Goal: Task Accomplishment & Management: Use online tool/utility

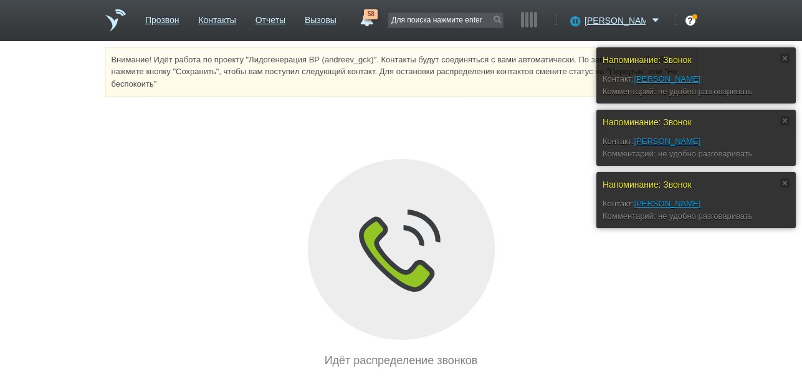
click at [527, 139] on div "Напоминание: Звонок Контакт: Чикишева Любовь Комментарий: не удобно разговарива…" at bounding box center [401, 208] width 802 height 322
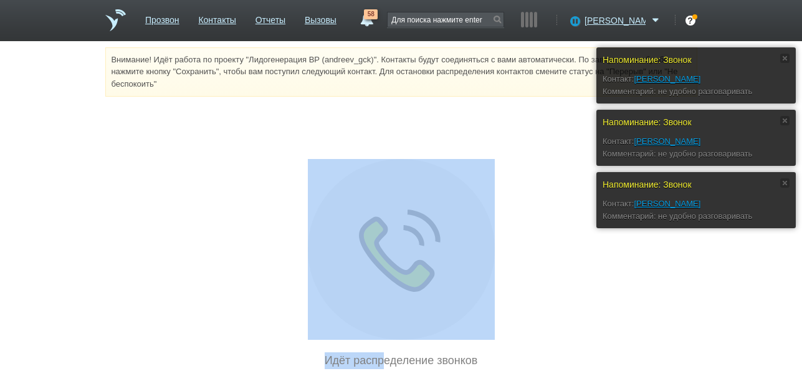
click at [529, 137] on div "Напоминание: Звонок Контакт: Чикишева Любовь Комментарий: не удобно разговарива…" at bounding box center [401, 208] width 802 height 322
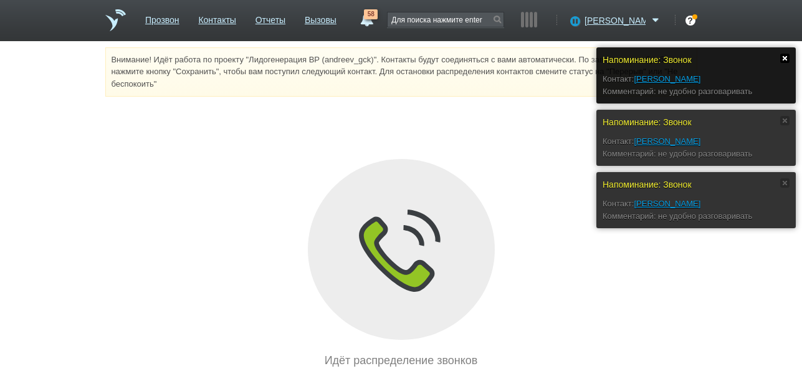
click at [784, 59] on link at bounding box center [785, 58] width 9 height 9
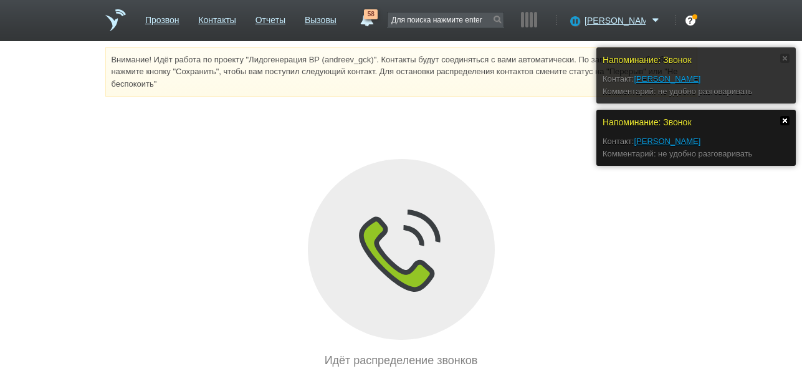
click at [786, 119] on link at bounding box center [785, 120] width 9 height 9
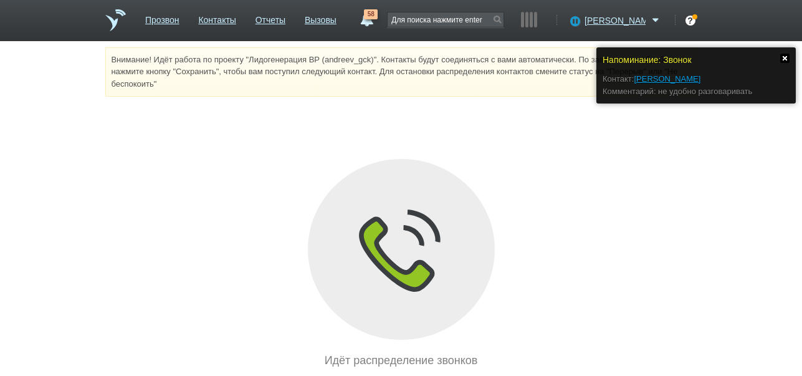
click at [783, 59] on link at bounding box center [785, 58] width 9 height 9
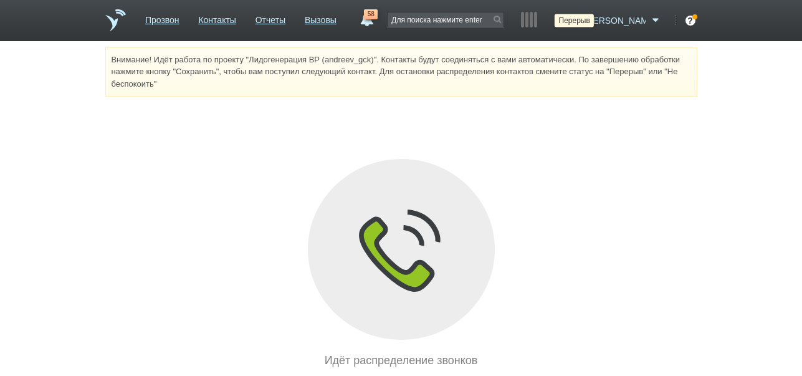
click at [582, 19] on icon at bounding box center [573, 20] width 17 height 12
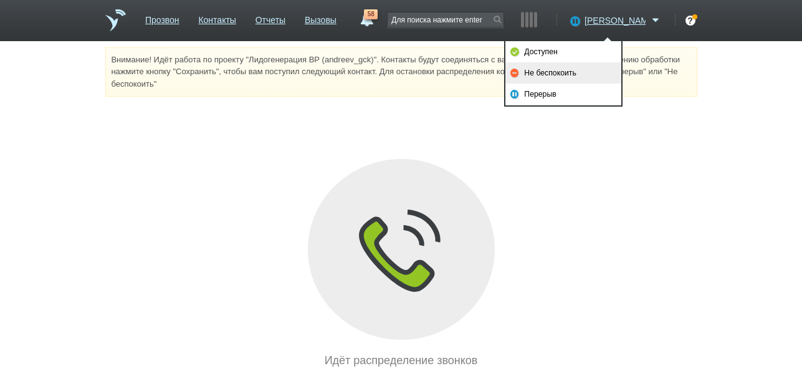
click at [585, 73] on link "Не беспокоить" at bounding box center [564, 72] width 116 height 21
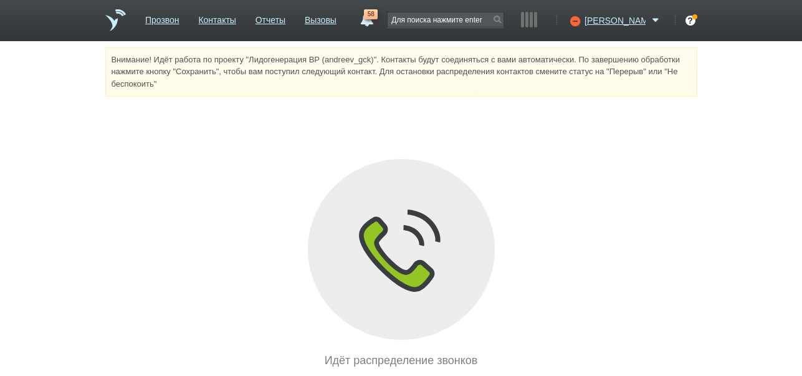
click at [378, 22] on link "58" at bounding box center [366, 16] width 22 height 15
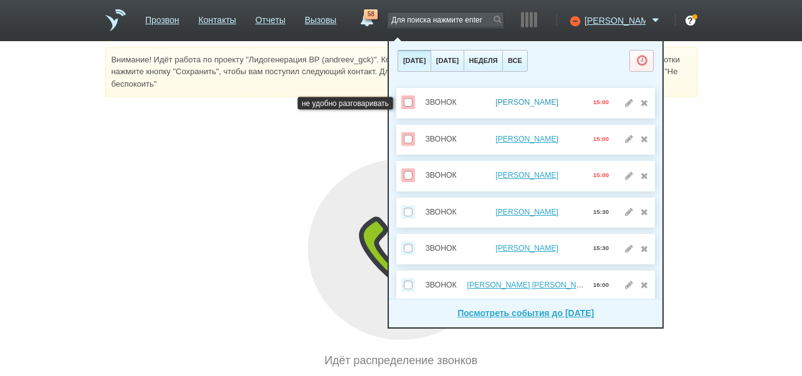
click at [512, 101] on link "Чикишева Любовь" at bounding box center [527, 102] width 63 height 9
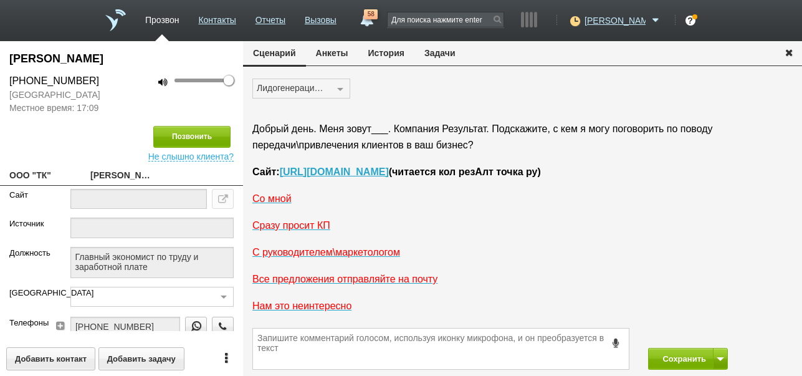
click at [395, 54] on button "История" at bounding box center [386, 53] width 56 height 24
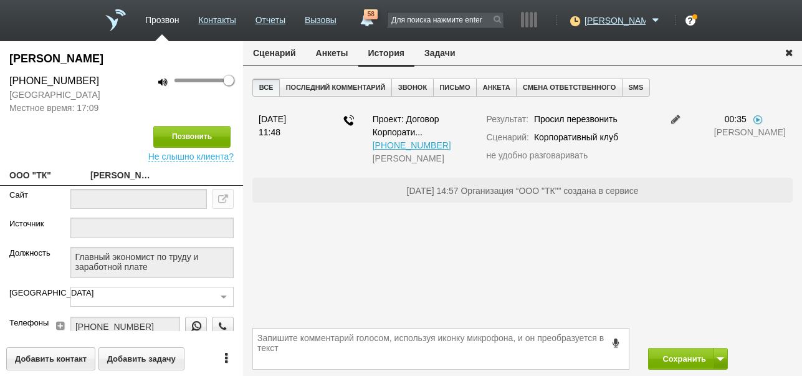
click at [447, 48] on button "Задачи" at bounding box center [440, 53] width 51 height 24
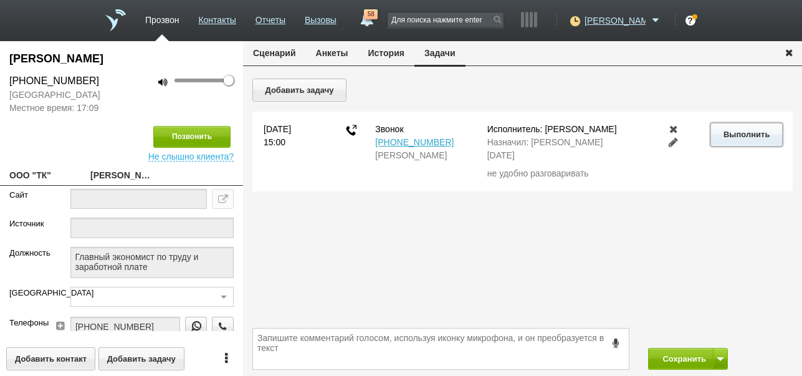
click at [743, 140] on button "Выполнить" at bounding box center [747, 134] width 72 height 23
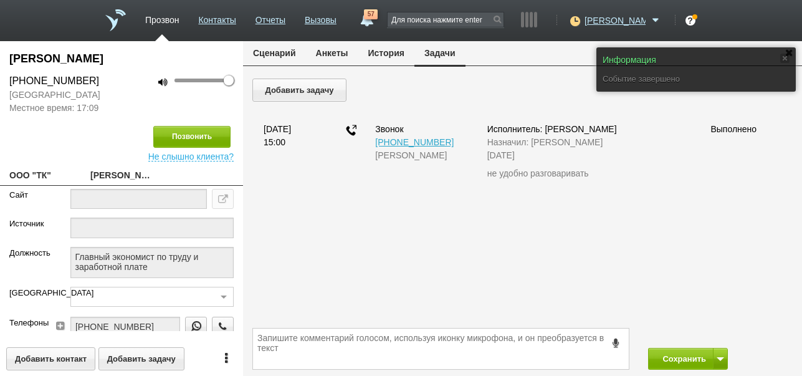
click at [270, 49] on button "Сценарий" at bounding box center [274, 53] width 63 height 24
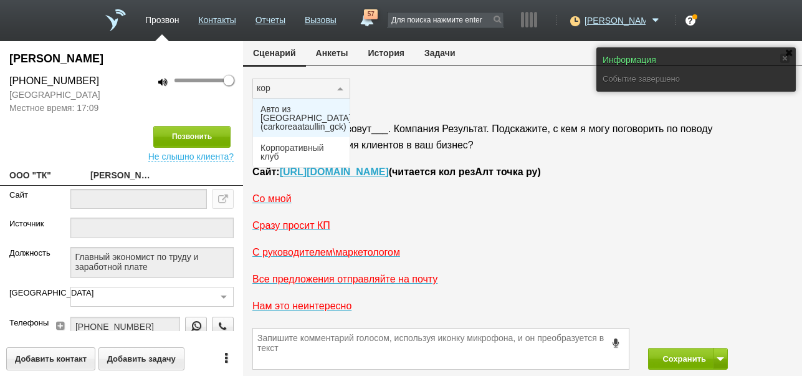
type input "корп"
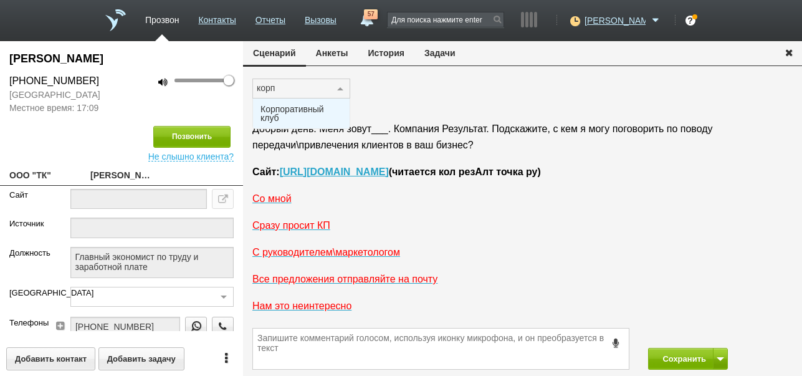
click at [287, 108] on span "Корпоративный клуб" at bounding box center [302, 113] width 82 height 17
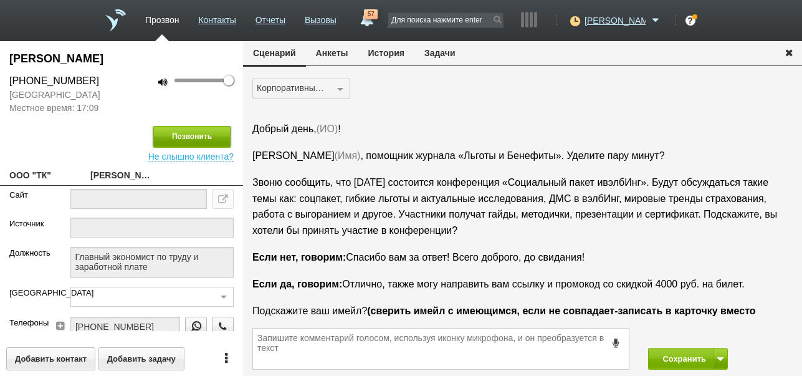
click at [218, 134] on button "Позвонить" at bounding box center [191, 137] width 77 height 22
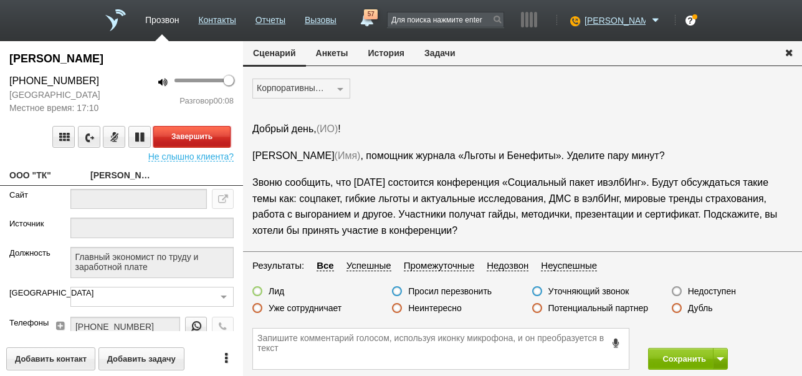
click at [218, 137] on button "Завершить" at bounding box center [191, 137] width 77 height 22
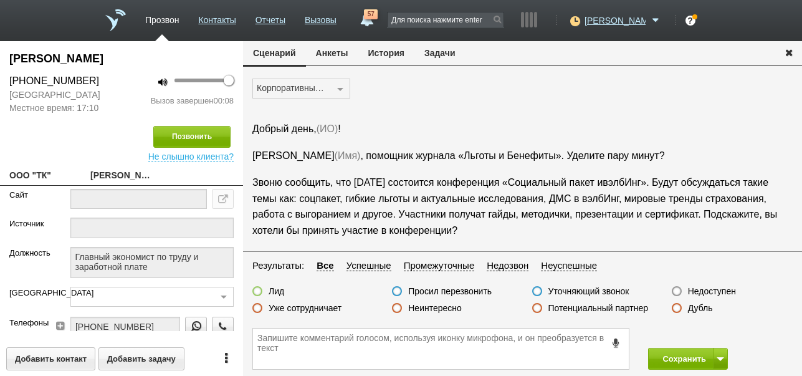
click at [722, 289] on label "Недоступен" at bounding box center [712, 291] width 48 height 11
click at [0, 0] on input "Недоступен" at bounding box center [0, 0] width 0 height 0
click at [674, 353] on button "Сохранить" at bounding box center [680, 359] width 65 height 22
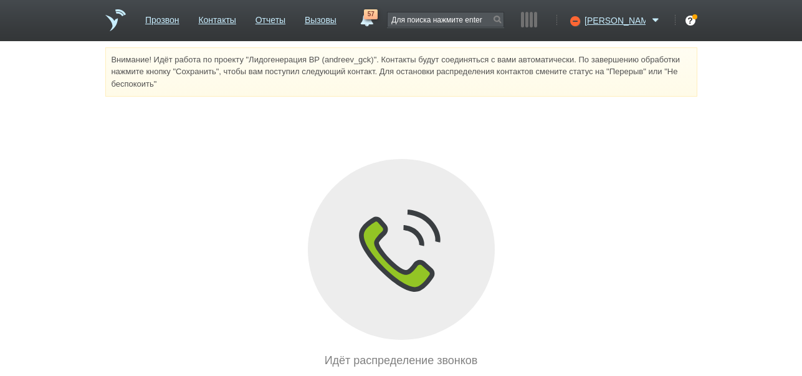
click at [378, 24] on link "57" at bounding box center [366, 16] width 22 height 15
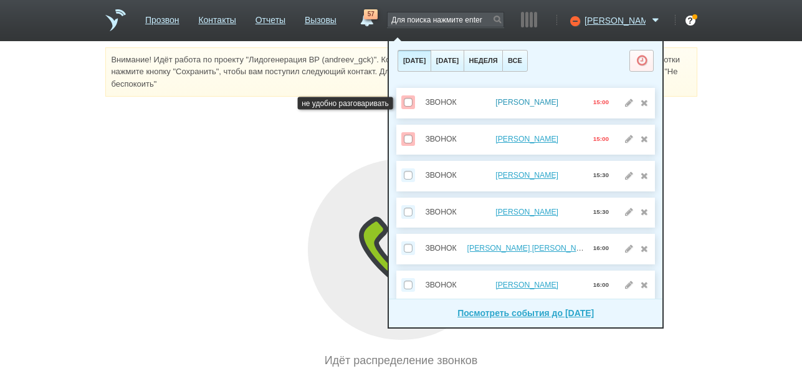
click at [536, 102] on link "Савельева Инна" at bounding box center [527, 102] width 63 height 9
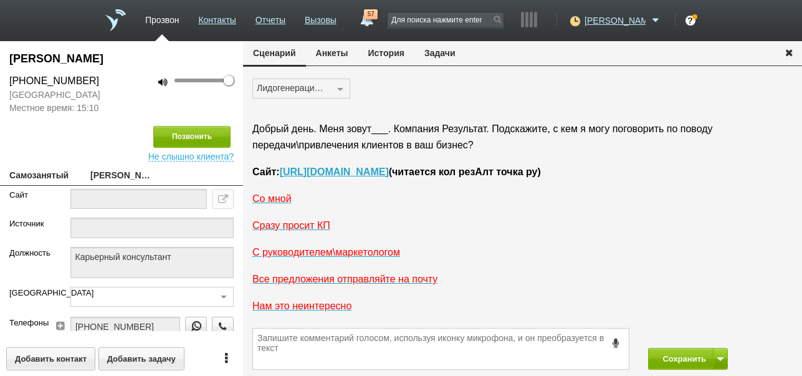
click at [385, 51] on button "История" at bounding box center [386, 53] width 56 height 24
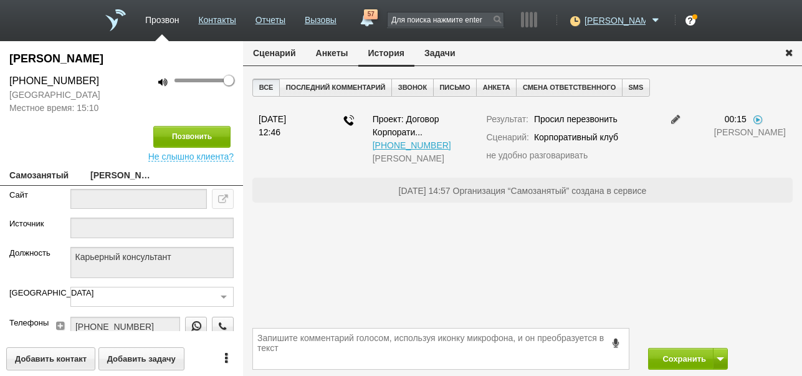
click at [447, 53] on button "Задачи" at bounding box center [440, 53] width 51 height 24
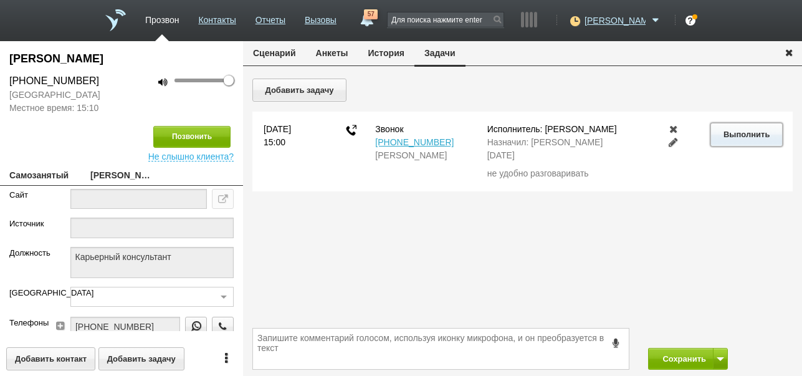
click at [772, 132] on button "Выполнить" at bounding box center [747, 134] width 72 height 23
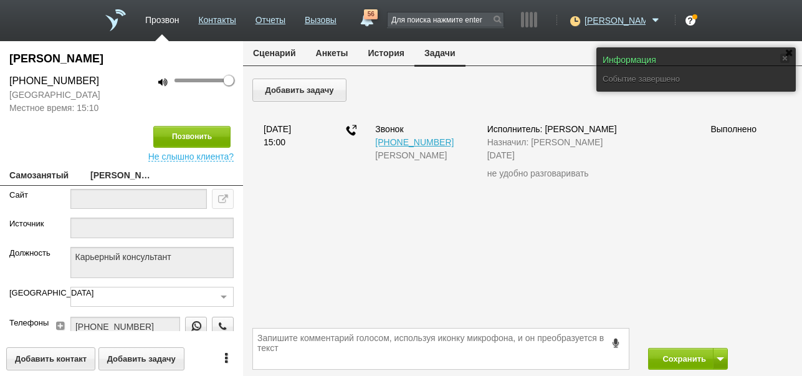
click at [284, 49] on button "Сценарий" at bounding box center [274, 53] width 63 height 24
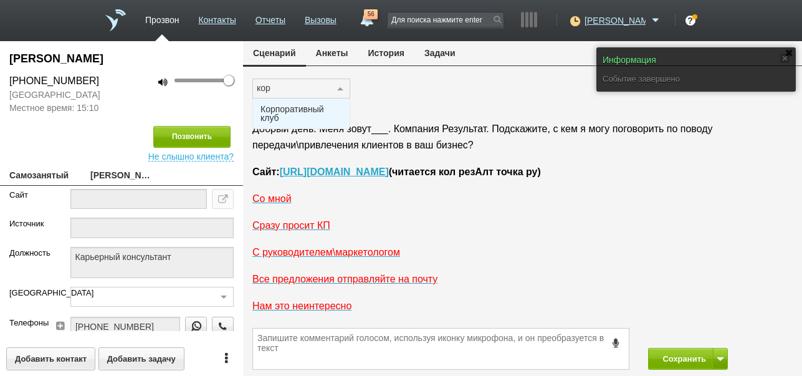
type input "корп"
click at [304, 106] on span "Корпоративный клуб" at bounding box center [302, 113] width 82 height 17
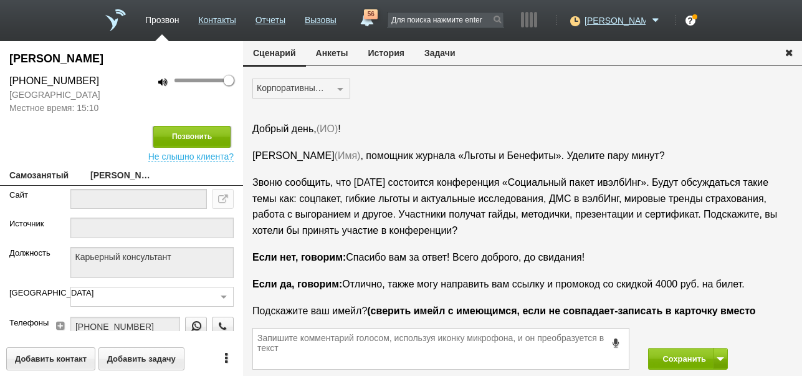
click at [196, 133] on button "Позвонить" at bounding box center [191, 137] width 77 height 22
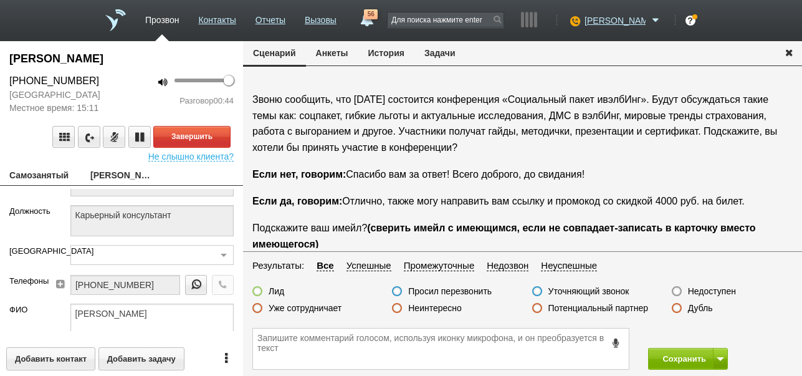
scroll to position [104, 0]
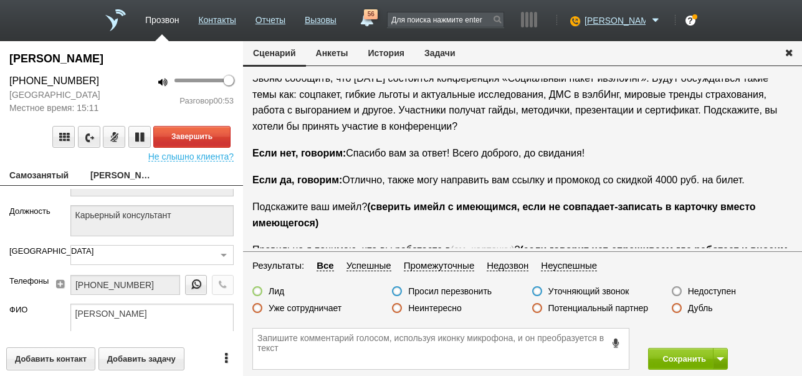
click at [430, 305] on label "Неинтересно" at bounding box center [435, 307] width 54 height 11
click at [0, 0] on input "Неинтересно" at bounding box center [0, 0] width 0 height 0
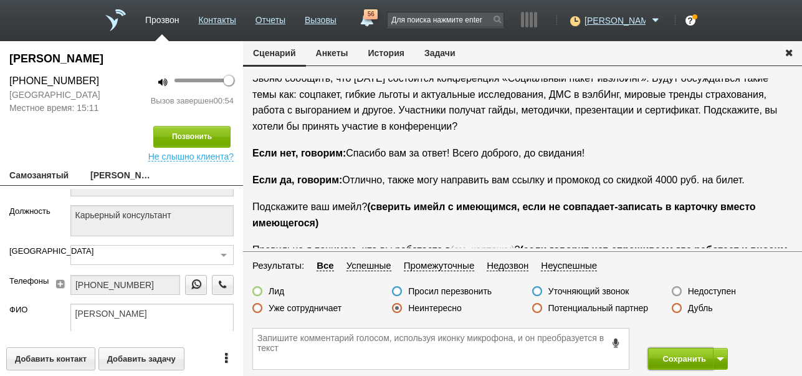
click at [680, 354] on button "Сохранить" at bounding box center [680, 359] width 65 height 22
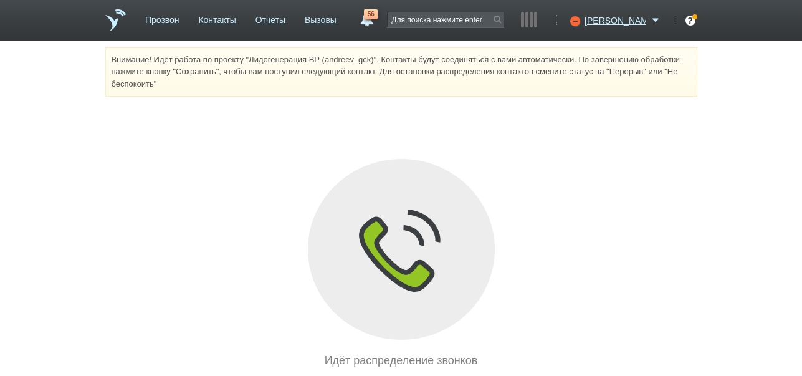
click at [378, 19] on link "56" at bounding box center [366, 16] width 22 height 15
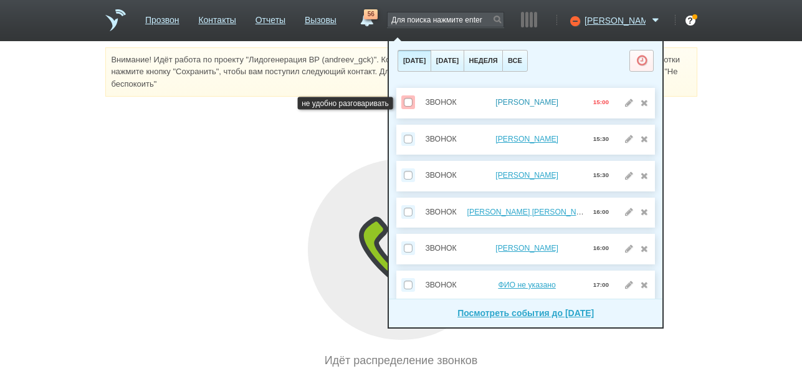
click at [550, 102] on link "Косарева Ирина" at bounding box center [527, 102] width 63 height 9
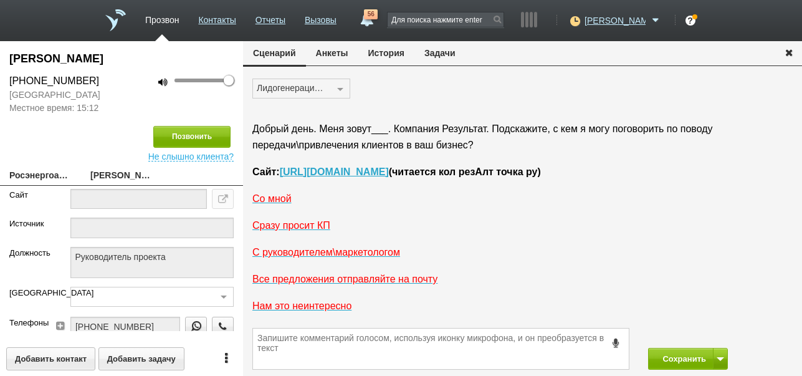
click at [389, 49] on button "История" at bounding box center [386, 53] width 56 height 24
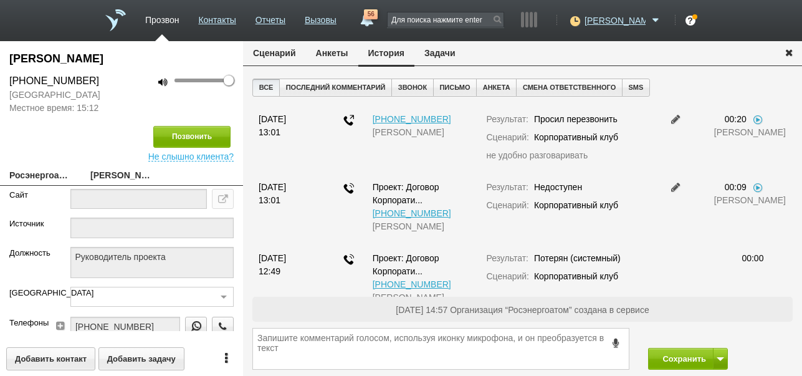
click at [445, 57] on button "Задачи" at bounding box center [440, 53] width 51 height 24
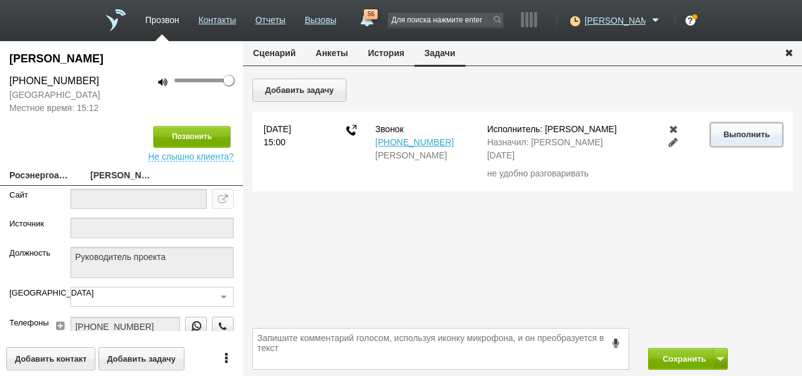
click at [754, 137] on button "Выполнить" at bounding box center [747, 134] width 72 height 23
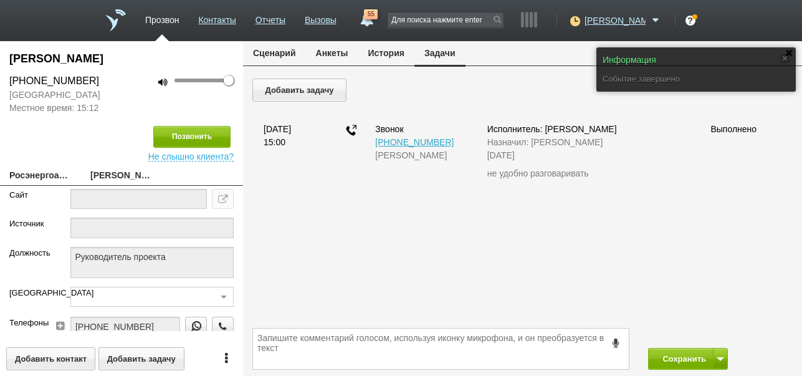
click at [269, 50] on button "Сценарий" at bounding box center [274, 53] width 63 height 24
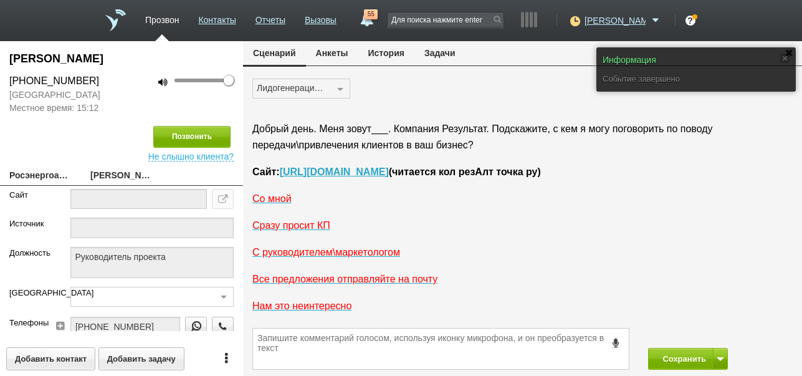
click at [388, 53] on button "История" at bounding box center [386, 53] width 56 height 24
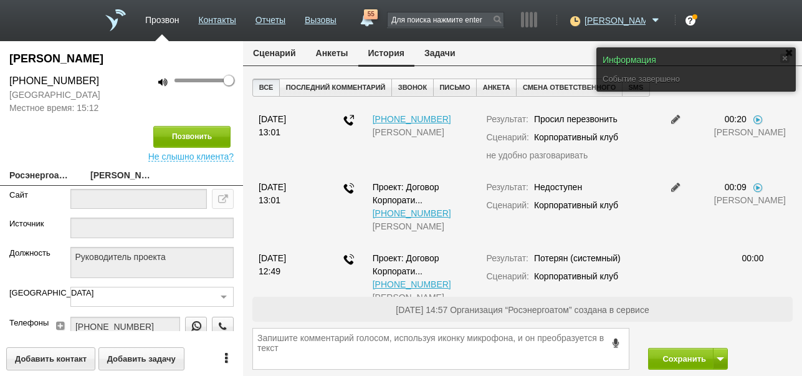
click at [283, 50] on button "Сценарий" at bounding box center [274, 53] width 63 height 24
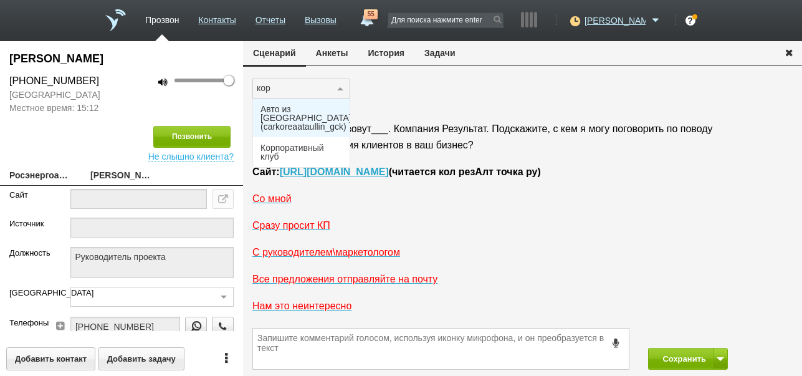
type input "корп"
click at [307, 109] on span "Корпоративный клуб" at bounding box center [302, 113] width 82 height 17
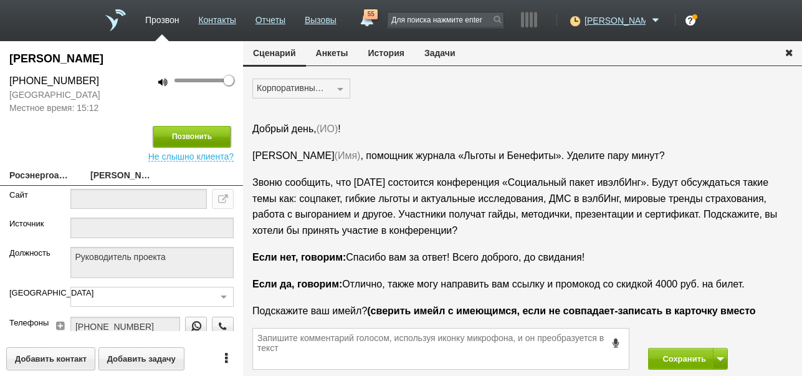
click at [208, 134] on button "Позвонить" at bounding box center [191, 137] width 77 height 22
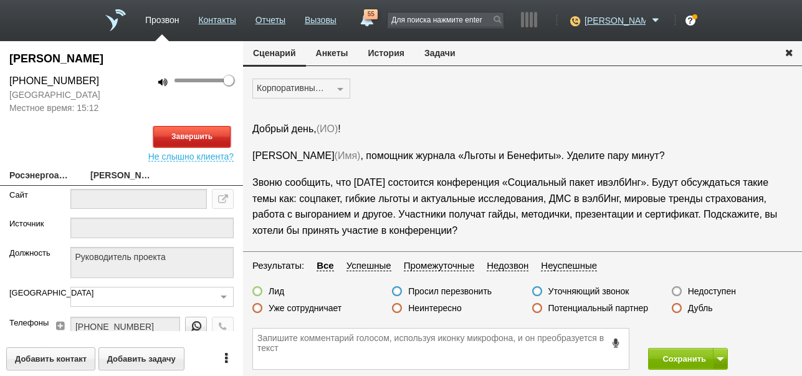
click at [219, 135] on button "Завершить" at bounding box center [191, 137] width 77 height 22
click at [718, 287] on label "Недоступен" at bounding box center [712, 291] width 48 height 11
click at [0, 0] on input "Недоступен" at bounding box center [0, 0] width 0 height 0
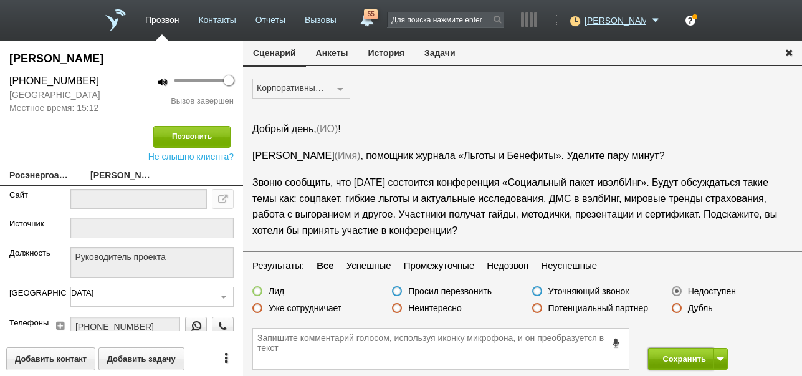
click at [671, 356] on button "Сохранить" at bounding box center [680, 359] width 65 height 22
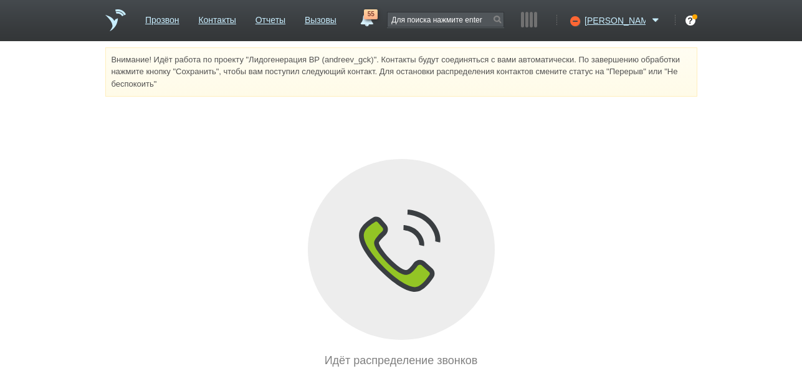
click at [378, 17] on span "55" at bounding box center [371, 14] width 14 height 10
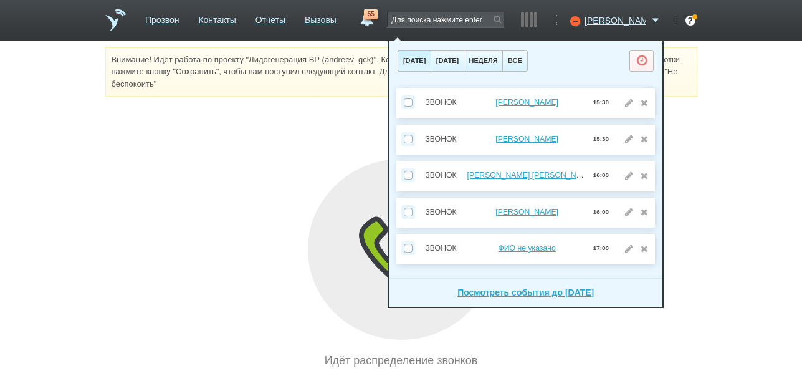
click at [378, 17] on span "55" at bounding box center [371, 14] width 14 height 10
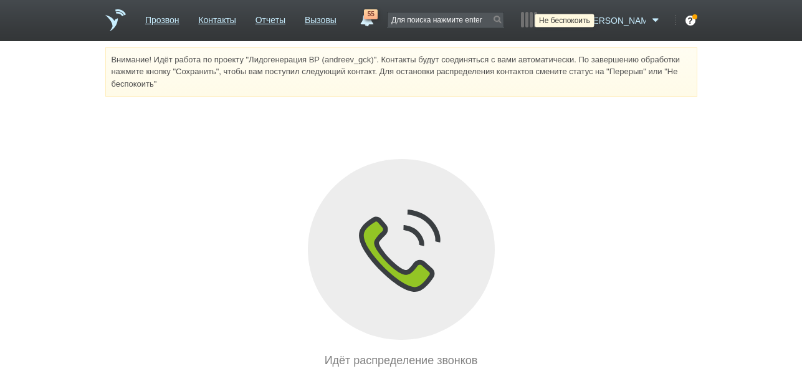
click at [582, 21] on icon at bounding box center [573, 20] width 17 height 12
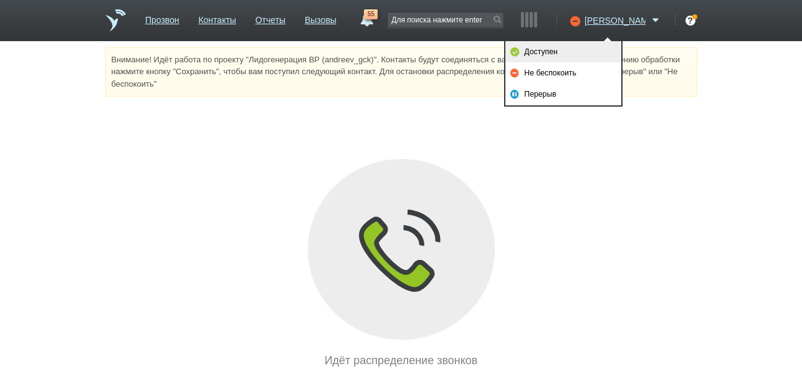
click at [568, 52] on link "Доступен" at bounding box center [564, 51] width 116 height 21
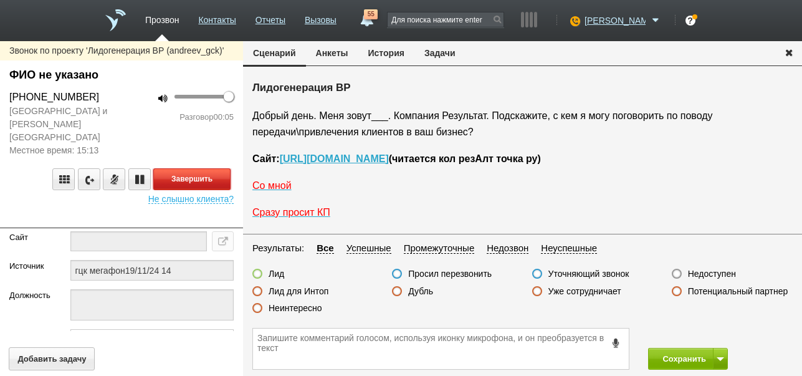
click at [206, 168] on button "Завершить" at bounding box center [191, 179] width 77 height 22
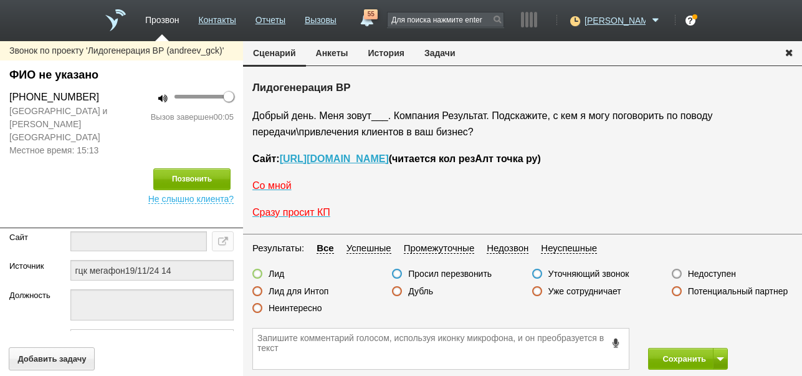
click at [715, 274] on label "Недоступен" at bounding box center [712, 273] width 48 height 11
click at [0, 0] on input "Недоступен" at bounding box center [0, 0] width 0 height 0
click at [723, 357] on span at bounding box center [720, 359] width 7 height 4
click at [710, 333] on button "Сохранить и остаться" at bounding box center [679, 336] width 97 height 22
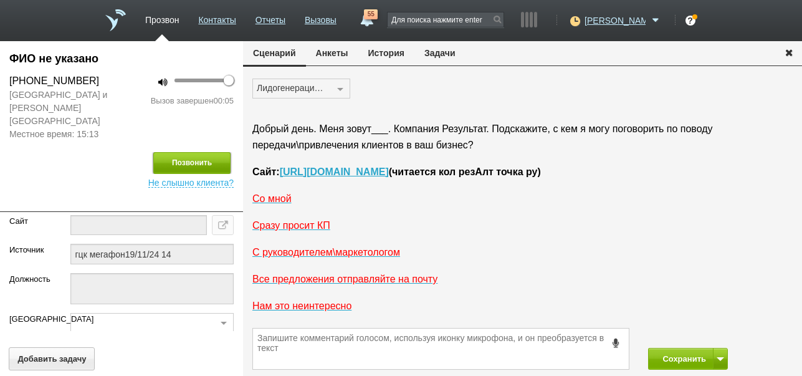
click at [200, 152] on button "Позвонить" at bounding box center [191, 163] width 77 height 22
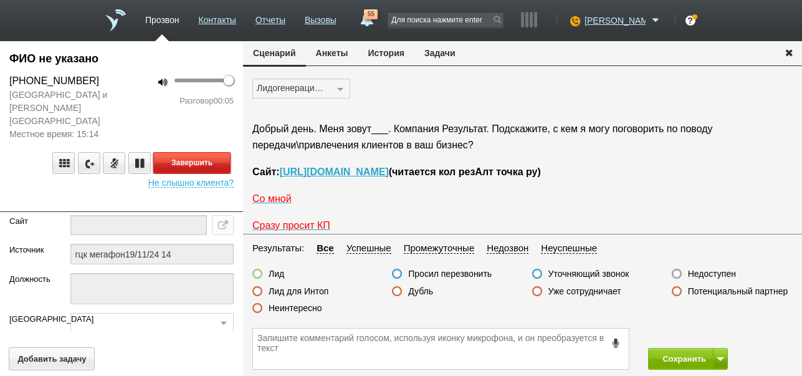
click at [223, 152] on button "Завершить" at bounding box center [191, 163] width 77 height 22
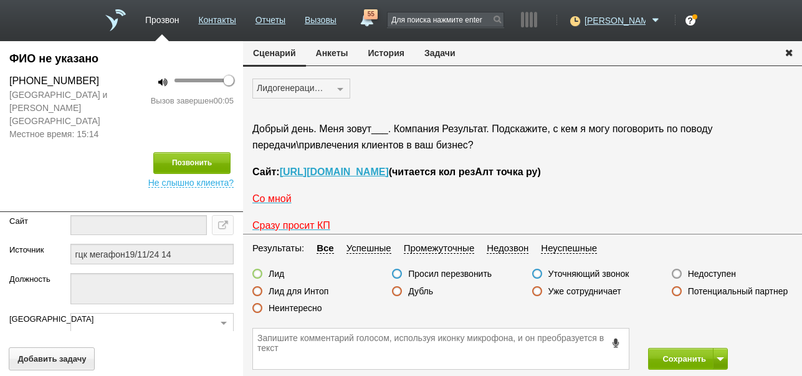
click at [715, 274] on label "Недоступен" at bounding box center [712, 273] width 48 height 11
click at [0, 0] on input "Недоступен" at bounding box center [0, 0] width 0 height 0
click at [681, 352] on button "Сохранить" at bounding box center [680, 359] width 65 height 22
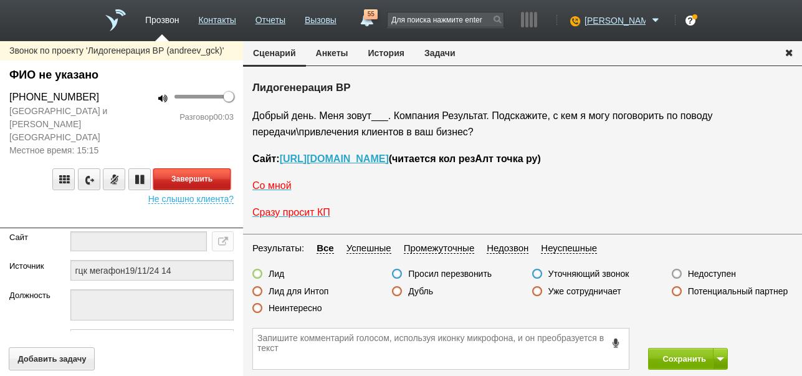
click at [209, 168] on button "Завершить" at bounding box center [191, 179] width 77 height 22
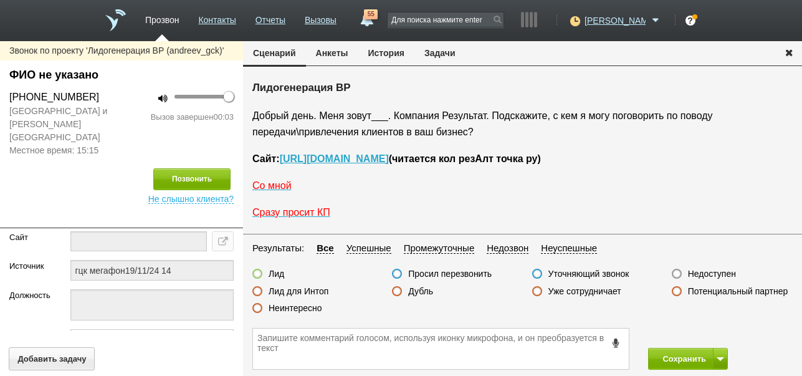
click at [708, 274] on label "Недоступен" at bounding box center [712, 273] width 48 height 11
click at [0, 0] on input "Недоступен" at bounding box center [0, 0] width 0 height 0
click at [718, 356] on button at bounding box center [720, 359] width 15 height 22
click at [696, 330] on button "Сохранить и остаться" at bounding box center [679, 336] width 97 height 22
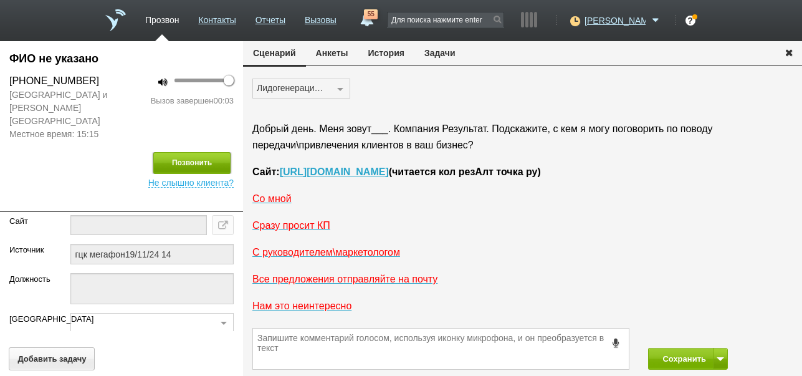
click at [209, 152] on button "Позвонить" at bounding box center [191, 163] width 77 height 22
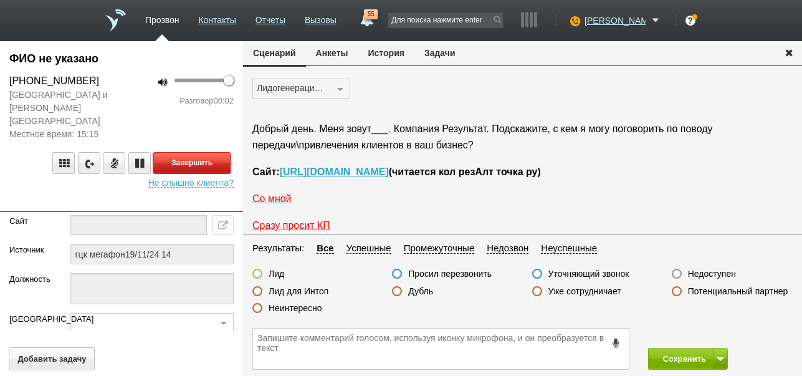
click at [213, 152] on button "Завершить" at bounding box center [191, 163] width 77 height 22
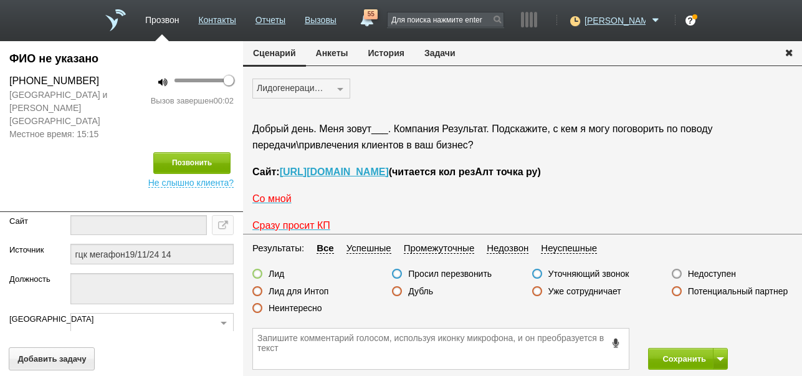
click at [714, 274] on label "Недоступен" at bounding box center [712, 273] width 48 height 11
click at [0, 0] on input "Недоступен" at bounding box center [0, 0] width 0 height 0
click at [672, 360] on button "Сохранить" at bounding box center [680, 359] width 65 height 22
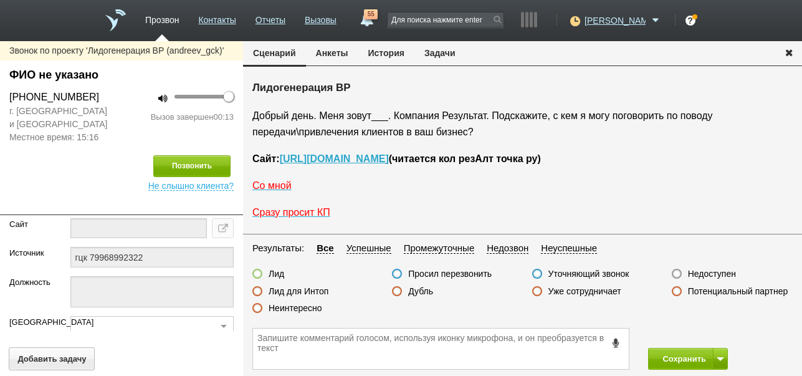
click at [306, 310] on label "Неинтересно" at bounding box center [296, 307] width 54 height 11
click at [0, 0] on input "Неинтересно" at bounding box center [0, 0] width 0 height 0
click at [684, 358] on button "Сохранить" at bounding box center [680, 359] width 65 height 22
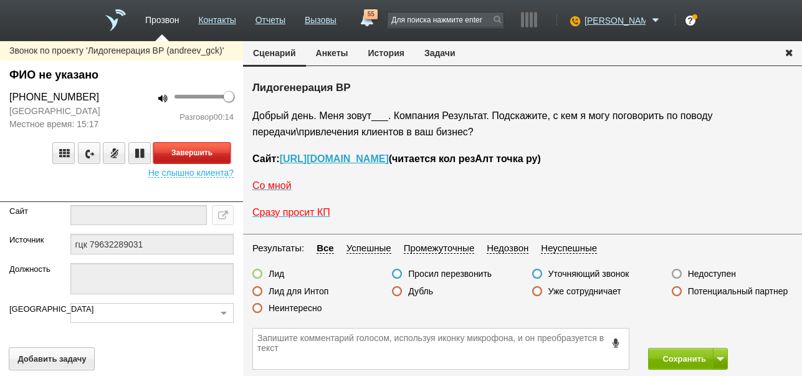
click at [222, 153] on button "Завершить" at bounding box center [191, 153] width 77 height 22
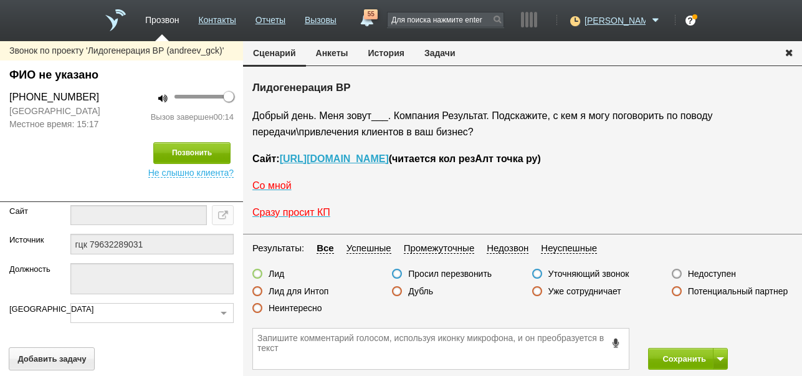
click at [713, 271] on label "Недоступен" at bounding box center [712, 273] width 48 height 11
click at [0, 0] on input "Недоступен" at bounding box center [0, 0] width 0 height 0
click at [678, 354] on button "Сохранить" at bounding box center [680, 359] width 65 height 22
click at [709, 275] on label "Недоступен" at bounding box center [712, 273] width 48 height 11
click at [0, 0] on input "Недоступен" at bounding box center [0, 0] width 0 height 0
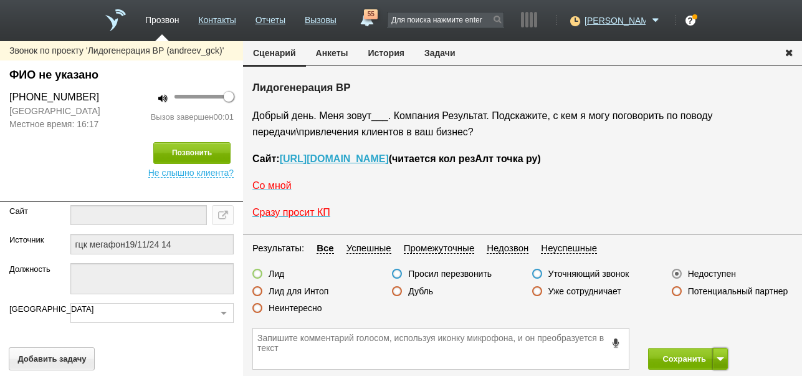
click at [726, 356] on button at bounding box center [720, 359] width 15 height 22
click at [721, 334] on button "Сохранить и остаться" at bounding box center [679, 336] width 97 height 22
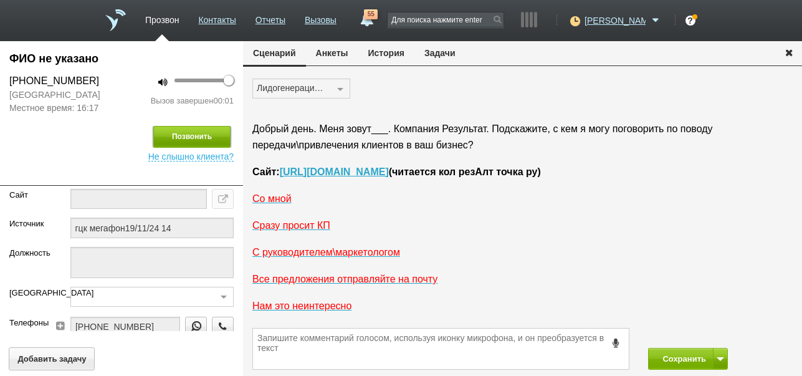
click at [222, 131] on button "Позвонить" at bounding box center [191, 137] width 77 height 22
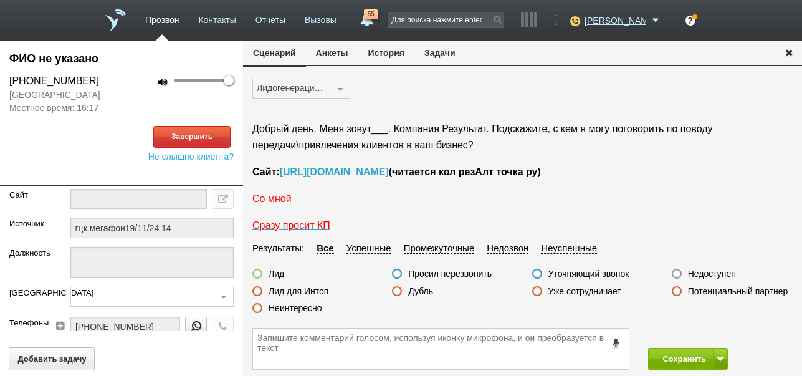
click at [379, 51] on button "История" at bounding box center [386, 53] width 56 height 24
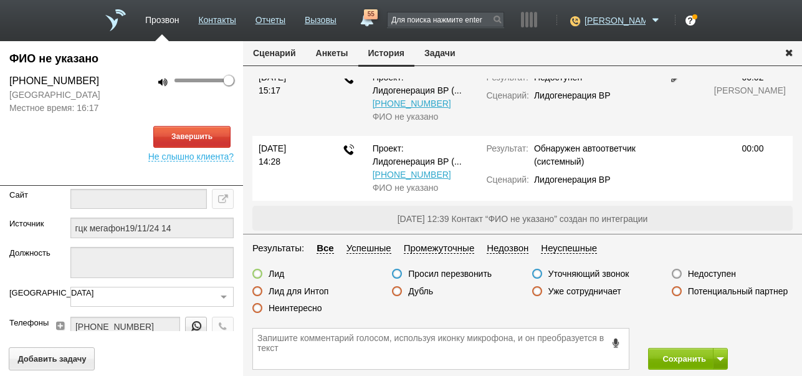
scroll to position [43, 0]
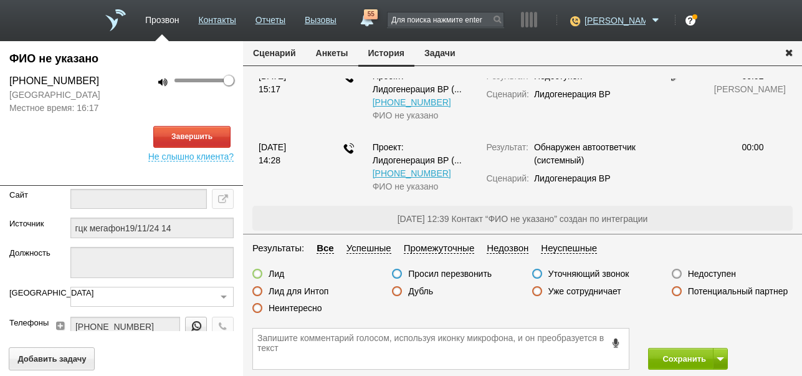
click at [259, 57] on button "Сценарий" at bounding box center [274, 53] width 63 height 24
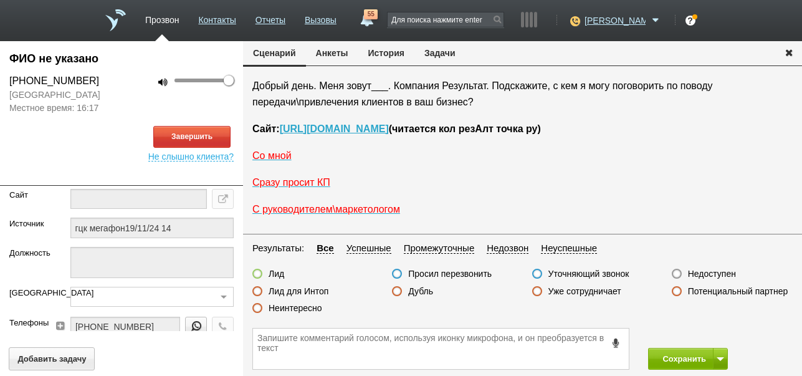
scroll to position [0, 0]
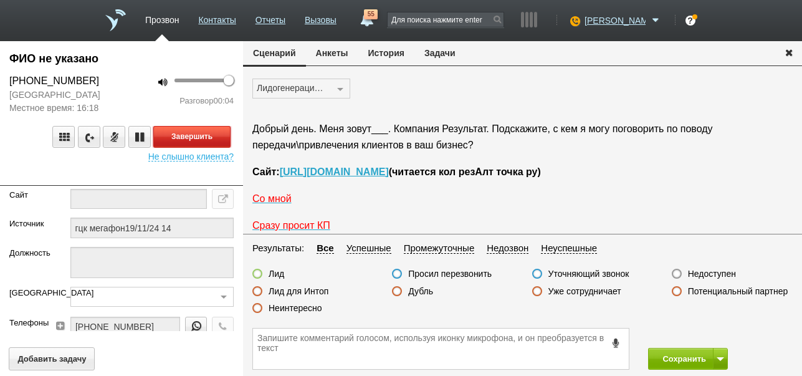
click at [203, 140] on button "Завершить" at bounding box center [191, 137] width 77 height 22
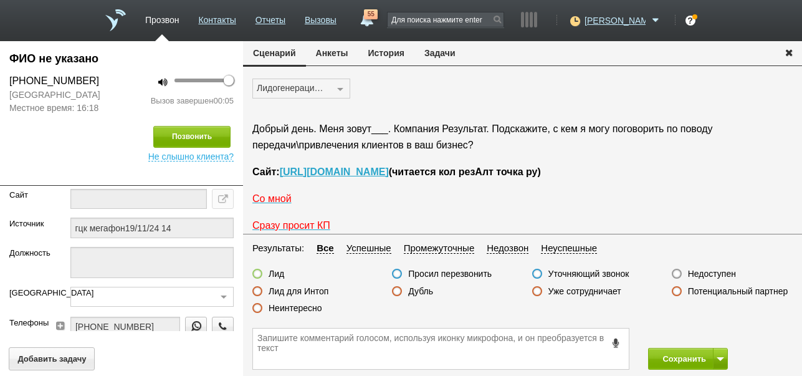
click at [725, 274] on label "Недоступен" at bounding box center [712, 273] width 48 height 11
click at [0, 0] on input "Недоступен" at bounding box center [0, 0] width 0 height 0
drag, startPoint x: 677, startPoint y: 361, endPoint x: 718, endPoint y: 193, distance: 173.1
click at [677, 360] on button "Сохранить" at bounding box center [680, 359] width 65 height 22
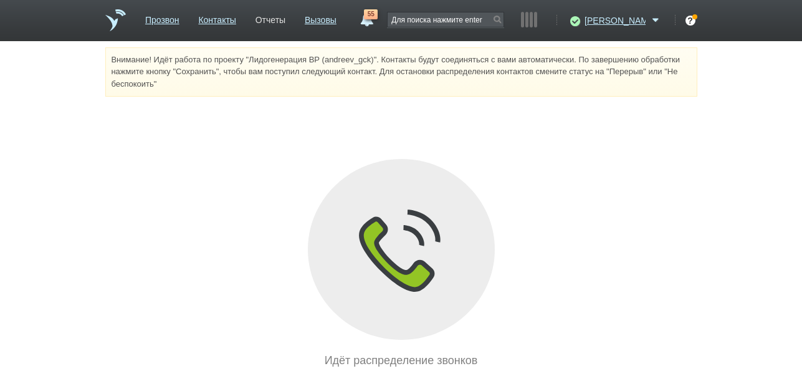
click at [286, 21] on link "Отчеты" at bounding box center [271, 18] width 30 height 18
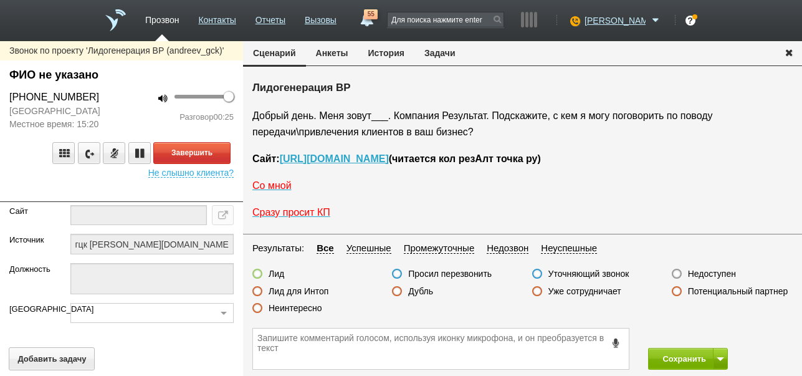
click at [307, 305] on label "Неинтересно" at bounding box center [296, 307] width 54 height 11
click at [0, 0] on input "Неинтересно" at bounding box center [0, 0] width 0 height 0
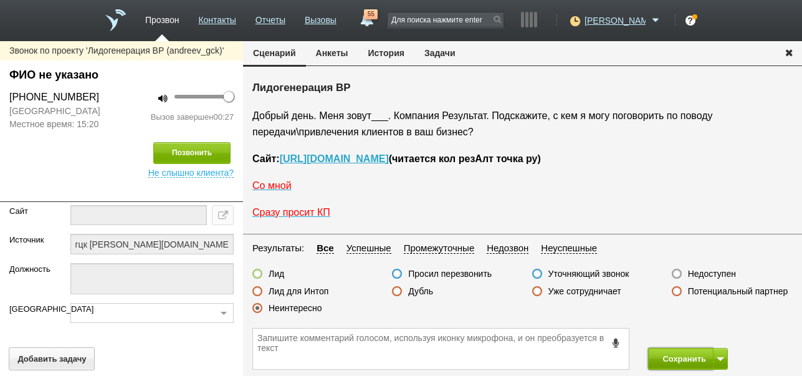
click at [668, 356] on button "Сохранить" at bounding box center [680, 359] width 65 height 22
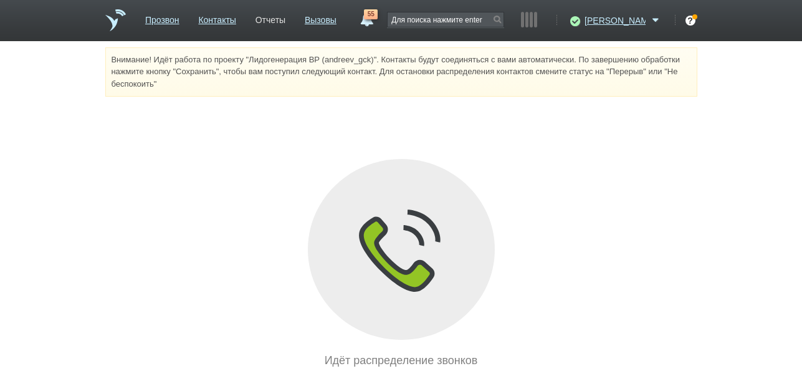
click at [286, 18] on link "Отчеты" at bounding box center [271, 18] width 30 height 18
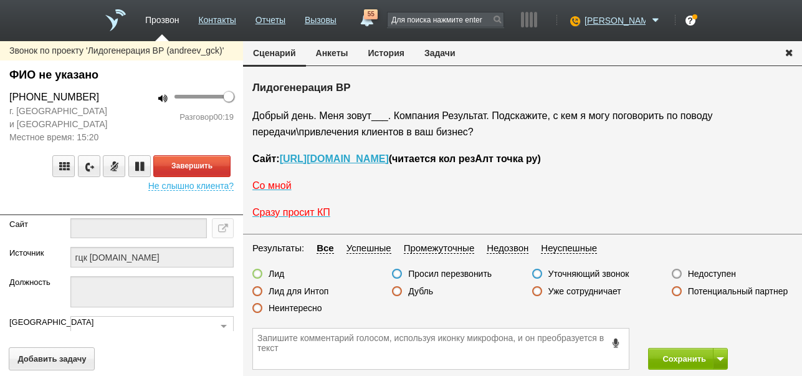
click at [308, 307] on label "Неинтересно" at bounding box center [296, 307] width 54 height 11
click at [0, 0] on input "Неинтересно" at bounding box center [0, 0] width 0 height 0
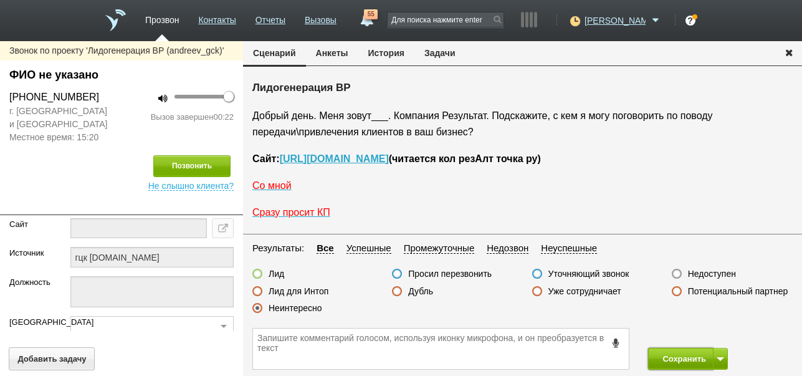
click at [685, 363] on button "Сохранить" at bounding box center [680, 359] width 65 height 22
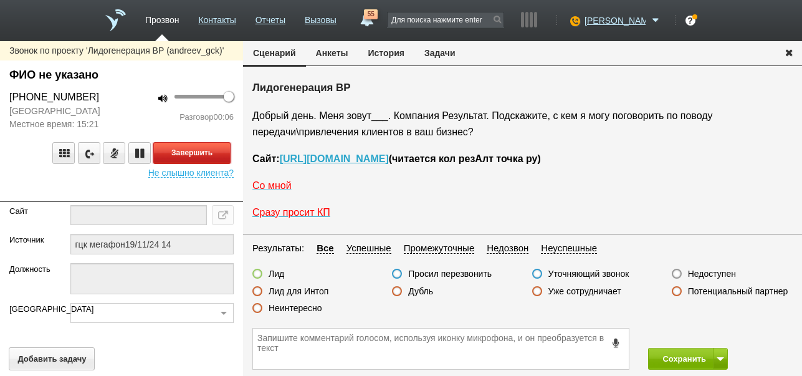
click at [213, 151] on button "Завершить" at bounding box center [191, 153] width 77 height 22
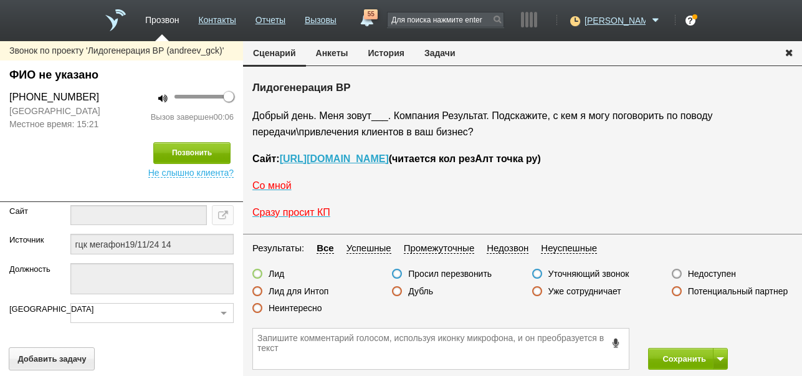
click at [724, 275] on label "Недоступен" at bounding box center [712, 273] width 48 height 11
click at [0, 0] on input "Недоступен" at bounding box center [0, 0] width 0 height 0
click at [724, 357] on button at bounding box center [720, 359] width 15 height 22
click at [719, 340] on button "Сохранить и остаться" at bounding box center [679, 336] width 97 height 22
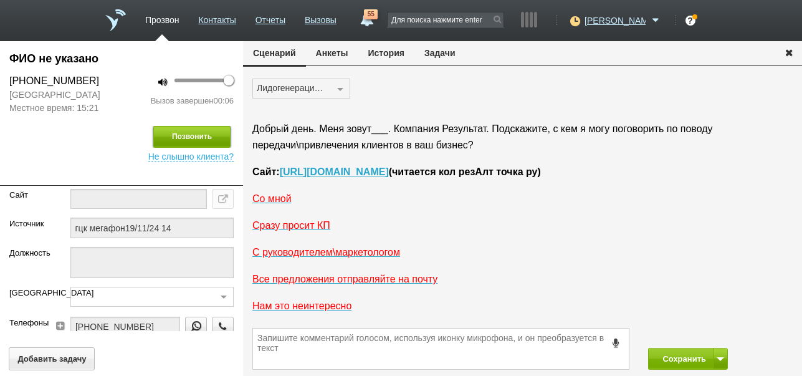
click at [195, 138] on button "Позвонить" at bounding box center [191, 137] width 77 height 22
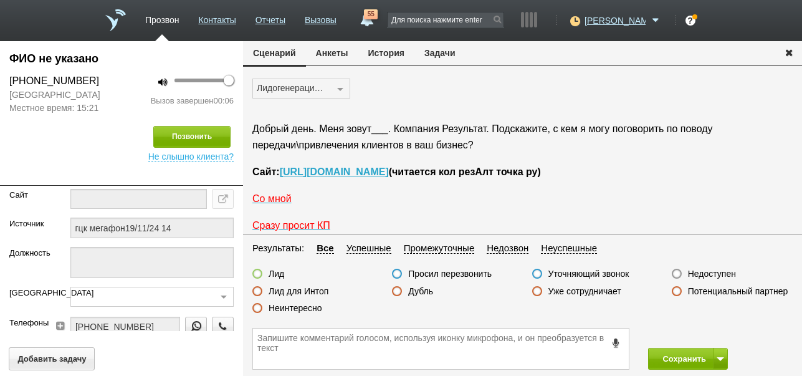
click at [718, 274] on label "Недоступен" at bounding box center [712, 273] width 48 height 11
click at [0, 0] on input "Недоступен" at bounding box center [0, 0] width 0 height 0
drag, startPoint x: 675, startPoint y: 356, endPoint x: 682, endPoint y: 290, distance: 66.4
click at [677, 355] on button "Сохранить" at bounding box center [680, 359] width 65 height 22
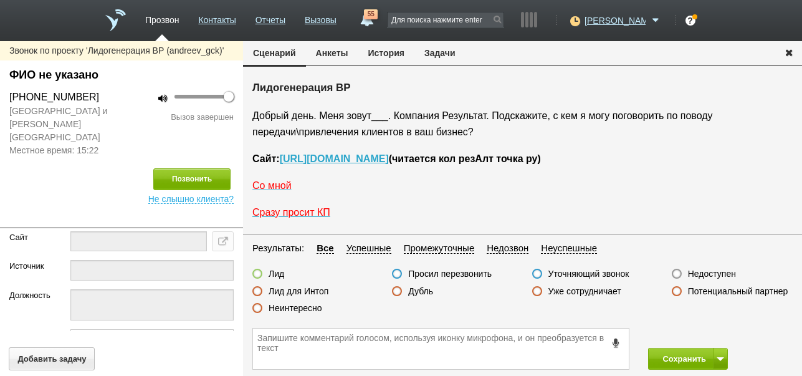
click at [713, 276] on label "Недоступен" at bounding box center [712, 273] width 48 height 11
click at [0, 0] on input "Недоступен" at bounding box center [0, 0] width 0 height 0
click at [717, 353] on button at bounding box center [720, 359] width 15 height 22
drag, startPoint x: 716, startPoint y: 337, endPoint x: 559, endPoint y: 237, distance: 186.6
click at [716, 336] on button "Сохранить и остаться" at bounding box center [679, 336] width 97 height 22
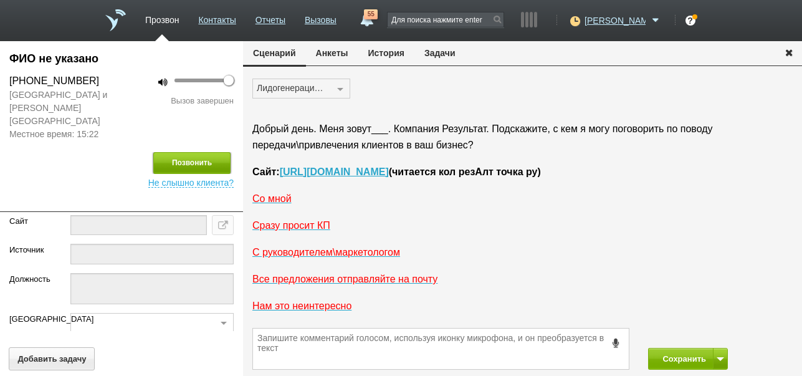
click at [193, 152] on button "Позвонить" at bounding box center [191, 163] width 77 height 22
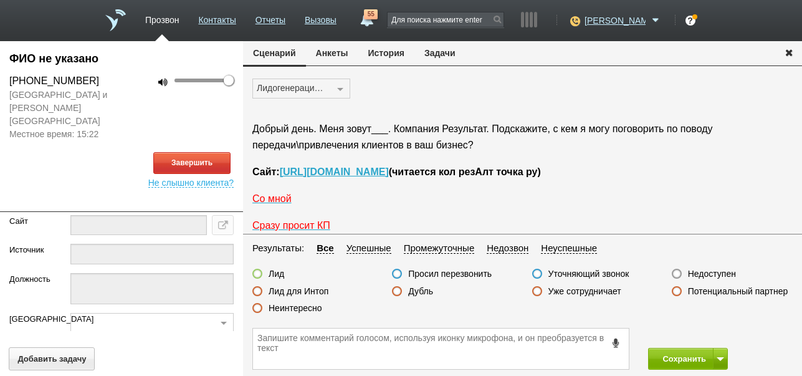
click at [376, 55] on button "История" at bounding box center [386, 53] width 56 height 24
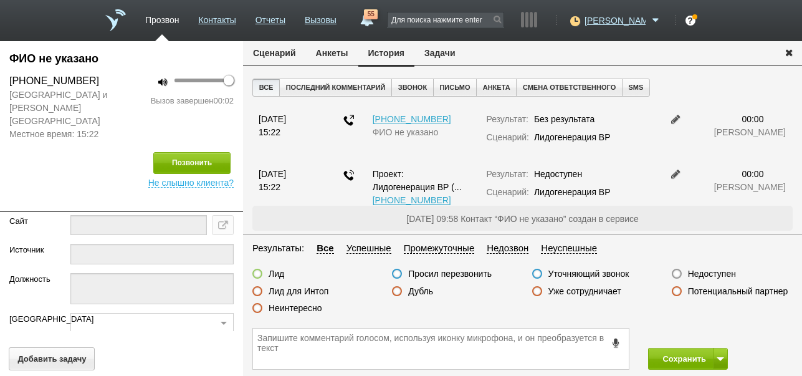
click at [291, 55] on button "Сценарий" at bounding box center [274, 53] width 63 height 24
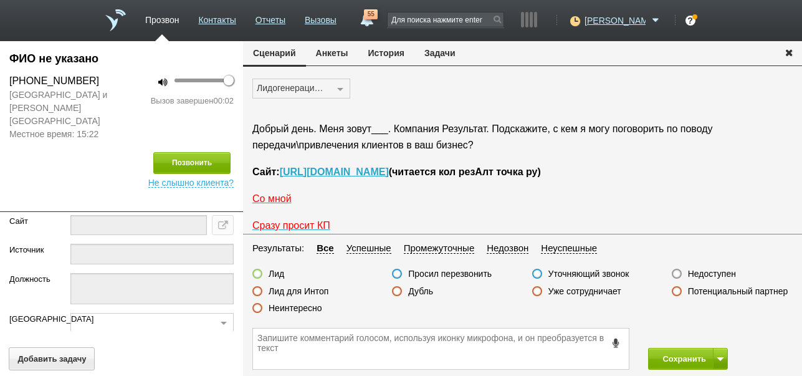
click at [702, 269] on label "Недоступен" at bounding box center [712, 273] width 48 height 11
click at [0, 0] on input "Недоступен" at bounding box center [0, 0] width 0 height 0
click at [688, 352] on button "Сохранить" at bounding box center [680, 359] width 65 height 22
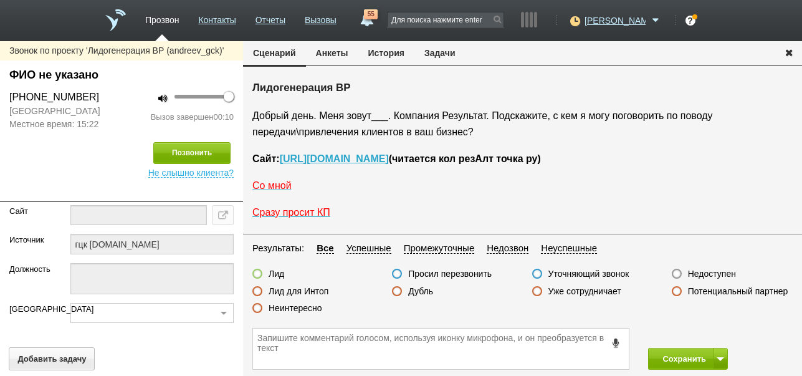
click at [303, 307] on label "Неинтересно" at bounding box center [296, 307] width 54 height 11
click at [0, 0] on input "Неинтересно" at bounding box center [0, 0] width 0 height 0
click at [692, 358] on button "Сохранить" at bounding box center [680, 359] width 65 height 22
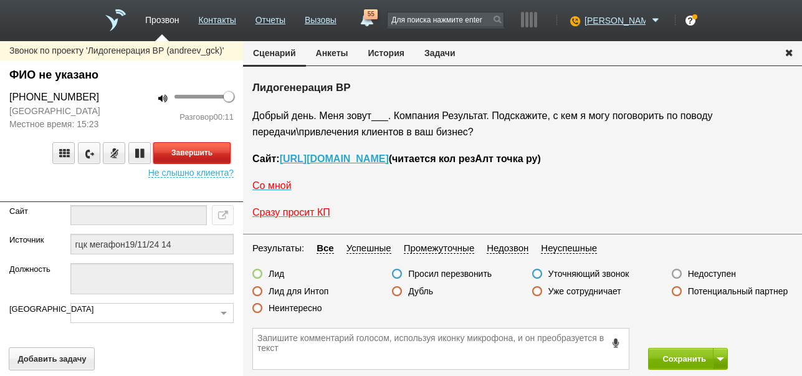
click at [186, 155] on button "Завершить" at bounding box center [191, 153] width 77 height 22
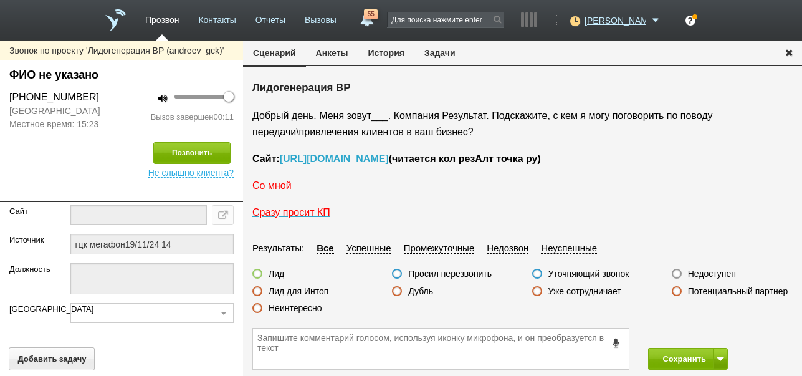
drag, startPoint x: 703, startPoint y: 270, endPoint x: 703, endPoint y: 315, distance: 44.9
click at [704, 271] on label "Недоступен" at bounding box center [712, 273] width 48 height 11
click at [0, 0] on input "Недоступен" at bounding box center [0, 0] width 0 height 0
click at [718, 356] on button at bounding box center [720, 359] width 15 height 22
click at [710, 334] on button "Сохранить и остаться" at bounding box center [679, 336] width 97 height 22
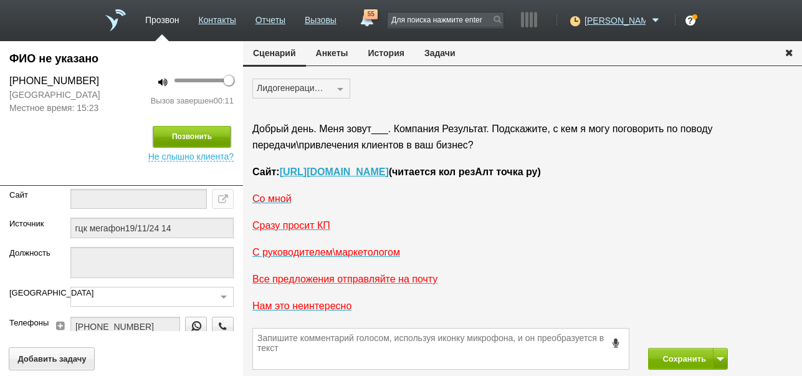
click at [195, 135] on button "Позвонить" at bounding box center [191, 137] width 77 height 22
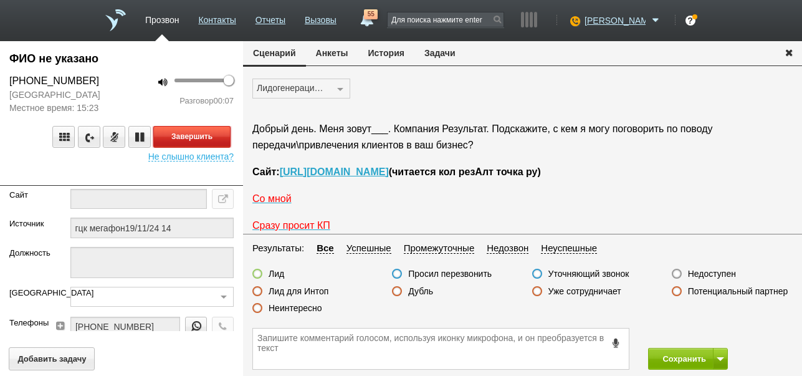
click at [216, 135] on button "Завершить" at bounding box center [191, 137] width 77 height 22
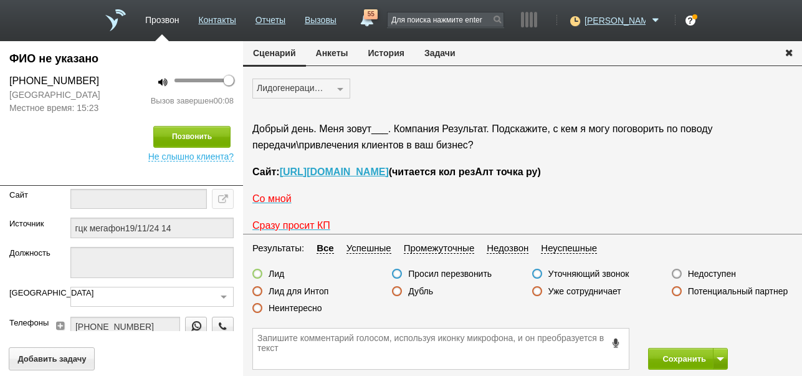
click at [720, 271] on label "Недоступен" at bounding box center [712, 273] width 48 height 11
click at [0, 0] on input "Недоступен" at bounding box center [0, 0] width 0 height 0
click at [686, 362] on button "Сохранить" at bounding box center [680, 359] width 65 height 22
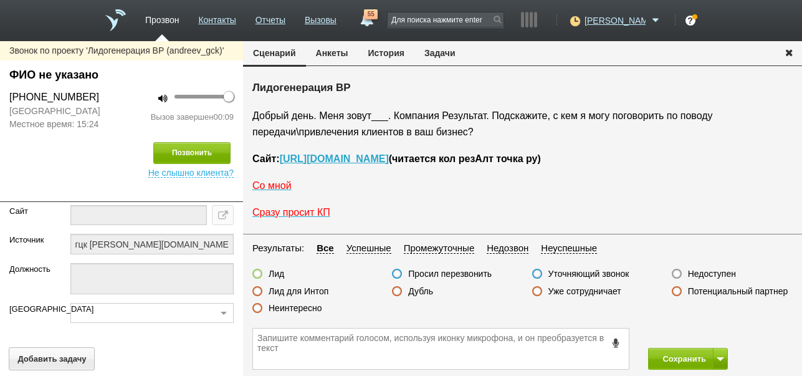
click at [698, 272] on label "Недоступен" at bounding box center [712, 273] width 48 height 11
click at [0, 0] on input "Недоступен" at bounding box center [0, 0] width 0 height 0
click at [722, 355] on button at bounding box center [720, 359] width 15 height 22
click at [720, 329] on button "Сохранить и остаться" at bounding box center [679, 336] width 97 height 22
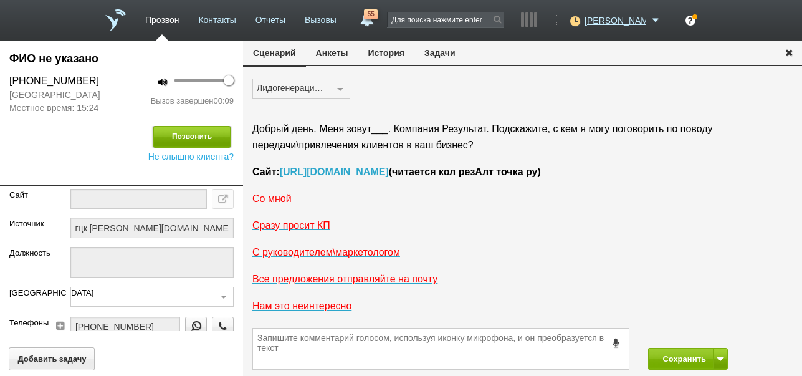
click at [219, 130] on button "Позвонить" at bounding box center [191, 137] width 77 height 22
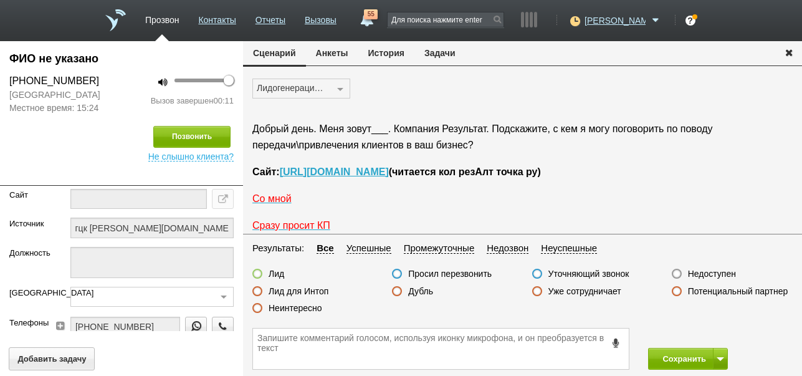
click at [714, 276] on label "Недоступен" at bounding box center [712, 273] width 48 height 11
click at [0, 0] on input "Недоступен" at bounding box center [0, 0] width 0 height 0
click at [690, 359] on button "Сохранить" at bounding box center [680, 359] width 65 height 22
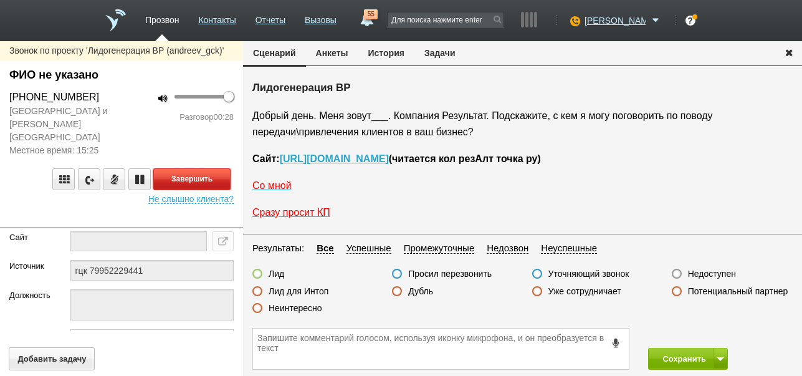
click at [198, 168] on button "Завершить" at bounding box center [191, 179] width 77 height 22
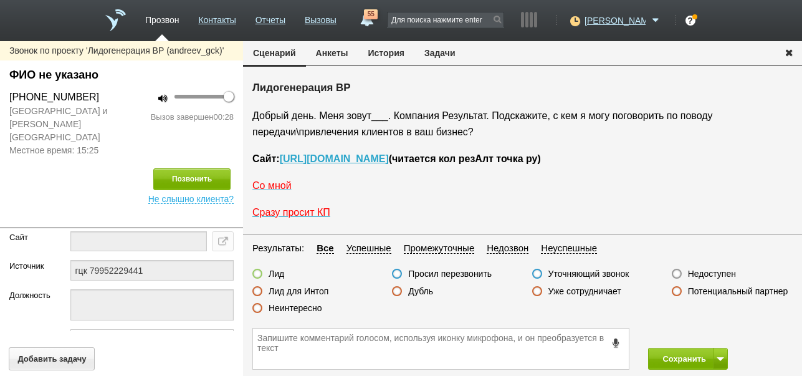
click at [313, 307] on label "Неинтересно" at bounding box center [296, 307] width 54 height 11
click at [0, 0] on input "Неинтересно" at bounding box center [0, 0] width 0 height 0
click at [678, 352] on button "Сохранить" at bounding box center [680, 359] width 65 height 22
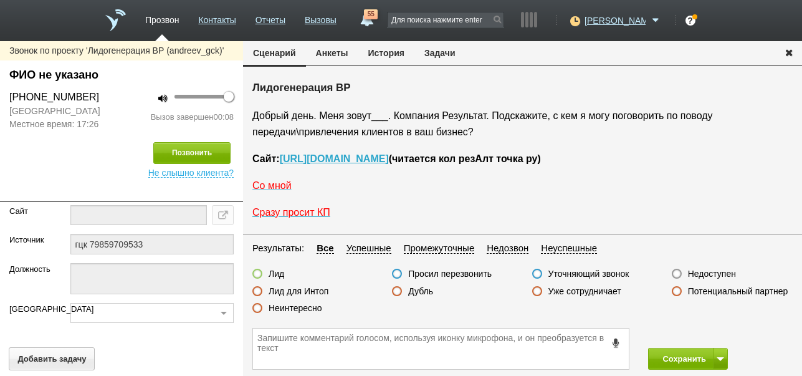
click at [696, 275] on label "Недоступен" at bounding box center [712, 273] width 48 height 11
click at [0, 0] on input "Недоступен" at bounding box center [0, 0] width 0 height 0
click at [721, 357] on span at bounding box center [720, 359] width 7 height 4
click at [708, 332] on button "Сохранить и остаться" at bounding box center [679, 336] width 97 height 22
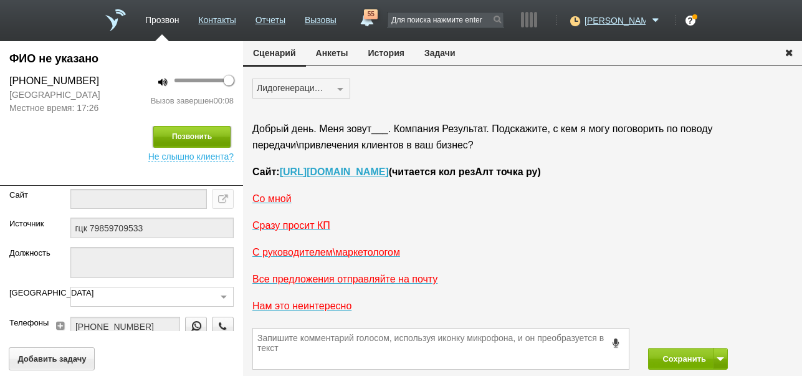
click at [204, 137] on button "Позвонить" at bounding box center [191, 137] width 77 height 22
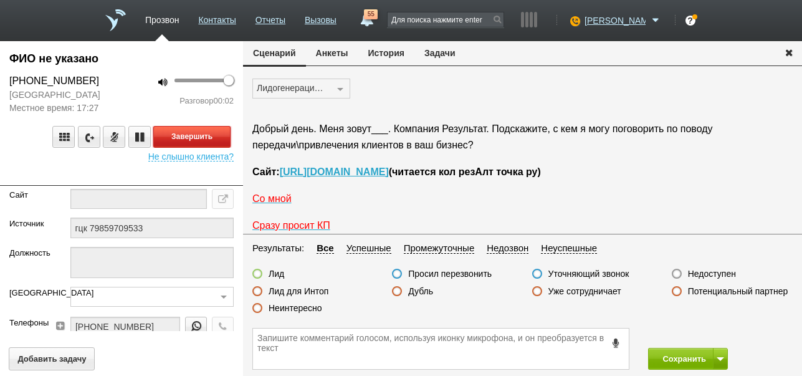
click at [221, 137] on button "Завершить" at bounding box center [191, 137] width 77 height 22
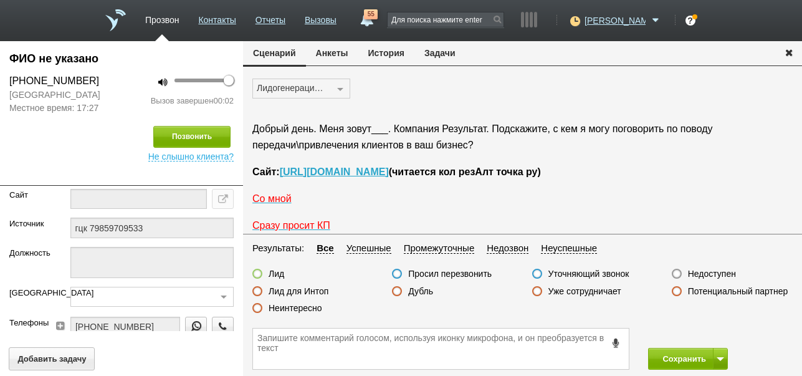
click at [714, 273] on label "Недоступен" at bounding box center [712, 273] width 48 height 11
click at [0, 0] on input "Недоступен" at bounding box center [0, 0] width 0 height 0
click at [697, 357] on button "Сохранить" at bounding box center [680, 359] width 65 height 22
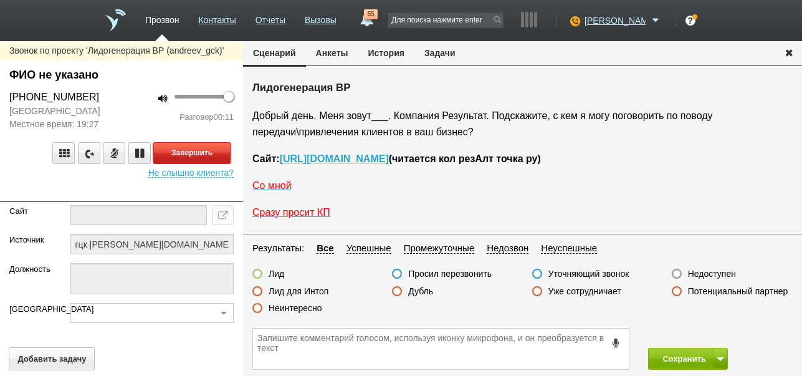
click at [222, 156] on button "Завершить" at bounding box center [191, 153] width 77 height 22
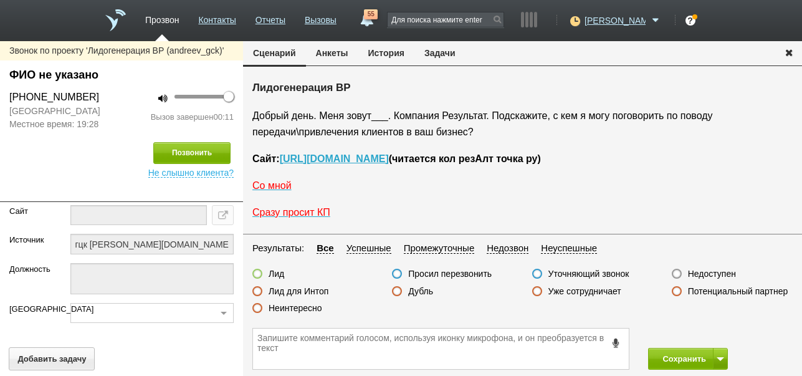
drag, startPoint x: 717, startPoint y: 269, endPoint x: 696, endPoint y: 286, distance: 27.1
click at [718, 269] on label "Недоступен" at bounding box center [712, 273] width 48 height 11
click at [0, 0] on input "Недоступен" at bounding box center [0, 0] width 0 height 0
click at [678, 354] on button "Сохранить" at bounding box center [680, 359] width 65 height 22
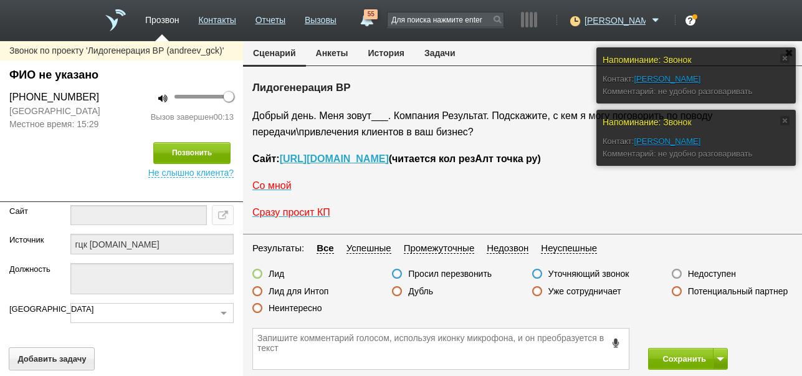
drag, startPoint x: 316, startPoint y: 306, endPoint x: 522, endPoint y: 246, distance: 214.9
click at [316, 307] on label "Неинтересно" at bounding box center [296, 307] width 54 height 11
click at [0, 0] on input "Неинтересно" at bounding box center [0, 0] width 0 height 0
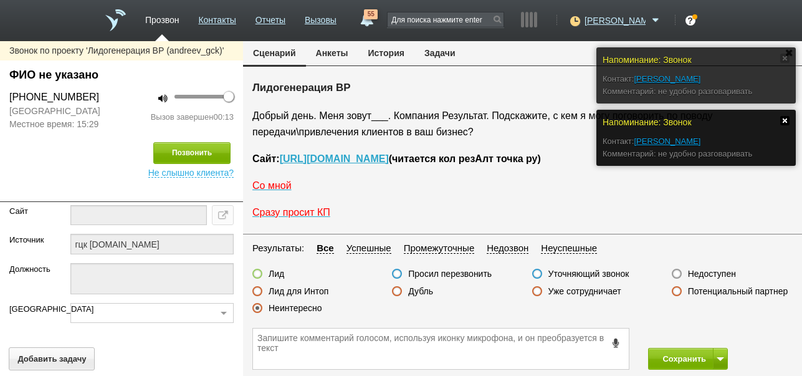
click at [787, 122] on link at bounding box center [785, 120] width 9 height 9
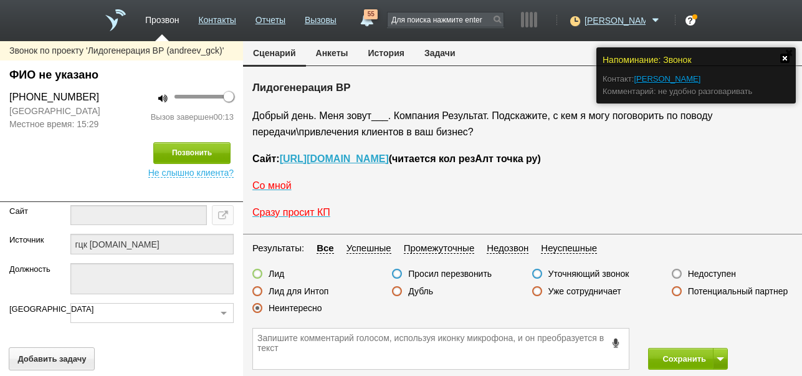
click at [786, 56] on link at bounding box center [785, 58] width 9 height 9
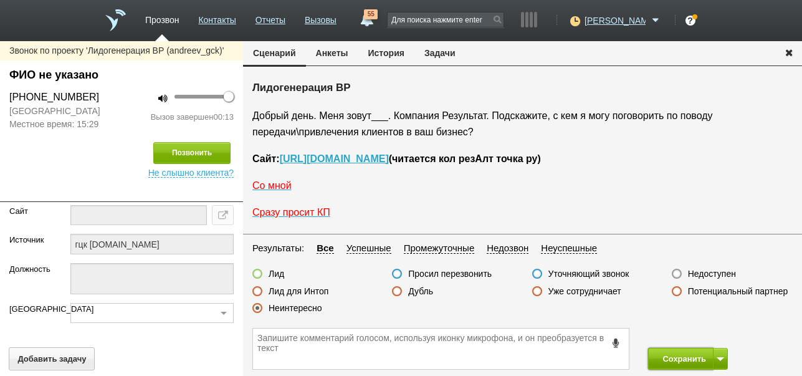
click at [663, 359] on button "Сохранить" at bounding box center [680, 359] width 65 height 22
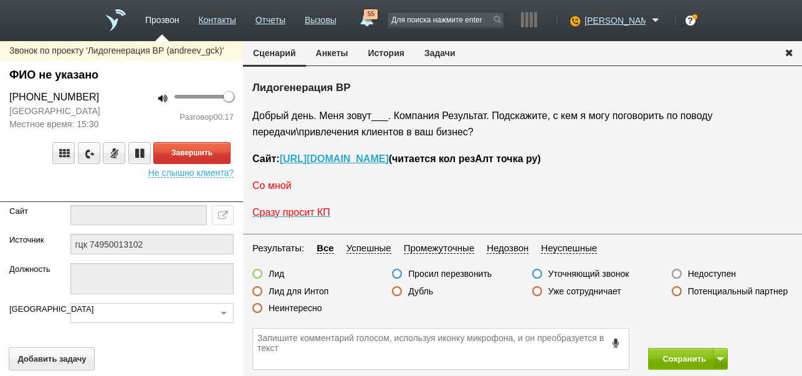
click at [281, 187] on span "Со мной" at bounding box center [271, 185] width 39 height 11
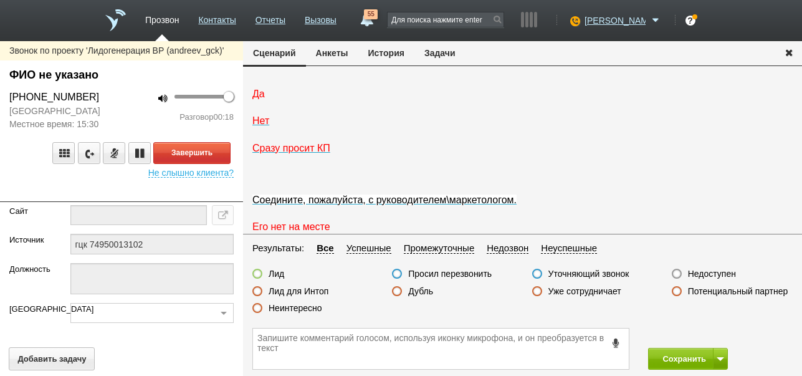
click at [261, 99] on span "Да" at bounding box center [258, 94] width 12 height 11
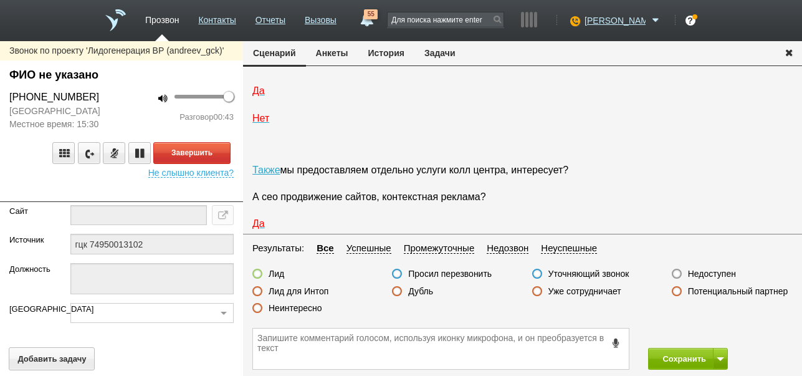
click at [309, 307] on label "Неинтересно" at bounding box center [296, 307] width 54 height 11
click at [0, 0] on input "Неинтересно" at bounding box center [0, 0] width 0 height 0
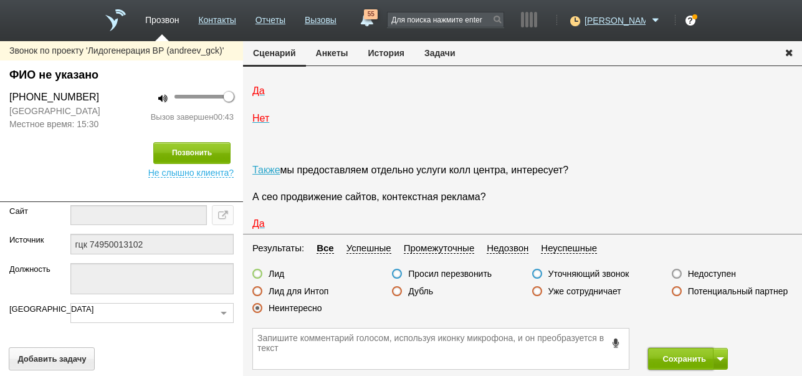
drag, startPoint x: 676, startPoint y: 355, endPoint x: 676, endPoint y: 334, distance: 21.2
click at [676, 355] on button "Сохранить" at bounding box center [680, 359] width 65 height 22
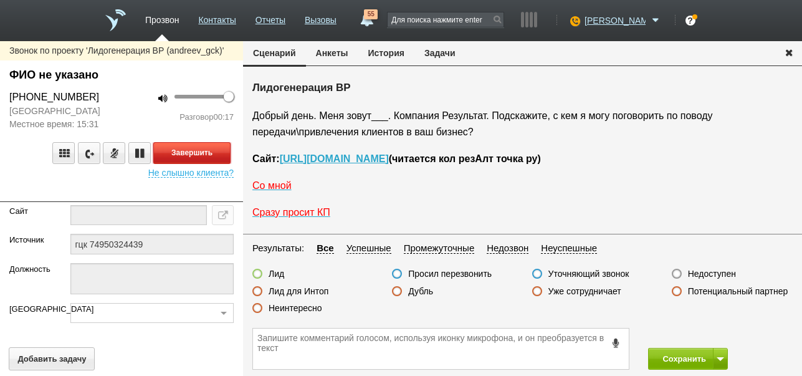
click at [214, 155] on button "Завершить" at bounding box center [191, 153] width 77 height 22
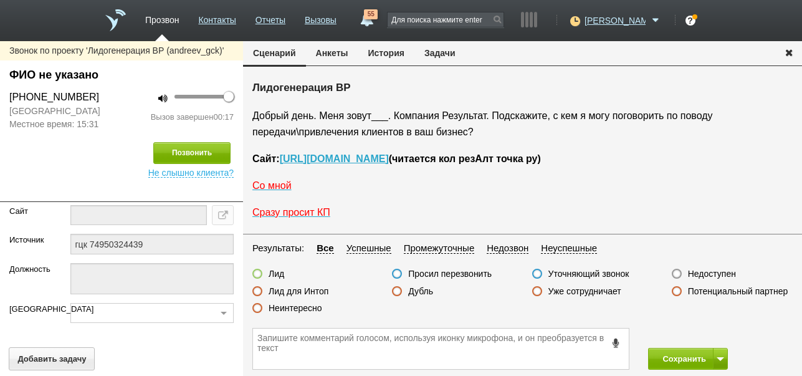
click at [723, 274] on label "Недоступен" at bounding box center [712, 273] width 48 height 11
click at [0, 0] on input "Недоступен" at bounding box center [0, 0] width 0 height 0
click at [717, 356] on button at bounding box center [720, 359] width 15 height 22
click at [708, 339] on button "Сохранить и остаться" at bounding box center [679, 336] width 97 height 22
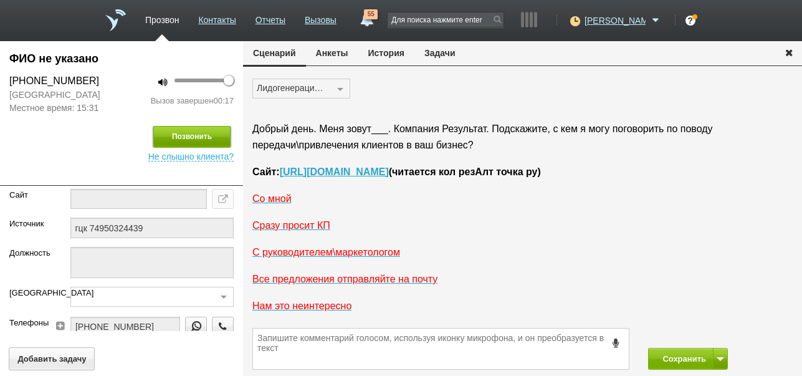
click at [211, 134] on button "Позвонить" at bounding box center [191, 137] width 77 height 22
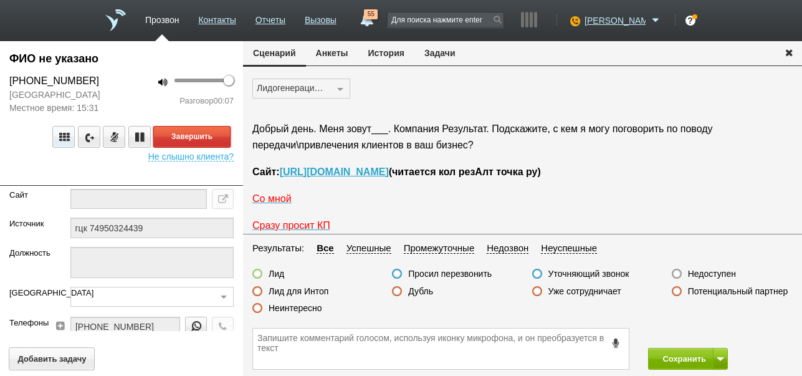
click at [214, 134] on button "Завершить" at bounding box center [191, 137] width 77 height 22
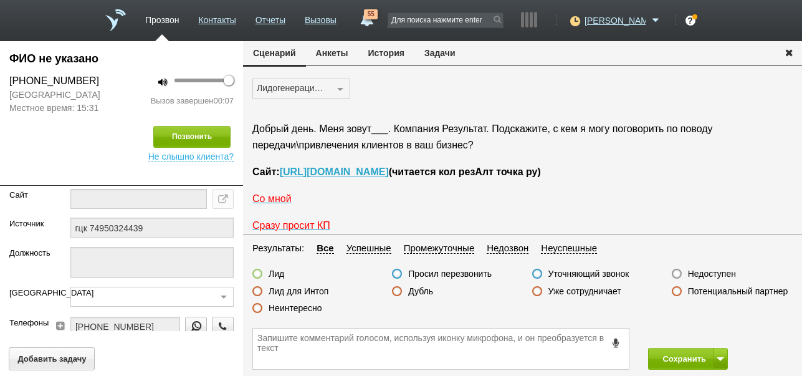
click at [716, 273] on label "Недоступен" at bounding box center [712, 273] width 48 height 11
click at [0, 0] on input "Недоступен" at bounding box center [0, 0] width 0 height 0
click at [671, 360] on button "Сохранить" at bounding box center [680, 359] width 65 height 22
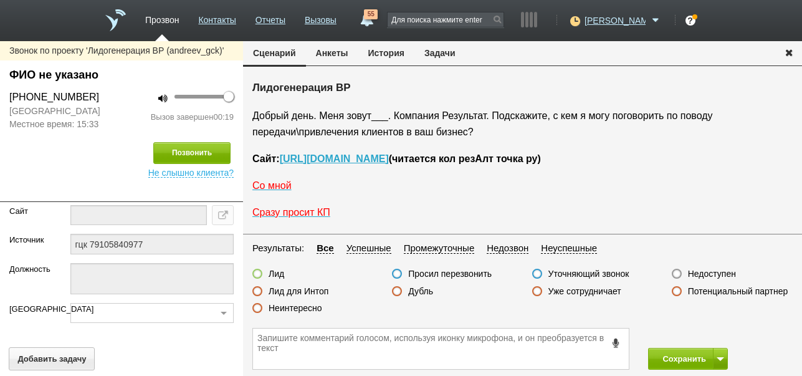
click at [313, 307] on label "Неинтересно" at bounding box center [296, 307] width 54 height 11
click at [0, 0] on input "Неинтересно" at bounding box center [0, 0] width 0 height 0
click at [662, 353] on button "Сохранить" at bounding box center [680, 359] width 65 height 22
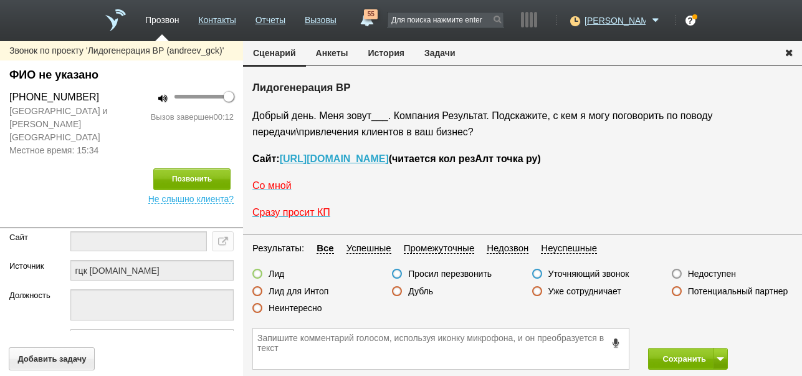
click at [299, 307] on label "Неинтересно" at bounding box center [296, 307] width 54 height 11
click at [0, 0] on input "Неинтересно" at bounding box center [0, 0] width 0 height 0
click at [678, 359] on button "Сохранить" at bounding box center [680, 359] width 65 height 22
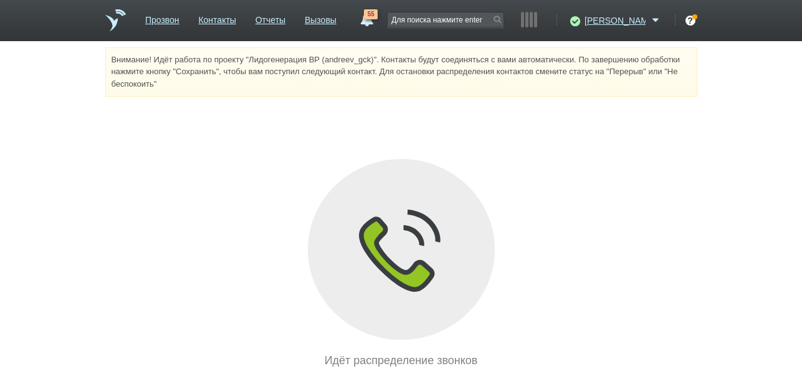
click at [378, 16] on span "55" at bounding box center [371, 14] width 14 height 10
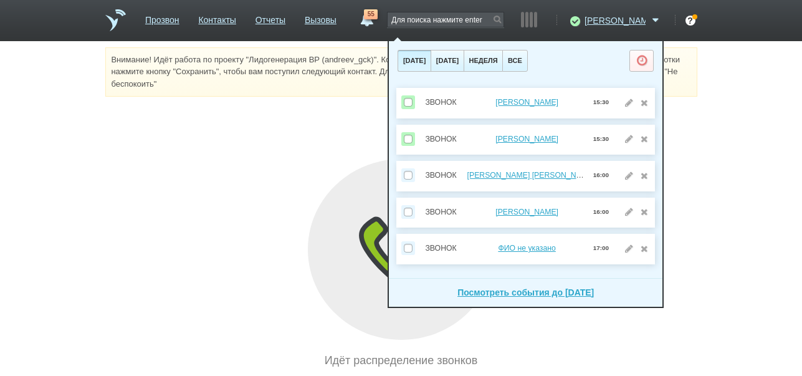
click at [378, 16] on span "55" at bounding box center [371, 14] width 14 height 10
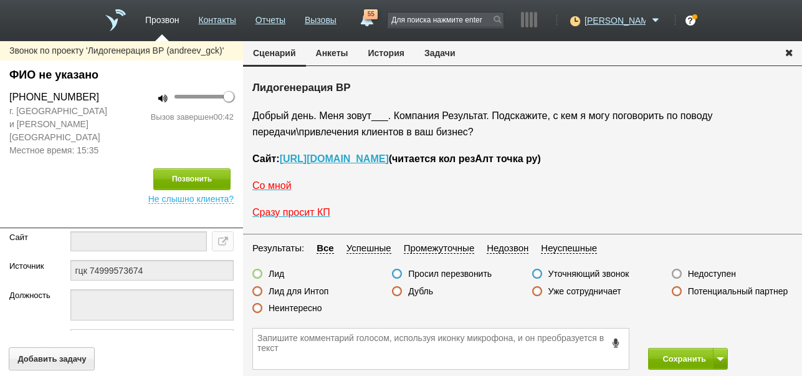
click at [308, 308] on label "Неинтересно" at bounding box center [296, 307] width 54 height 11
click at [0, 0] on input "Неинтересно" at bounding box center [0, 0] width 0 height 0
click at [678, 359] on button "Сохранить" at bounding box center [680, 359] width 65 height 22
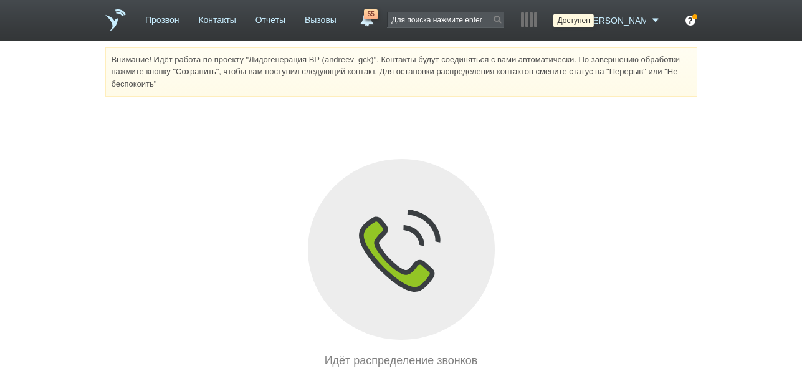
click at [582, 19] on icon at bounding box center [573, 20] width 17 height 12
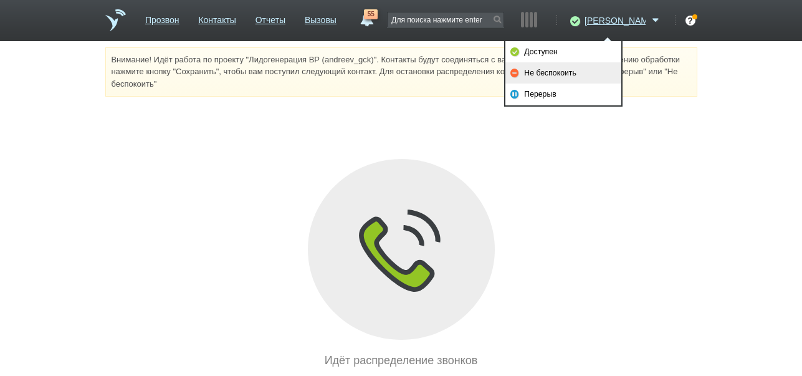
click at [554, 72] on link "Не беспокоить" at bounding box center [564, 72] width 116 height 21
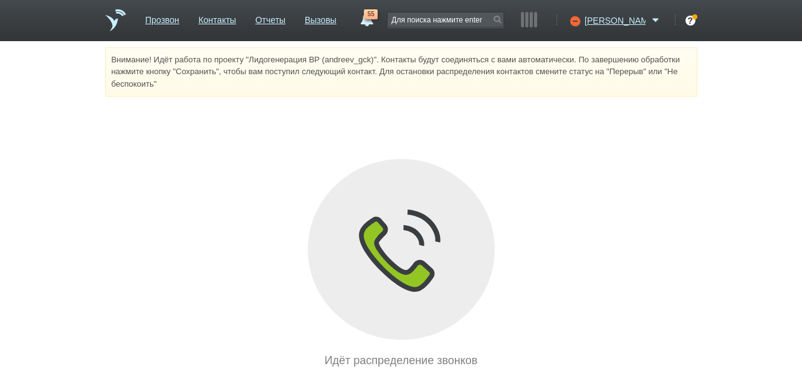
click at [378, 21] on link "55" at bounding box center [366, 16] width 22 height 15
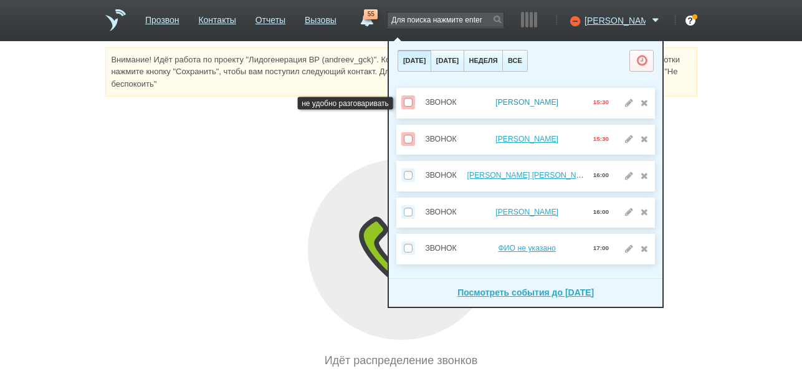
click at [529, 102] on link "Дорофеева Мария" at bounding box center [527, 102] width 63 height 9
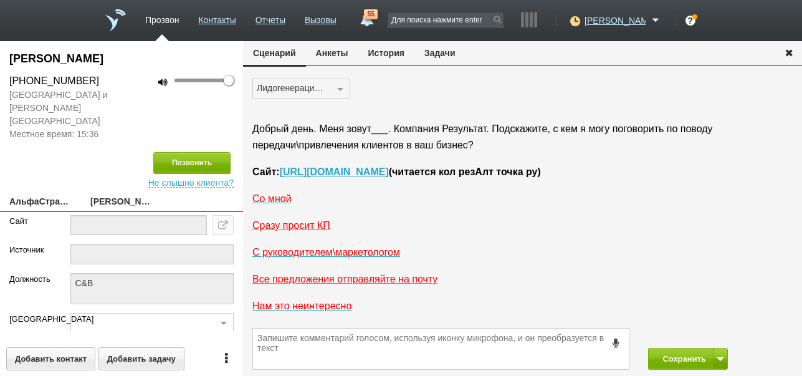
click at [392, 58] on button "История" at bounding box center [386, 53] width 56 height 24
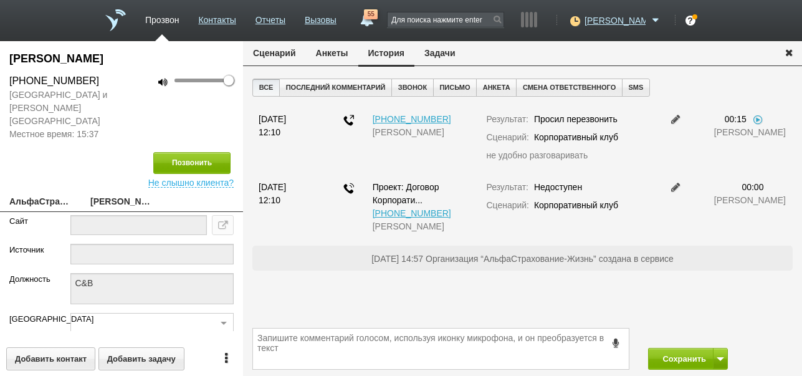
click at [441, 51] on button "Задачи" at bounding box center [440, 53] width 51 height 24
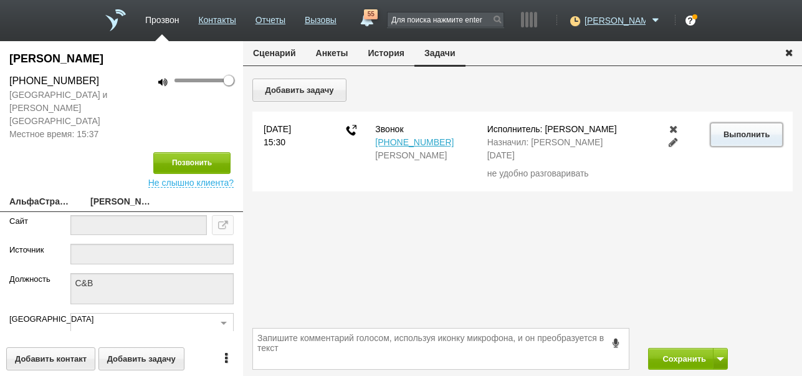
click at [736, 135] on button "Выполнить" at bounding box center [747, 134] width 72 height 23
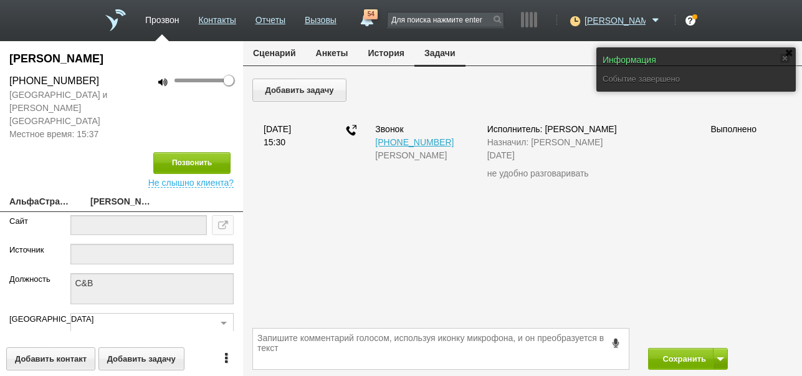
click at [268, 54] on button "Сценарий" at bounding box center [274, 53] width 63 height 24
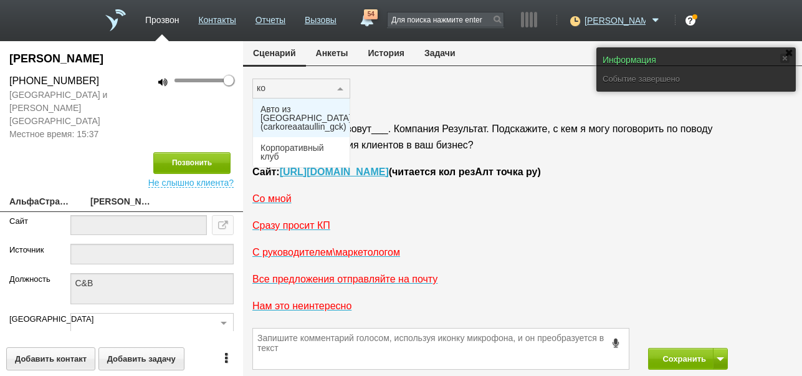
type input "кор"
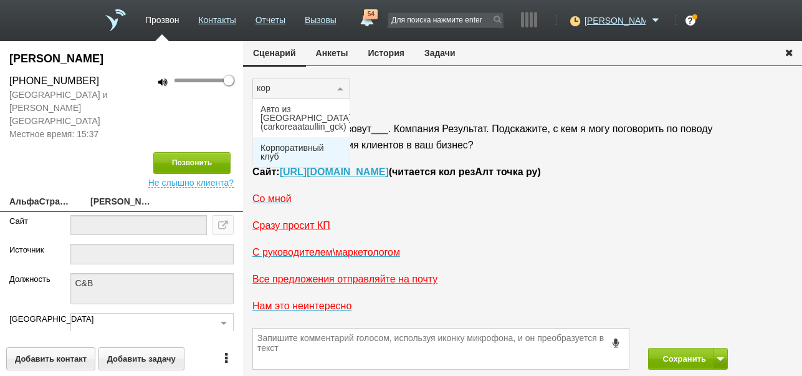
click at [275, 145] on span "Корпоративный клуб" at bounding box center [302, 151] width 82 height 17
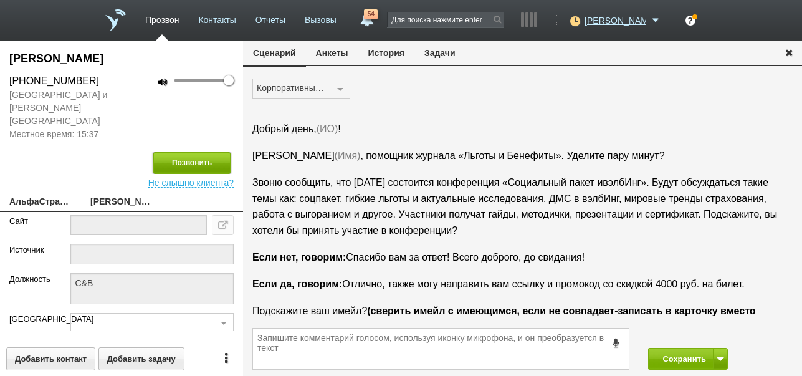
click at [201, 152] on button "Позвонить" at bounding box center [191, 163] width 77 height 22
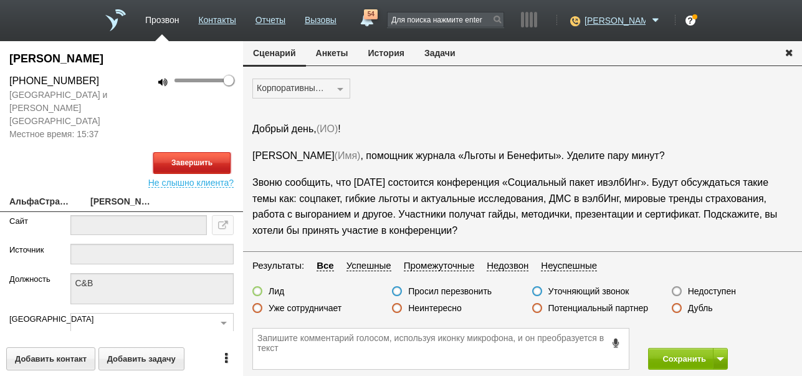
click at [201, 152] on button "Завершить" at bounding box center [191, 163] width 77 height 22
click at [711, 287] on label "Недоступен" at bounding box center [712, 291] width 48 height 11
click at [0, 0] on input "Недоступен" at bounding box center [0, 0] width 0 height 0
click at [724, 356] on button at bounding box center [720, 359] width 15 height 22
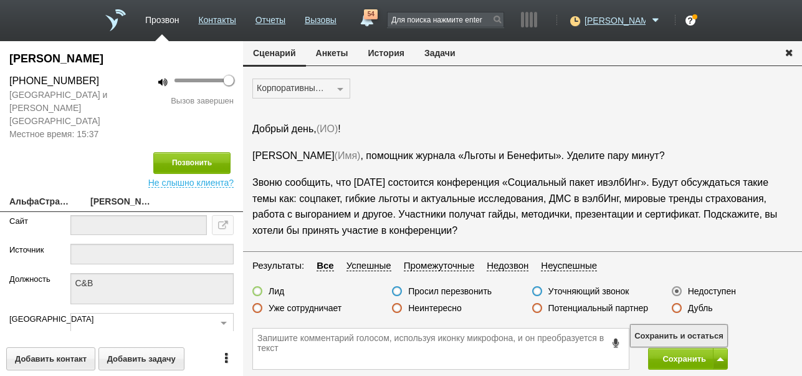
click at [701, 335] on button "Сохранить и остаться" at bounding box center [679, 336] width 97 height 22
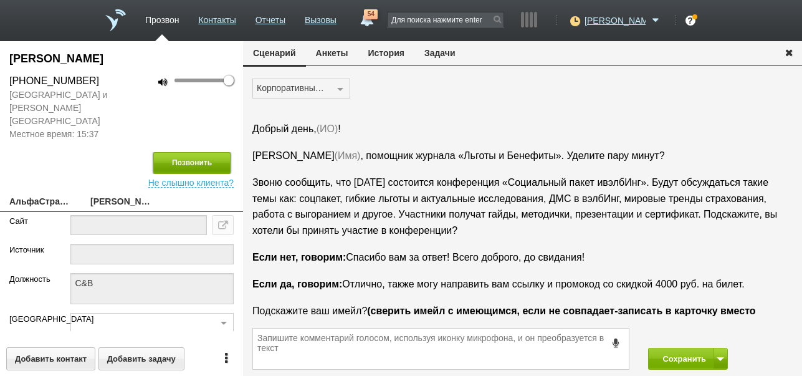
click at [221, 152] on button "Позвонить" at bounding box center [191, 163] width 77 height 22
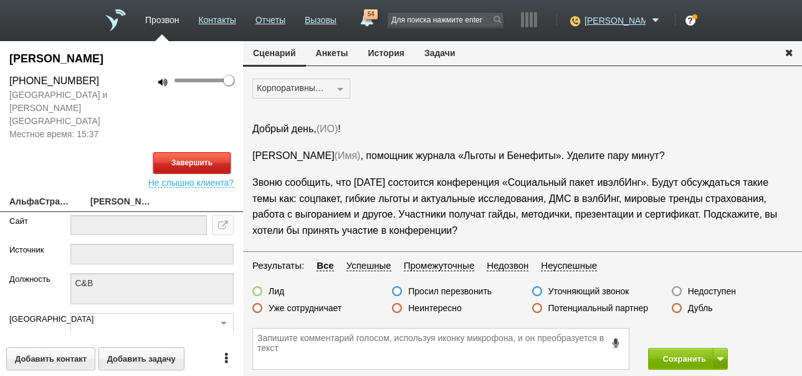
click at [214, 152] on button "Завершить" at bounding box center [191, 163] width 77 height 22
click at [723, 292] on label "Недоступен" at bounding box center [712, 291] width 48 height 11
click at [0, 0] on input "Недоступен" at bounding box center [0, 0] width 0 height 0
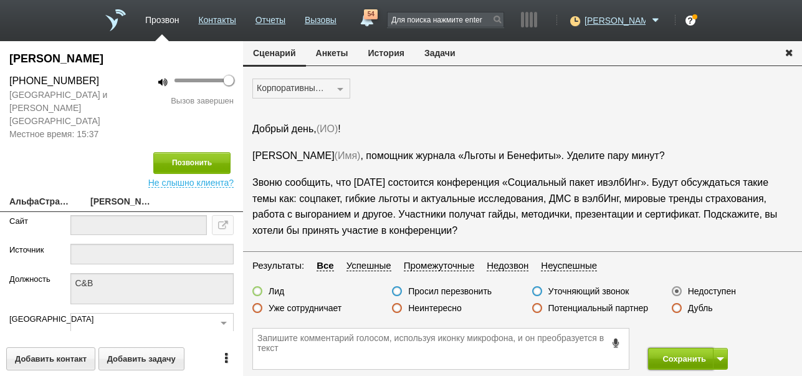
click at [678, 354] on button "Сохранить" at bounding box center [680, 359] width 65 height 22
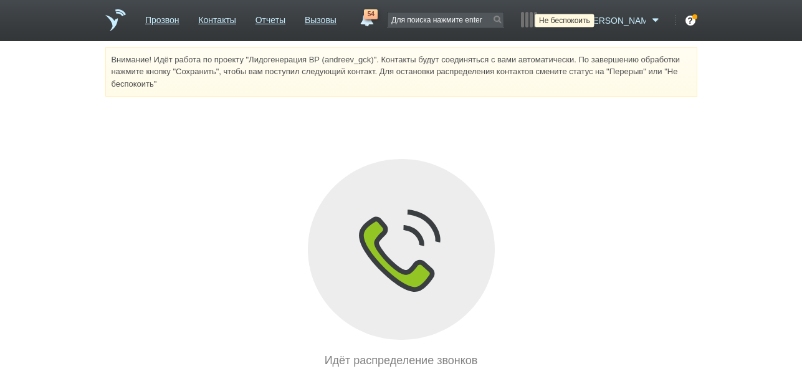
click at [582, 25] on icon at bounding box center [573, 20] width 17 height 12
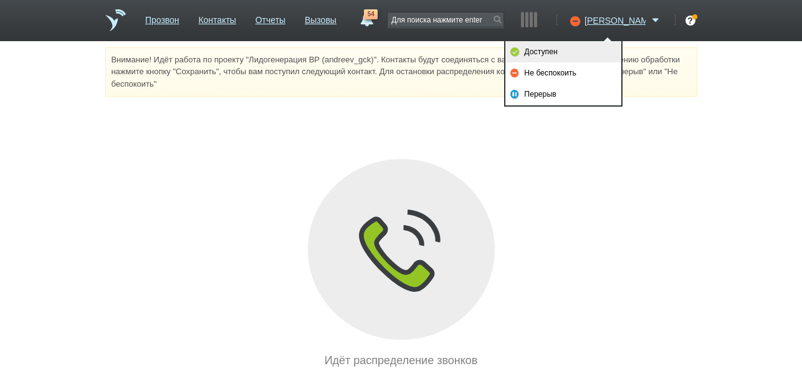
click at [557, 52] on link "Доступен" at bounding box center [564, 51] width 116 height 21
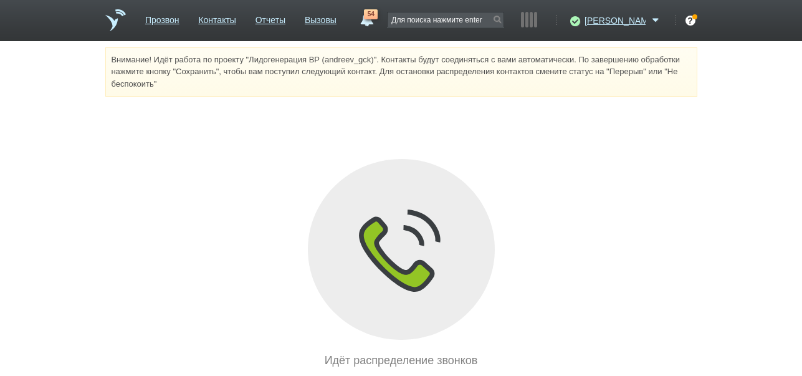
click at [378, 16] on span "54" at bounding box center [371, 14] width 14 height 10
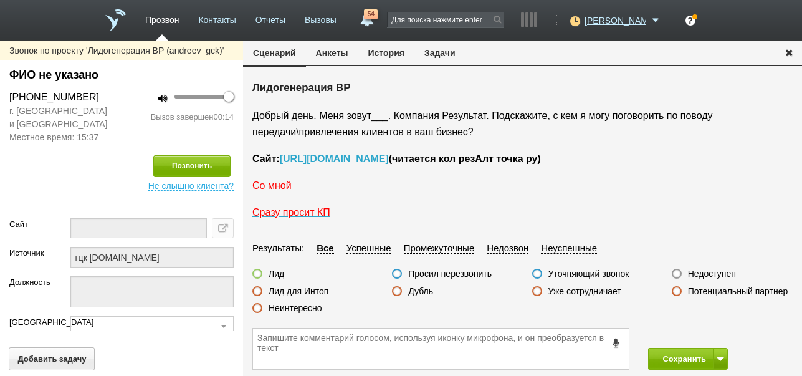
click at [292, 310] on label "Неинтересно" at bounding box center [296, 307] width 54 height 11
click at [0, 0] on input "Неинтересно" at bounding box center [0, 0] width 0 height 0
click at [681, 355] on button "Сохранить" at bounding box center [680, 359] width 65 height 22
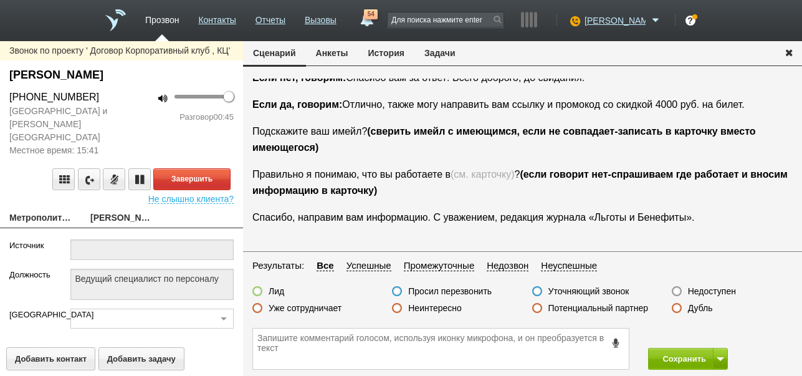
scroll to position [42, 0]
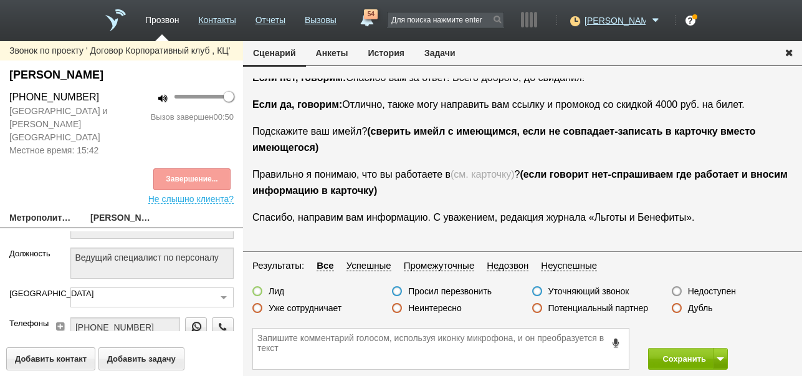
click at [440, 306] on label "Неинтересно" at bounding box center [435, 307] width 54 height 11
click at [0, 0] on input "Неинтересно" at bounding box center [0, 0] width 0 height 0
click at [673, 357] on button "Сохранить" at bounding box center [680, 359] width 65 height 22
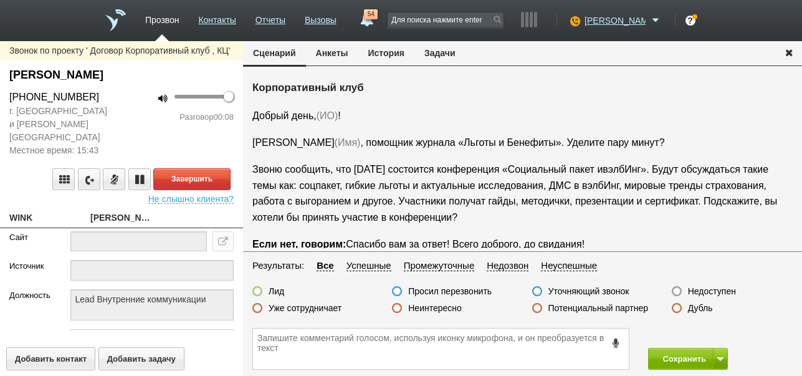
click at [388, 54] on button "История" at bounding box center [386, 53] width 56 height 24
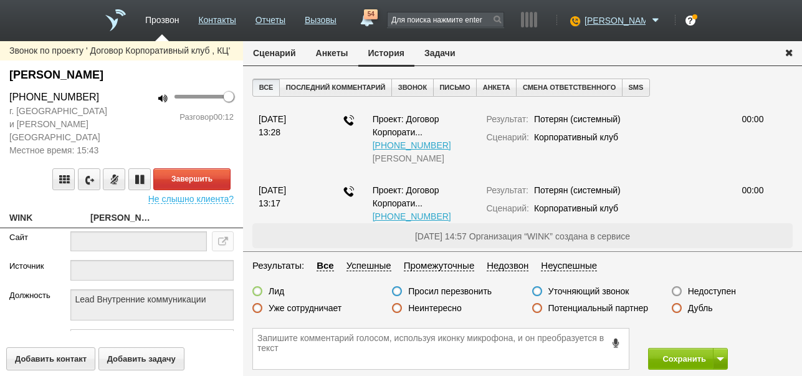
click at [263, 53] on button "Сценарий" at bounding box center [274, 53] width 63 height 24
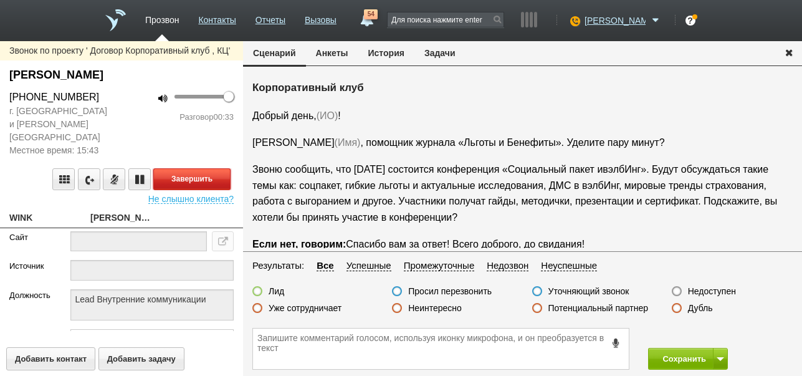
click at [213, 168] on button "Завершить" at bounding box center [191, 179] width 77 height 22
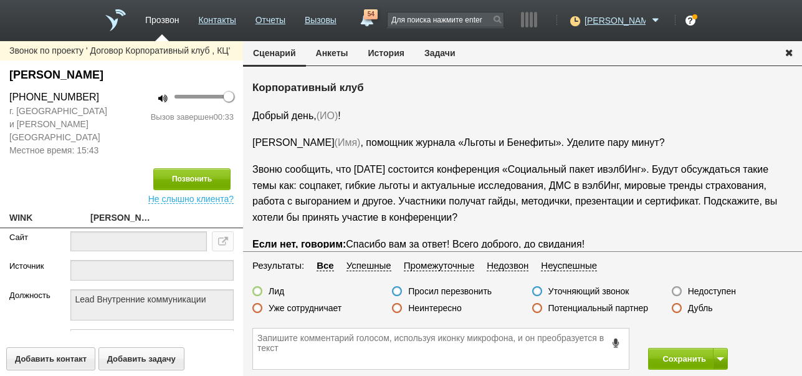
click at [719, 291] on label "Недоступен" at bounding box center [712, 291] width 48 height 11
click at [0, 0] on input "Недоступен" at bounding box center [0, 0] width 0 height 0
click at [721, 353] on button at bounding box center [720, 359] width 15 height 22
click at [714, 338] on button "Сохранить и остаться" at bounding box center [679, 336] width 97 height 22
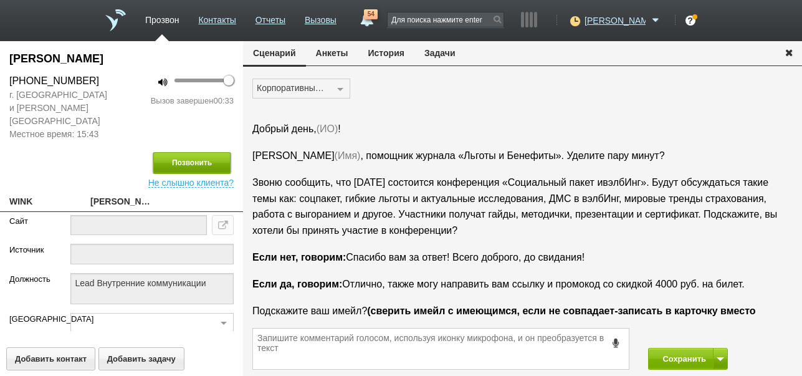
click at [219, 152] on button "Позвонить" at bounding box center [191, 163] width 77 height 22
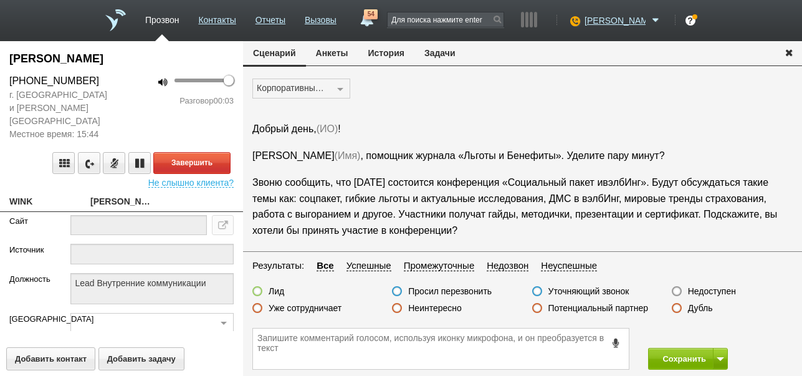
click at [709, 290] on label "Недоступен" at bounding box center [712, 291] width 48 height 11
click at [0, 0] on input "Недоступен" at bounding box center [0, 0] width 0 height 0
click at [180, 152] on button "Завершить" at bounding box center [191, 163] width 77 height 22
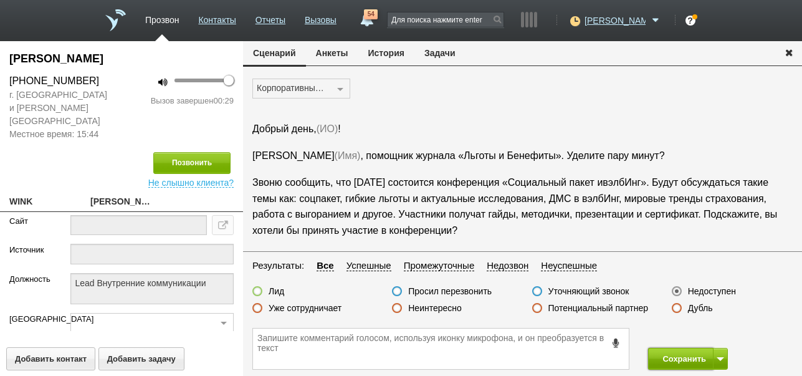
click at [669, 357] on button "Сохранить" at bounding box center [680, 359] width 65 height 22
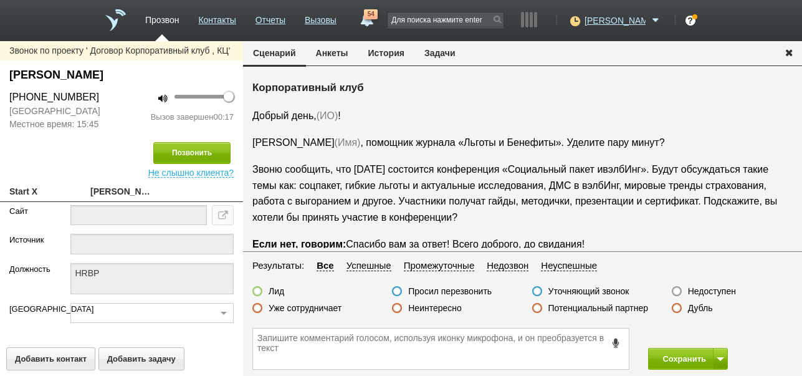
click at [435, 308] on label "Неинтересно" at bounding box center [435, 307] width 54 height 11
click at [0, 0] on input "Неинтересно" at bounding box center [0, 0] width 0 height 0
click at [686, 363] on button "Сохранить" at bounding box center [680, 359] width 65 height 22
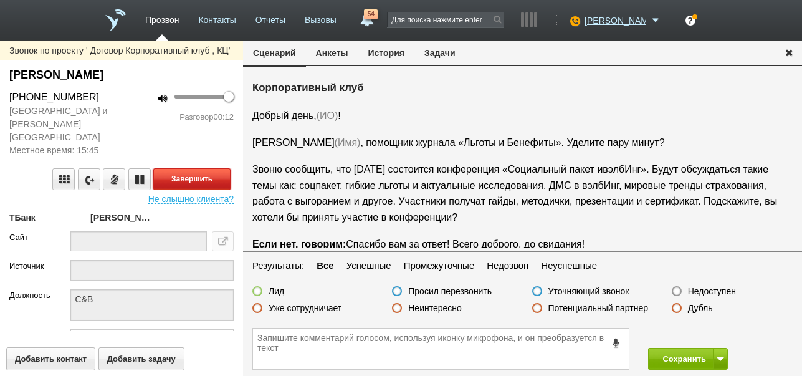
click at [218, 170] on button "Завершить" at bounding box center [191, 179] width 77 height 22
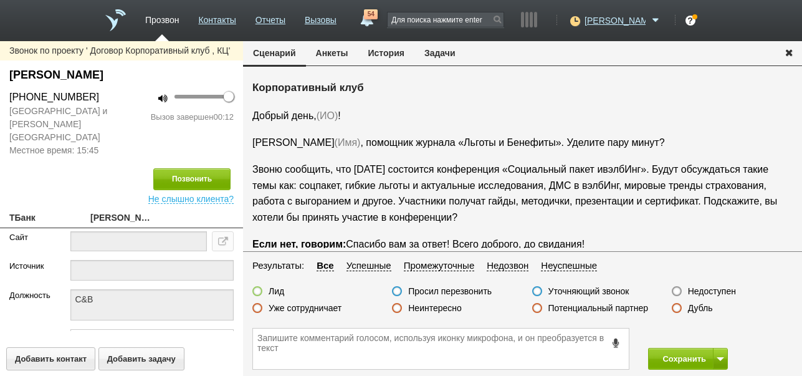
click at [716, 289] on label "Недоступен" at bounding box center [712, 291] width 48 height 11
click at [0, 0] on input "Недоступен" at bounding box center [0, 0] width 0 height 0
click at [723, 360] on span at bounding box center [720, 359] width 7 height 4
click at [711, 339] on button "Сохранить и остаться" at bounding box center [679, 336] width 97 height 22
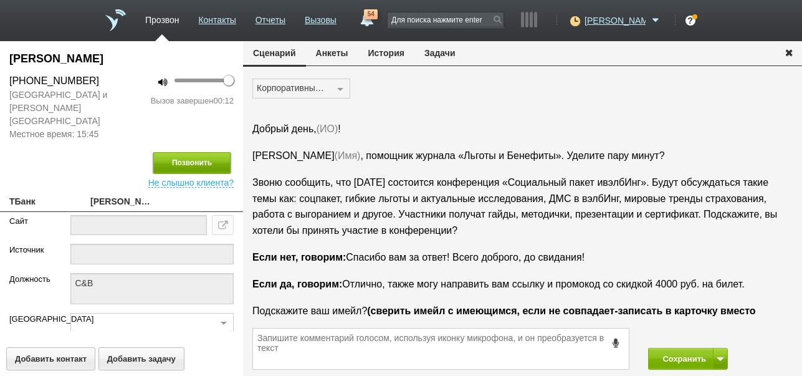
click at [210, 152] on button "Позвонить" at bounding box center [191, 163] width 77 height 22
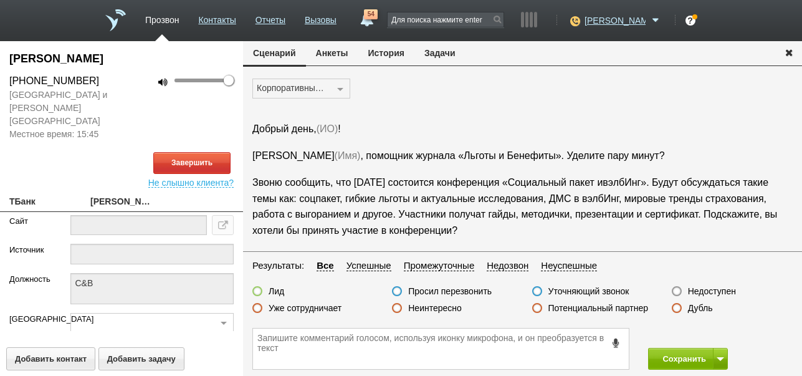
click at [378, 52] on button "История" at bounding box center [386, 53] width 56 height 24
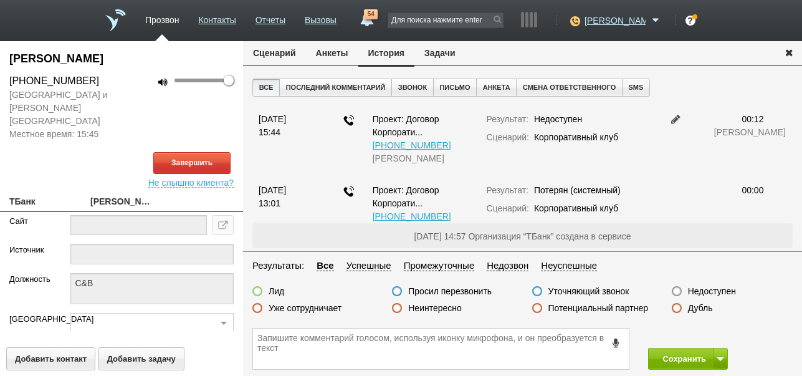
click at [281, 55] on button "Сценарий" at bounding box center [274, 53] width 63 height 24
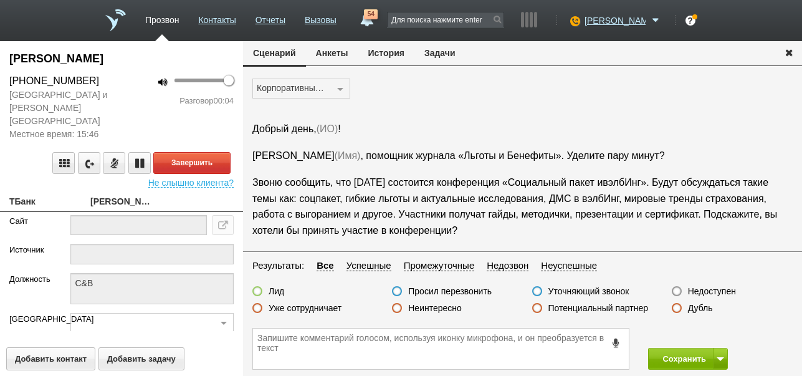
click at [700, 291] on label "Недоступен" at bounding box center [712, 291] width 48 height 11
click at [0, 0] on input "Недоступен" at bounding box center [0, 0] width 0 height 0
drag, startPoint x: 209, startPoint y: 149, endPoint x: 674, endPoint y: 229, distance: 471.3
click at [210, 152] on button "Завершить" at bounding box center [191, 163] width 77 height 22
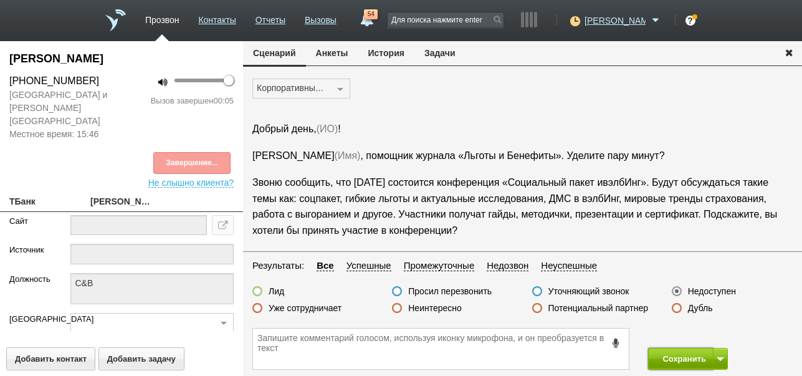
click at [685, 360] on button "Сохранить" at bounding box center [680, 359] width 65 height 22
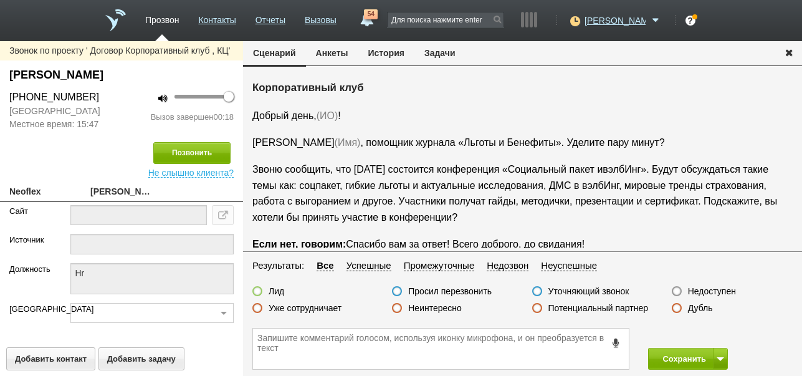
click at [440, 308] on label "Неинтересно" at bounding box center [435, 307] width 54 height 11
click at [0, 0] on input "Неинтересно" at bounding box center [0, 0] width 0 height 0
click at [676, 358] on button "Сохранить" at bounding box center [680, 359] width 65 height 22
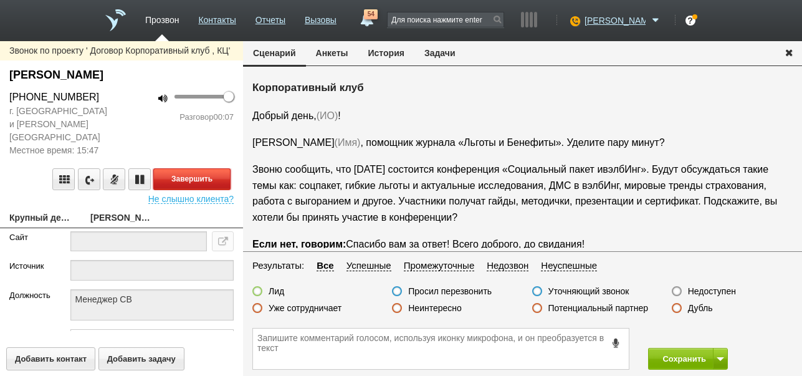
click at [199, 168] on button "Завершить" at bounding box center [191, 179] width 77 height 22
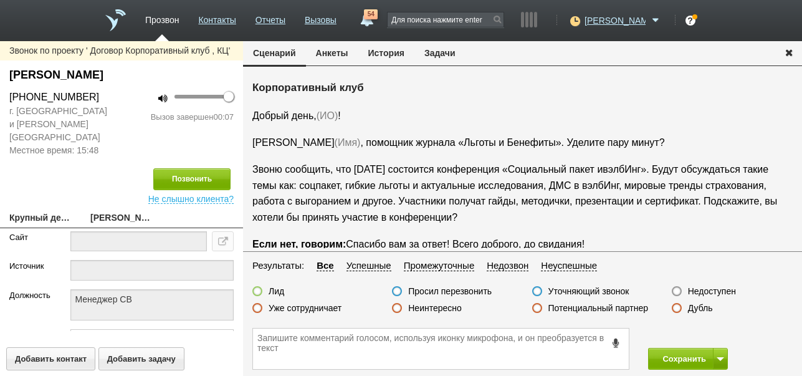
click at [700, 290] on label "Недоступен" at bounding box center [712, 291] width 48 height 11
click at [0, 0] on input "Недоступен" at bounding box center [0, 0] width 0 height 0
click at [721, 359] on span at bounding box center [720, 359] width 7 height 4
click at [716, 331] on button "Сохранить и остаться" at bounding box center [679, 336] width 97 height 22
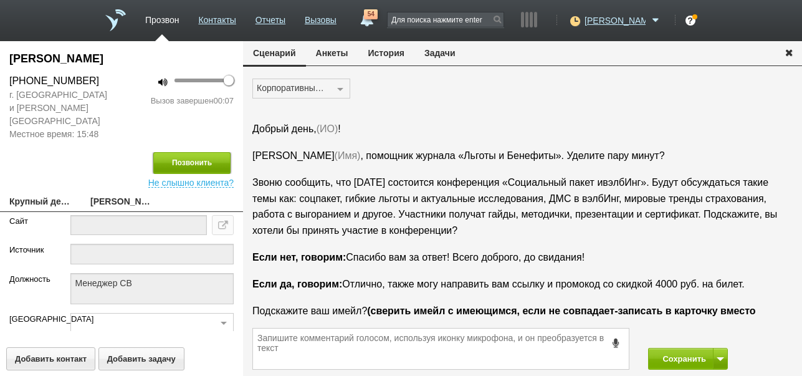
click at [190, 152] on button "Позвонить" at bounding box center [191, 163] width 77 height 22
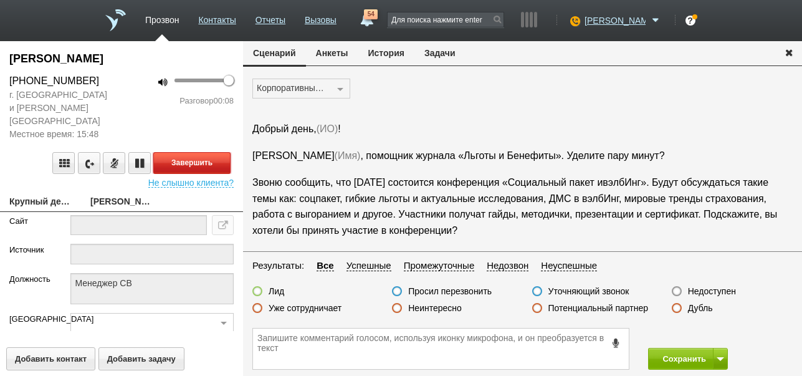
click at [226, 152] on button "Завершить" at bounding box center [191, 163] width 77 height 22
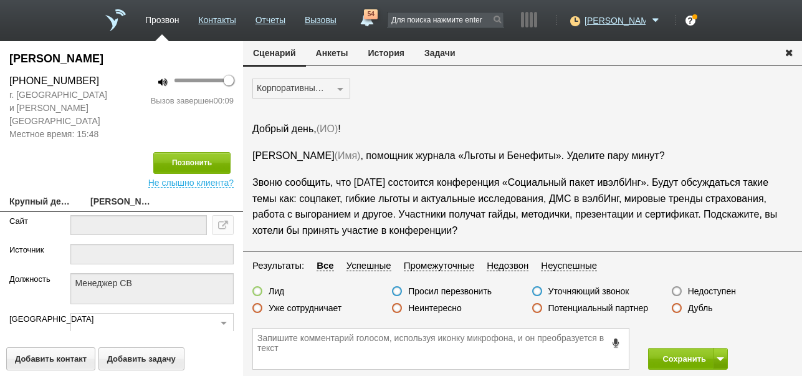
click at [695, 293] on label "Недоступен" at bounding box center [712, 291] width 48 height 11
click at [0, 0] on input "Недоступен" at bounding box center [0, 0] width 0 height 0
click at [681, 358] on button "Сохранить" at bounding box center [680, 359] width 65 height 22
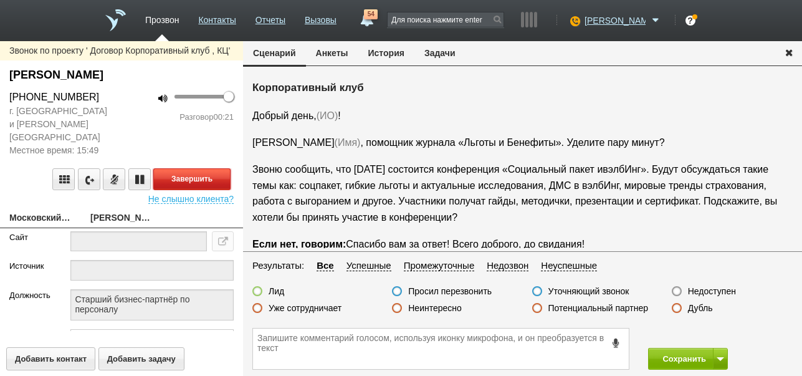
click at [221, 168] on button "Завершить" at bounding box center [191, 179] width 77 height 22
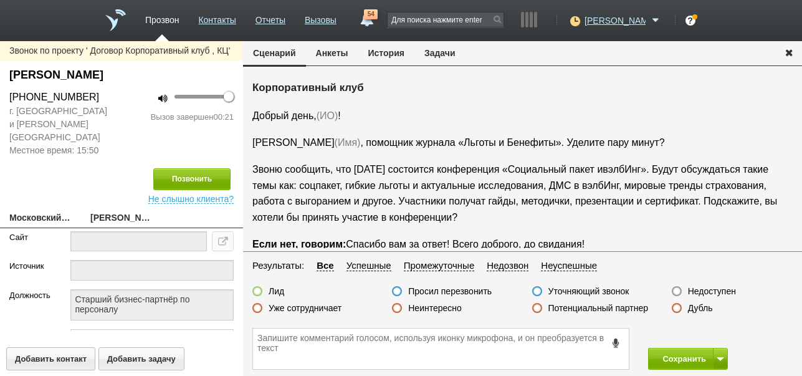
click at [707, 291] on label "Недоступен" at bounding box center [712, 291] width 48 height 11
click at [0, 0] on input "Недоступен" at bounding box center [0, 0] width 0 height 0
click at [721, 362] on button at bounding box center [720, 359] width 15 height 22
click at [717, 337] on button "Сохранить и остаться" at bounding box center [679, 336] width 97 height 22
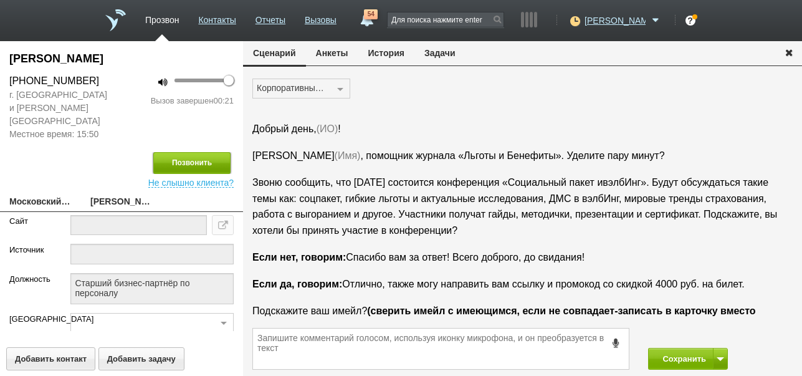
click at [185, 154] on button "Позвонить" at bounding box center [191, 163] width 77 height 22
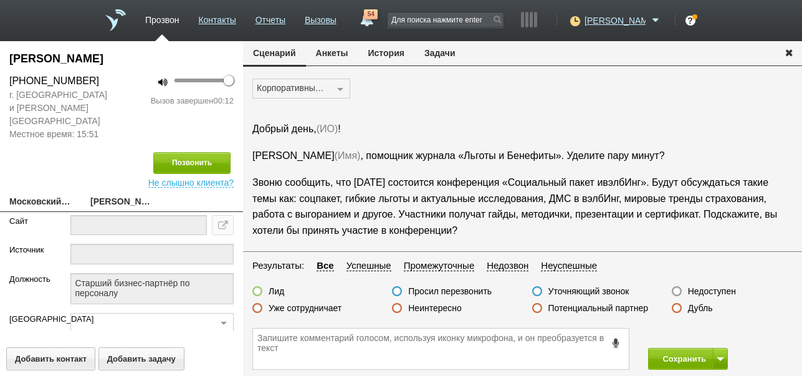
click at [617, 341] on icon at bounding box center [617, 342] width 14 height 9
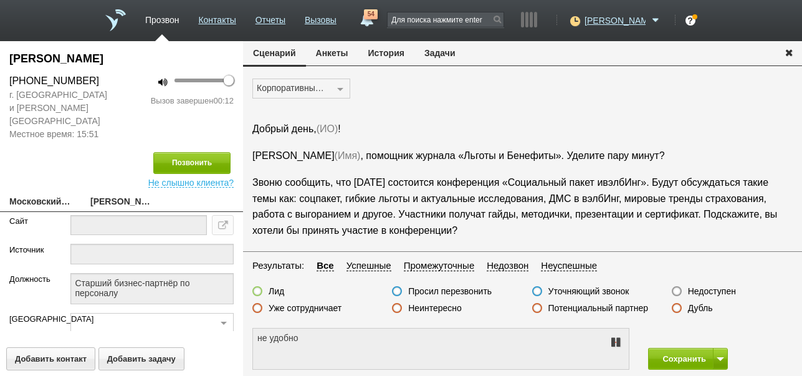
type textarea "не удобно разговаривать"
click at [617, 341] on icon at bounding box center [615, 342] width 15 height 10
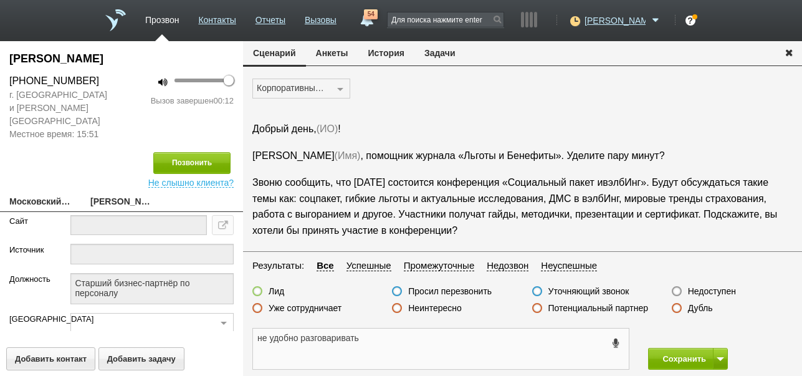
drag, startPoint x: 256, startPoint y: 337, endPoint x: 368, endPoint y: 347, distance: 113.3
click at [368, 347] on textarea "не удобно разговаривать" at bounding box center [441, 349] width 376 height 41
click at [443, 52] on button "Задачи" at bounding box center [440, 53] width 51 height 24
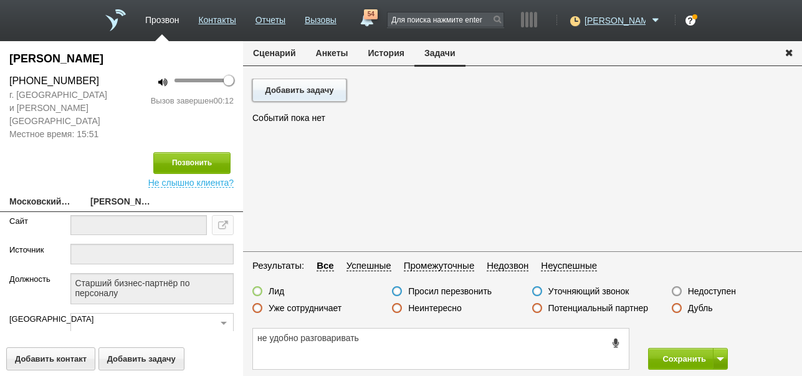
click at [274, 88] on button "Добавить задачу" at bounding box center [299, 90] width 94 height 23
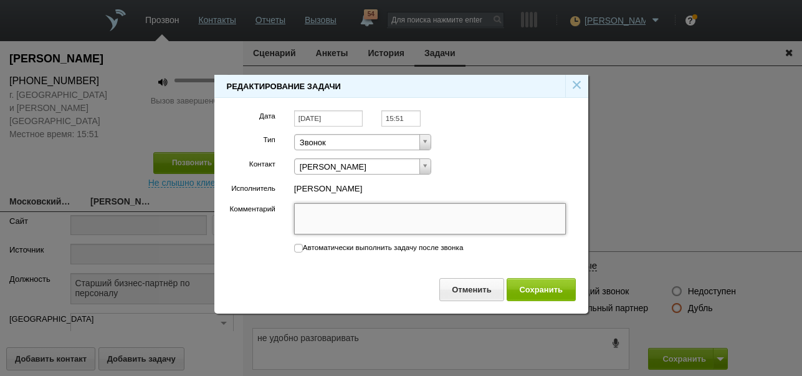
click at [396, 216] on textarea "Комментарий" at bounding box center [430, 218] width 272 height 31
paste textarea "не удобно разговаривать"
type textarea "не удобно разговаривать"
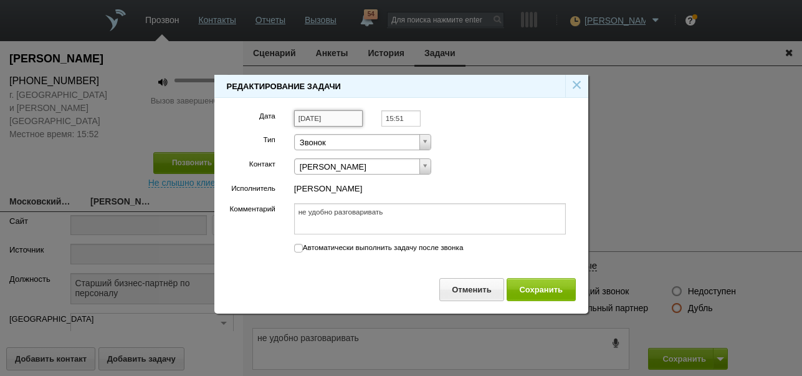
type textarea "не удобно разговаривать"
click at [358, 115] on input "[DATE]" at bounding box center [328, 118] width 69 height 17
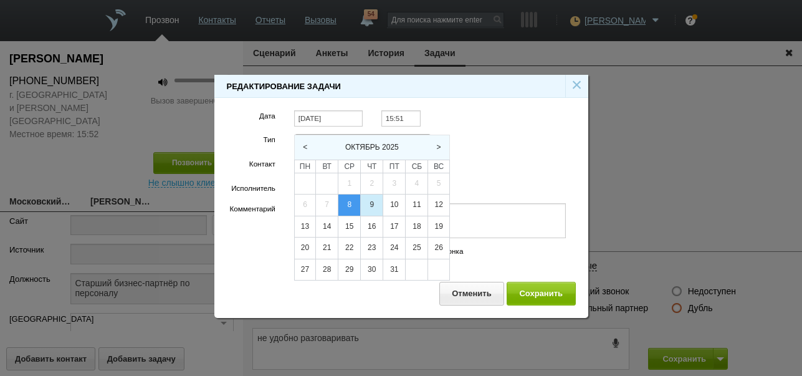
click at [373, 201] on div "9" at bounding box center [372, 205] width 22 height 21
type input "[DATE]"
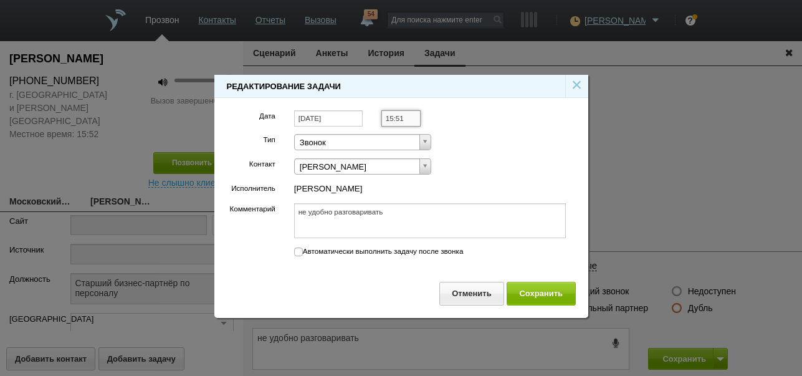
click at [406, 118] on input "15:51" at bounding box center [401, 118] width 39 height 17
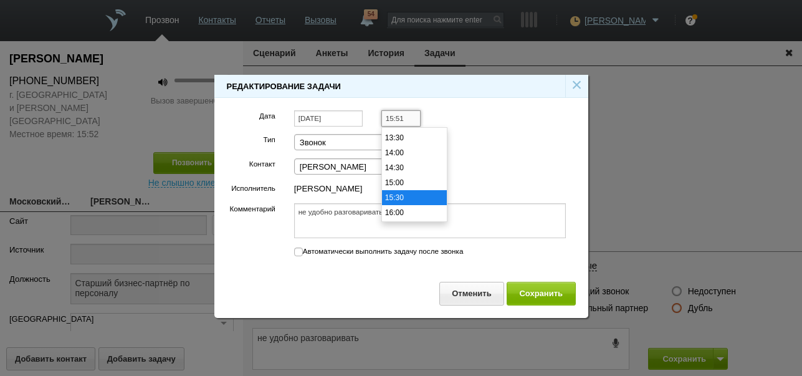
scroll to position [381, 0]
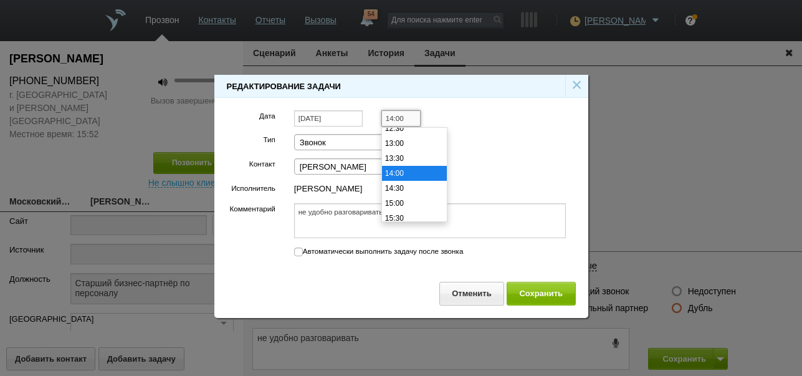
click at [398, 174] on li "14:00" at bounding box center [414, 173] width 65 height 15
type input "14:00"
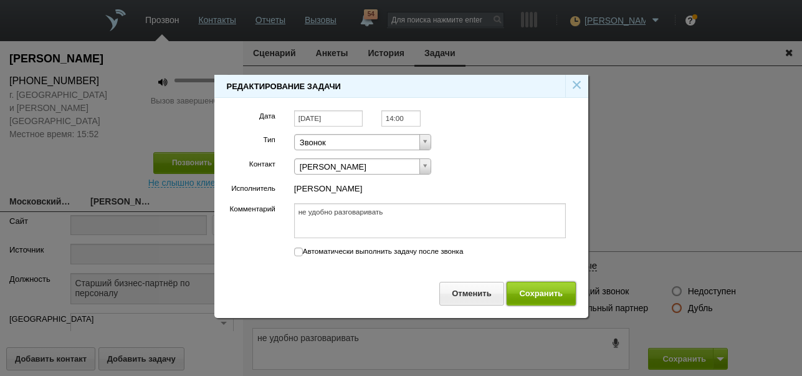
click at [547, 296] on button "Сохранить" at bounding box center [541, 293] width 69 height 23
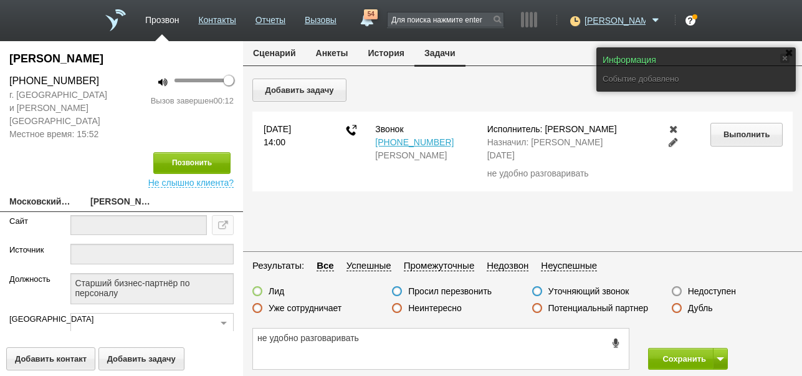
click at [289, 54] on button "Сценарий" at bounding box center [274, 53] width 63 height 24
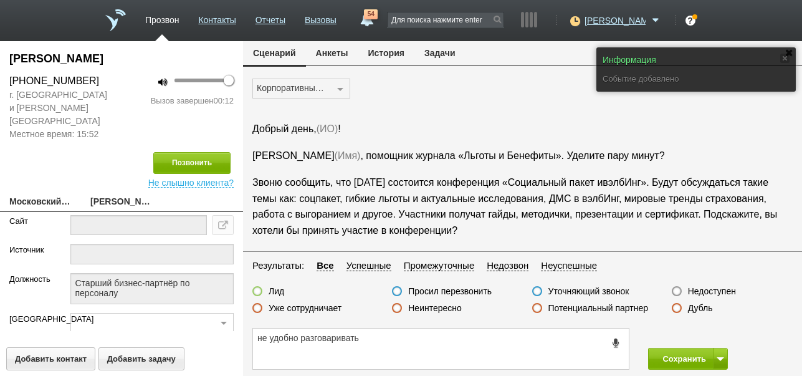
click at [461, 289] on label "Просил перезвонить" at bounding box center [450, 291] width 84 height 11
click at [0, 0] on input "Просил перезвонить" at bounding box center [0, 0] width 0 height 0
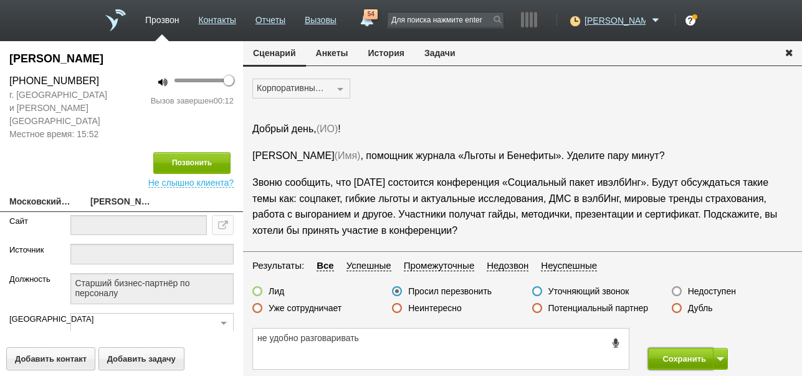
click at [691, 357] on button "Сохранить" at bounding box center [680, 359] width 65 height 22
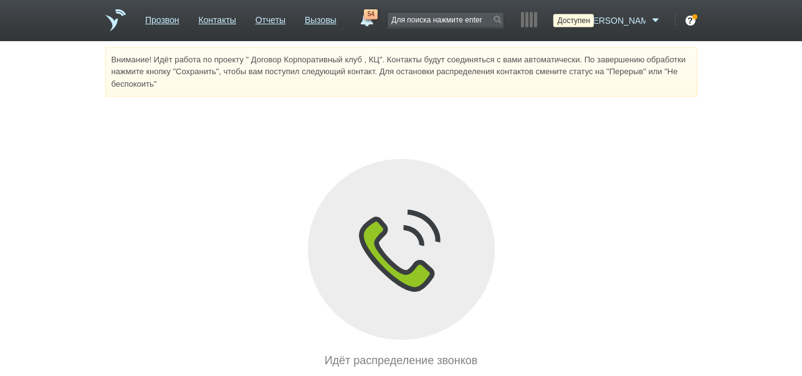
click at [582, 19] on icon at bounding box center [573, 20] width 17 height 12
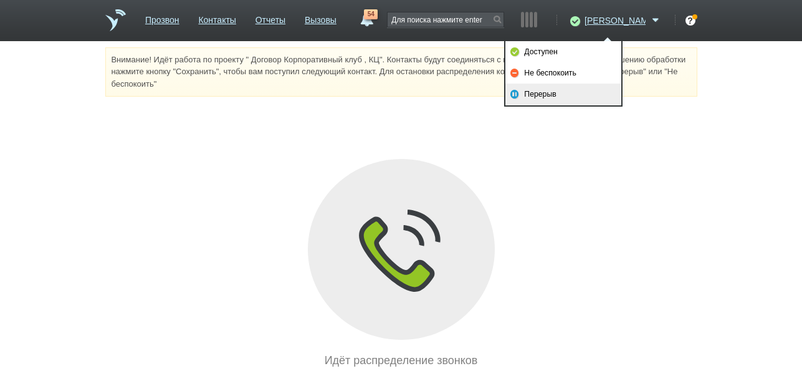
click at [556, 96] on link "Перерыв" at bounding box center [564, 94] width 116 height 21
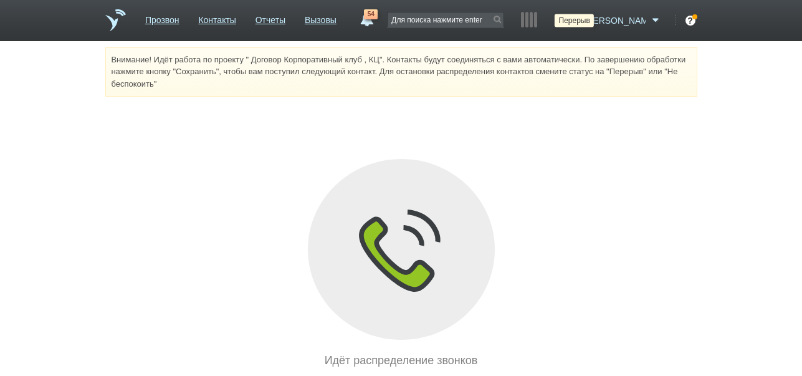
click at [582, 19] on icon at bounding box center [573, 20] width 17 height 12
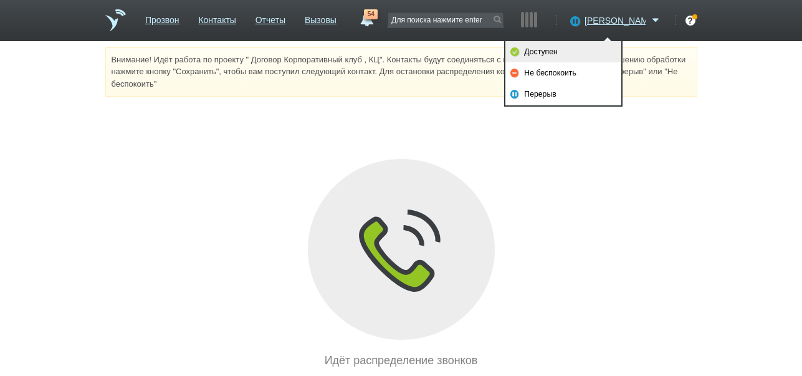
click at [584, 51] on link "Доступен" at bounding box center [564, 51] width 116 height 21
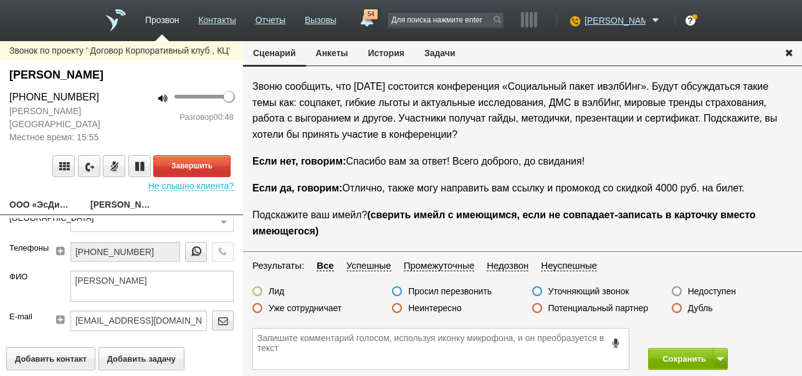
scroll to position [166, 0]
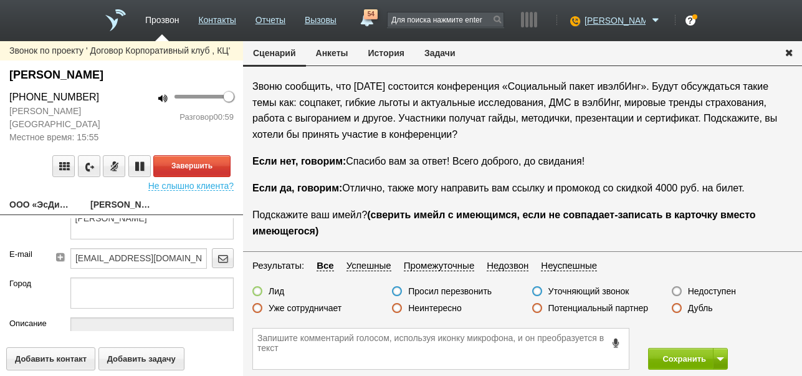
click at [403, 49] on button "История" at bounding box center [386, 53] width 56 height 24
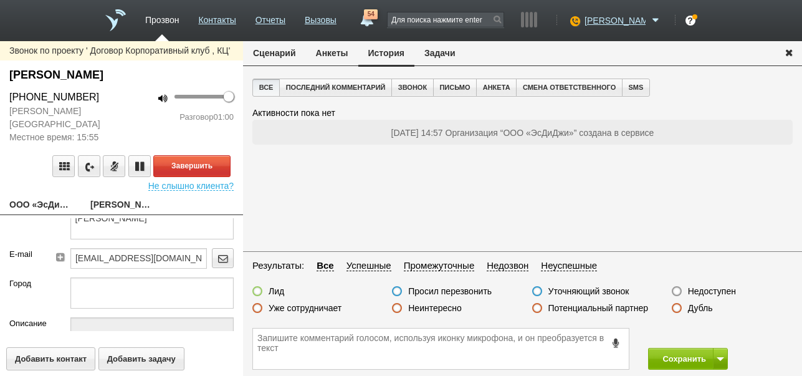
scroll to position [0, 0]
click at [281, 53] on button "Сценарий" at bounding box center [274, 53] width 63 height 24
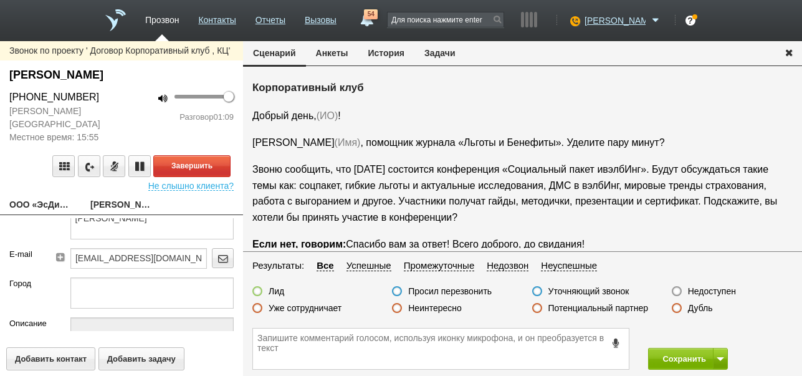
scroll to position [83, 0]
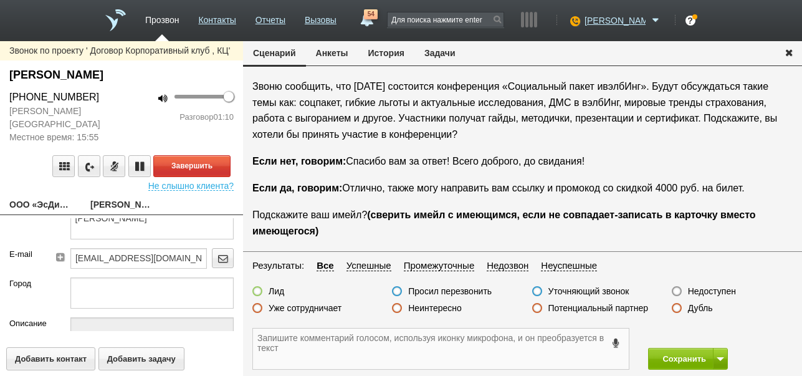
click at [411, 353] on textarea at bounding box center [441, 349] width 376 height 41
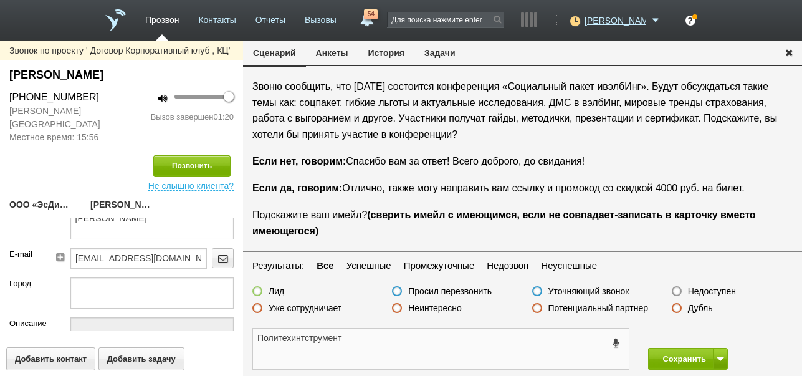
click at [259, 337] on textarea "Политехинтструмент" at bounding box center [441, 349] width 376 height 41
drag, startPoint x: 259, startPoint y: 337, endPoint x: 309, endPoint y: 350, distance: 52.2
click at [259, 337] on textarea "компания Политехинтструмент" at bounding box center [441, 349] width 376 height 41
click at [408, 344] on textarea "компания Политехинтструмент" at bounding box center [441, 349] width 376 height 41
drag, startPoint x: 71, startPoint y: 241, endPoint x: 206, endPoint y: 246, distance: 135.4
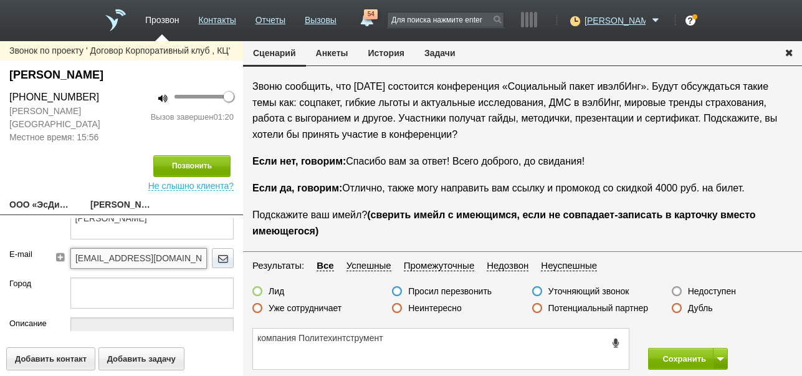
click at [206, 248] on div "Oksana.slepokurova@mail.ru" at bounding box center [151, 262] width 163 height 29
click at [440, 345] on textarea "компания Политехинтструмент" at bounding box center [441, 349] width 376 height 41
click at [256, 335] on textarea "компания Политехинтструмент" at bounding box center [441, 349] width 376 height 41
paste textarea "Oksana.slepokurova@mail.ru"
drag, startPoint x: 85, startPoint y: 72, endPoint x: 113, endPoint y: 77, distance: 29.1
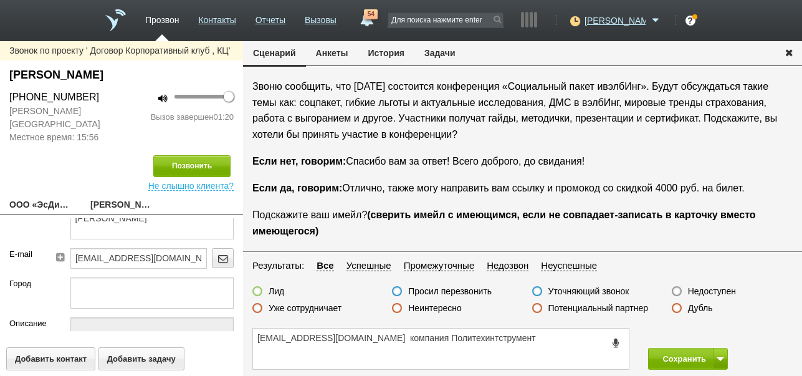
click at [127, 74] on div "Слепокурова Оксана" at bounding box center [121, 75] width 224 height 17
copy div "Слепокурова Оксана"
click at [375, 337] on textarea "Oksana.slepokurova@mail.ru компания Политехинтструмент" at bounding box center [441, 349] width 376 height 41
paste textarea "Слепокурова Оксана"
click at [599, 339] on textarea "Oksana.slepokurova@mail.ru Слепокурова Оксана компания Политехинтструмент" at bounding box center [441, 349] width 376 height 41
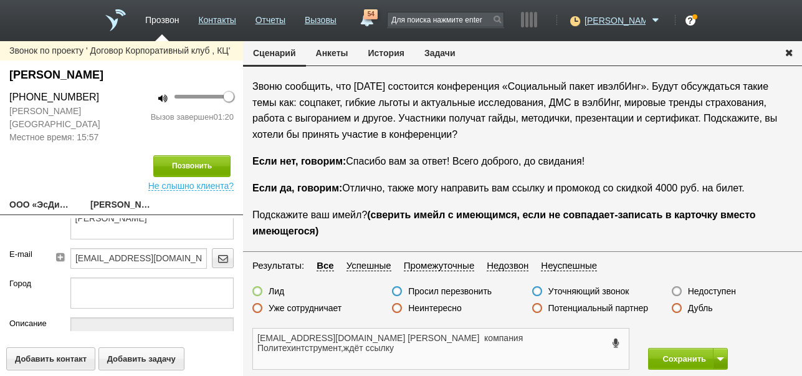
type textarea "Oksana.slepokurova@mail.ru Слепокурова Оксана компания Политехинтструмент,ждёт …"
click at [256, 290] on label at bounding box center [257, 291] width 10 height 10
click at [0, 0] on input "Лид" at bounding box center [0, 0] width 0 height 0
click at [680, 353] on button "Сохранить" at bounding box center [680, 359] width 65 height 22
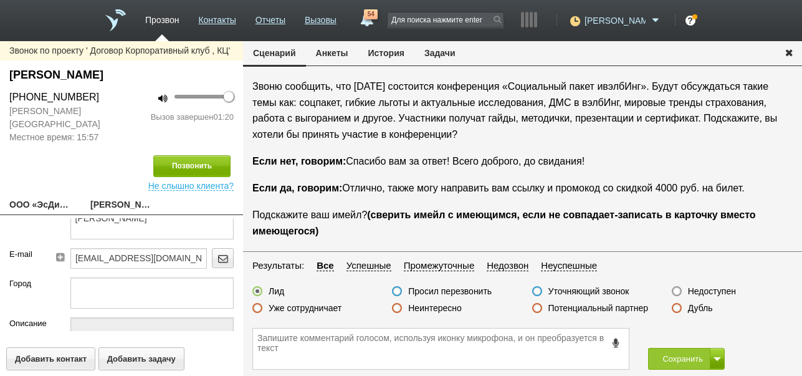
click at [582, 22] on icon at bounding box center [573, 20] width 17 height 12
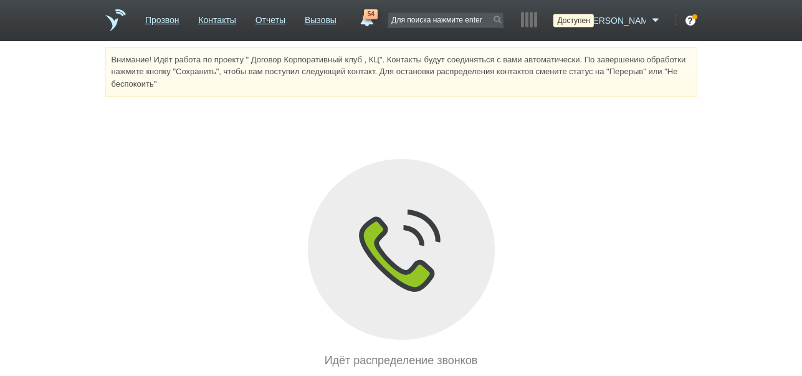
click at [582, 19] on icon at bounding box center [573, 20] width 17 height 12
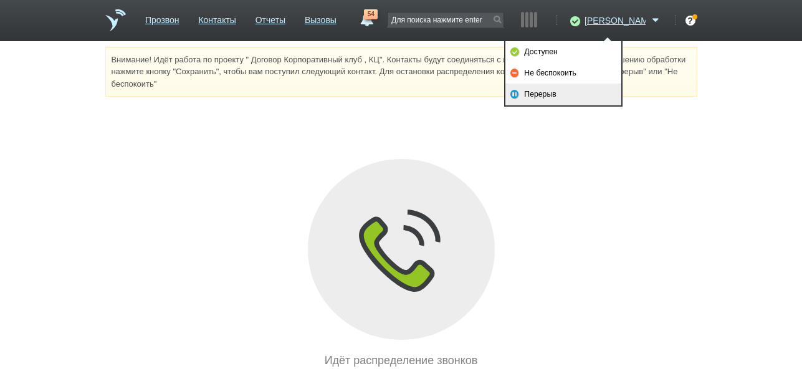
click at [566, 90] on link "Перерыв" at bounding box center [564, 94] width 116 height 21
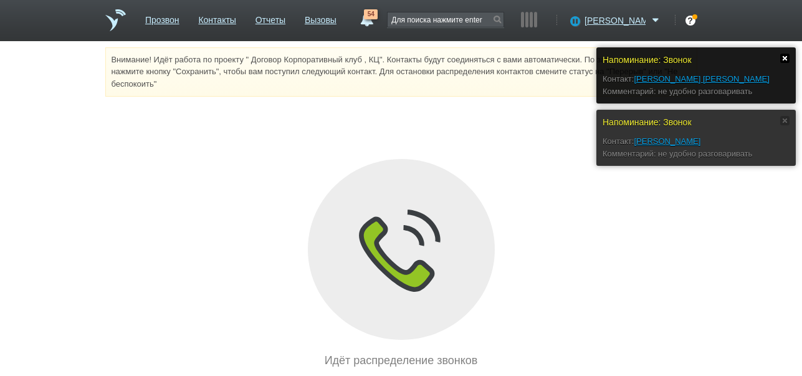
click at [784, 55] on link at bounding box center [785, 58] width 9 height 9
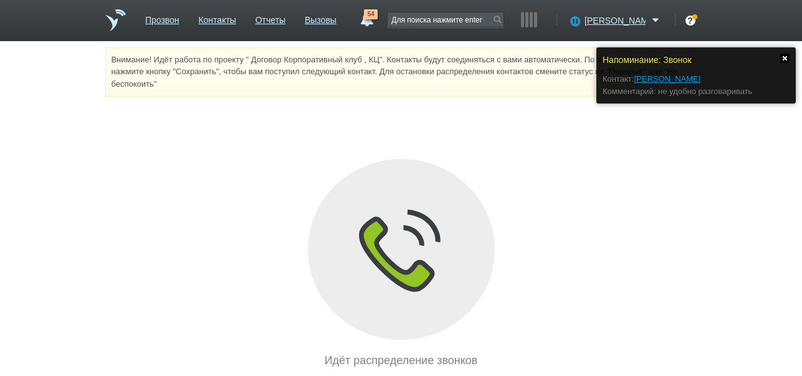
click at [782, 56] on link at bounding box center [785, 58] width 9 height 9
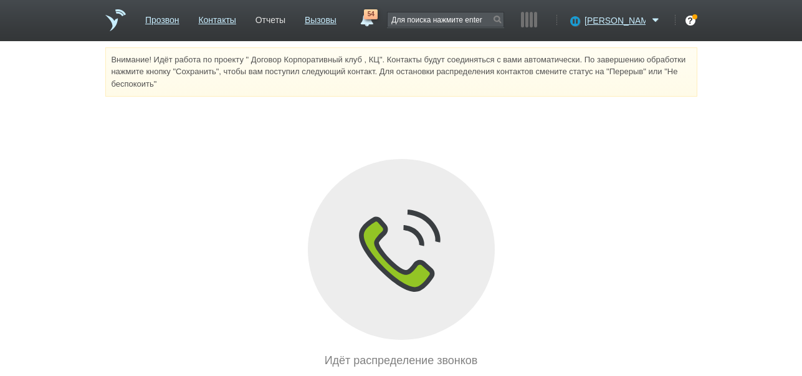
click at [286, 21] on link "Отчеты" at bounding box center [271, 18] width 30 height 18
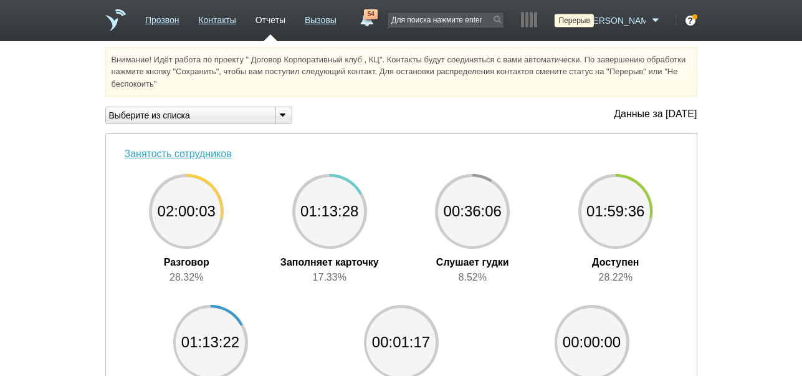
click at [582, 20] on icon at bounding box center [573, 20] width 17 height 12
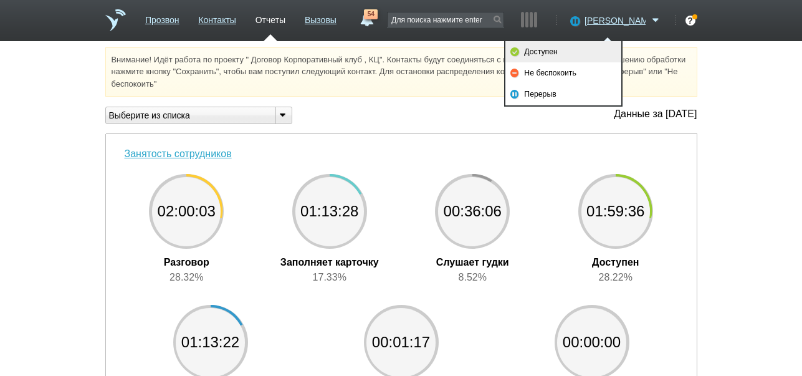
click at [582, 52] on link "Доступен" at bounding box center [564, 51] width 116 height 21
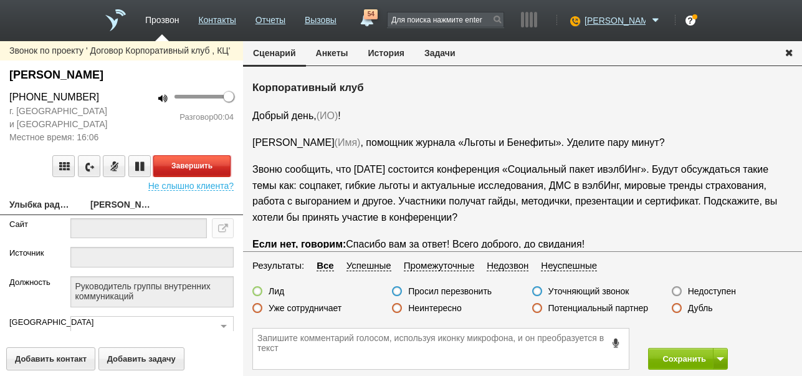
click at [218, 168] on button "Завершить" at bounding box center [191, 166] width 77 height 22
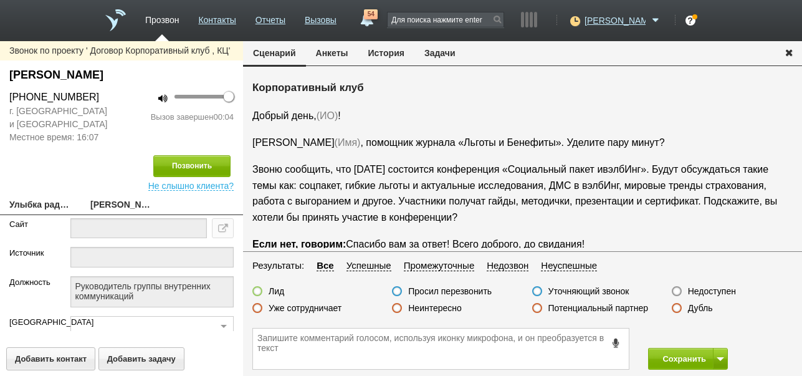
click at [730, 291] on label "Недоступен" at bounding box center [712, 291] width 48 height 11
click at [0, 0] on input "Недоступен" at bounding box center [0, 0] width 0 height 0
click at [719, 356] on button at bounding box center [720, 359] width 15 height 22
click at [706, 330] on button "Сохранить и остаться" at bounding box center [679, 336] width 97 height 22
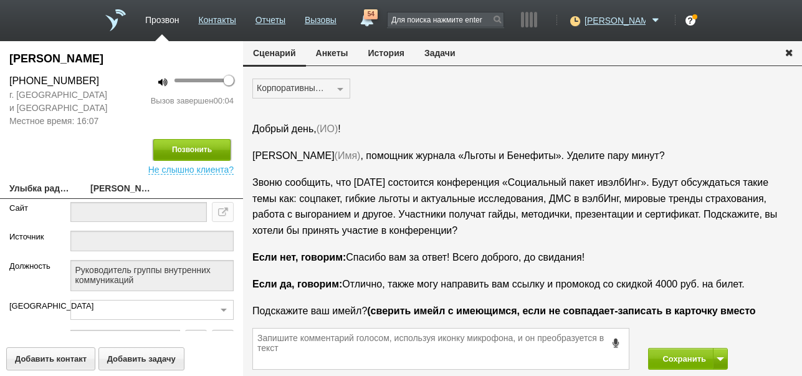
click at [212, 148] on button "Позвонить" at bounding box center [191, 150] width 77 height 22
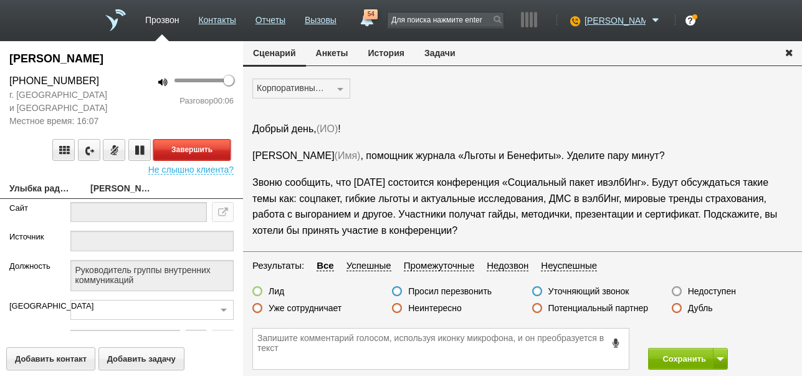
click at [218, 148] on button "Завершить" at bounding box center [191, 150] width 77 height 22
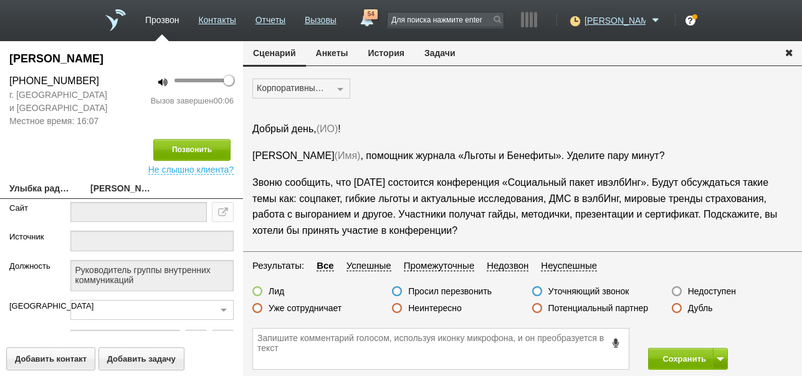
click at [713, 289] on label "Недоступен" at bounding box center [712, 291] width 48 height 11
click at [0, 0] on input "Недоступен" at bounding box center [0, 0] width 0 height 0
click at [673, 358] on button "Сохранить" at bounding box center [680, 359] width 65 height 22
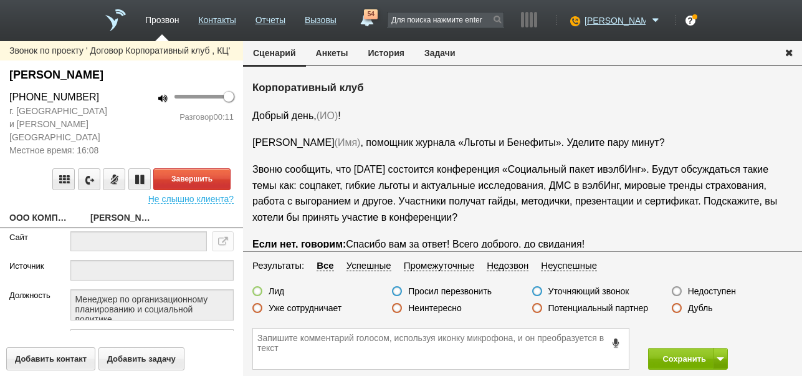
scroll to position [21, 0]
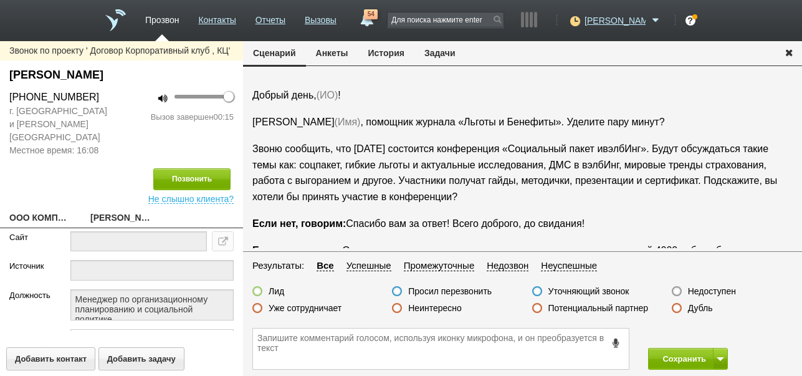
click at [617, 345] on icon at bounding box center [617, 342] width 14 height 9
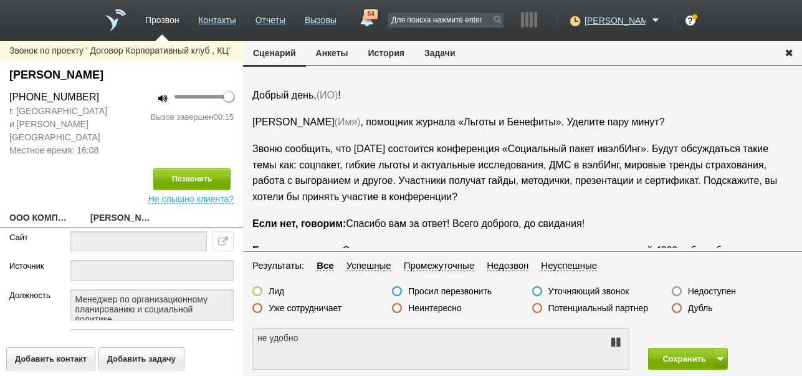
type textarea "не удобно разговаривать"
click at [617, 345] on icon at bounding box center [615, 342] width 15 height 10
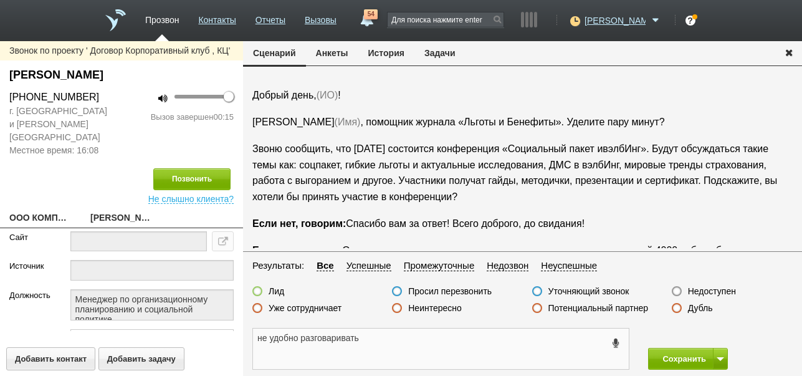
drag, startPoint x: 256, startPoint y: 338, endPoint x: 375, endPoint y: 342, distance: 119.1
click at [375, 342] on textarea "не удобно разговаривать" at bounding box center [441, 349] width 376 height 41
click at [430, 50] on button "Задачи" at bounding box center [440, 53] width 51 height 24
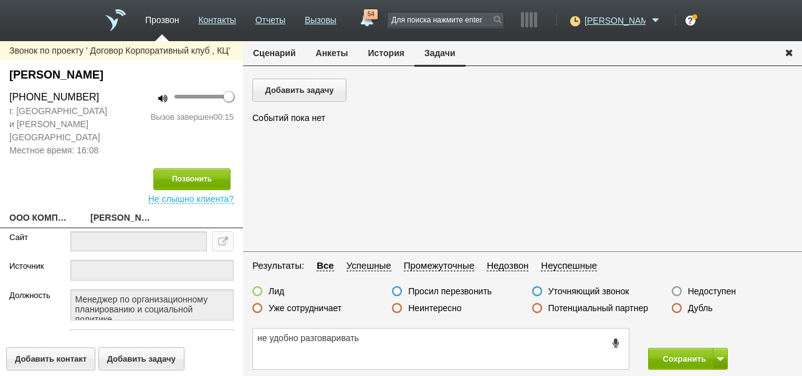
scroll to position [0, 0]
click at [330, 86] on button "Добавить задачу" at bounding box center [299, 90] width 94 height 23
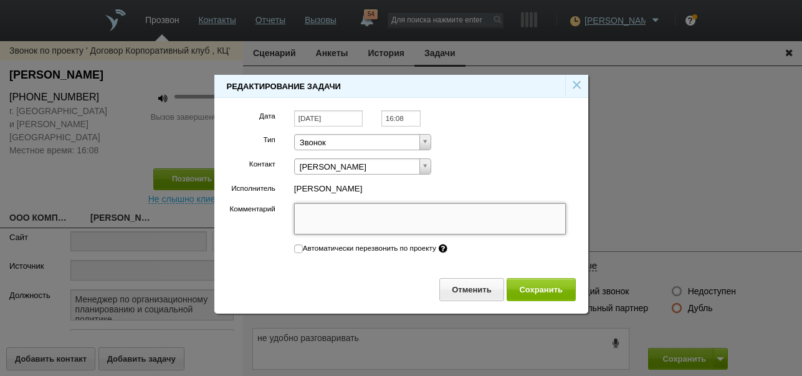
click at [388, 213] on textarea "Комментарий" at bounding box center [430, 218] width 272 height 31
paste textarea "не удобно разговаривать"
type textarea "не удобно разговаривать"
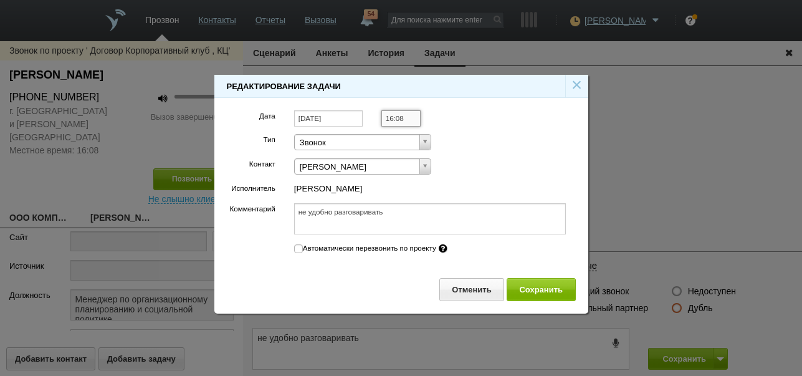
type textarea "не удобно разговаривать"
click at [405, 119] on input "16:08" at bounding box center [401, 118] width 39 height 17
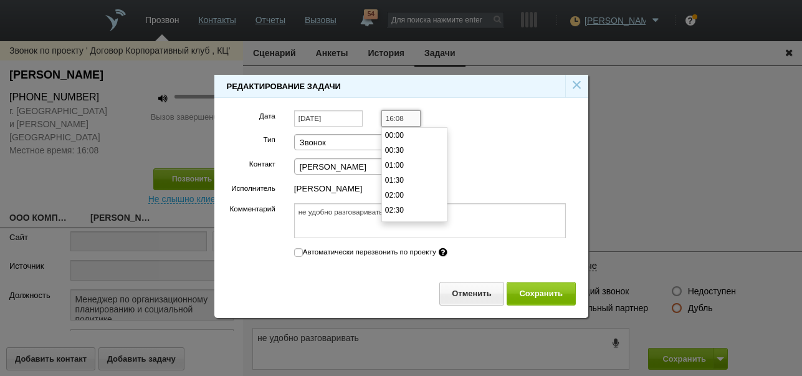
scroll to position [479, 0]
click at [416, 183] on li "17:30" at bounding box center [414, 180] width 65 height 15
type input "17:30"
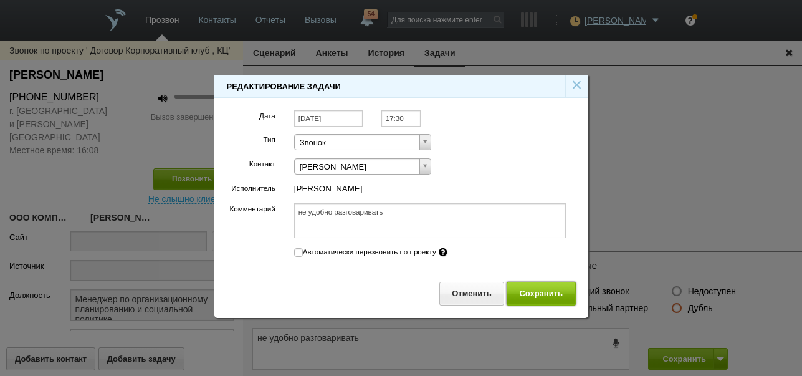
click at [526, 294] on button "Сохранить" at bounding box center [541, 293] width 69 height 23
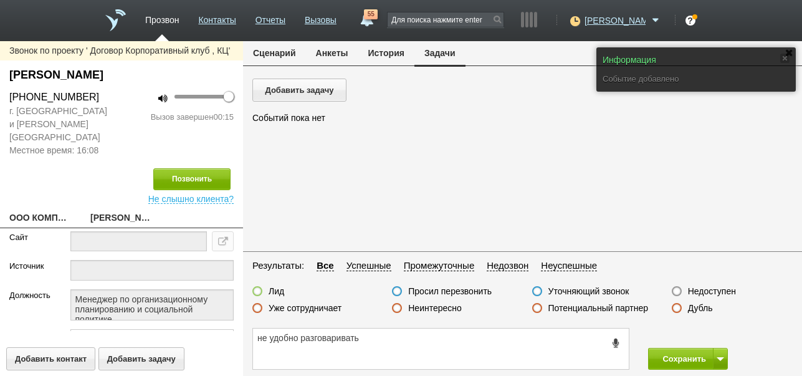
click at [278, 54] on button "Сценарий" at bounding box center [274, 53] width 63 height 24
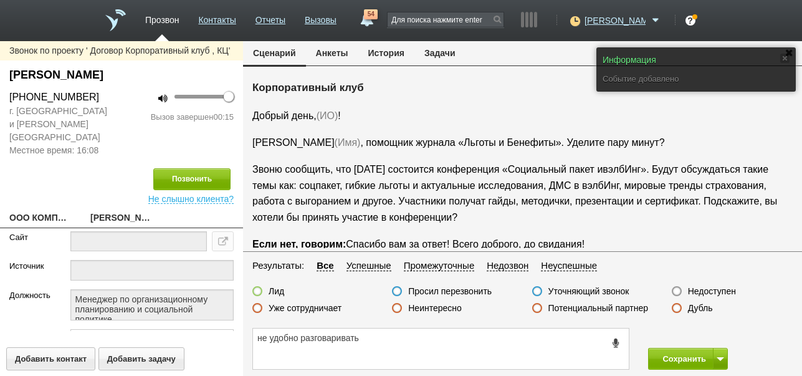
scroll to position [21, 0]
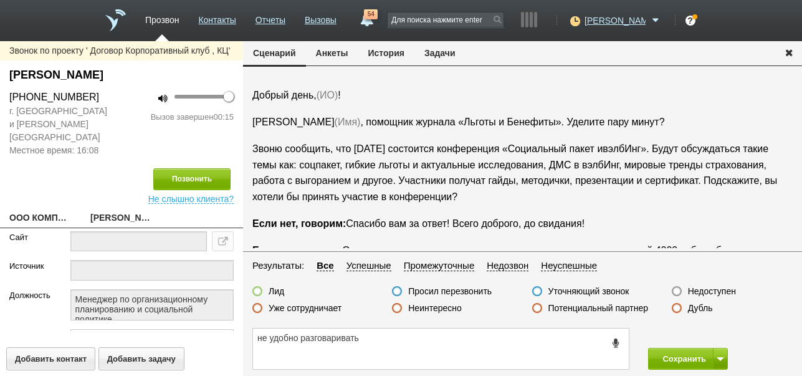
click at [449, 294] on label "Просил перезвонить" at bounding box center [450, 291] width 84 height 11
click at [0, 0] on input "Просил перезвонить" at bounding box center [0, 0] width 0 height 0
click at [691, 358] on button "Сохранить" at bounding box center [680, 359] width 65 height 22
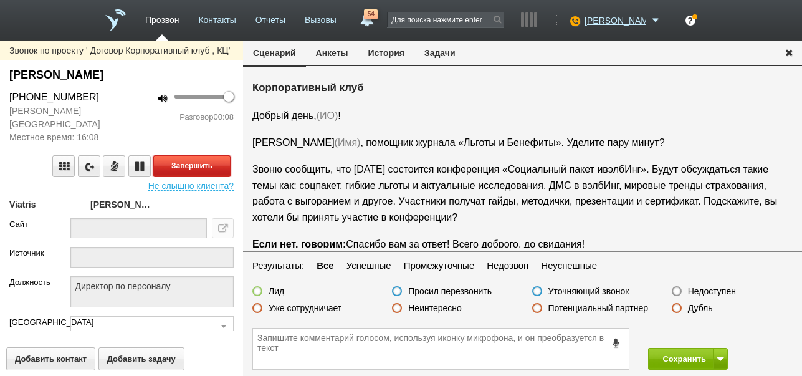
click at [214, 155] on button "Завершить" at bounding box center [191, 166] width 77 height 22
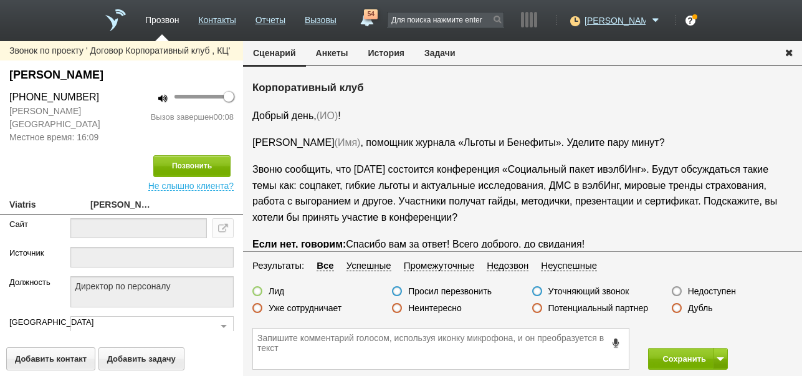
click at [711, 295] on label "Недоступен" at bounding box center [712, 291] width 48 height 11
click at [0, 0] on input "Недоступен" at bounding box center [0, 0] width 0 height 0
click at [716, 353] on button at bounding box center [720, 359] width 15 height 22
click at [713, 339] on button "Сохранить и остаться" at bounding box center [679, 336] width 97 height 22
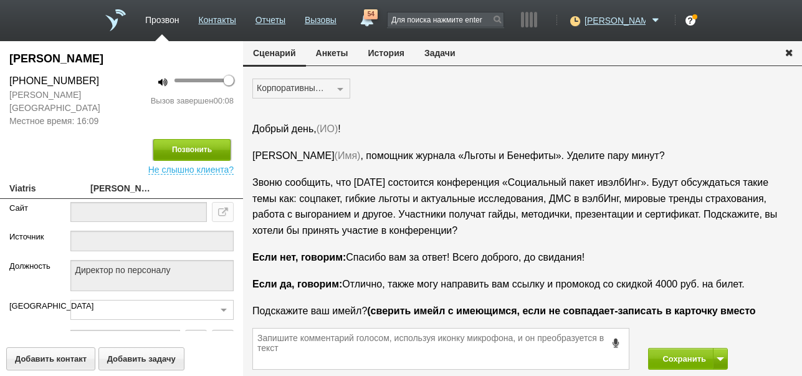
click at [193, 139] on button "Позвонить" at bounding box center [191, 150] width 77 height 22
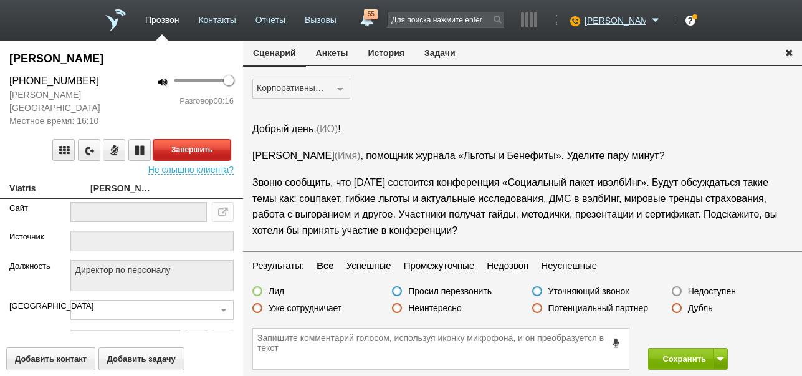
click at [224, 139] on button "Завершить" at bounding box center [191, 150] width 77 height 22
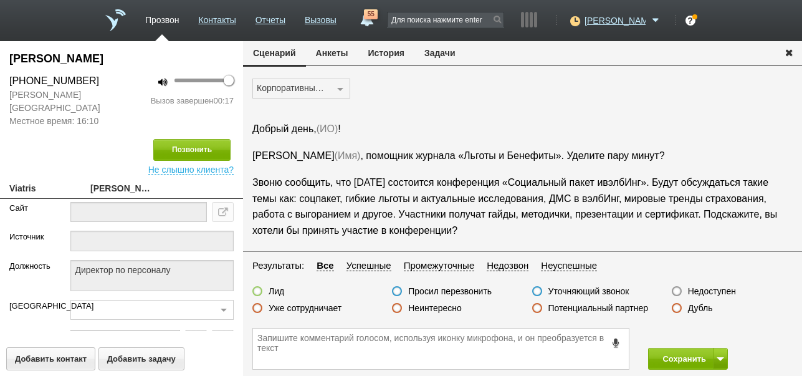
click at [450, 307] on label "Неинтересно" at bounding box center [435, 307] width 54 height 11
click at [0, 0] on input "Неинтересно" at bounding box center [0, 0] width 0 height 0
click at [709, 291] on label "Недоступен" at bounding box center [712, 291] width 48 height 11
click at [0, 0] on input "Недоступен" at bounding box center [0, 0] width 0 height 0
click at [687, 357] on button "Сохранить" at bounding box center [680, 359] width 65 height 22
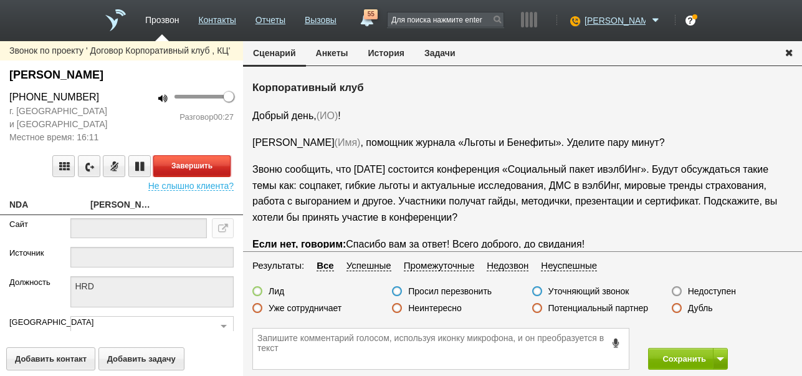
click at [214, 161] on button "Завершить" at bounding box center [191, 166] width 77 height 22
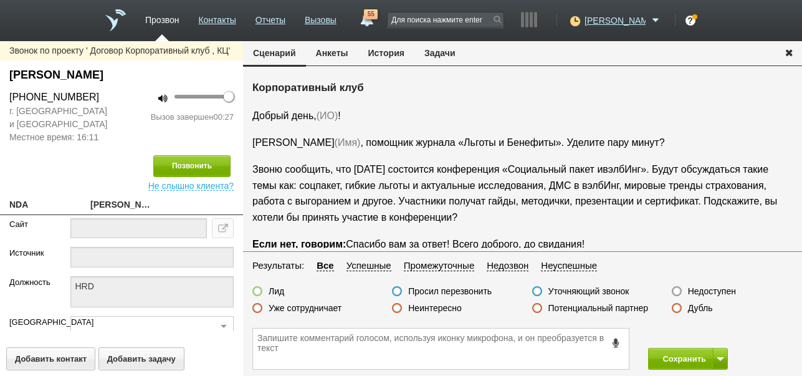
click at [708, 291] on label "Недоступен" at bounding box center [712, 291] width 48 height 11
click at [0, 0] on input "Недоступен" at bounding box center [0, 0] width 0 height 0
click at [719, 353] on button at bounding box center [720, 359] width 15 height 22
click at [715, 334] on button "Сохранить и остаться" at bounding box center [679, 336] width 97 height 22
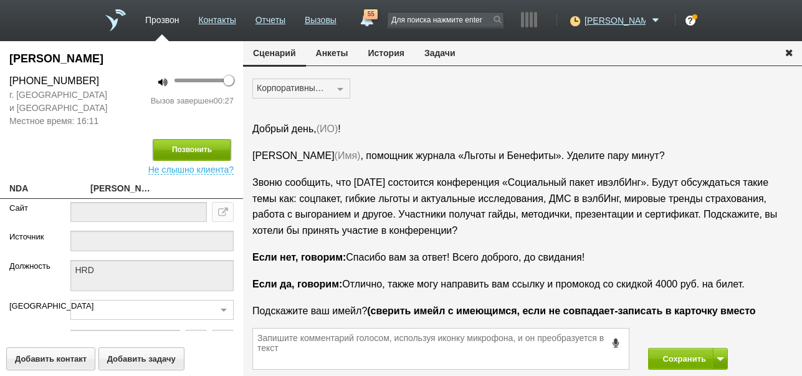
click at [225, 150] on button "Позвонить" at bounding box center [191, 150] width 77 height 22
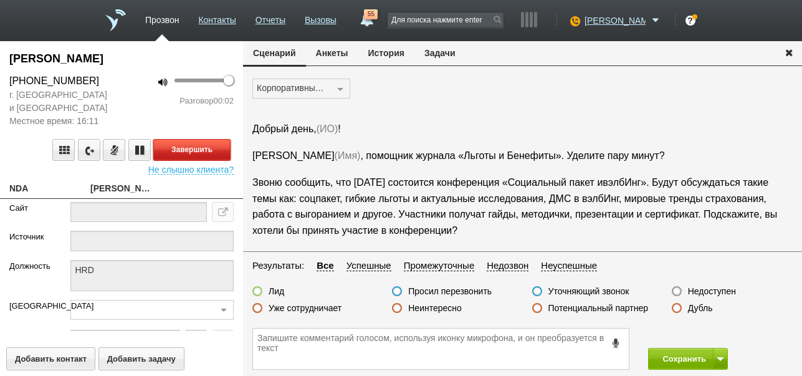
click at [196, 154] on button "Завершить" at bounding box center [191, 150] width 77 height 22
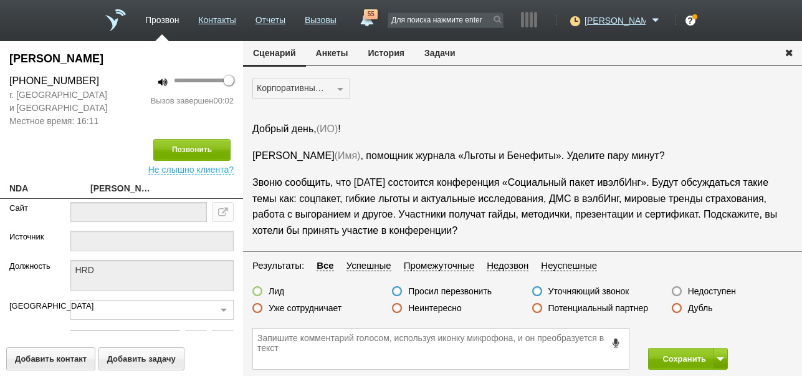
click at [715, 289] on label "Недоступен" at bounding box center [712, 291] width 48 height 11
click at [0, 0] on input "Недоступен" at bounding box center [0, 0] width 0 height 0
click at [685, 359] on button "Сохранить" at bounding box center [680, 359] width 65 height 22
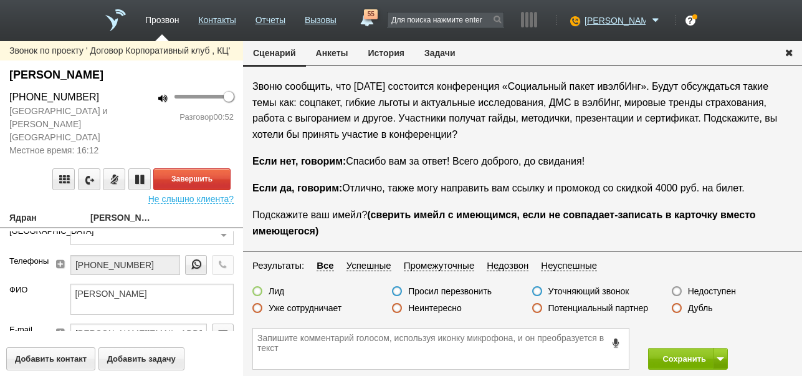
scroll to position [125, 0]
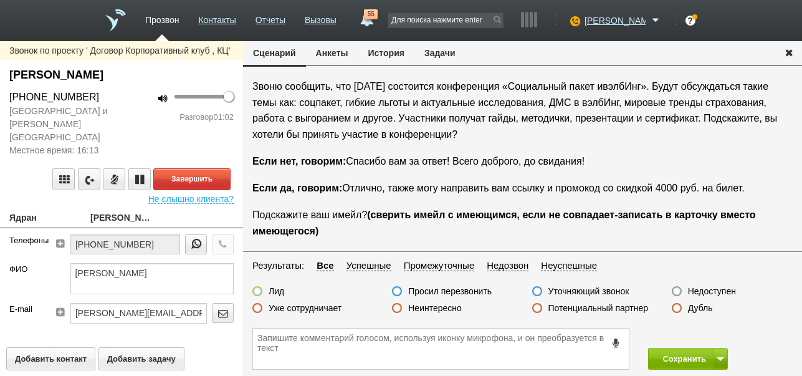
click at [398, 50] on button "История" at bounding box center [386, 53] width 56 height 24
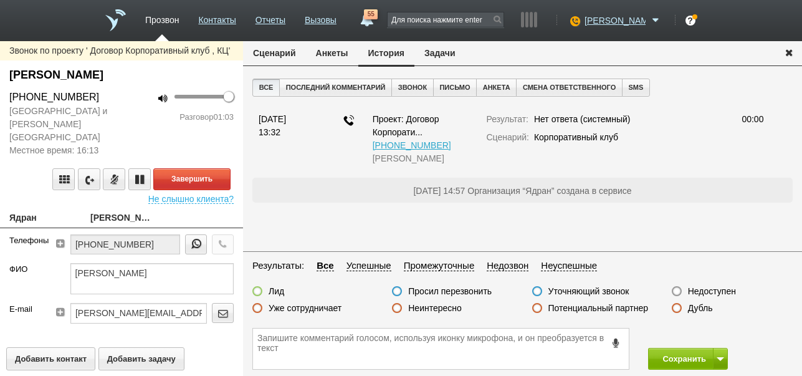
scroll to position [0, 0]
click at [284, 53] on button "Сценарий" at bounding box center [274, 53] width 63 height 24
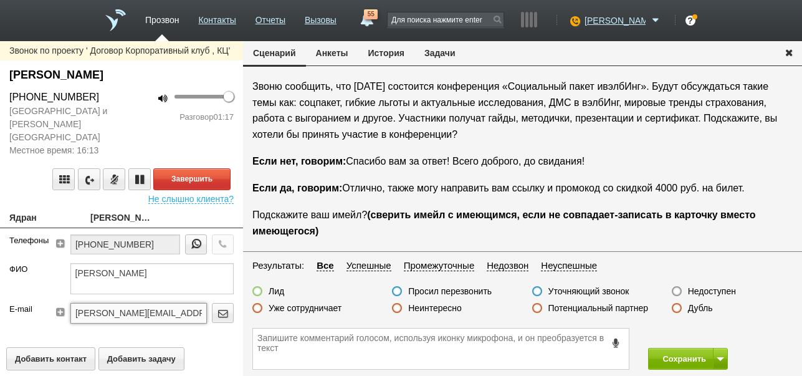
drag, startPoint x: 70, startPoint y: 297, endPoint x: 151, endPoint y: 300, distance: 80.5
click at [151, 303] on input "Karinka-ok@mail.ru" at bounding box center [138, 313] width 137 height 20
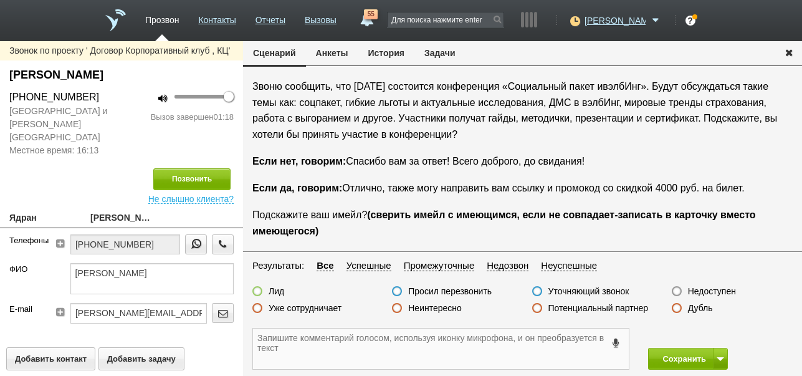
click at [284, 347] on textarea at bounding box center [441, 349] width 376 height 41
paste textarea "Karinka-ok@mail.ru"
drag, startPoint x: 10, startPoint y: 72, endPoint x: 126, endPoint y: 76, distance: 116.0
click at [126, 76] on div "Емельянова Карина" at bounding box center [121, 75] width 224 height 17
copy div "Емельянова Карина"
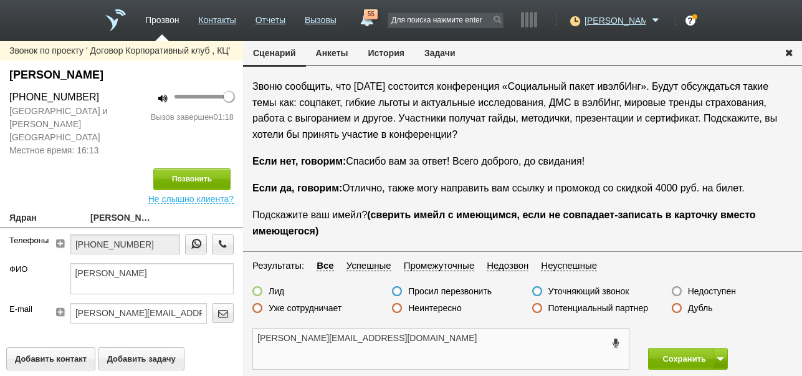
click at [380, 342] on textarea "Karinka-ok@mail.ru" at bounding box center [441, 349] width 376 height 41
paste textarea "Емельянова Карина"
type textarea "Karinka-ok@mail.ru Емельянова Карина ждёт ссылку"
click at [690, 289] on label "Недоступен" at bounding box center [712, 291] width 48 height 11
click at [0, 0] on input "Недоступен" at bounding box center [0, 0] width 0 height 0
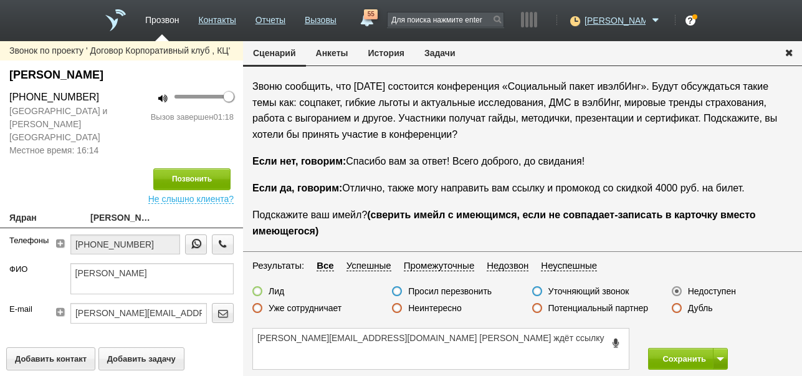
click at [256, 289] on label at bounding box center [257, 291] width 10 height 10
click at [0, 0] on input "Лид" at bounding box center [0, 0] width 0 height 0
click at [695, 352] on button "Сохранить" at bounding box center [680, 359] width 65 height 22
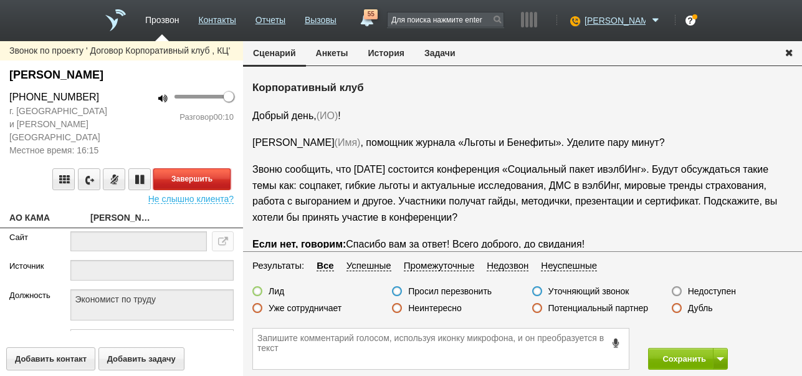
click at [216, 168] on button "Завершить" at bounding box center [191, 179] width 77 height 22
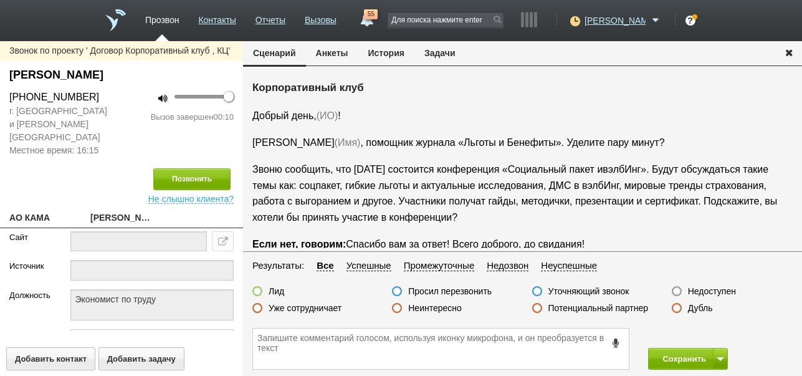
click at [724, 286] on label "Недоступен" at bounding box center [712, 291] width 48 height 11
click at [0, 0] on input "Недоступен" at bounding box center [0, 0] width 0 height 0
click at [719, 352] on button at bounding box center [720, 359] width 15 height 22
click at [704, 325] on button "Сохранить и остаться" at bounding box center [679, 336] width 97 height 22
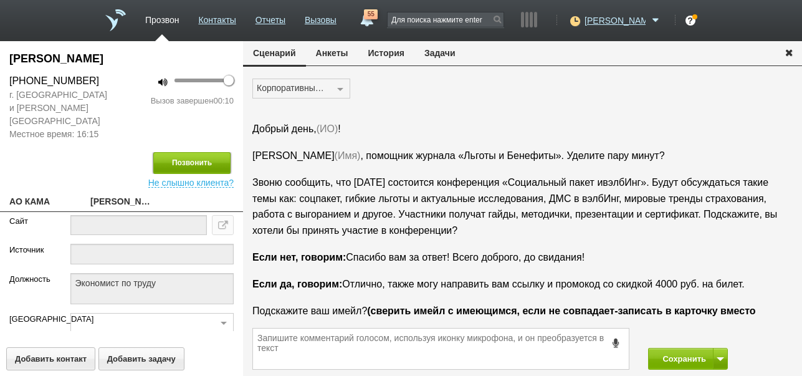
click at [183, 153] on button "Позвонить" at bounding box center [191, 163] width 77 height 22
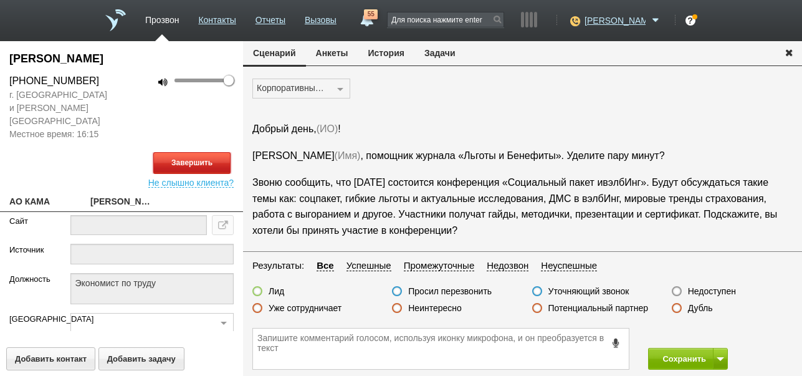
click at [208, 152] on button "Завершить" at bounding box center [191, 163] width 77 height 22
click at [717, 291] on label "Недоступен" at bounding box center [712, 291] width 48 height 11
click at [0, 0] on input "Недоступен" at bounding box center [0, 0] width 0 height 0
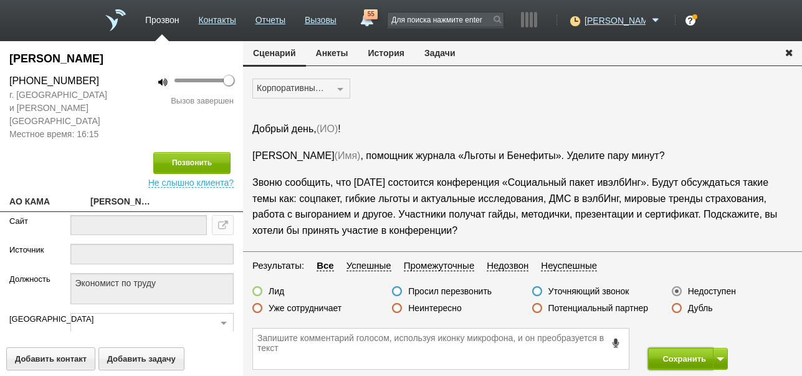
click at [695, 360] on button "Сохранить" at bounding box center [680, 359] width 65 height 22
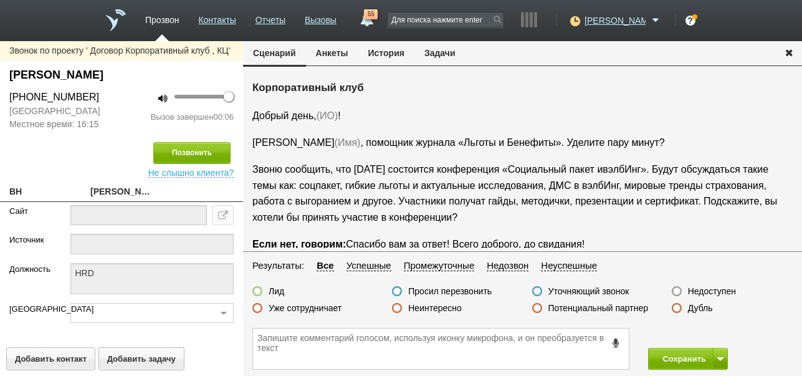
click at [718, 291] on label "Недоступен" at bounding box center [712, 291] width 48 height 11
click at [0, 0] on input "Недоступен" at bounding box center [0, 0] width 0 height 0
click at [723, 359] on span at bounding box center [720, 359] width 7 height 4
click at [715, 339] on button "Сохранить и остаться" at bounding box center [679, 336] width 97 height 22
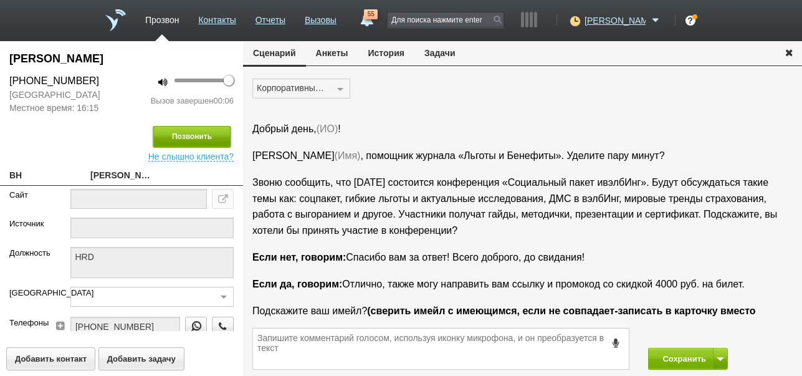
click at [210, 132] on button "Позвонить" at bounding box center [191, 137] width 77 height 22
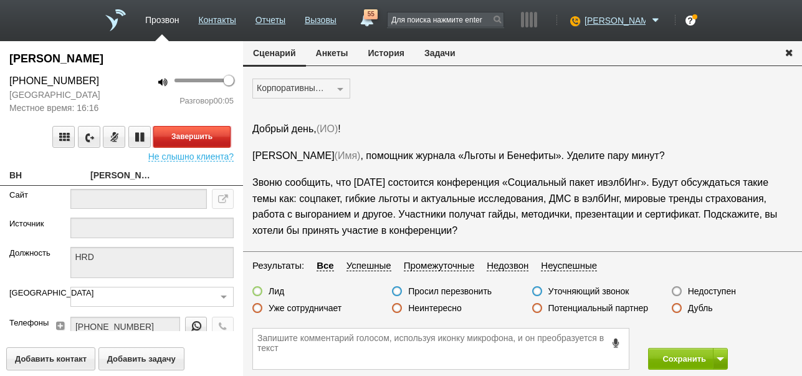
click at [228, 135] on button "Завершить" at bounding box center [191, 137] width 77 height 22
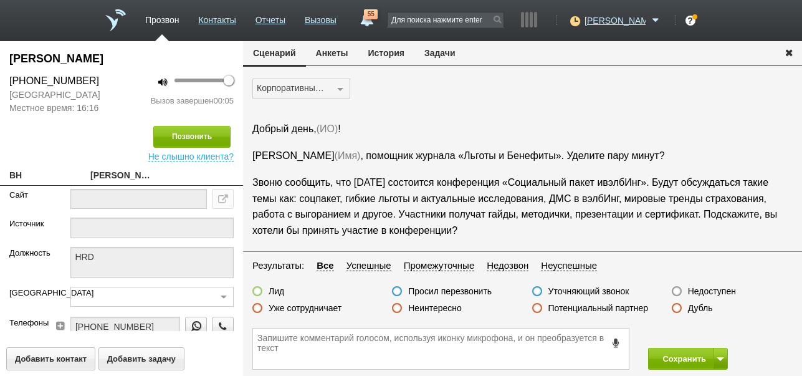
click at [714, 291] on label "Недоступен" at bounding box center [712, 291] width 48 height 11
click at [0, 0] on input "Недоступен" at bounding box center [0, 0] width 0 height 0
click at [690, 358] on button "Сохранить" at bounding box center [680, 359] width 65 height 22
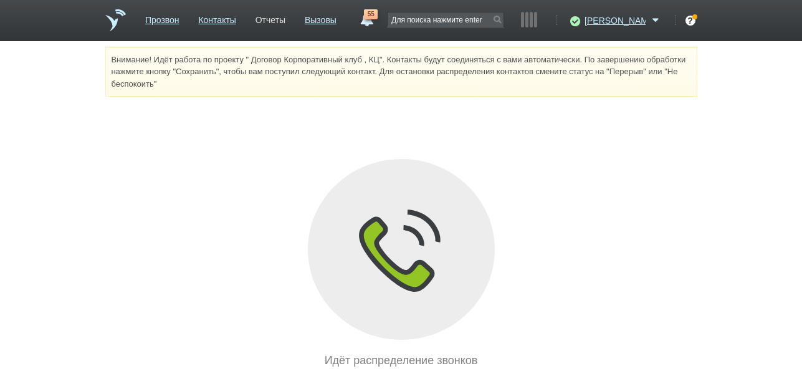
click at [286, 19] on link "Отчеты" at bounding box center [271, 18] width 30 height 18
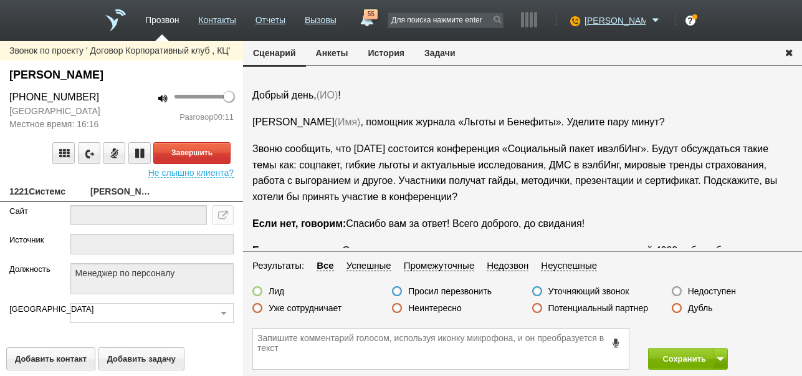
scroll to position [42, 0]
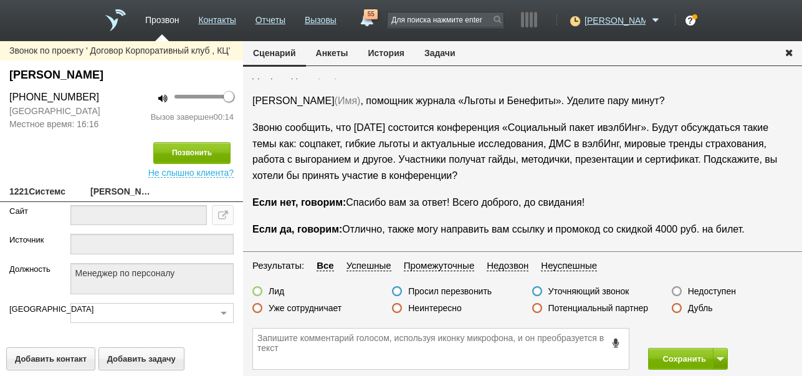
click at [617, 346] on icon at bounding box center [617, 342] width 14 height 9
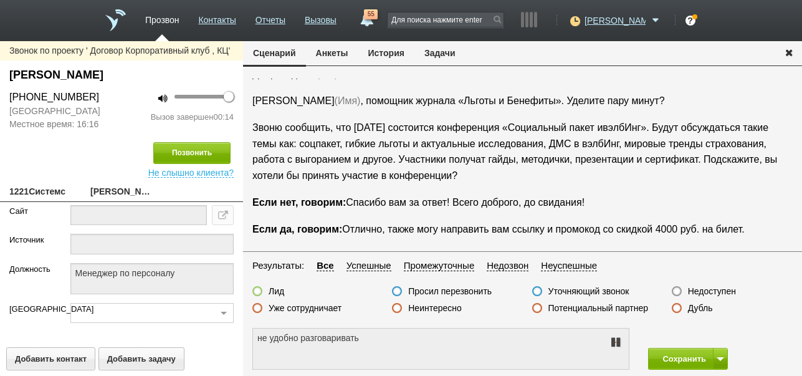
type textarea "не удобно разговаривать."
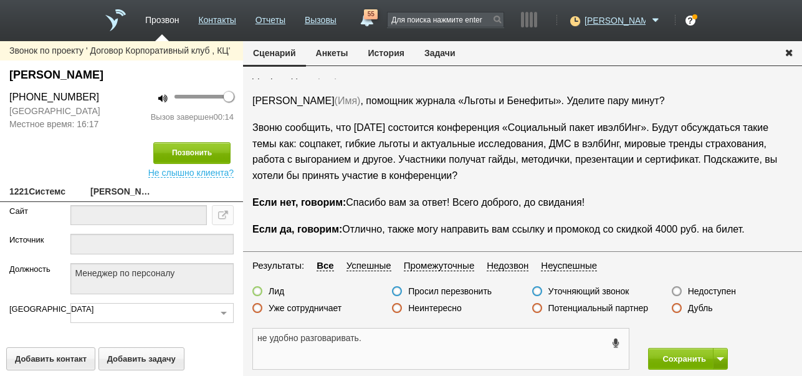
drag, startPoint x: 260, startPoint y: 338, endPoint x: 353, endPoint y: 339, distance: 93.5
click at [376, 340] on textarea "не удобно разговаривать." at bounding box center [441, 349] width 376 height 41
click at [452, 50] on button "Задачи" at bounding box center [440, 53] width 51 height 24
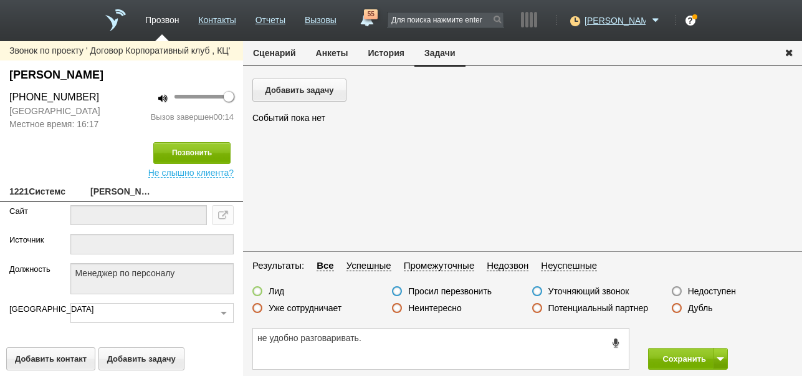
scroll to position [0, 0]
click at [332, 94] on button "Добавить задачу" at bounding box center [299, 90] width 94 height 23
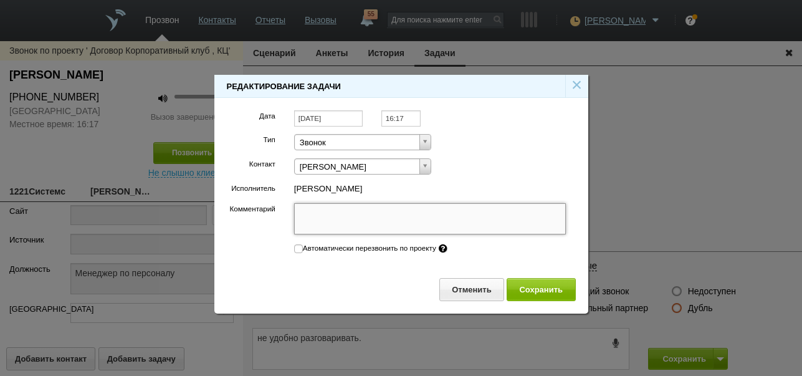
click at [379, 212] on textarea "Комментарий" at bounding box center [430, 218] width 272 height 31
paste textarea "не удобно разговаривать."
type textarea "не удобно разговаривать."
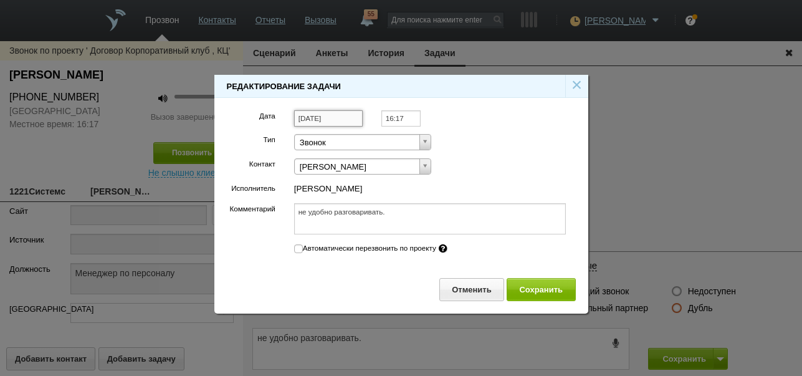
type textarea "не удобно разговаривать."
click at [342, 120] on input "[DATE]" at bounding box center [328, 118] width 69 height 17
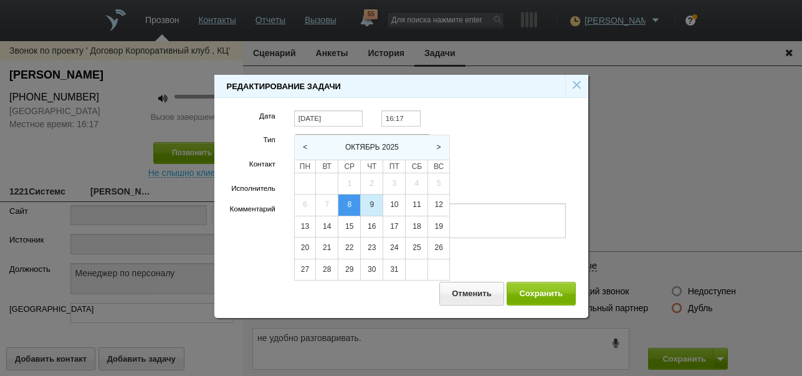
click at [372, 200] on div "9" at bounding box center [372, 205] width 22 height 21
type input "[DATE]"
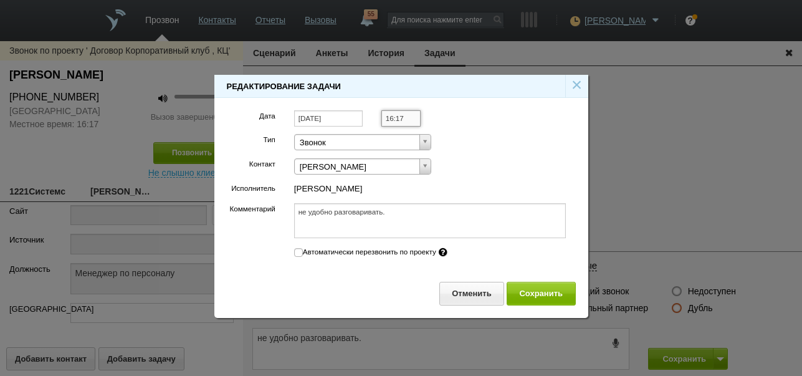
click at [410, 120] on input "16:17" at bounding box center [401, 118] width 39 height 17
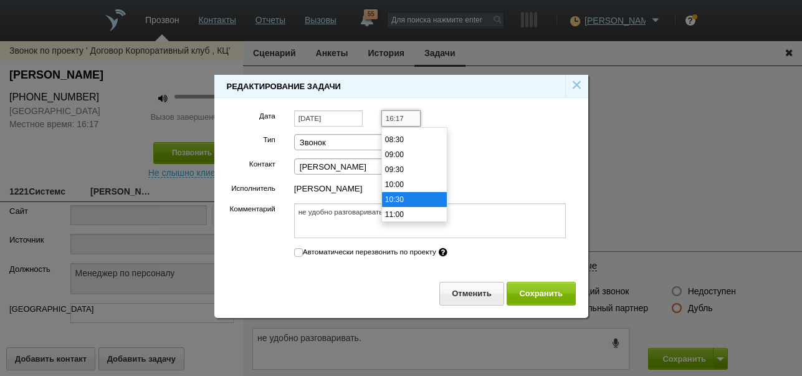
click at [406, 203] on li "10:30" at bounding box center [414, 199] width 65 height 15
type input "10:30"
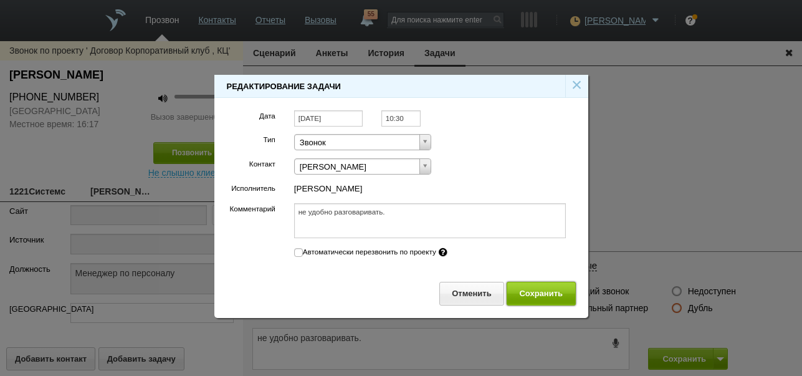
click at [558, 294] on button "Сохранить" at bounding box center [541, 293] width 69 height 23
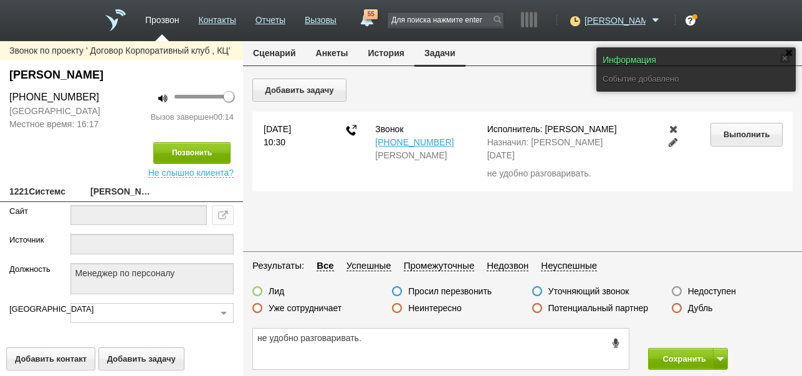
click at [284, 50] on button "Сценарий" at bounding box center [274, 53] width 63 height 24
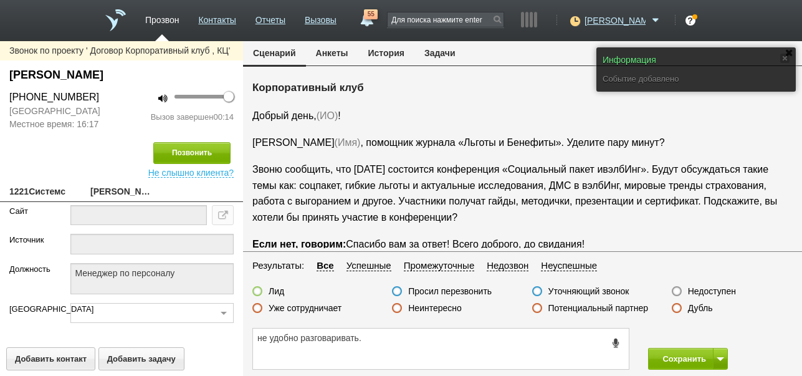
scroll to position [42, 0]
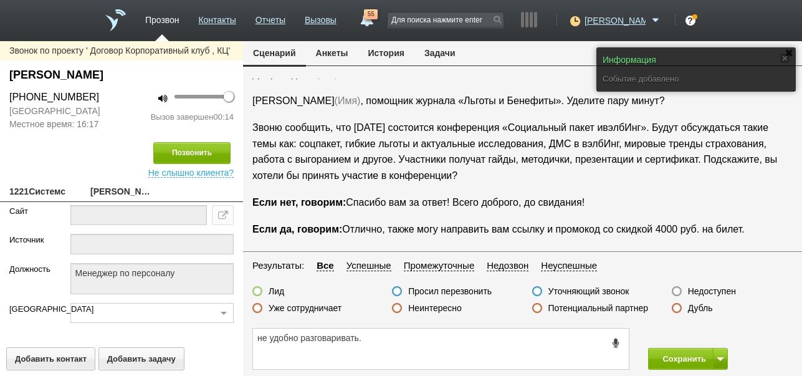
click at [474, 290] on label "Просил перезвонить" at bounding box center [450, 291] width 84 height 11
click at [0, 0] on input "Просил перезвонить" at bounding box center [0, 0] width 0 height 0
click at [668, 363] on button "Сохранить" at bounding box center [680, 359] width 65 height 22
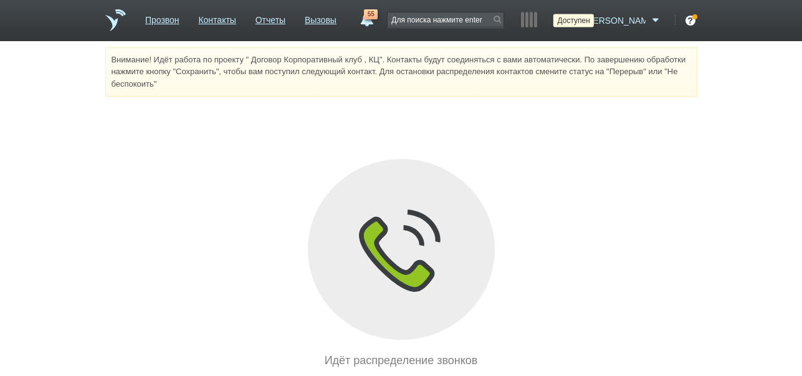
click at [582, 19] on icon at bounding box center [573, 20] width 17 height 12
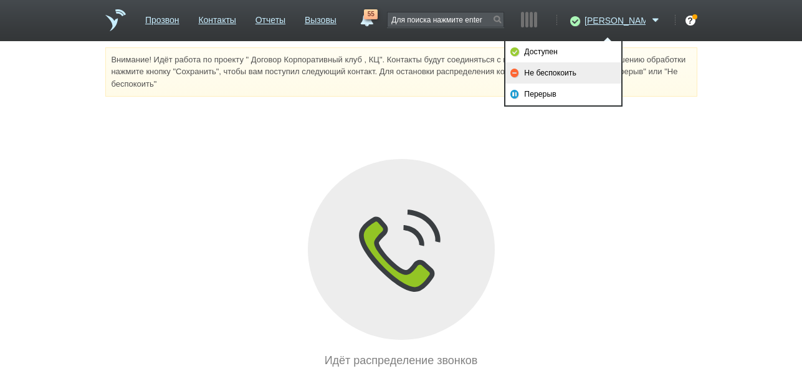
click at [538, 72] on link "Не беспокоить" at bounding box center [564, 72] width 116 height 21
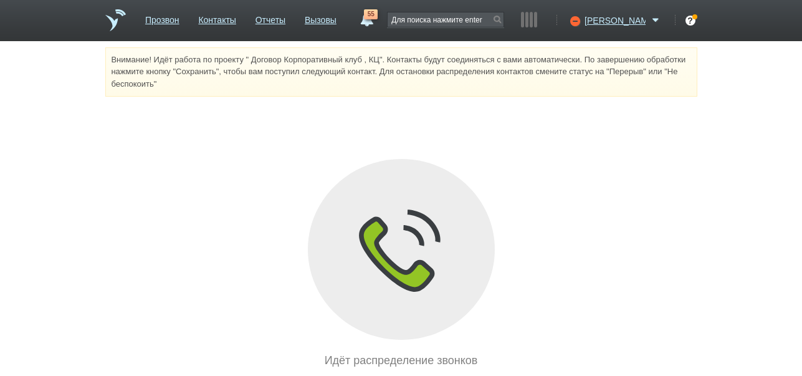
click at [378, 16] on span "55" at bounding box center [371, 14] width 14 height 10
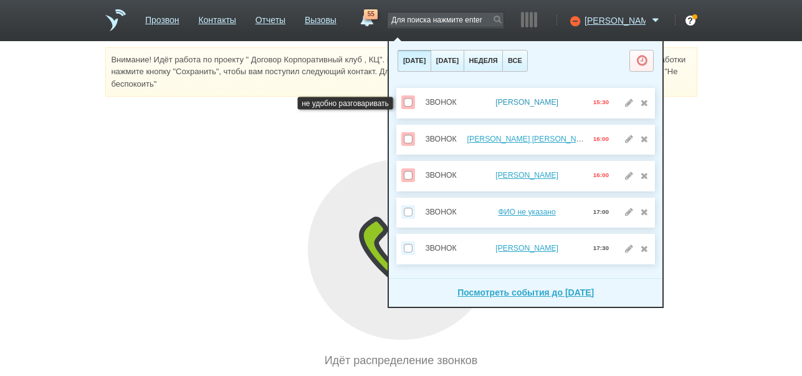
click at [542, 100] on link "Ларионова Наталья" at bounding box center [527, 102] width 63 height 9
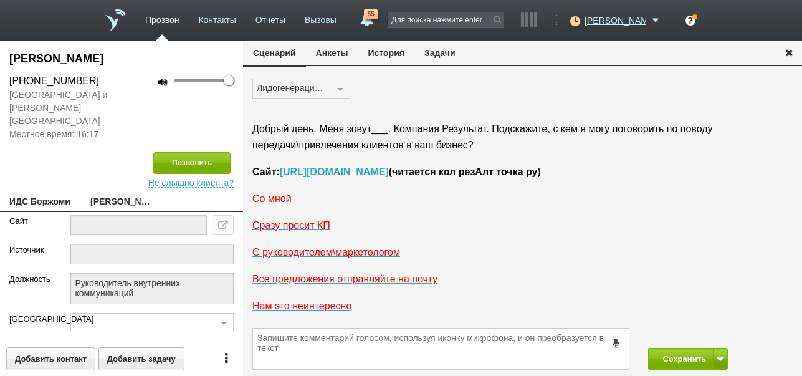
click at [385, 57] on button "История" at bounding box center [386, 53] width 56 height 24
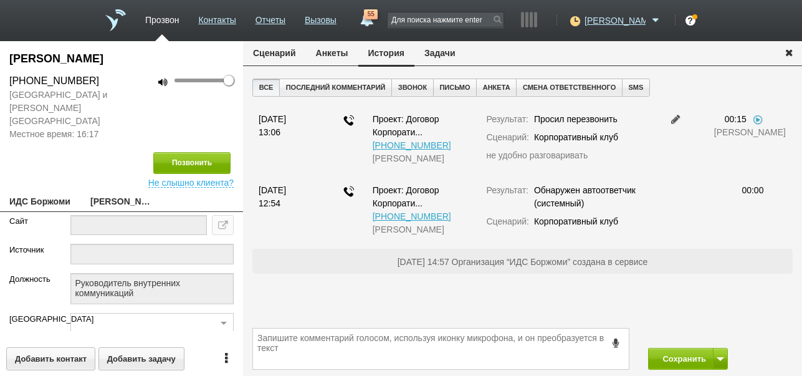
click at [438, 49] on button "Задачи" at bounding box center [440, 53] width 51 height 24
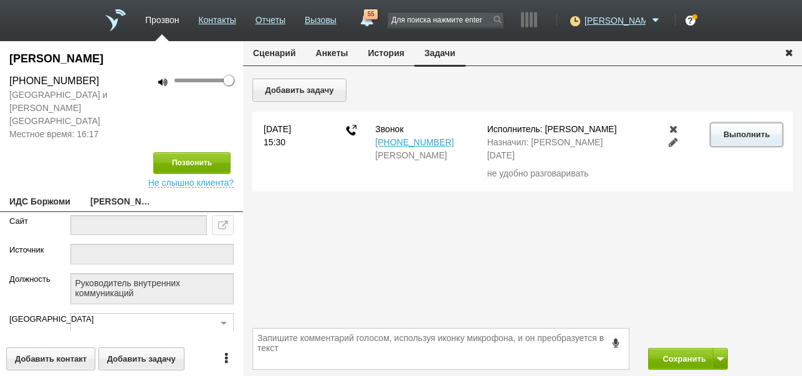
click at [730, 131] on button "Выполнить" at bounding box center [747, 134] width 72 height 23
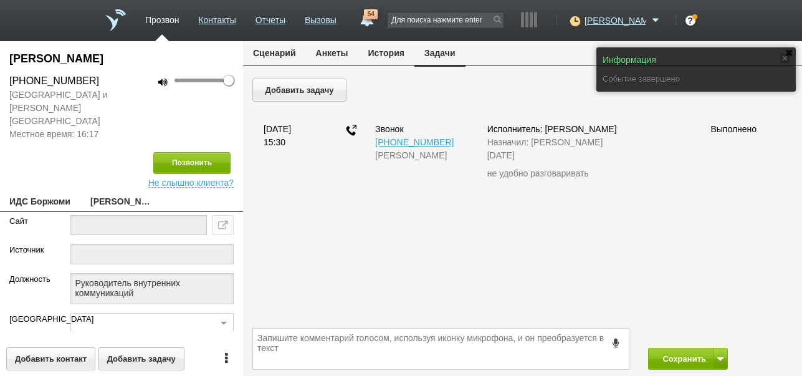
click at [284, 48] on button "Сценарий" at bounding box center [274, 53] width 63 height 24
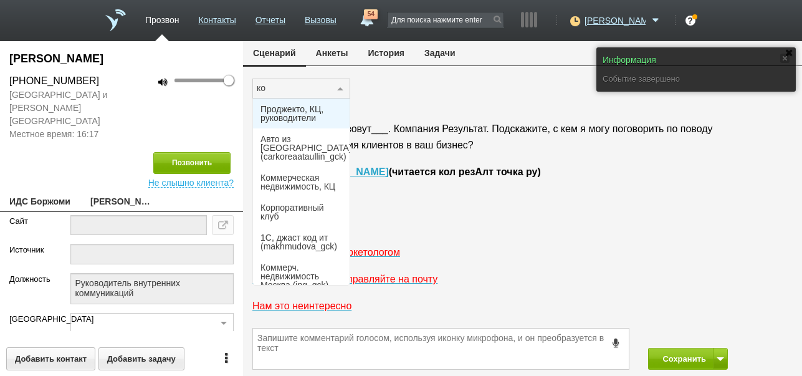
type input "кор"
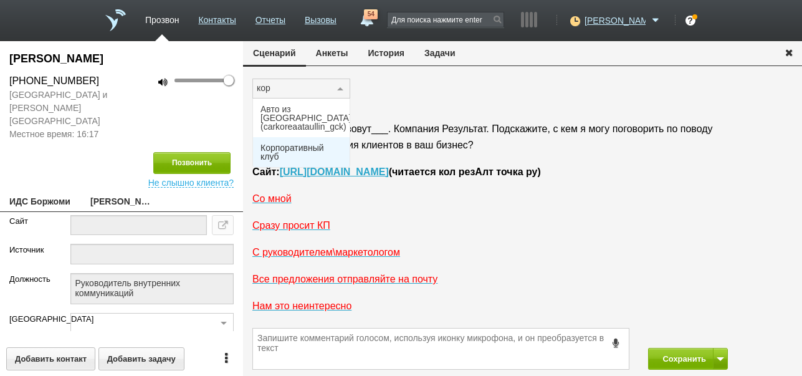
click at [284, 145] on span "Корпоративный клуб" at bounding box center [302, 151] width 82 height 17
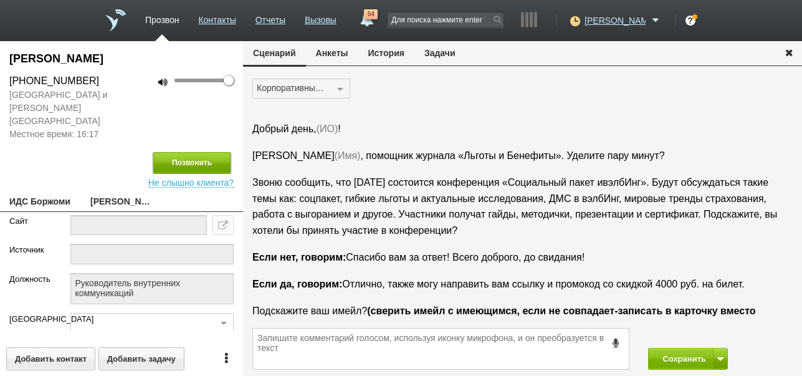
click at [219, 152] on button "Позвонить" at bounding box center [191, 163] width 77 height 22
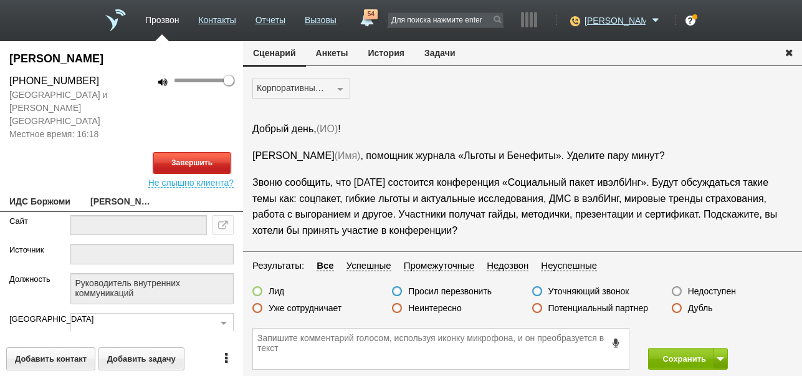
click at [213, 154] on button "Завершить" at bounding box center [191, 163] width 77 height 22
click at [727, 292] on label "Недоступен" at bounding box center [712, 291] width 48 height 11
click at [0, 0] on input "Недоступен" at bounding box center [0, 0] width 0 height 0
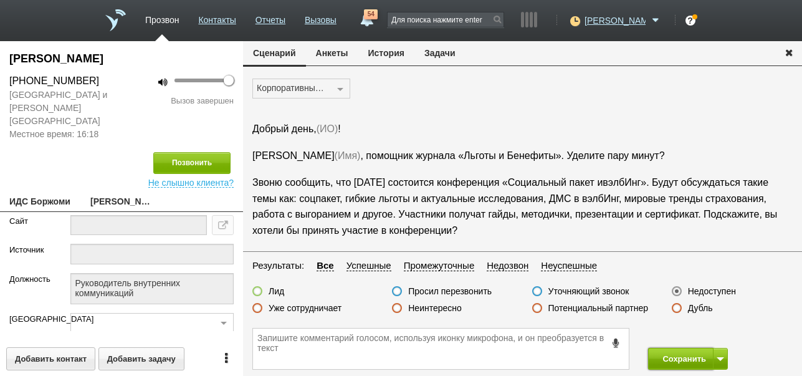
click at [681, 360] on button "Сохранить" at bounding box center [680, 359] width 65 height 22
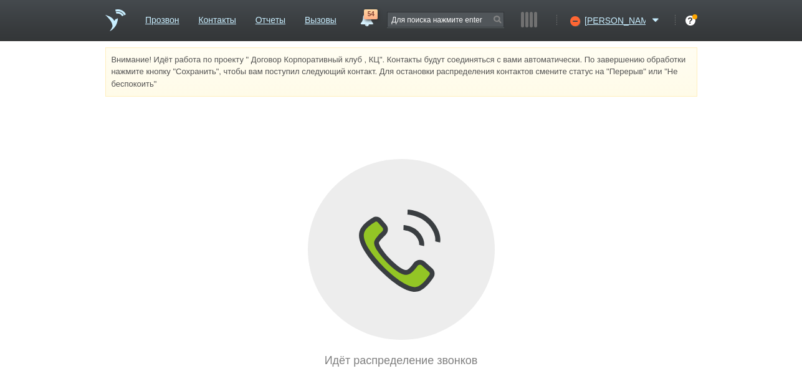
click at [378, 17] on span "54" at bounding box center [371, 14] width 14 height 10
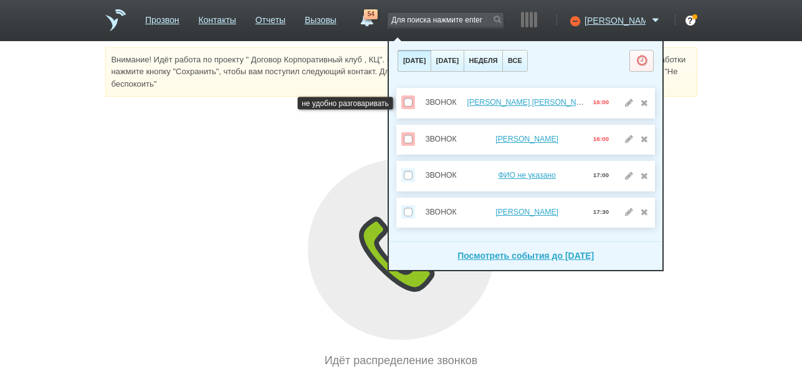
click at [531, 97] on div "Ламекина Ирина" at bounding box center [528, 102] width 120 height 14
click at [522, 100] on link "Ламекина Ирина" at bounding box center [532, 102] width 128 height 9
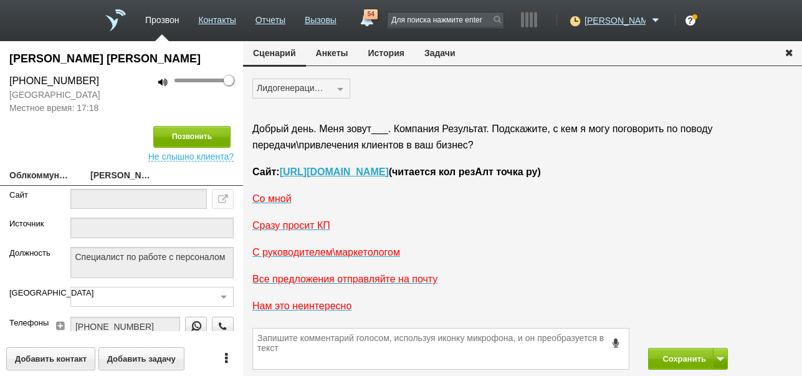
click at [391, 45] on button "История" at bounding box center [386, 53] width 56 height 24
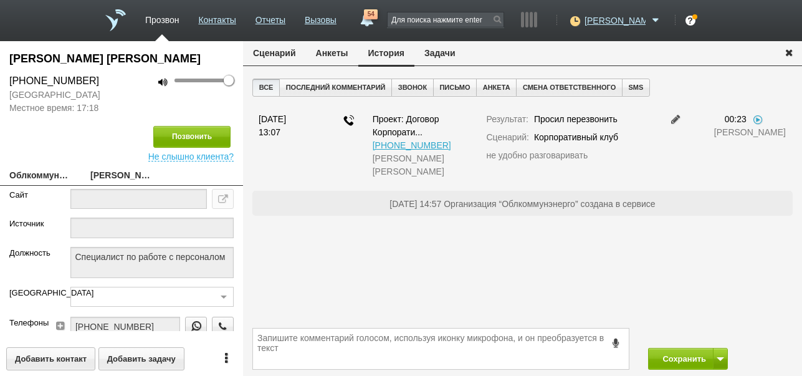
click at [441, 57] on button "Задачи" at bounding box center [440, 53] width 51 height 24
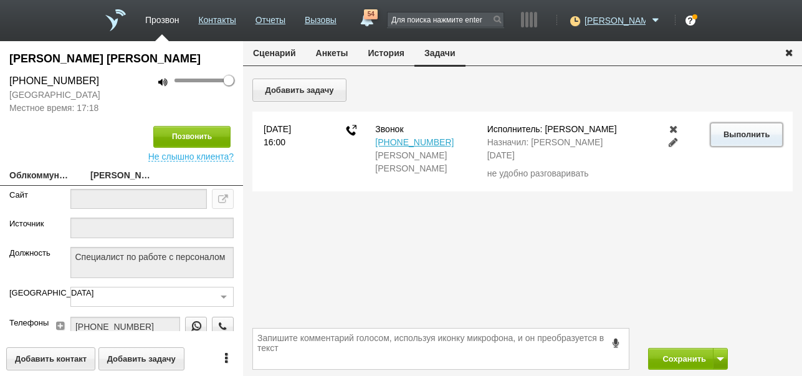
click at [728, 131] on button "Выполнить" at bounding box center [747, 134] width 72 height 23
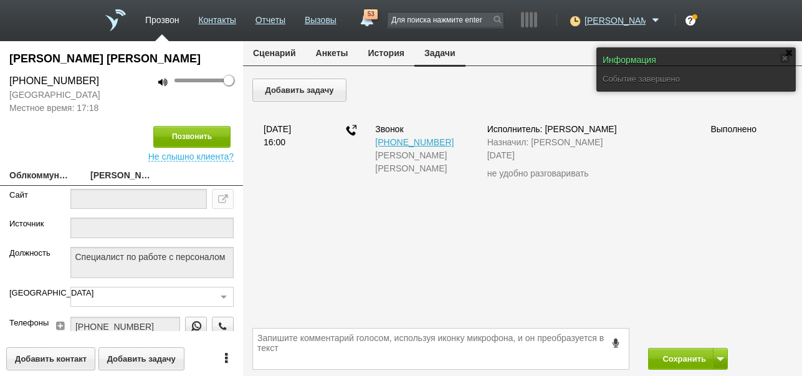
click at [289, 48] on button "Сценарий" at bounding box center [274, 53] width 63 height 24
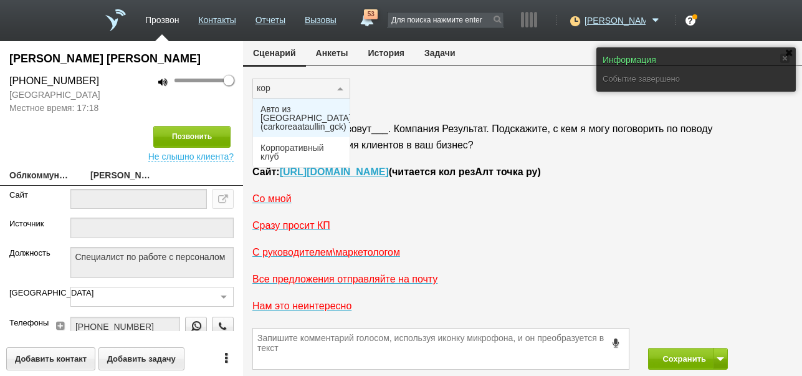
type input "корп"
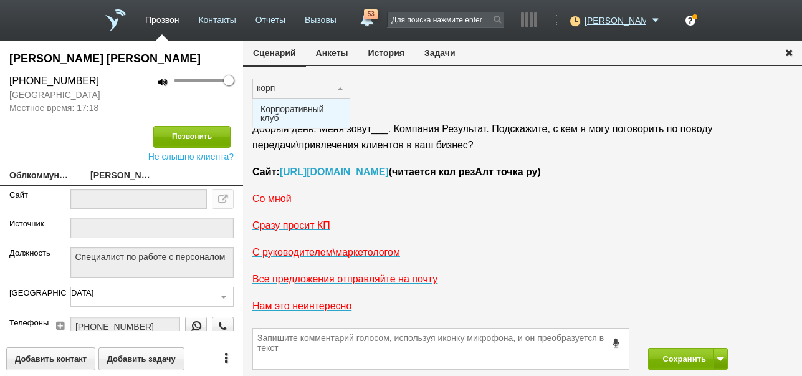
click at [305, 110] on span "Корпоративный клуб" at bounding box center [302, 113] width 82 height 17
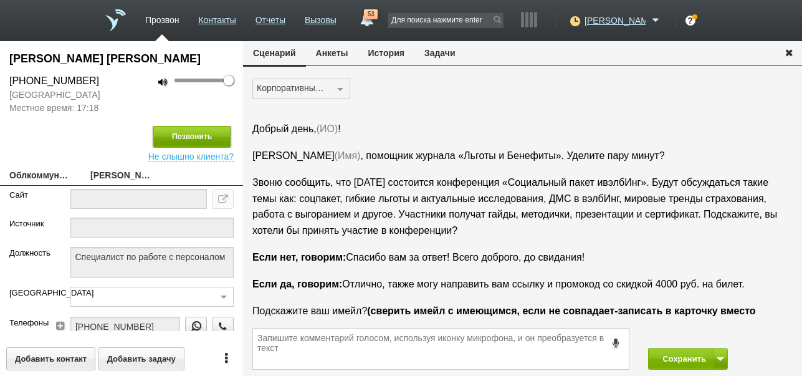
click at [217, 138] on button "Позвонить" at bounding box center [191, 137] width 77 height 22
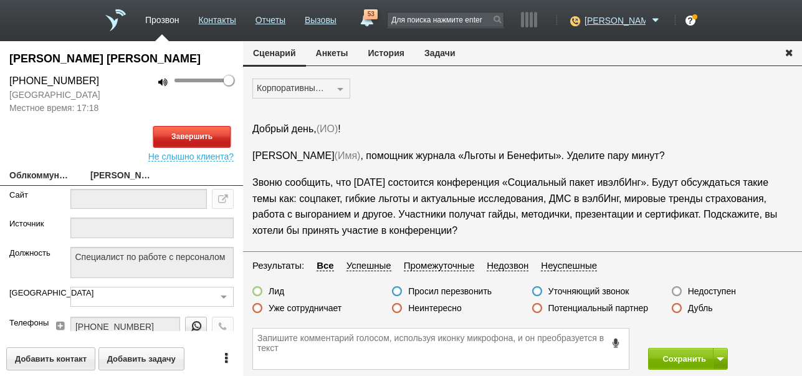
click at [221, 138] on button "Завершить" at bounding box center [191, 137] width 77 height 22
click at [714, 293] on label "Недоступен" at bounding box center [712, 291] width 48 height 11
click at [0, 0] on input "Недоступен" at bounding box center [0, 0] width 0 height 0
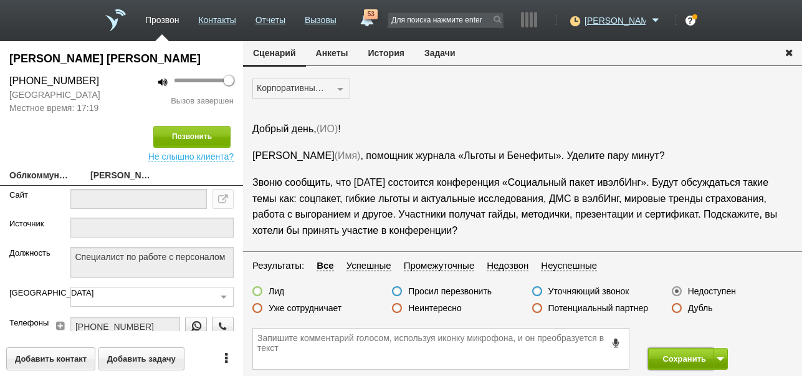
click at [681, 357] on button "Сохранить" at bounding box center [680, 359] width 65 height 22
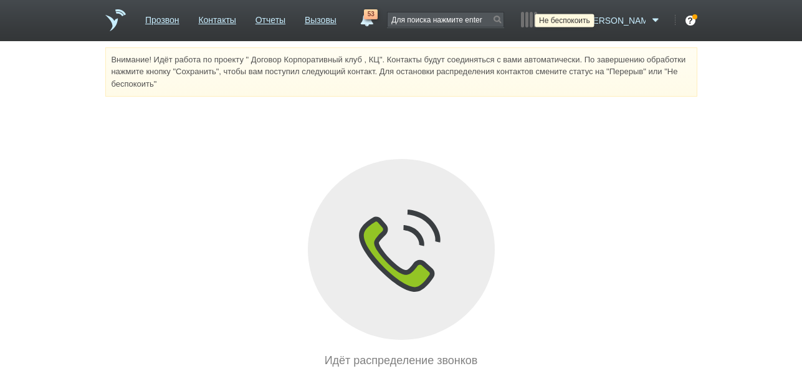
click at [582, 21] on icon at bounding box center [573, 20] width 17 height 12
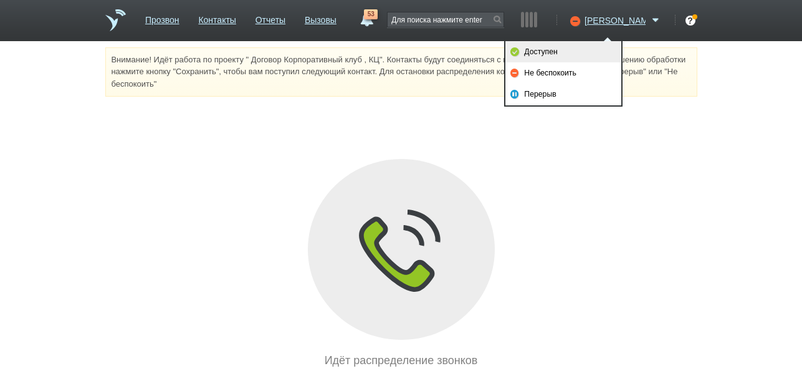
click at [577, 50] on link "Доступен" at bounding box center [564, 51] width 116 height 21
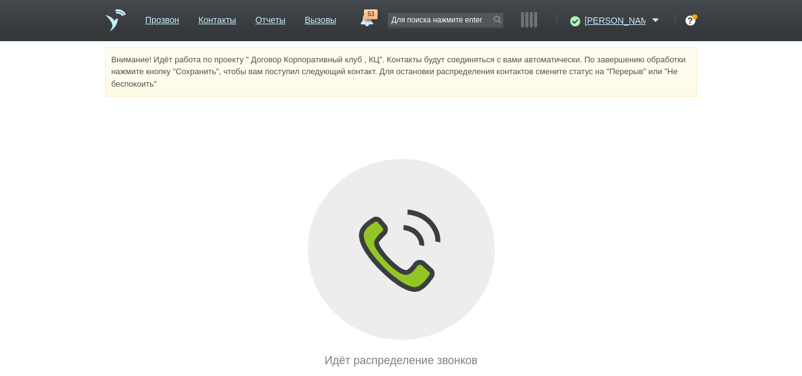
click at [378, 20] on link "53" at bounding box center [366, 16] width 22 height 15
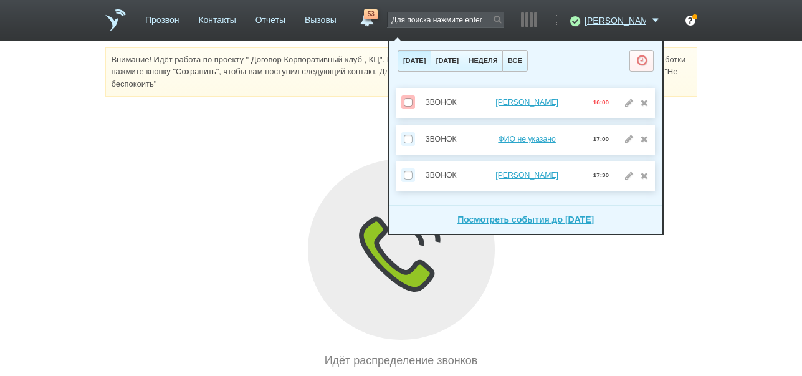
click at [311, 122] on div "Внимание! Идёт работа по проекту " Договор Корпоративный клуб , КЦ". Контакты б…" at bounding box center [401, 208] width 802 height 322
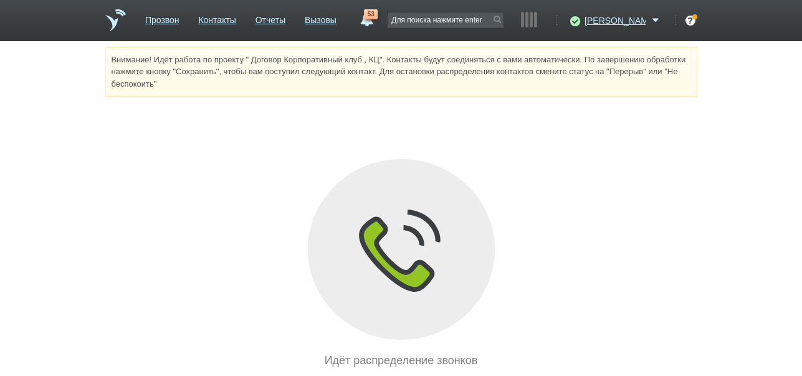
click at [378, 17] on span "53" at bounding box center [371, 14] width 14 height 10
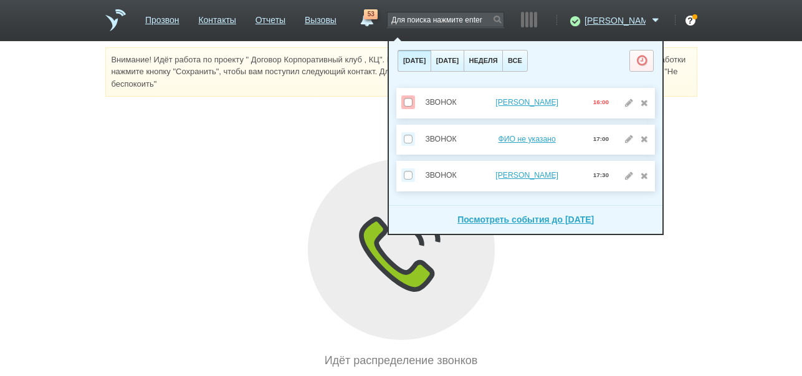
click at [350, 111] on div "Внимание! Идёт работа по проекту " Договор Корпоративный клуб , КЦ". Контакты б…" at bounding box center [401, 208] width 802 height 322
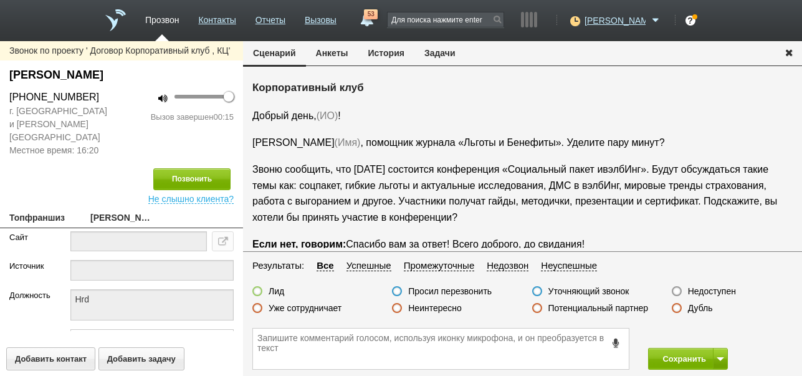
click at [616, 342] on icon at bounding box center [617, 342] width 14 height 9
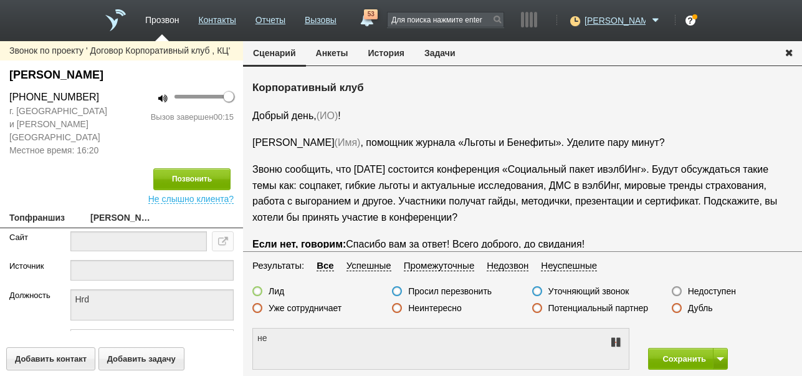
type textarea "не удобно разговаривать"
click at [617, 344] on icon at bounding box center [615, 342] width 15 height 10
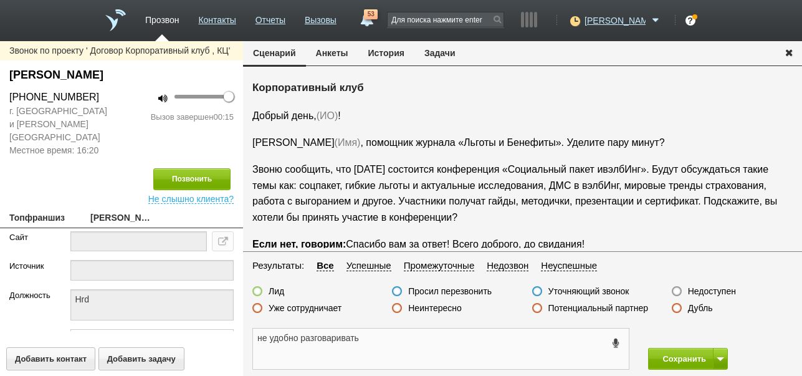
drag, startPoint x: 254, startPoint y: 337, endPoint x: 377, endPoint y: 340, distance: 122.3
click at [377, 340] on textarea "не удобно разговаривать" at bounding box center [441, 349] width 376 height 41
click at [433, 52] on button "Задачи" at bounding box center [440, 53] width 51 height 24
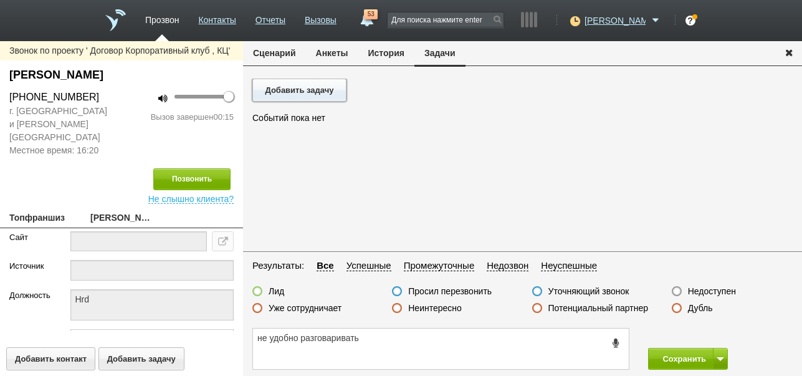
click at [320, 88] on button "Добавить задачу" at bounding box center [299, 90] width 94 height 23
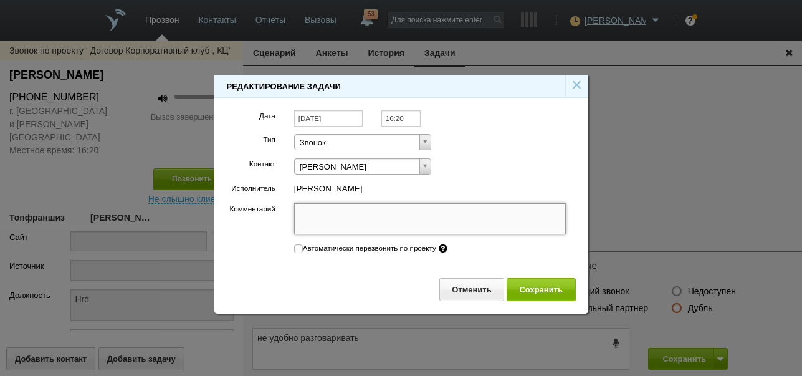
click at [373, 219] on textarea "Комментарий" at bounding box center [430, 218] width 272 height 31
paste textarea "не удобно разговаривать"
type textarea "не удобно разговаривать"
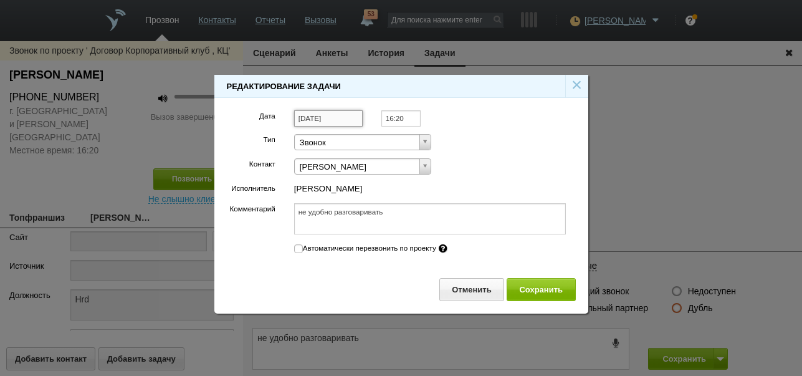
type textarea "не удобно разговаривать"
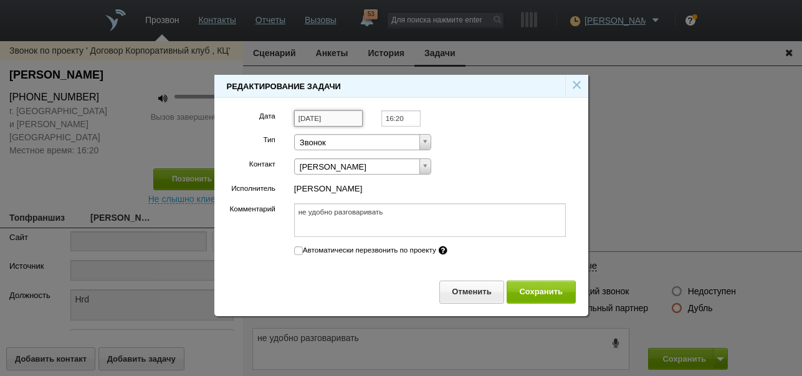
click at [336, 118] on input "[DATE]" at bounding box center [328, 118] width 69 height 17
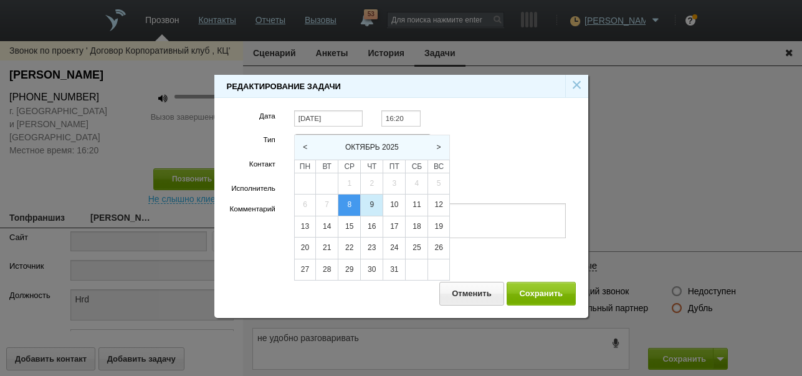
click at [376, 205] on div "9" at bounding box center [372, 205] width 22 height 21
type input "[DATE]"
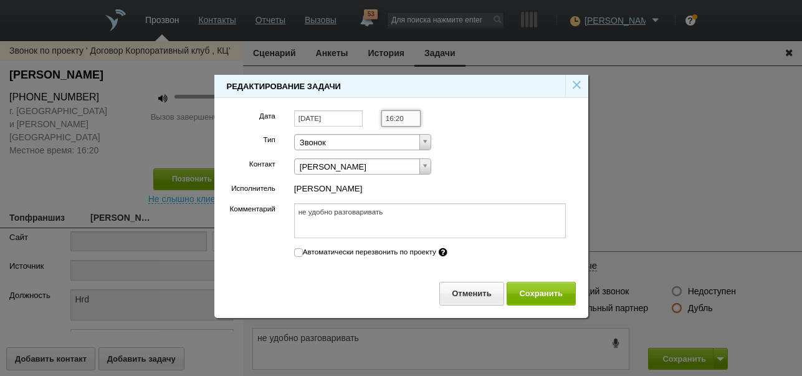
click at [411, 117] on input "16:20" at bounding box center [401, 118] width 39 height 17
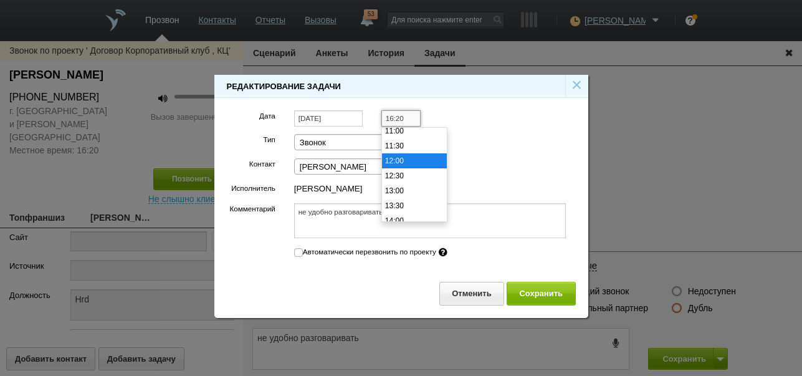
scroll to position [312, 0]
click at [403, 155] on li "11:00" at bounding box center [414, 152] width 65 height 15
type input "11:00"
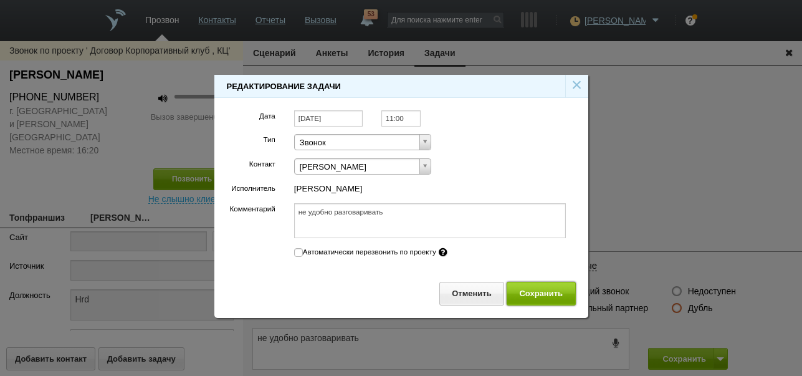
click at [521, 296] on button "Сохранить" at bounding box center [541, 293] width 69 height 23
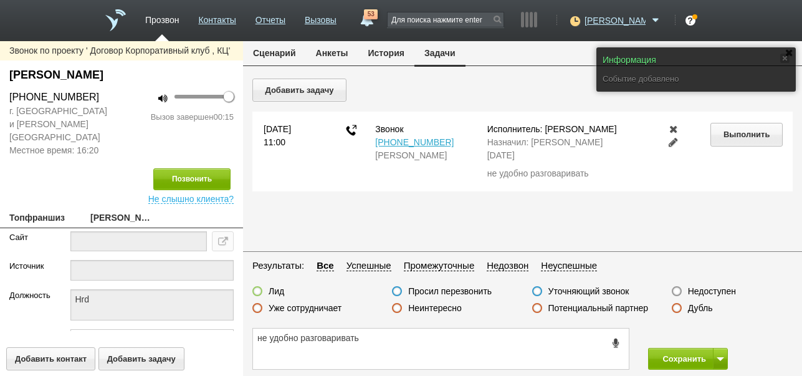
click at [286, 57] on button "Сценарий" at bounding box center [274, 53] width 63 height 24
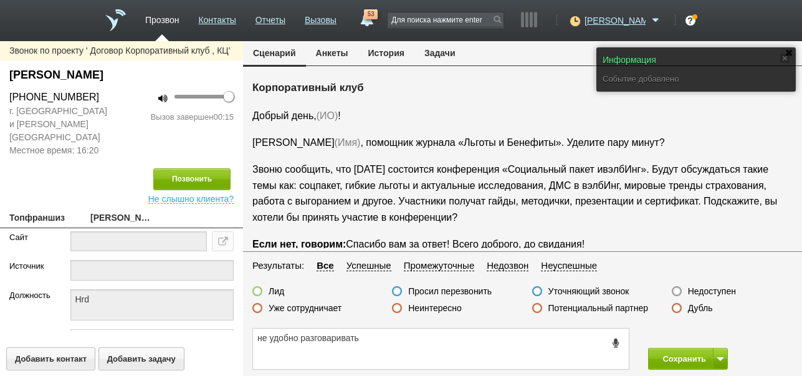
click at [475, 292] on label "Просил перезвонить" at bounding box center [450, 291] width 84 height 11
click at [0, 0] on input "Просил перезвонить" at bounding box center [0, 0] width 0 height 0
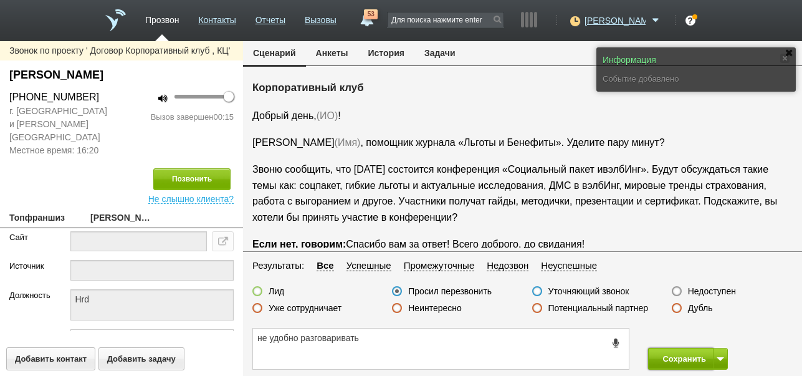
click at [680, 359] on button "Сохранить" at bounding box center [680, 359] width 65 height 22
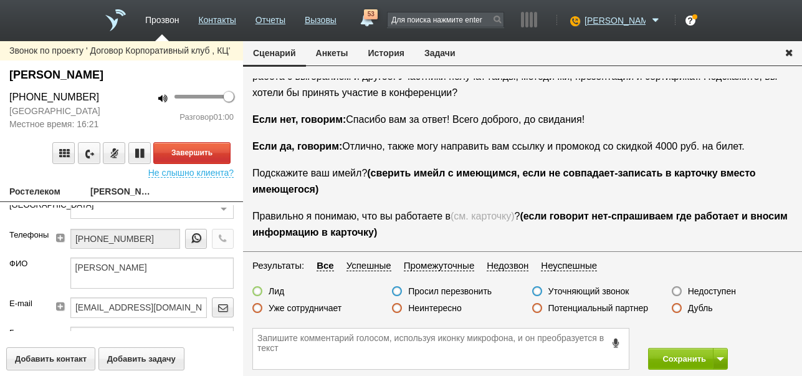
scroll to position [125, 0]
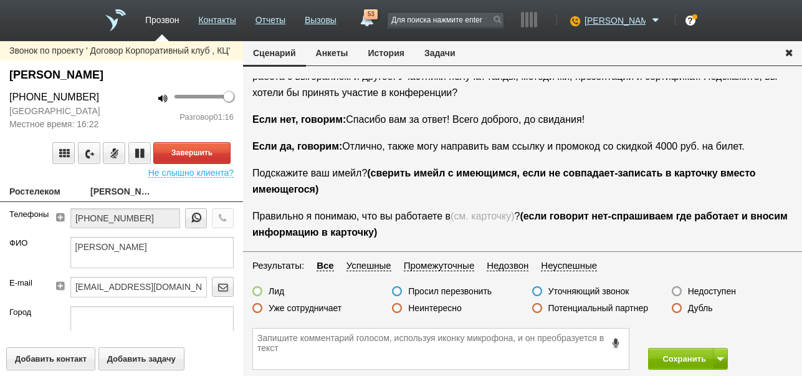
click at [395, 53] on button "История" at bounding box center [386, 53] width 56 height 24
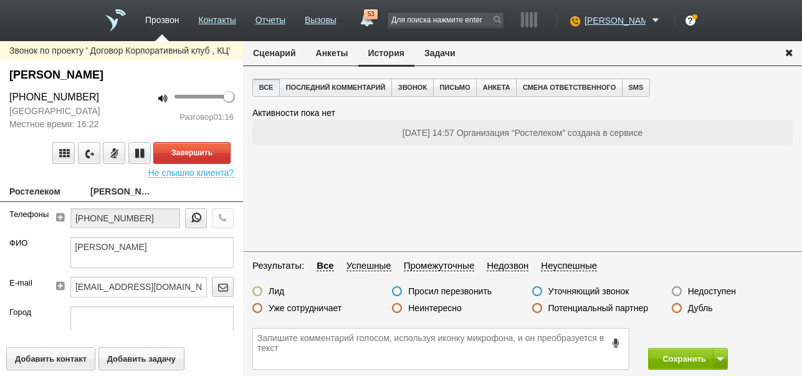
scroll to position [0, 0]
click at [265, 52] on button "Сценарий" at bounding box center [274, 53] width 63 height 24
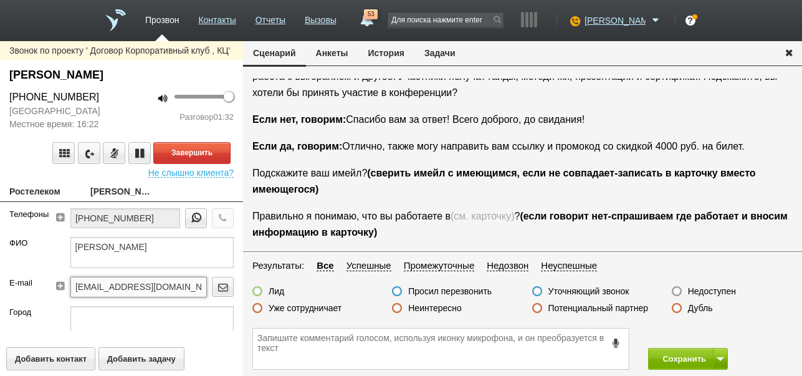
drag, startPoint x: 72, startPoint y: 284, endPoint x: 182, endPoint y: 287, distance: 109.8
click at [183, 287] on input "L.suryaninova@volga.rt.ru" at bounding box center [138, 287] width 137 height 20
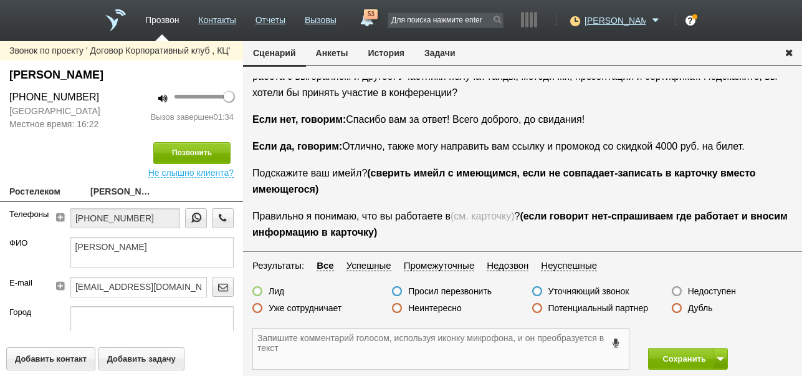
click at [323, 339] on textarea at bounding box center [441, 349] width 376 height 41
paste textarea "L.suryaninova@volga.rt.ru"
drag, startPoint x: 9, startPoint y: 70, endPoint x: 148, endPoint y: 80, distance: 140.1
click at [148, 80] on div "Сурьянинова Людмила" at bounding box center [121, 78] width 243 height 23
copy div "Сурьянинова Людмила"
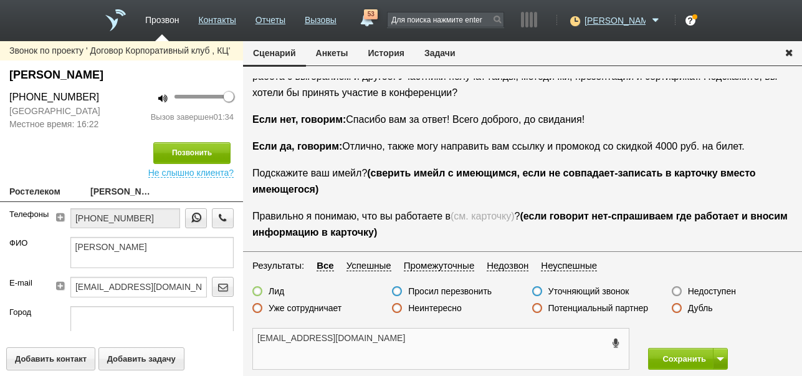
click at [431, 342] on textarea "L.suryaninova@volga.rt.ru" at bounding box center [441, 349] width 376 height 41
paste textarea "Сурьянинова Людмила"
type textarea "L.suryaninova@volga.rt.ru Сурьянинова Людмила ждёт ссылку"
click at [260, 292] on label at bounding box center [257, 291] width 10 height 10
click at [0, 0] on input "Лид" at bounding box center [0, 0] width 0 height 0
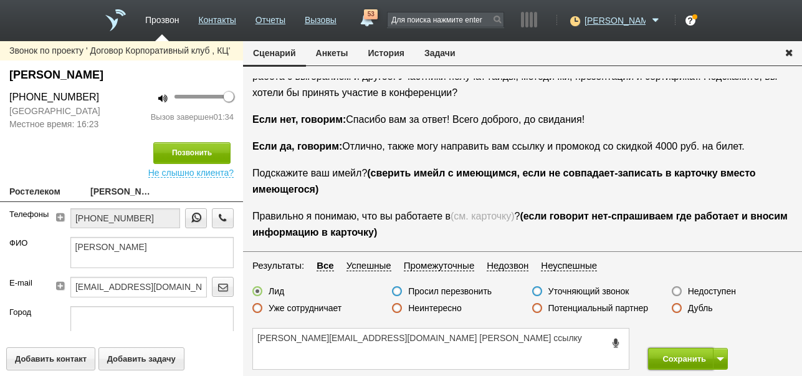
click at [703, 358] on button "Сохранить" at bounding box center [680, 359] width 65 height 22
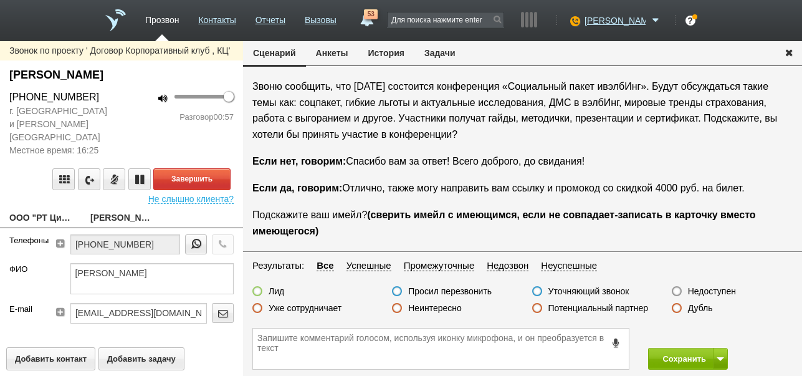
scroll to position [145, 0]
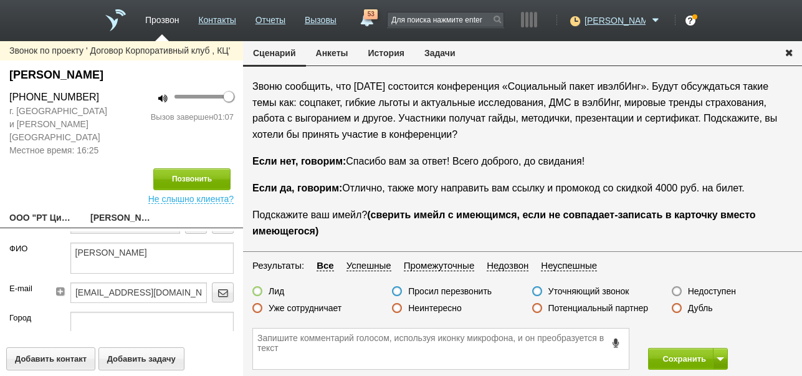
click at [443, 310] on label "Неинтересно" at bounding box center [435, 307] width 54 height 11
click at [0, 0] on input "Неинтересно" at bounding box center [0, 0] width 0 height 0
click at [661, 356] on button "Сохранить" at bounding box center [680, 359] width 65 height 22
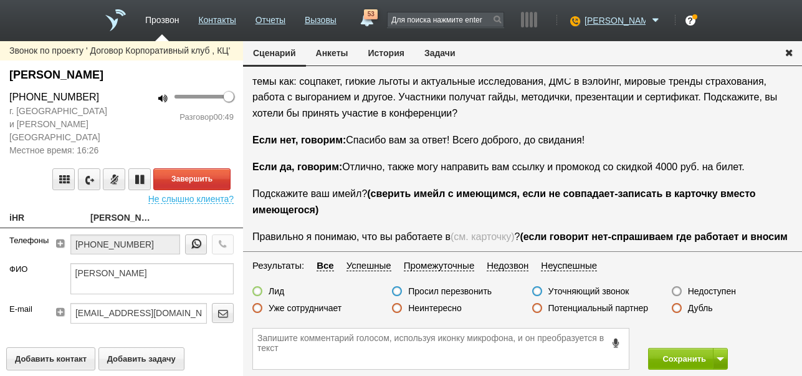
scroll to position [187, 0]
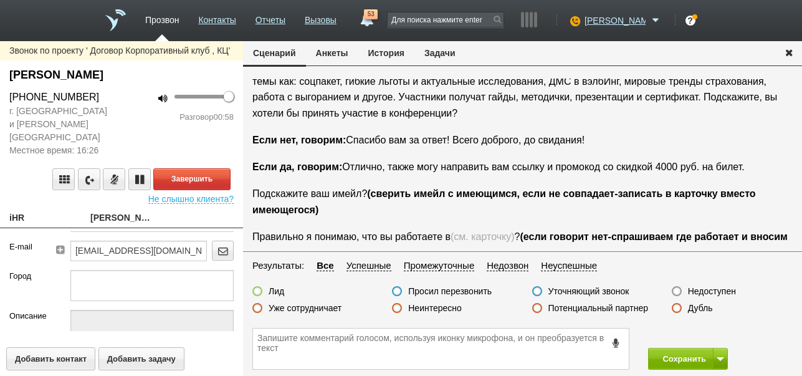
click at [389, 52] on button "История" at bounding box center [386, 53] width 56 height 24
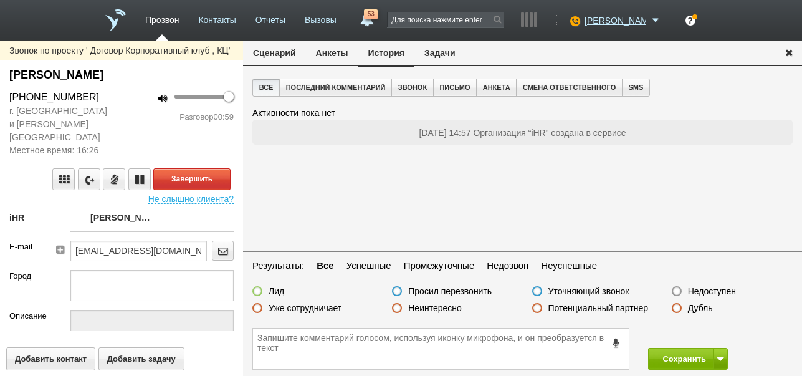
scroll to position [0, 0]
click at [267, 55] on button "Сценарий" at bounding box center [274, 53] width 63 height 24
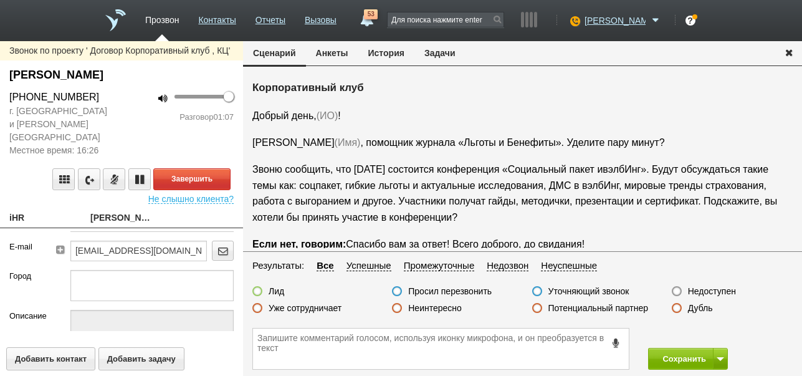
scroll to position [104, 0]
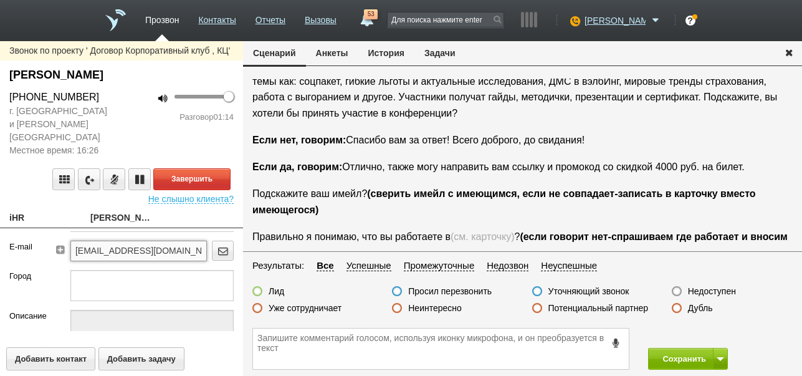
drag, startPoint x: 71, startPoint y: 233, endPoint x: 137, endPoint y: 242, distance: 66.7
click at [137, 242] on input "ihr4u@mail.ru" at bounding box center [138, 251] width 137 height 20
click at [314, 352] on textarea at bounding box center [441, 349] width 376 height 41
paste textarea "ihr4u@mail.ru"
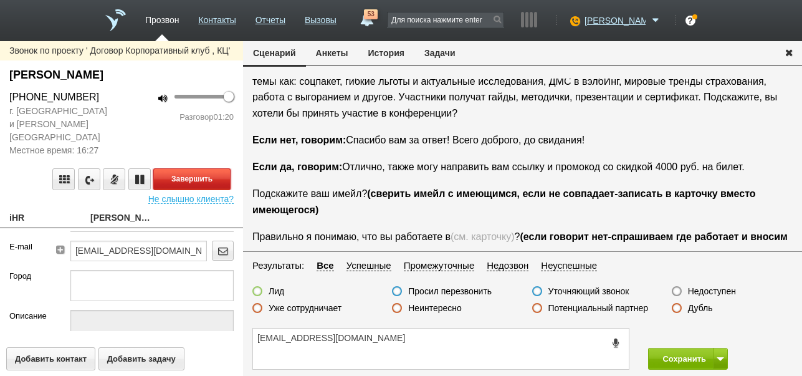
click at [195, 168] on button "Завершить" at bounding box center [191, 179] width 77 height 22
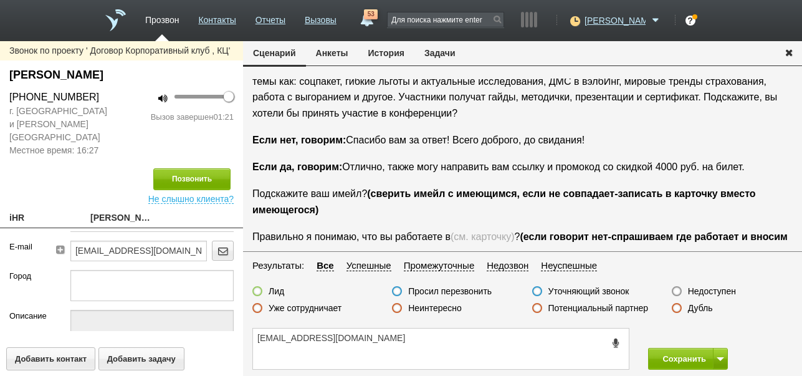
drag, startPoint x: 7, startPoint y: 70, endPoint x: 108, endPoint y: 79, distance: 101.4
click at [108, 79] on div "Измалков Максим" at bounding box center [121, 78] width 243 height 23
copy div "Измалков Максим"
click at [330, 335] on textarea "ihr4u@mail.ru" at bounding box center [441, 349] width 376 height 41
paste textarea "Измалков Максим"
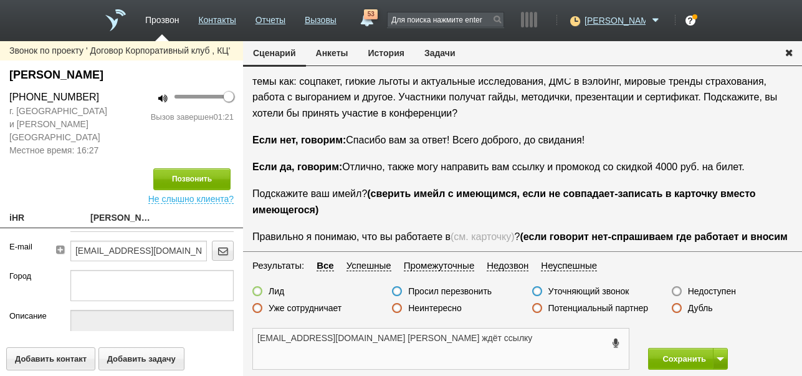
type textarea "ihr4u@mail.ru Измалков Максим ждёт ссылку"
click at [257, 293] on label at bounding box center [257, 291] width 10 height 10
click at [0, 0] on input "Лид" at bounding box center [0, 0] width 0 height 0
click at [658, 361] on button "Сохранить" at bounding box center [680, 359] width 65 height 22
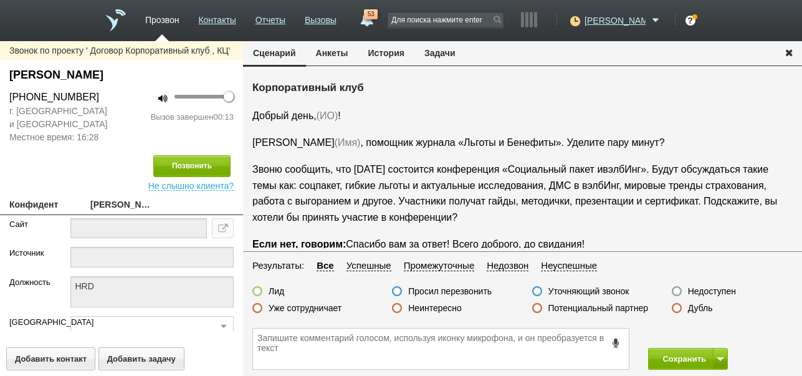
click at [617, 343] on icon at bounding box center [617, 342] width 14 height 9
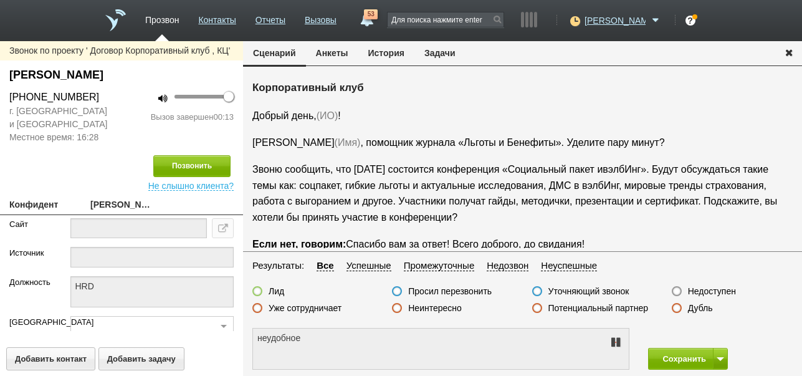
type textarea "не удобно разговаривать"
click at [617, 343] on icon at bounding box center [615, 342] width 15 height 10
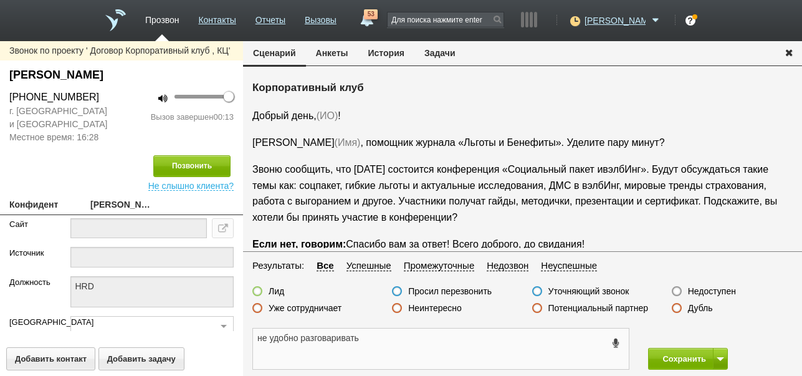
drag, startPoint x: 254, startPoint y: 340, endPoint x: 378, endPoint y: 345, distance: 124.1
click at [378, 345] on textarea "не удобно разговаривать" at bounding box center [441, 349] width 376 height 41
click at [443, 54] on button "Задачи" at bounding box center [440, 53] width 51 height 24
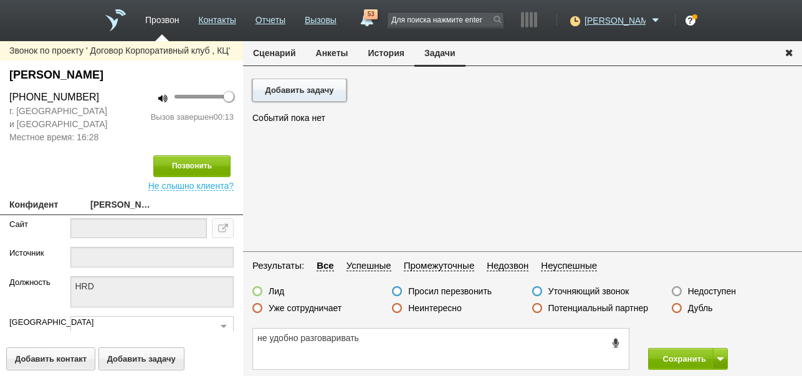
click at [304, 91] on button "Добавить задачу" at bounding box center [299, 90] width 94 height 23
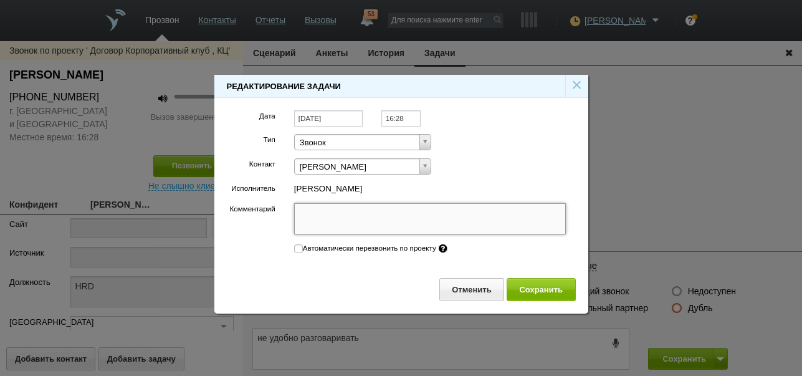
click at [391, 214] on textarea "Комментарий" at bounding box center [430, 218] width 272 height 31
paste textarea "не удобно разговаривать"
type textarea "не удобно разговаривать"
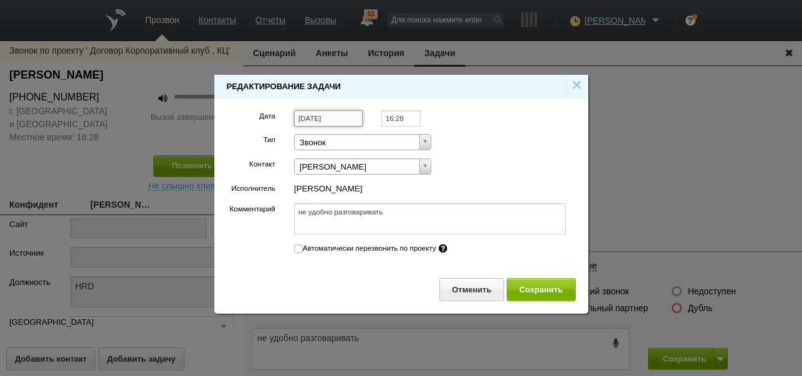
type textarea "не удобно разговаривать"
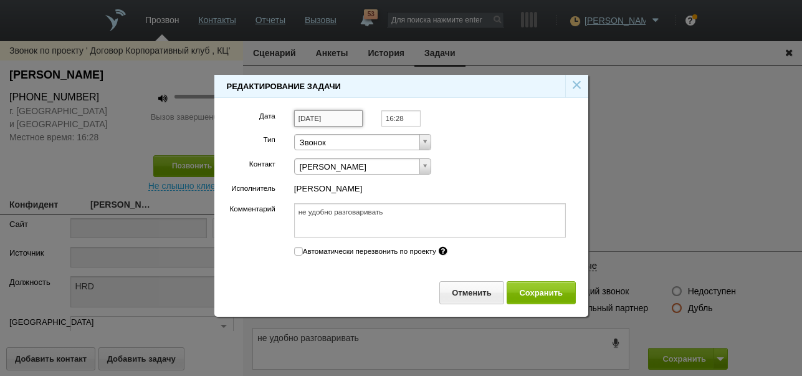
click at [343, 115] on input "[DATE]" at bounding box center [328, 118] width 69 height 17
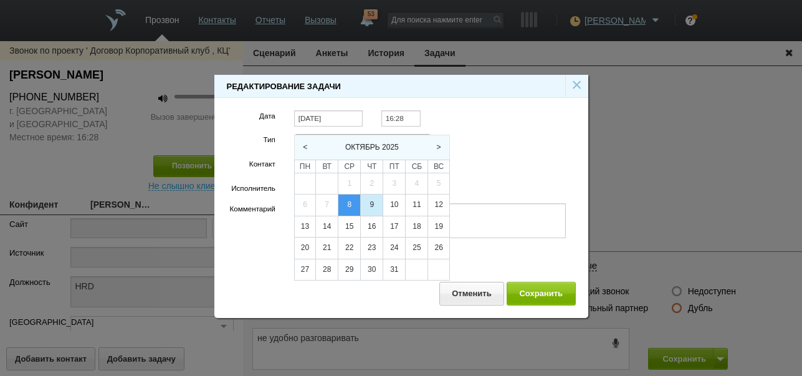
drag, startPoint x: 365, startPoint y: 203, endPoint x: 372, endPoint y: 150, distance: 53.5
click at [365, 203] on div "9" at bounding box center [372, 205] width 22 height 21
type input "[DATE]"
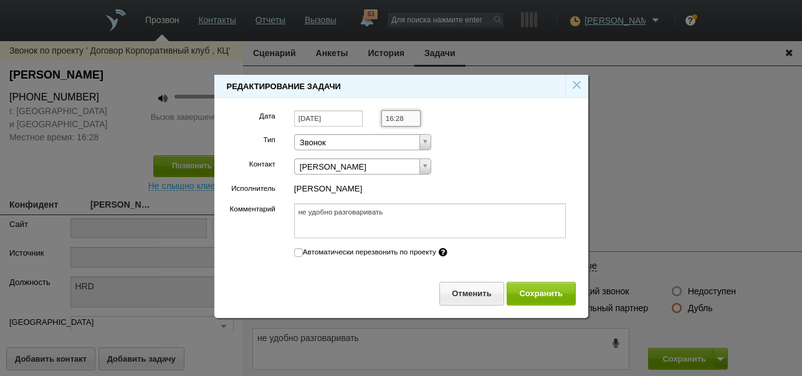
click at [404, 121] on input "16:28" at bounding box center [401, 118] width 39 height 17
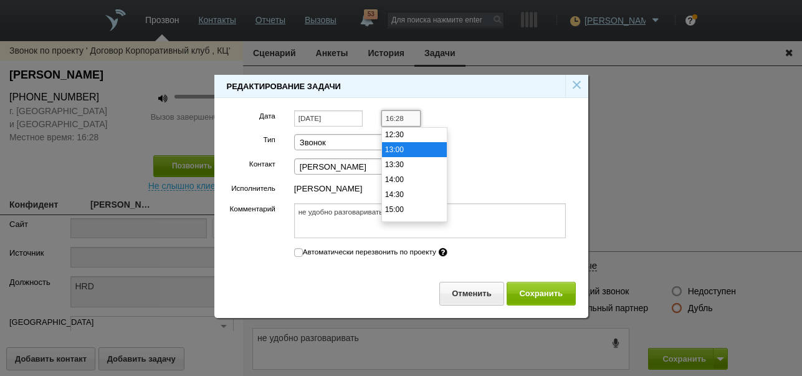
scroll to position [292, 0]
click at [406, 159] on li "10:30" at bounding box center [414, 157] width 65 height 15
type input "10:30"
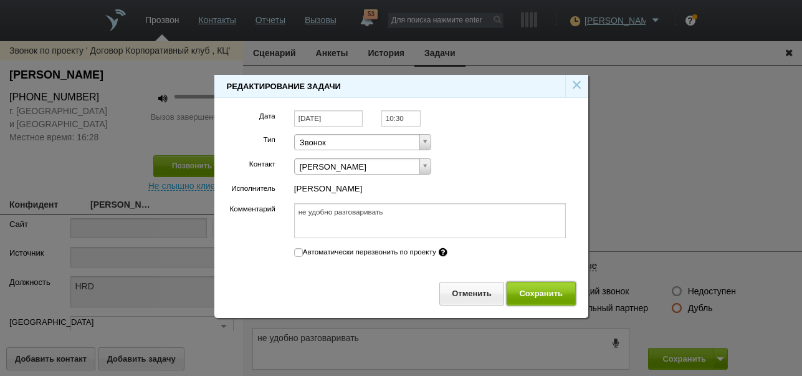
click at [550, 293] on button "Сохранить" at bounding box center [541, 293] width 69 height 23
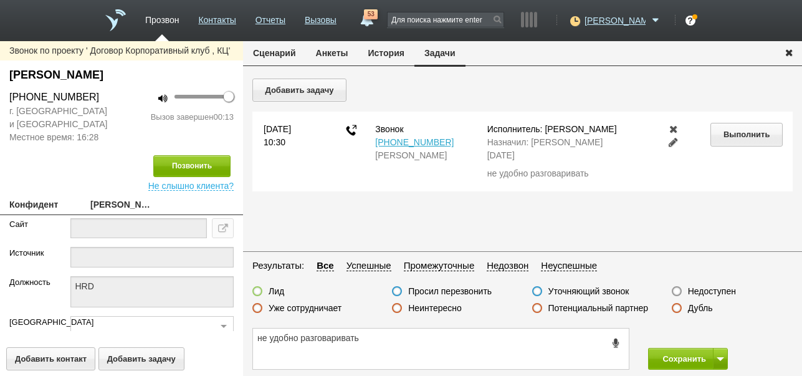
click at [272, 54] on button "Сценарий" at bounding box center [274, 53] width 63 height 24
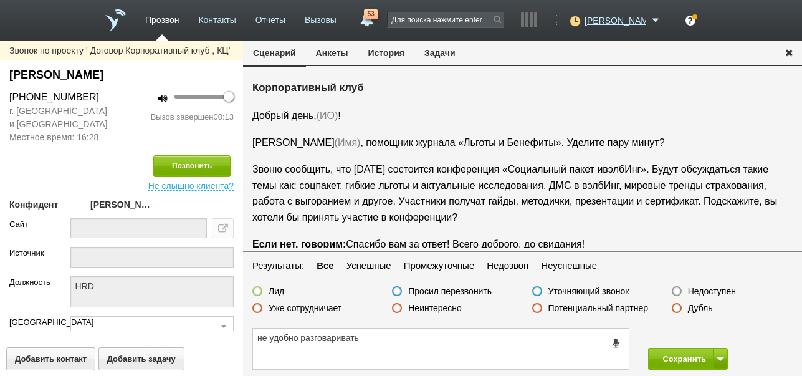
click at [486, 292] on label "Просил перезвонить" at bounding box center [450, 291] width 84 height 11
click at [0, 0] on input "Просил перезвонить" at bounding box center [0, 0] width 0 height 0
click at [672, 353] on button "Сохранить" at bounding box center [680, 359] width 65 height 22
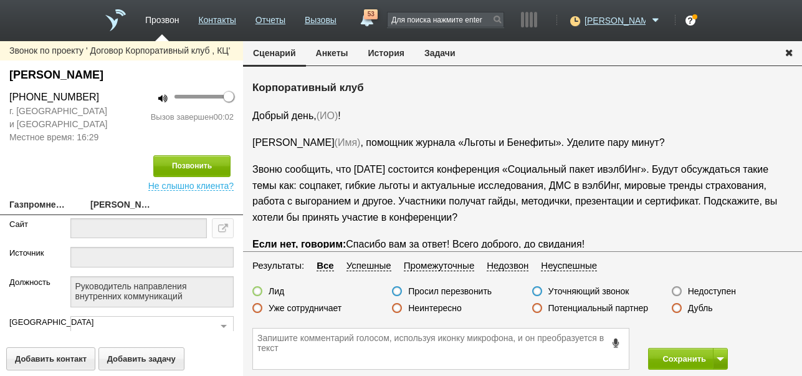
click at [720, 289] on label "Недоступен" at bounding box center [712, 291] width 48 height 11
click at [0, 0] on input "Недоступен" at bounding box center [0, 0] width 0 height 0
click at [722, 355] on button at bounding box center [720, 359] width 15 height 22
click at [703, 329] on button "Сохранить и остаться" at bounding box center [679, 336] width 97 height 22
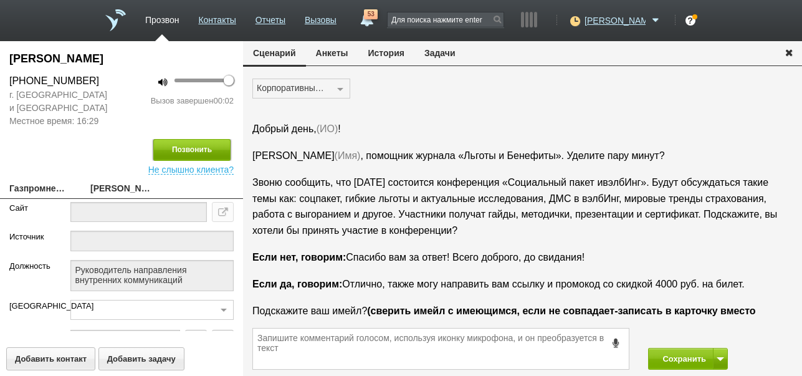
click at [190, 150] on button "Позвонить" at bounding box center [191, 150] width 77 height 22
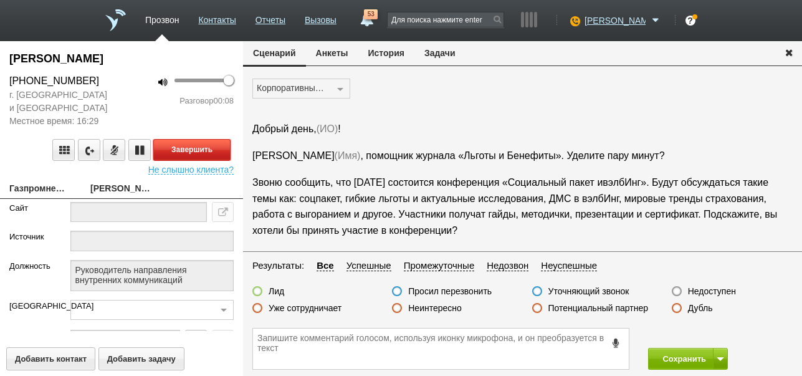
click at [220, 144] on button "Завершить" at bounding box center [191, 150] width 77 height 22
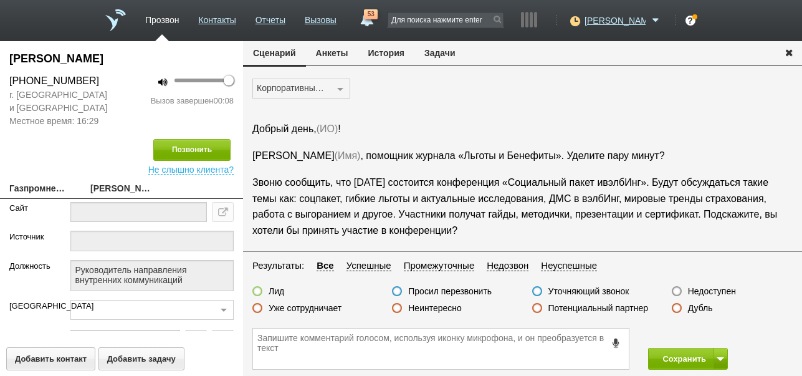
click at [713, 293] on label "Недоступен" at bounding box center [712, 291] width 48 height 11
click at [0, 0] on input "Недоступен" at bounding box center [0, 0] width 0 height 0
drag, startPoint x: 676, startPoint y: 357, endPoint x: 654, endPoint y: 241, distance: 118.1
click at [677, 357] on button "Сохранить" at bounding box center [680, 359] width 65 height 22
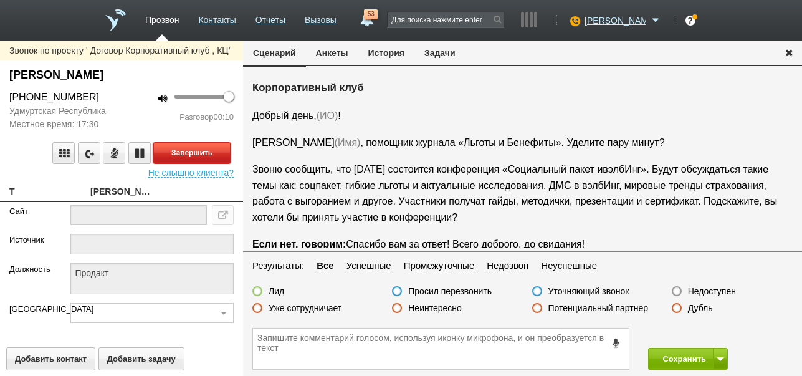
click at [181, 152] on button "Завершить" at bounding box center [191, 153] width 77 height 22
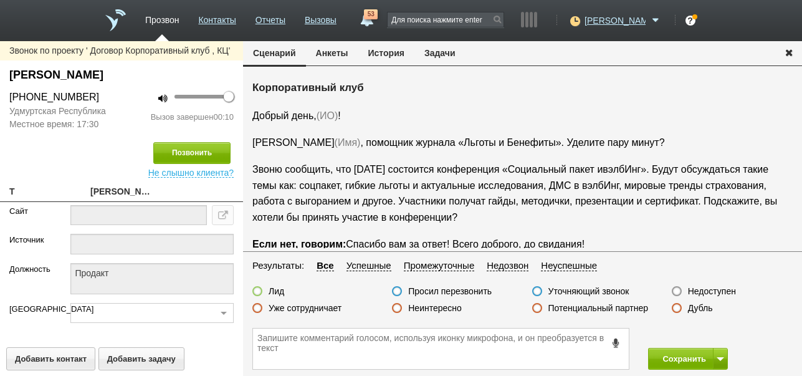
click at [724, 291] on label "Недоступен" at bounding box center [712, 291] width 48 height 11
click at [0, 0] on input "Недоступен" at bounding box center [0, 0] width 0 height 0
click at [716, 355] on button at bounding box center [720, 359] width 15 height 22
click at [713, 334] on button "Сохранить и остаться" at bounding box center [679, 336] width 97 height 22
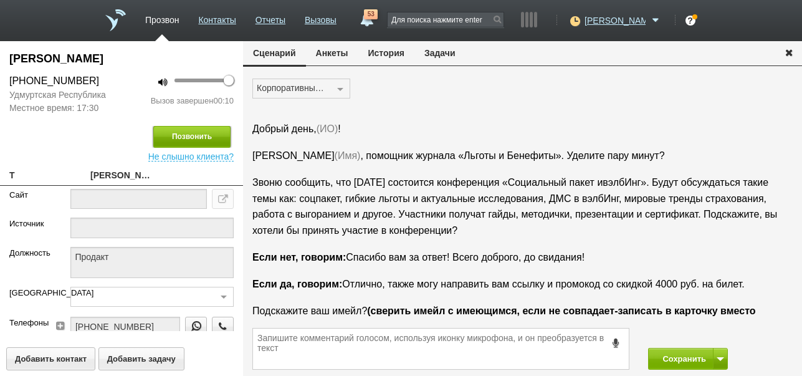
drag, startPoint x: 199, startPoint y: 135, endPoint x: 228, endPoint y: 132, distance: 29.5
click at [200, 135] on button "Позвонить" at bounding box center [191, 137] width 77 height 22
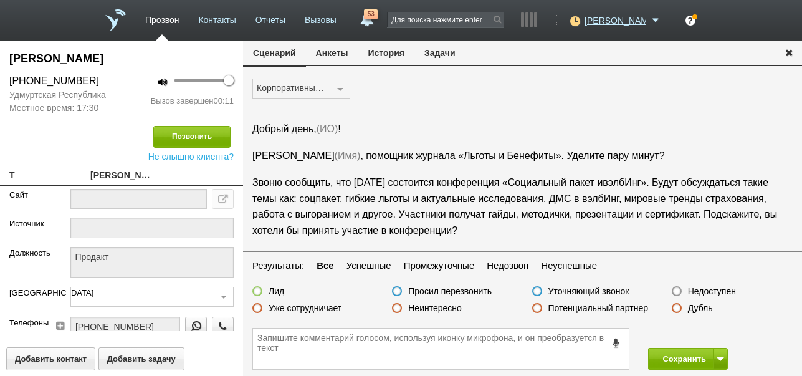
click at [733, 292] on label "Недоступен" at bounding box center [712, 291] width 48 height 11
click at [0, 0] on input "Недоступен" at bounding box center [0, 0] width 0 height 0
click at [701, 357] on button "Сохранить" at bounding box center [680, 359] width 65 height 22
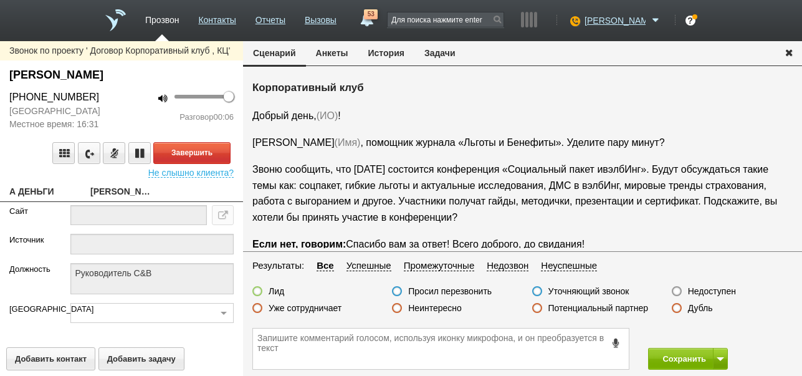
click at [695, 292] on label "Недоступен" at bounding box center [712, 291] width 48 height 11
click at [0, 0] on input "Недоступен" at bounding box center [0, 0] width 0 height 0
click at [191, 147] on button "Завершить" at bounding box center [191, 153] width 77 height 22
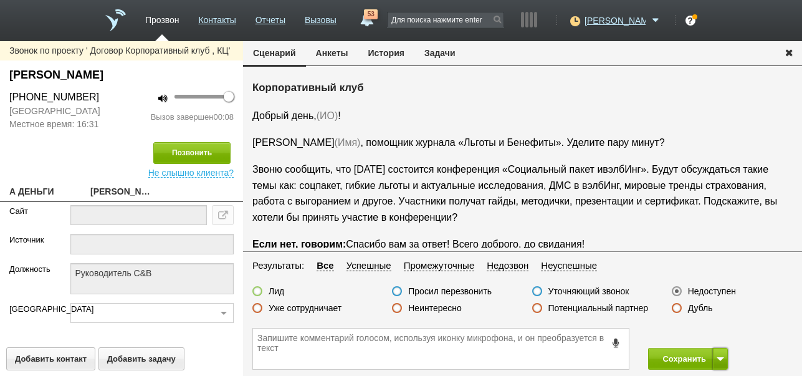
click at [718, 358] on span at bounding box center [720, 359] width 7 height 4
click at [713, 335] on button "Сохранить и остаться" at bounding box center [679, 336] width 97 height 22
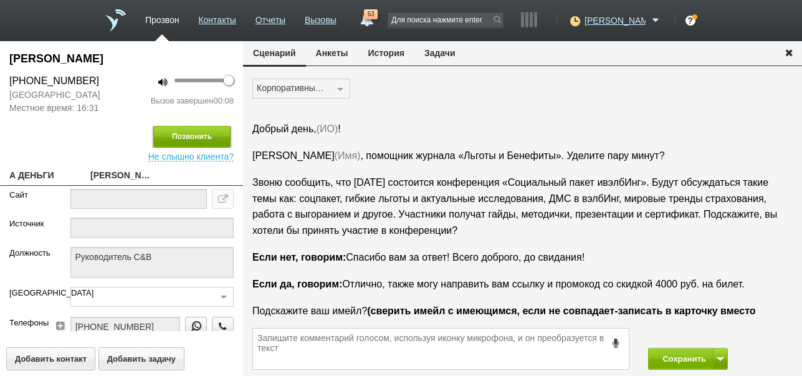
click at [209, 137] on button "Позвонить" at bounding box center [191, 137] width 77 height 22
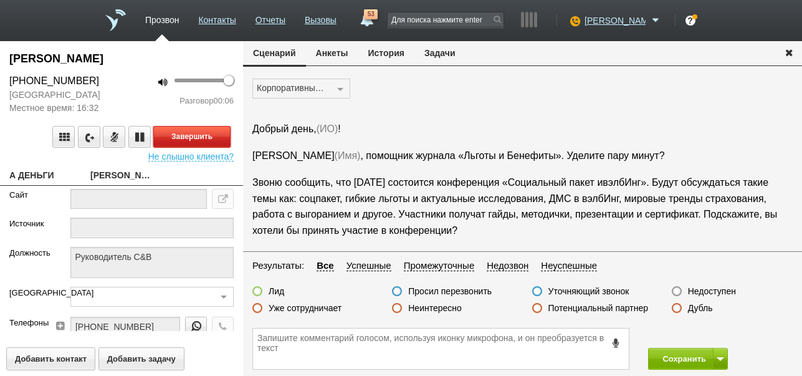
click at [224, 137] on button "Завершить" at bounding box center [191, 137] width 77 height 22
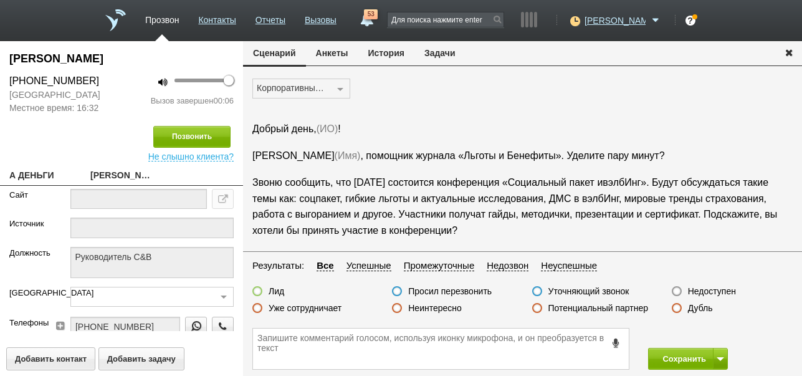
click at [697, 289] on label "Недоступен" at bounding box center [712, 291] width 48 height 11
click at [0, 0] on input "Недоступен" at bounding box center [0, 0] width 0 height 0
drag, startPoint x: 689, startPoint y: 358, endPoint x: 692, endPoint y: 329, distance: 28.8
click at [691, 355] on button "Сохранить" at bounding box center [680, 359] width 65 height 22
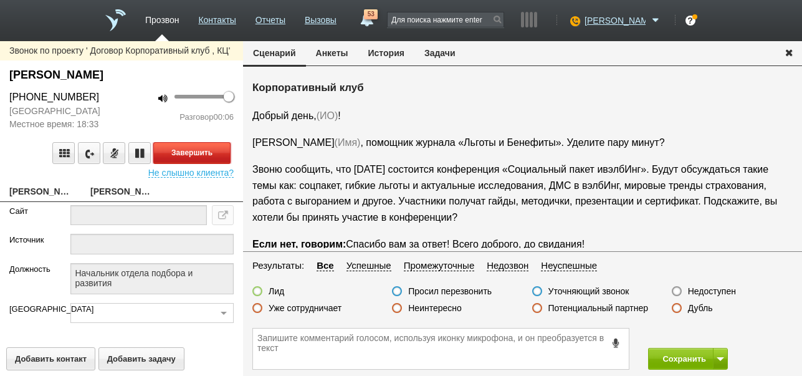
click at [196, 143] on button "Завершить" at bounding box center [191, 153] width 77 height 22
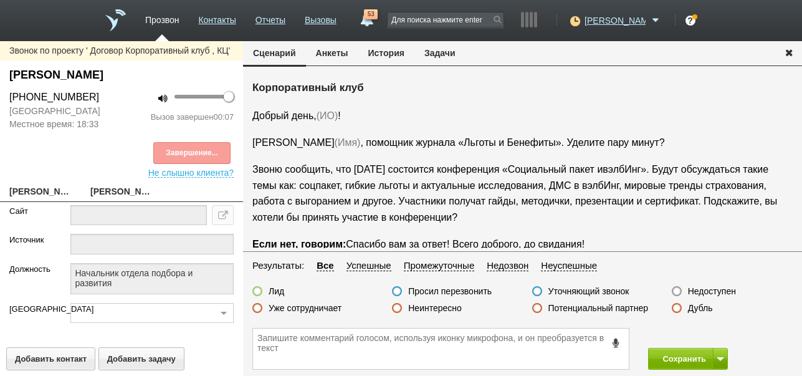
click at [397, 55] on button "История" at bounding box center [386, 53] width 56 height 24
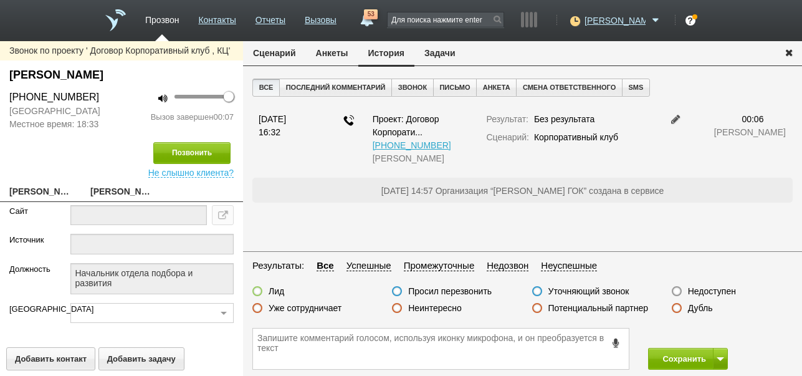
click at [276, 54] on button "Сценарий" at bounding box center [274, 53] width 63 height 24
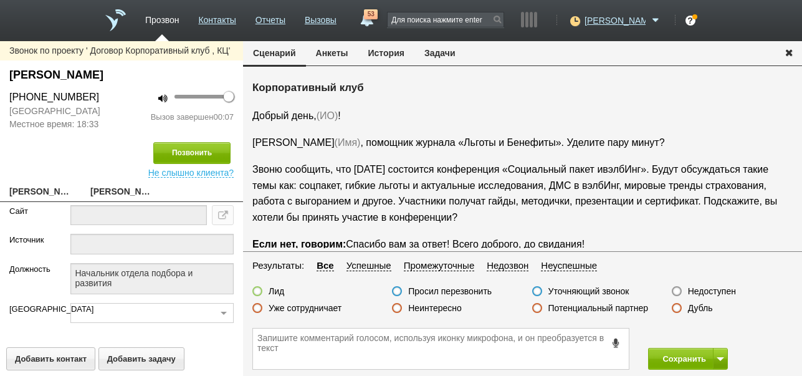
click at [706, 294] on label "Недоступен" at bounding box center [712, 291] width 48 height 11
click at [0, 0] on input "Недоступен" at bounding box center [0, 0] width 0 height 0
click at [719, 353] on button at bounding box center [720, 359] width 15 height 22
click at [716, 337] on button "Сохранить и остаться" at bounding box center [679, 336] width 97 height 22
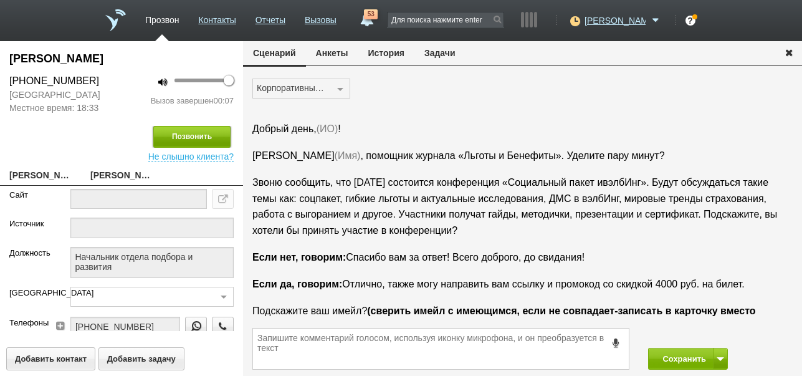
click at [207, 133] on button "Позвонить" at bounding box center [191, 137] width 77 height 22
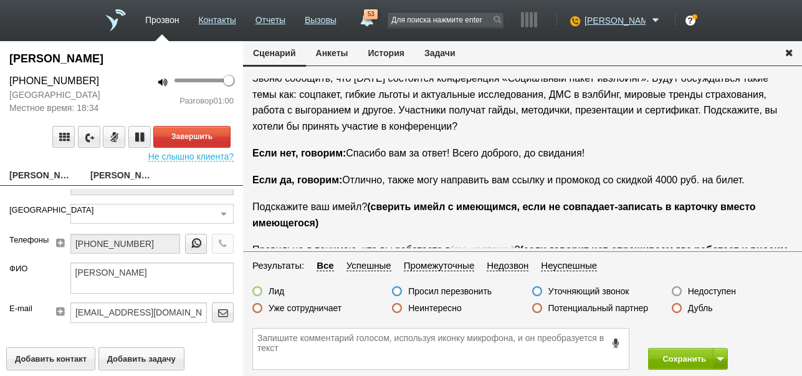
scroll to position [104, 0]
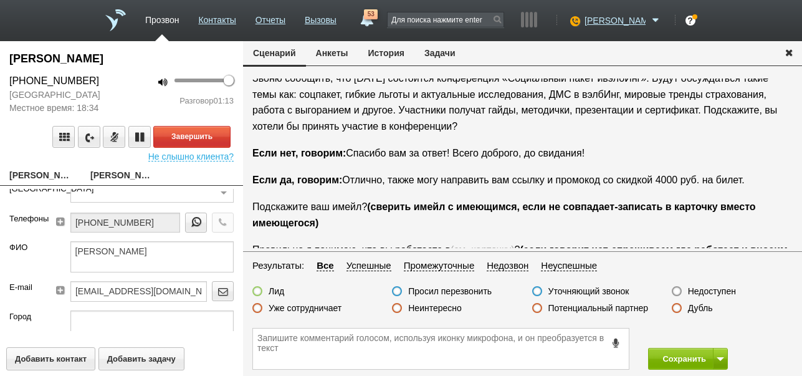
click at [445, 307] on label "Неинтересно" at bounding box center [435, 307] width 54 height 11
click at [0, 0] on input "Неинтересно" at bounding box center [0, 0] width 0 height 0
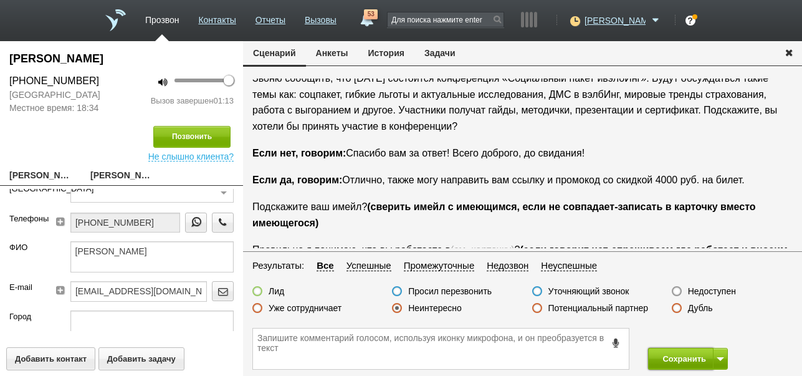
click at [677, 360] on button "Сохранить" at bounding box center [680, 359] width 65 height 22
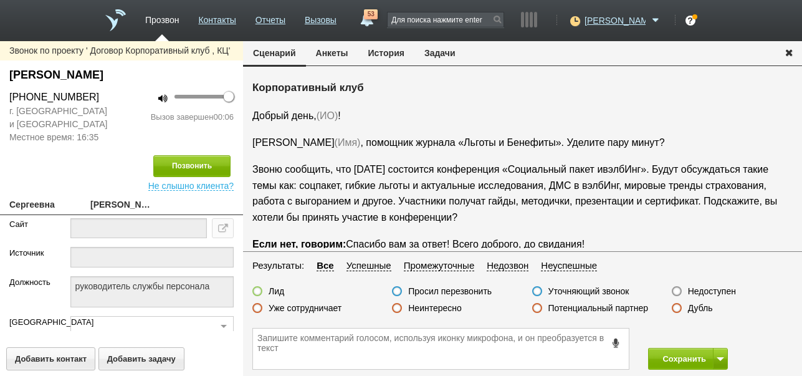
click at [714, 289] on label "Недоступен" at bounding box center [712, 291] width 48 height 11
click at [0, 0] on input "Недоступен" at bounding box center [0, 0] width 0 height 0
click at [723, 361] on button at bounding box center [720, 359] width 15 height 22
click at [718, 331] on button "Сохранить и остаться" at bounding box center [679, 336] width 97 height 22
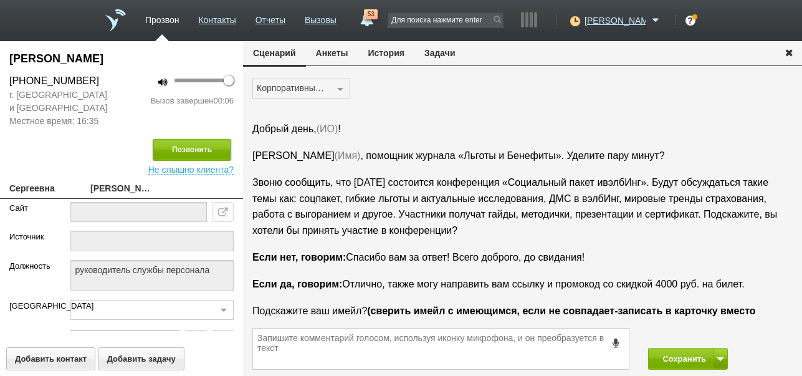
drag, startPoint x: 216, startPoint y: 153, endPoint x: 463, endPoint y: 137, distance: 247.4
click at [217, 153] on button "Позвонить" at bounding box center [191, 150] width 77 height 22
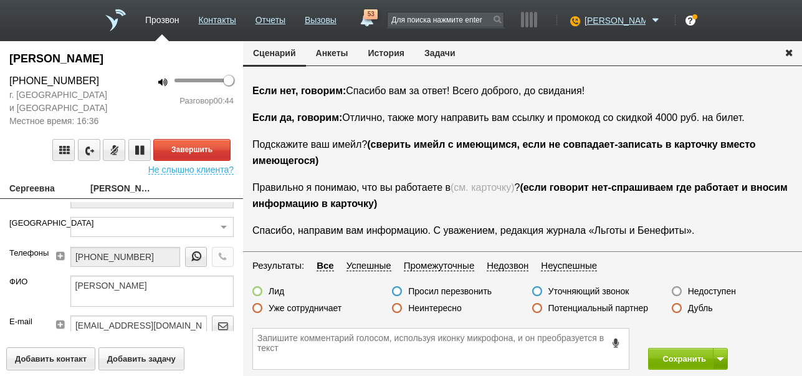
scroll to position [125, 0]
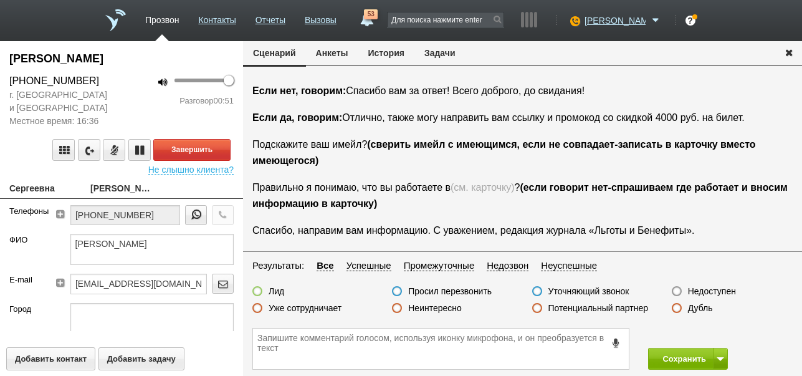
click at [392, 49] on button "История" at bounding box center [386, 53] width 56 height 24
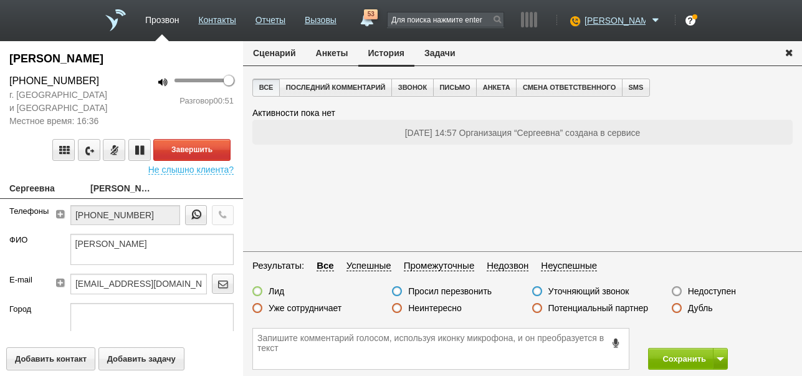
scroll to position [0, 0]
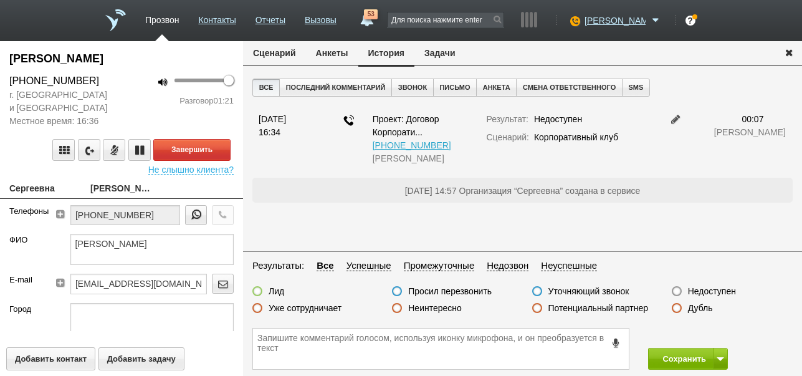
click at [284, 55] on button "Сценарий" at bounding box center [274, 53] width 63 height 24
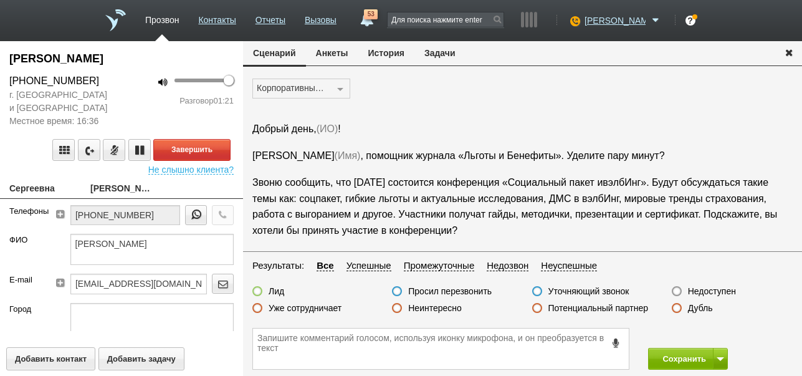
scroll to position [166, 0]
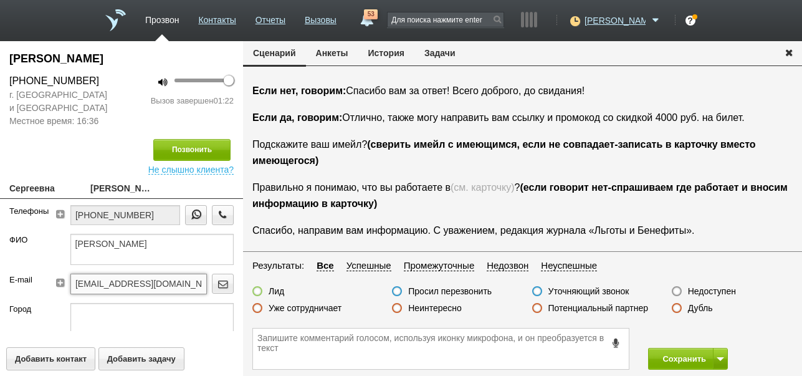
drag, startPoint x: 73, startPoint y: 282, endPoint x: 158, endPoint y: 289, distance: 85.7
click at [165, 294] on input "marinations@mail.ru" at bounding box center [138, 284] width 137 height 20
click at [294, 351] on textarea at bounding box center [441, 349] width 376 height 41
paste textarea "marinations@mail.ru"
drag, startPoint x: 11, startPoint y: 55, endPoint x: 119, endPoint y: 72, distance: 109.3
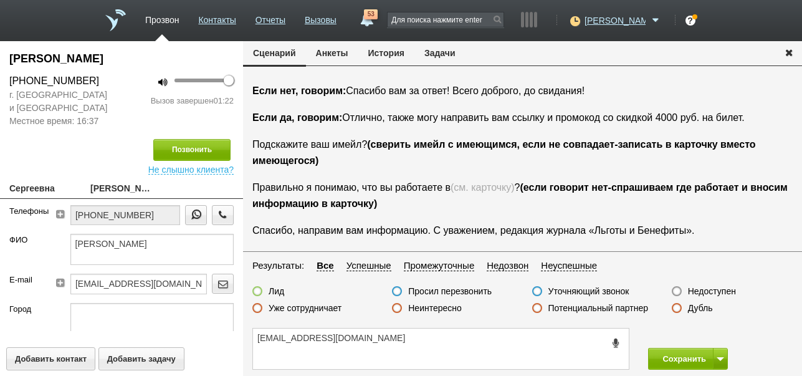
click at [119, 72] on div "Горбунова Марина" at bounding box center [121, 61] width 243 height 23
copy div "Горбунова Марина"
click at [381, 349] on textarea "marinations@mail.ru" at bounding box center [441, 349] width 376 height 41
paste textarea "Горбунова Марина"
type textarea "marinations@mail.ru Горбунова Марина компания Игристые вина,ждёт ссылку"
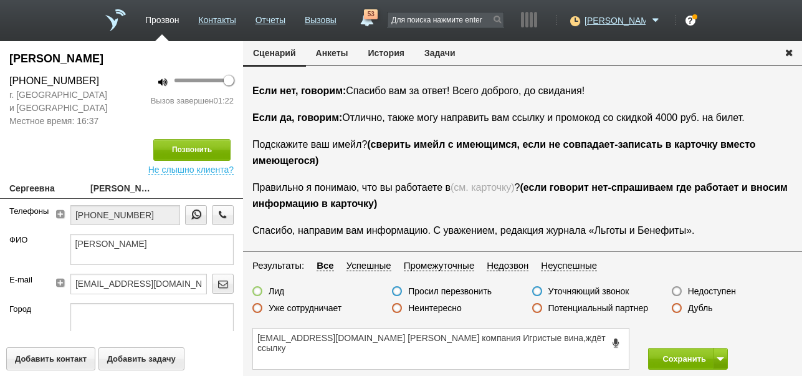
click at [259, 289] on label at bounding box center [257, 291] width 10 height 10
click at [0, 0] on input "Лид" at bounding box center [0, 0] width 0 height 0
click at [683, 353] on button "Сохранить" at bounding box center [680, 359] width 65 height 22
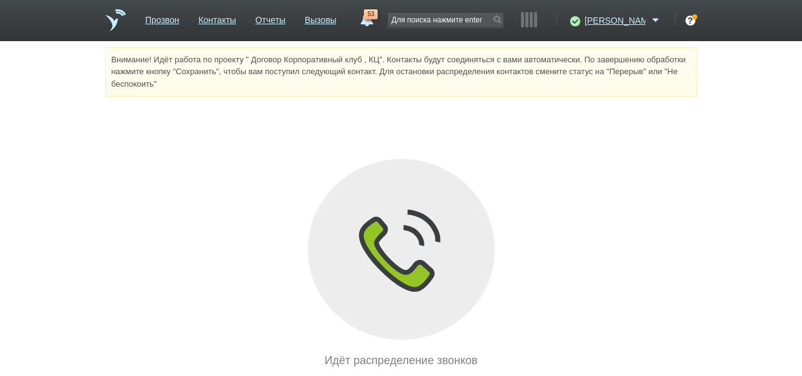
click at [378, 17] on span "53" at bounding box center [371, 14] width 14 height 10
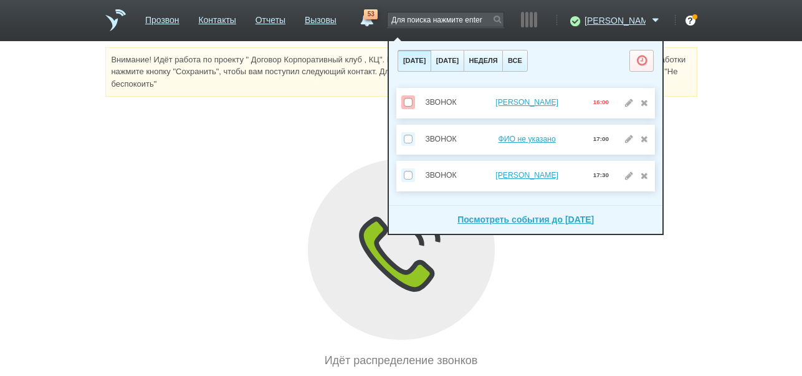
click at [322, 118] on div "Внимание! Идёт работа по проекту " Договор Корпоративный клуб , КЦ". Контакты б…" at bounding box center [401, 208] width 802 height 322
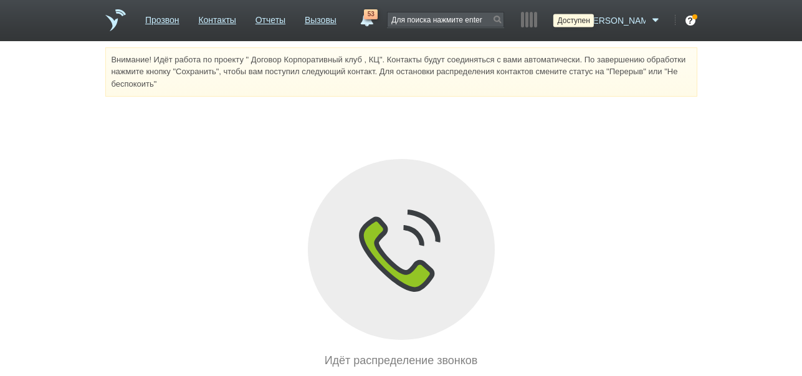
click at [582, 20] on icon at bounding box center [573, 20] width 17 height 12
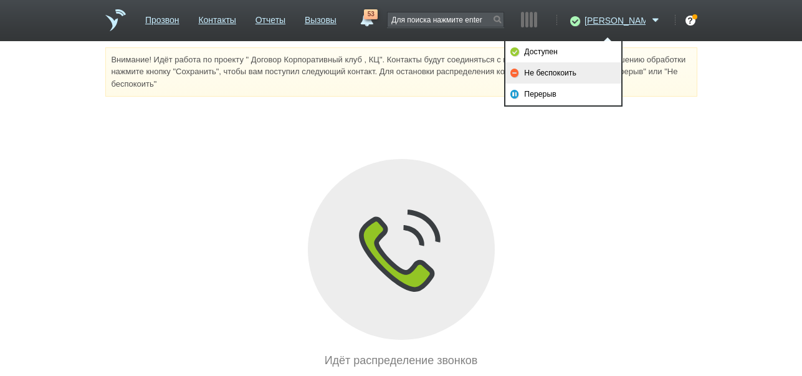
click at [550, 69] on link "Не беспокоить" at bounding box center [564, 72] width 116 height 21
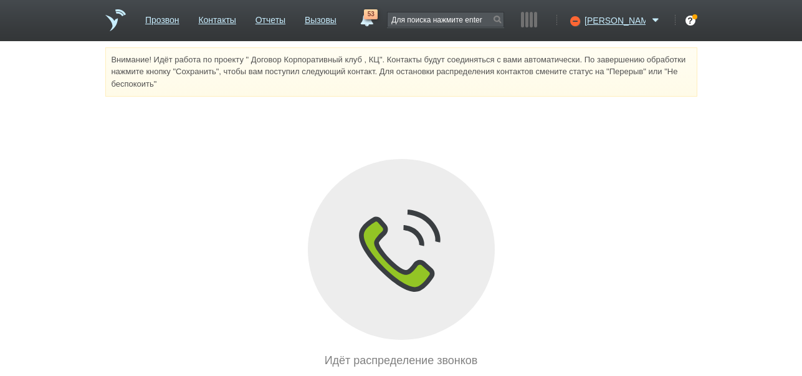
click at [378, 19] on link "53" at bounding box center [366, 16] width 22 height 15
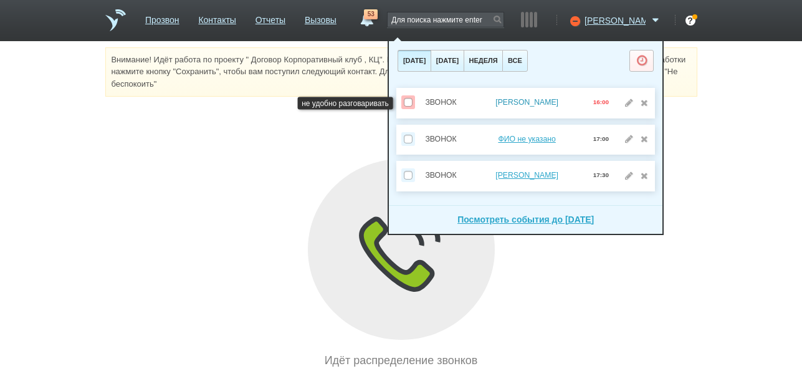
click at [523, 104] on link "Цурикова Наталья" at bounding box center [527, 102] width 63 height 9
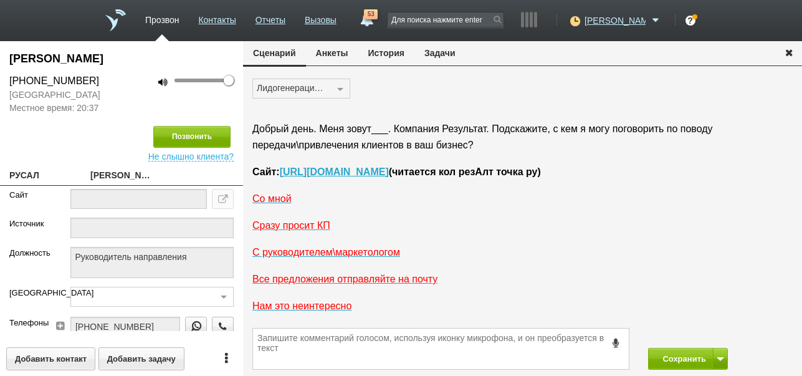
click at [389, 53] on button "История" at bounding box center [386, 53] width 56 height 24
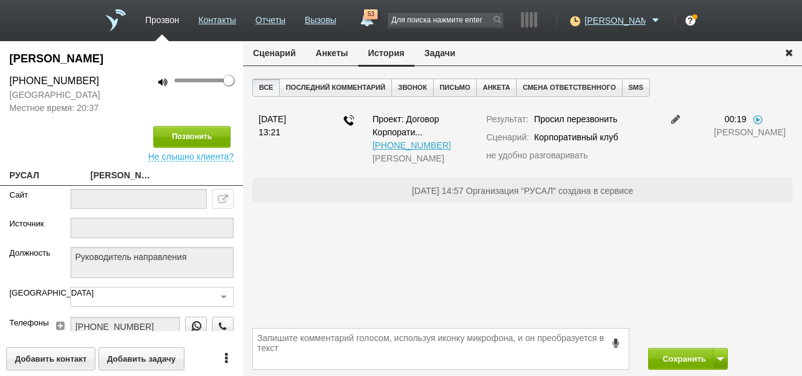
click at [443, 56] on button "Задачи" at bounding box center [440, 53] width 51 height 24
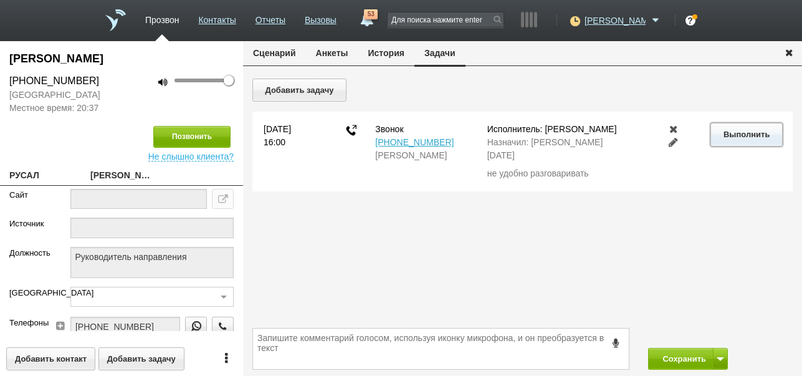
click at [744, 130] on button "Выполнить" at bounding box center [747, 134] width 72 height 23
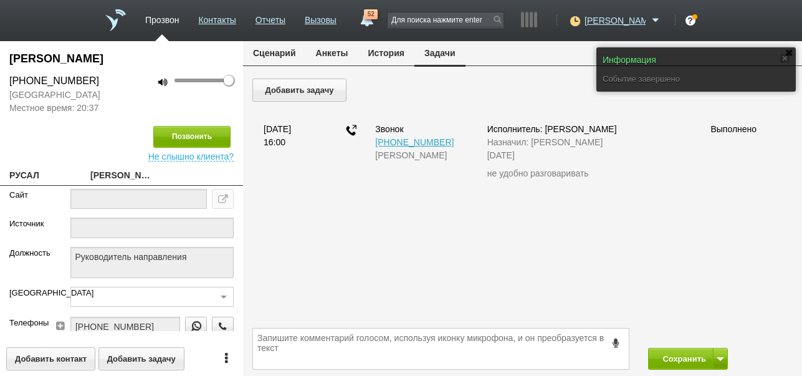
click at [272, 52] on button "Сценарий" at bounding box center [274, 53] width 63 height 24
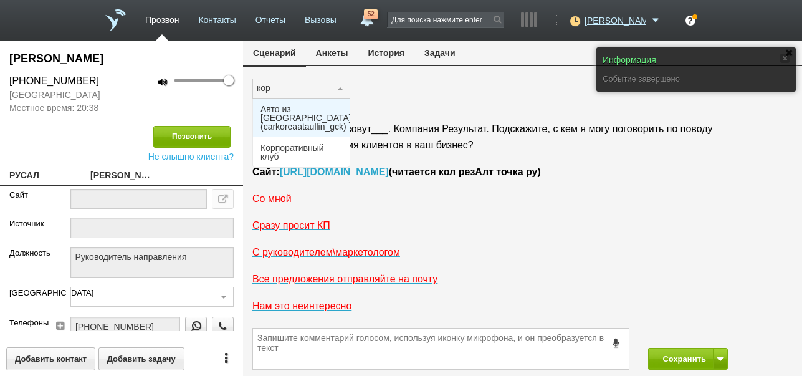
type input "корп"
click at [290, 114] on span "Корпоративный клуб" at bounding box center [302, 113] width 82 height 17
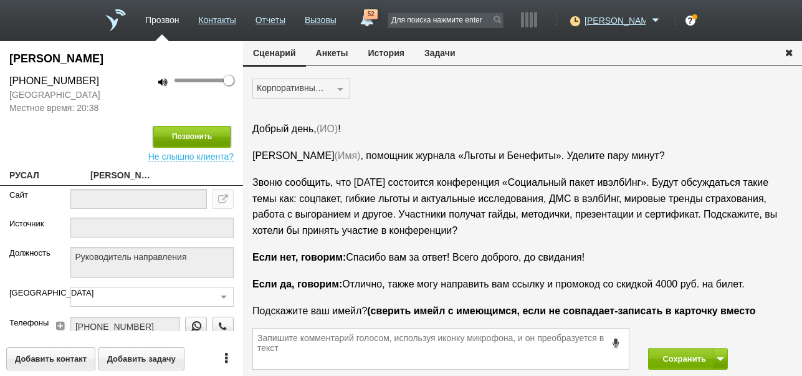
click at [212, 135] on button "Позвонить" at bounding box center [191, 137] width 77 height 22
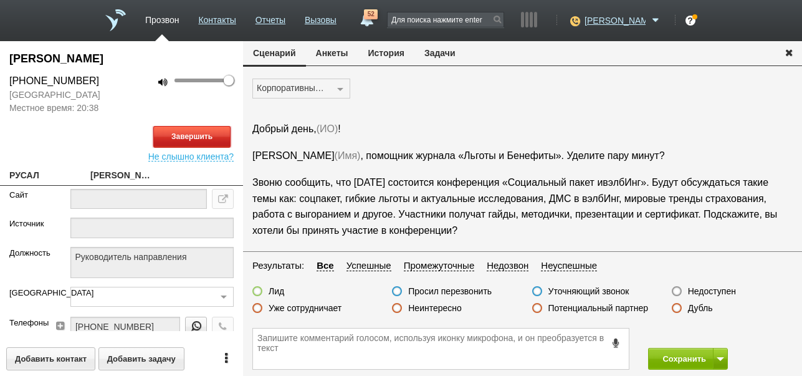
click at [201, 140] on button "Завершить" at bounding box center [191, 137] width 77 height 22
click at [704, 289] on label "Недоступен" at bounding box center [712, 291] width 48 height 11
click at [0, 0] on input "Недоступен" at bounding box center [0, 0] width 0 height 0
drag, startPoint x: 676, startPoint y: 358, endPoint x: 627, endPoint y: 178, distance: 186.8
click at [676, 358] on button "Сохранить" at bounding box center [680, 359] width 65 height 22
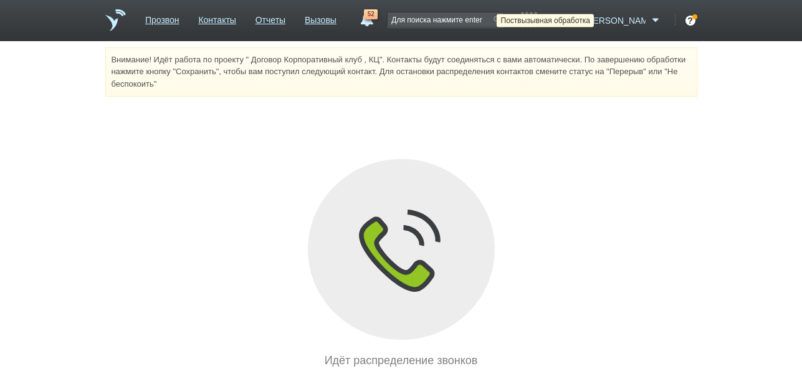
click at [582, 16] on icon at bounding box center [573, 20] width 17 height 12
click at [582, 20] on icon at bounding box center [573, 20] width 17 height 12
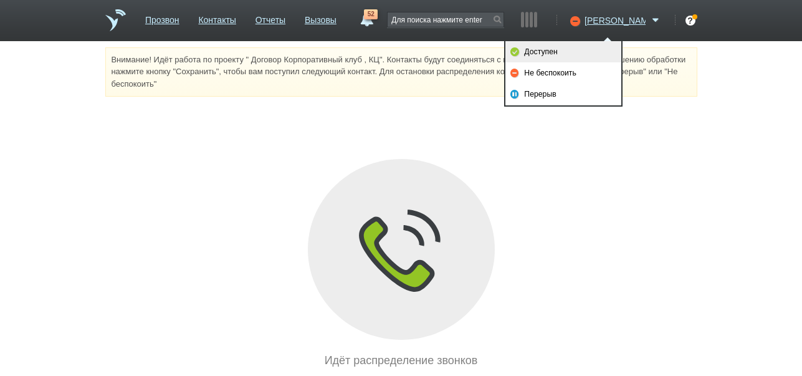
click at [564, 57] on link "Доступен" at bounding box center [564, 51] width 116 height 21
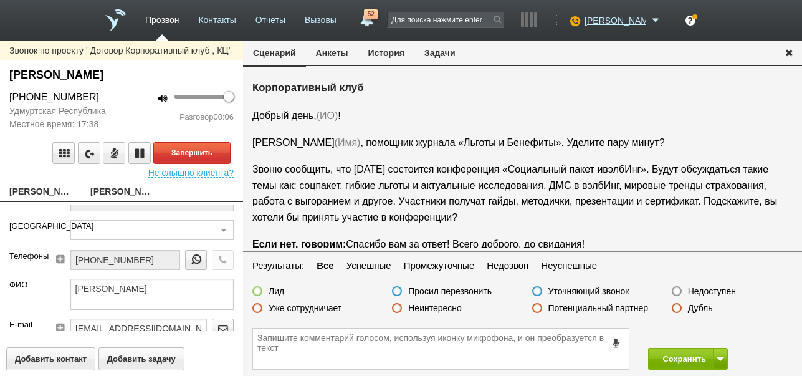
scroll to position [125, 0]
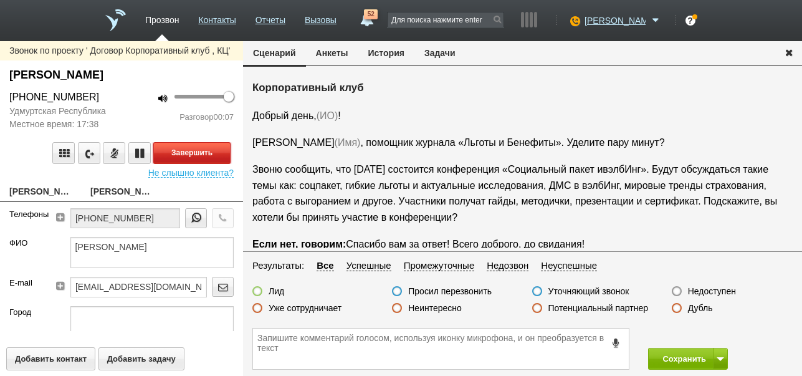
click at [202, 149] on button "Завершить" at bounding box center [191, 153] width 77 height 22
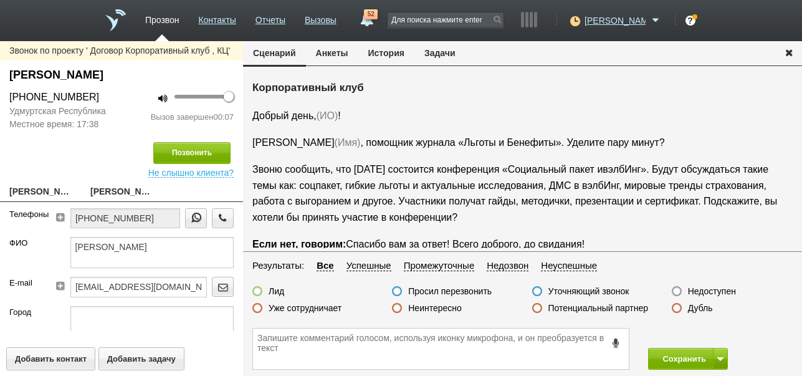
click at [704, 293] on label "Недоступен" at bounding box center [712, 291] width 48 height 11
click at [0, 0] on input "Недоступен" at bounding box center [0, 0] width 0 height 0
click at [720, 357] on span at bounding box center [720, 359] width 7 height 4
click at [709, 339] on button "Сохранить и остаться" at bounding box center [679, 336] width 97 height 22
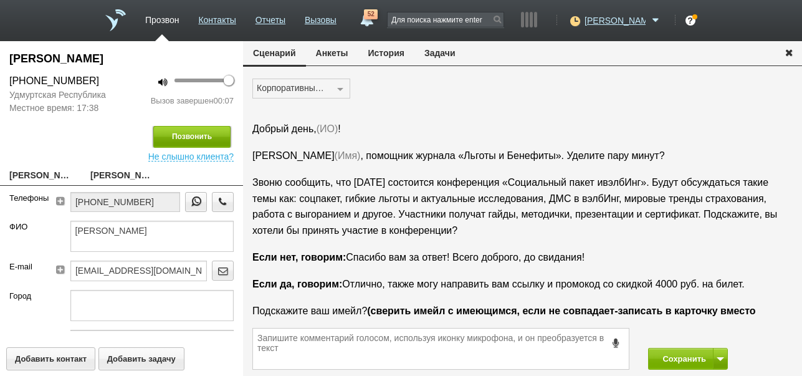
click at [211, 138] on button "Позвонить" at bounding box center [191, 137] width 77 height 22
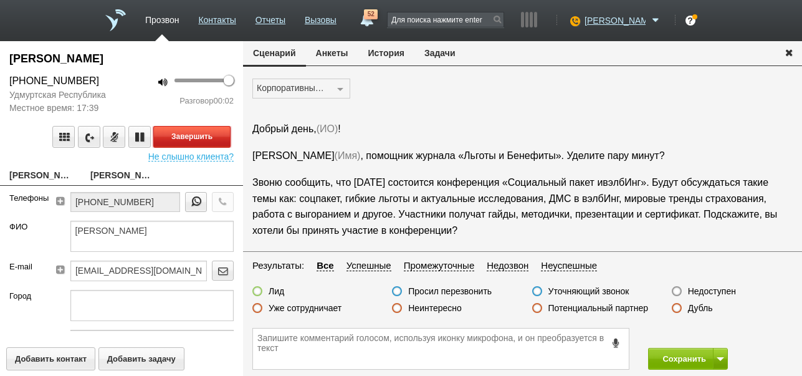
click at [211, 133] on button "Завершить" at bounding box center [191, 137] width 77 height 22
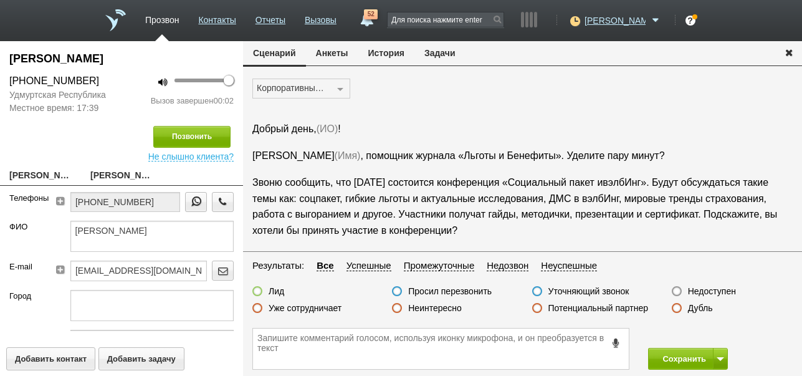
click at [706, 292] on label "Недоступен" at bounding box center [712, 291] width 48 height 11
click at [0, 0] on input "Недоступен" at bounding box center [0, 0] width 0 height 0
click at [675, 351] on button "Сохранить" at bounding box center [680, 359] width 65 height 22
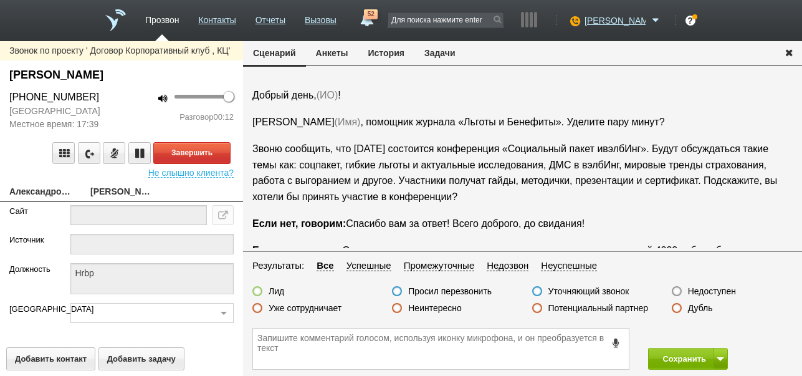
scroll to position [62, 0]
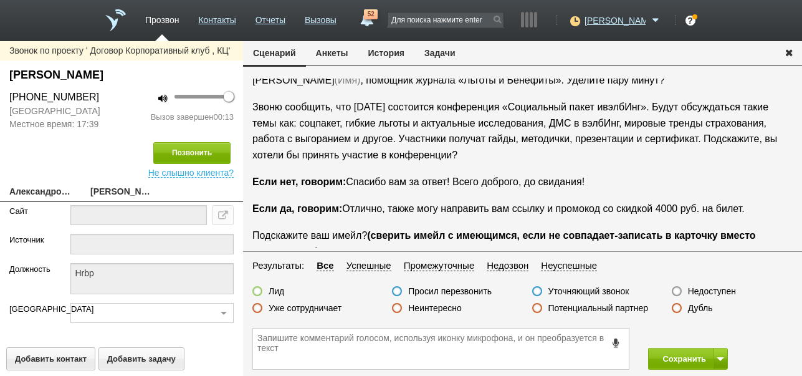
click at [615, 340] on icon at bounding box center [617, 342] width 14 height 9
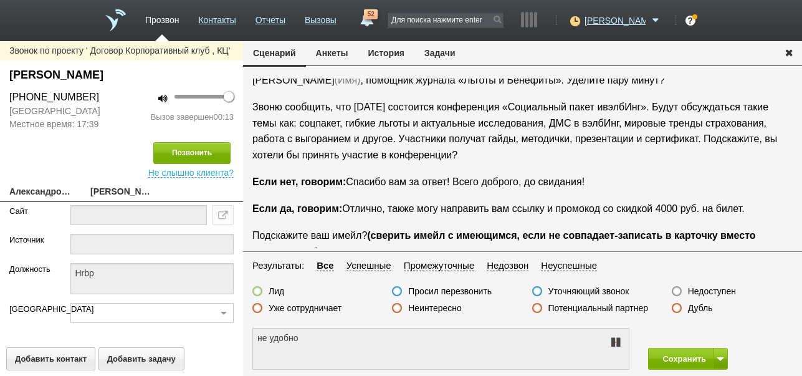
type textarea "не удобно разговаривать"
click at [615, 340] on icon at bounding box center [615, 342] width 15 height 10
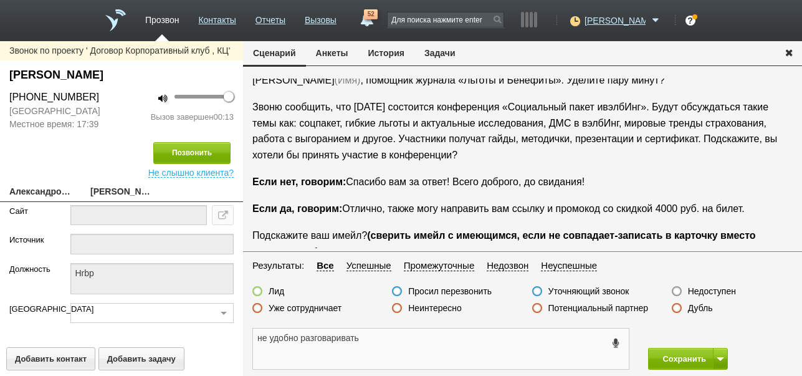
drag, startPoint x: 256, startPoint y: 335, endPoint x: 368, endPoint y: 345, distance: 113.2
click at [368, 345] on textarea "не удобно разговаривать" at bounding box center [441, 349] width 376 height 41
click at [438, 49] on button "Задачи" at bounding box center [440, 53] width 51 height 24
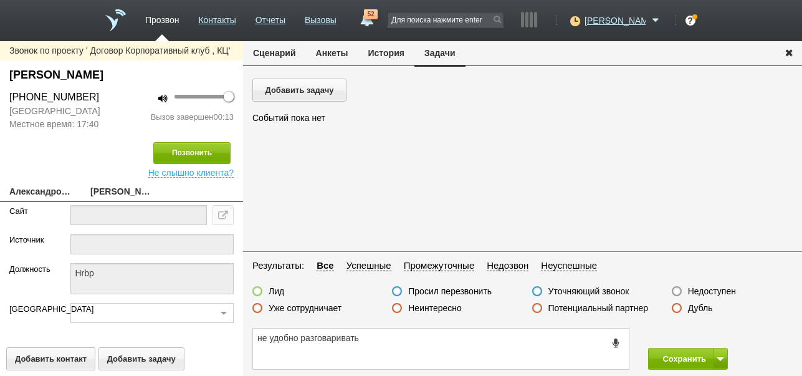
scroll to position [0, 0]
click at [312, 89] on button "Добавить задачу" at bounding box center [299, 90] width 94 height 23
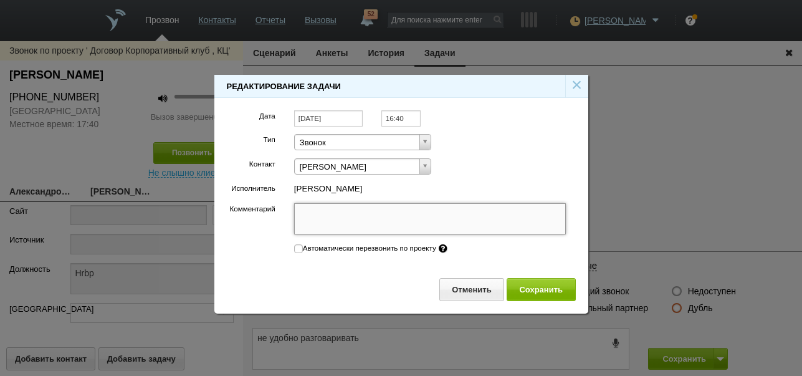
click at [357, 223] on textarea "Комментарий" at bounding box center [430, 218] width 272 height 31
paste textarea "не удобно разговаривать"
type textarea "не удобно разговаривать"
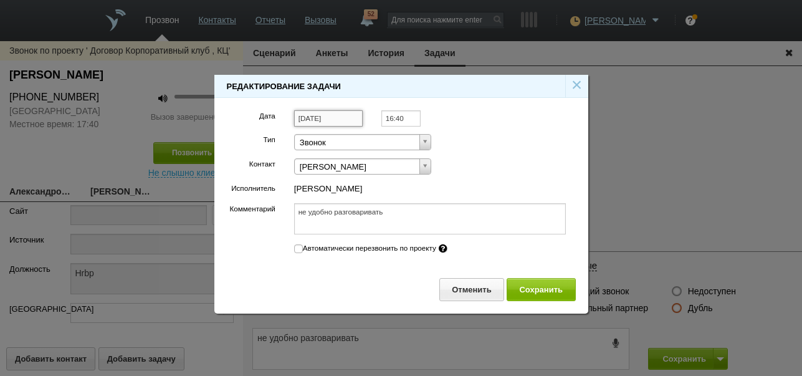
click at [350, 120] on input "[DATE]" at bounding box center [328, 118] width 69 height 17
type textarea "не удобно разговаривать"
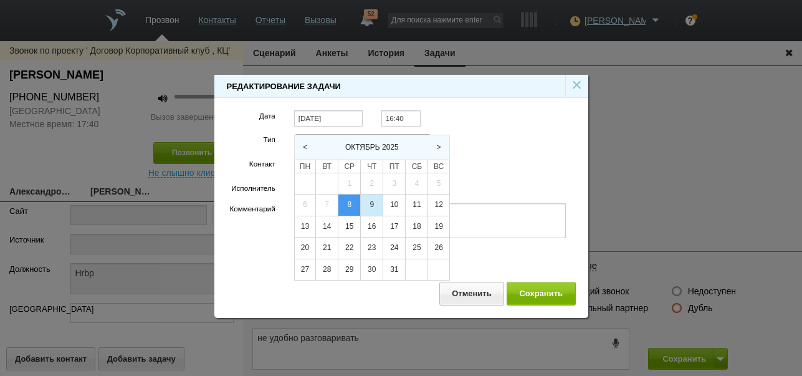
click at [365, 203] on div "9" at bounding box center [372, 205] width 22 height 21
type input "[DATE]"
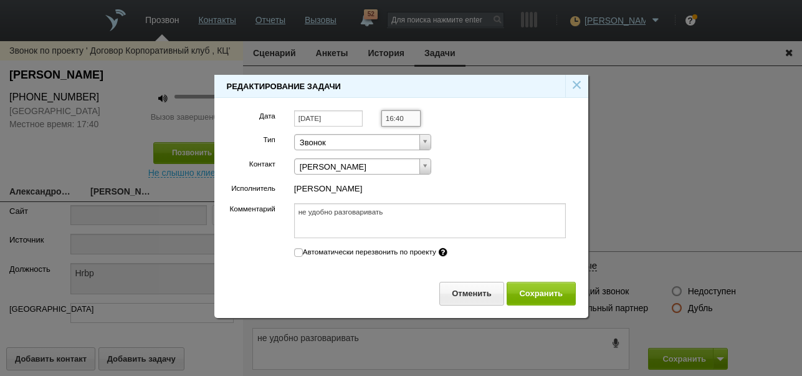
click at [407, 117] on input "16:40" at bounding box center [401, 118] width 39 height 17
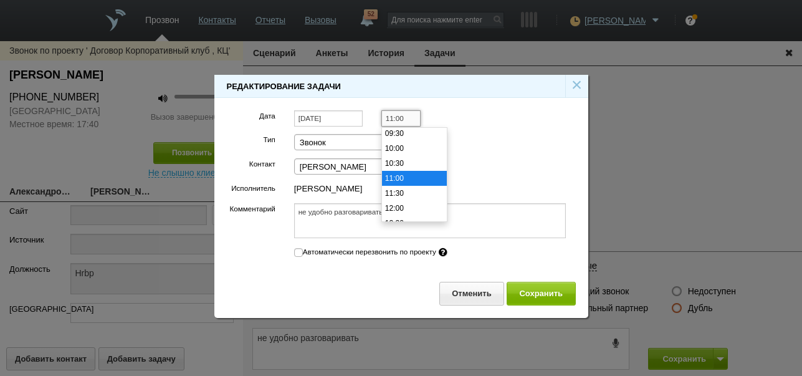
click at [398, 178] on li "11:00" at bounding box center [414, 178] width 65 height 15
type input "11:00"
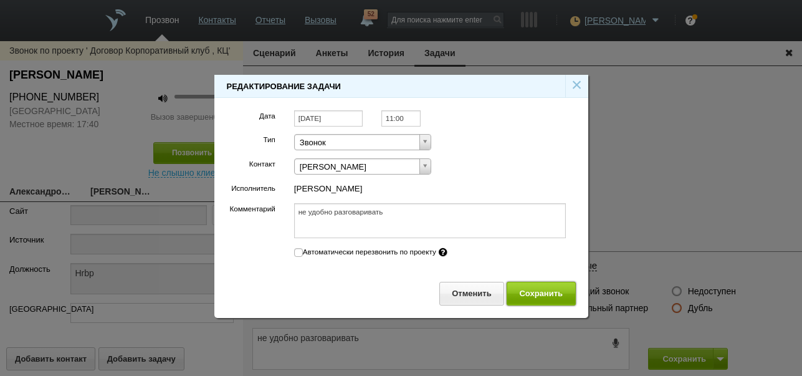
click at [522, 289] on button "Сохранить" at bounding box center [541, 293] width 69 height 23
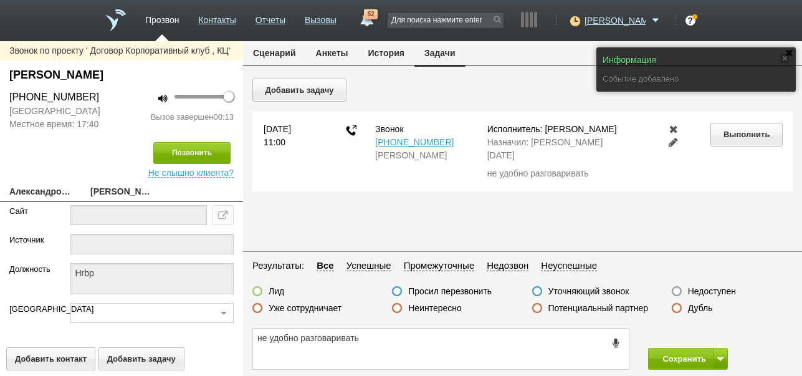
click at [272, 47] on button "Сценарий" at bounding box center [274, 53] width 63 height 24
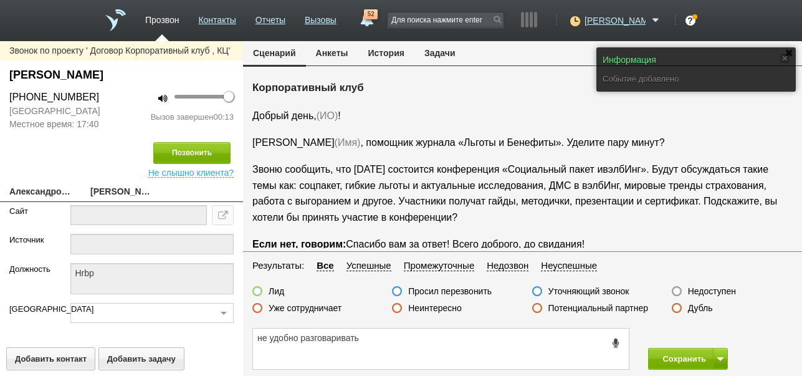
scroll to position [62, 0]
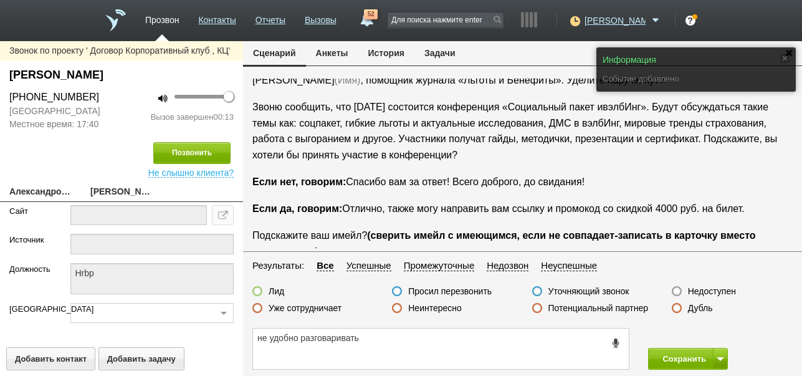
click at [478, 290] on label "Просил перезвонить" at bounding box center [450, 291] width 84 height 11
click at [0, 0] on input "Просил перезвонить" at bounding box center [0, 0] width 0 height 0
click at [680, 357] on button "Сохранить" at bounding box center [680, 359] width 65 height 22
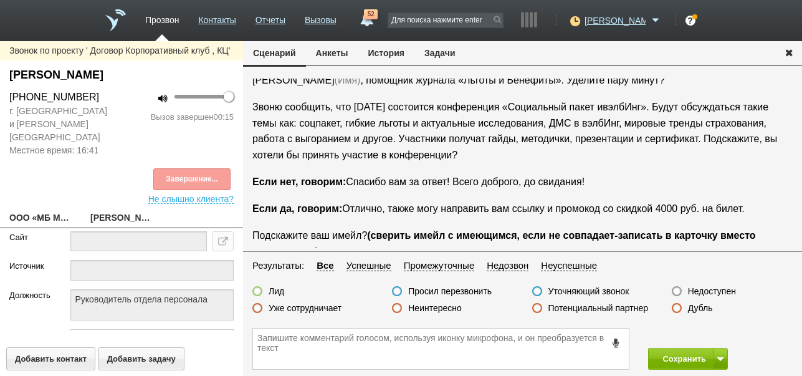
scroll to position [83, 0]
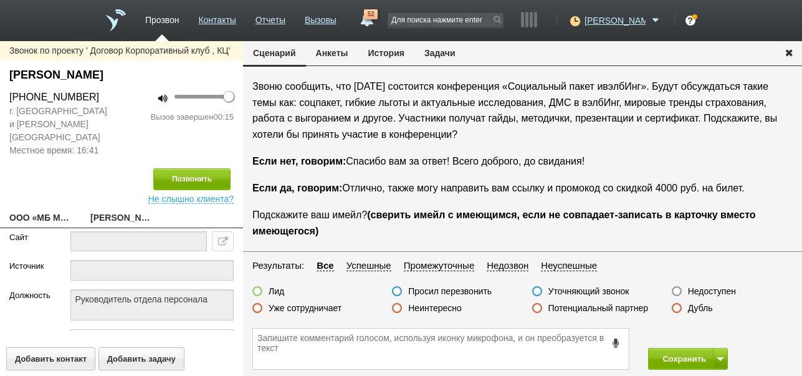
drag, startPoint x: 428, startPoint y: 307, endPoint x: 484, endPoint y: 301, distance: 57.0
click at [428, 307] on label "Неинтересно" at bounding box center [435, 307] width 54 height 11
click at [0, 0] on input "Неинтересно" at bounding box center [0, 0] width 0 height 0
click at [671, 353] on button "Сохранить" at bounding box center [680, 359] width 65 height 22
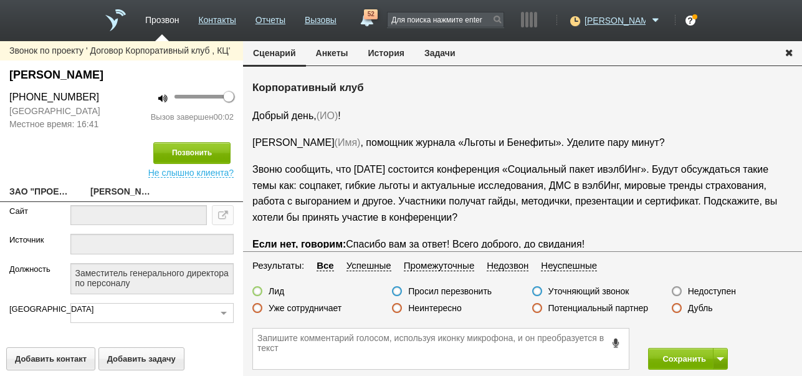
click at [726, 290] on label "Недоступен" at bounding box center [712, 291] width 48 height 11
click at [0, 0] on input "Недоступен" at bounding box center [0, 0] width 0 height 0
click at [723, 360] on span at bounding box center [720, 359] width 7 height 4
click at [713, 329] on button "Сохранить и остаться" at bounding box center [679, 336] width 97 height 22
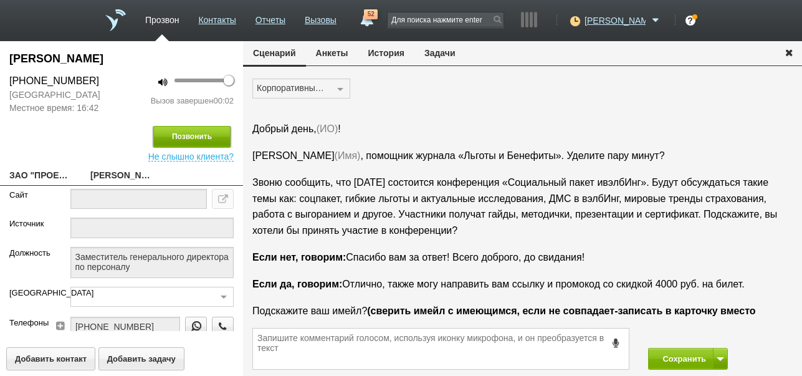
click at [201, 137] on button "Позвонить" at bounding box center [191, 137] width 77 height 22
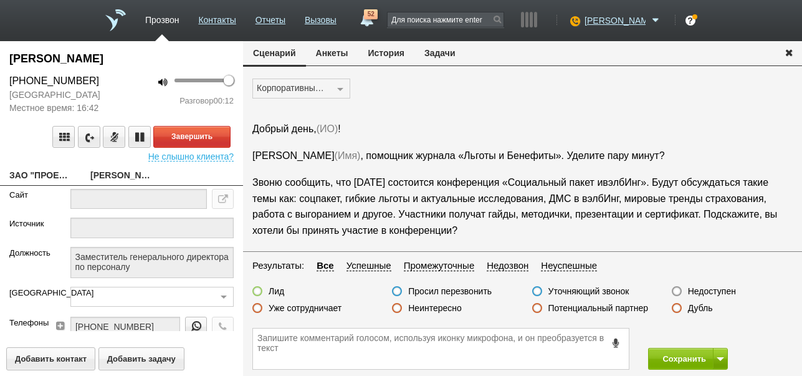
scroll to position [21, 0]
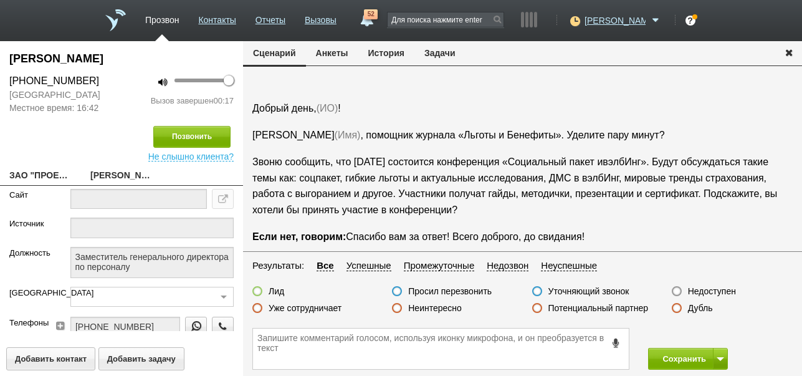
click at [617, 344] on icon at bounding box center [617, 342] width 14 height 9
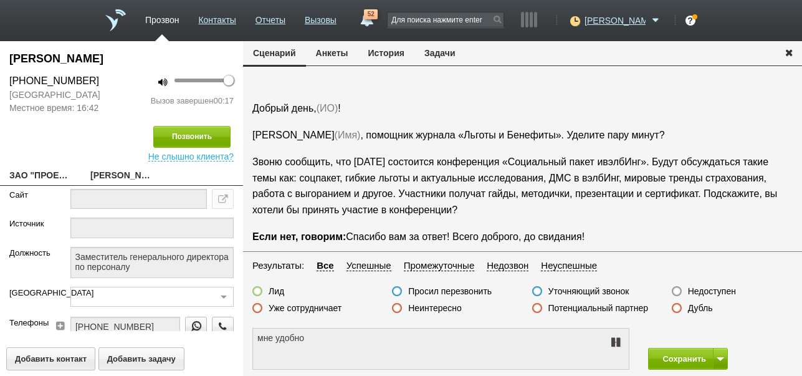
type textarea "мне удобно разговаривать"
click at [617, 344] on icon at bounding box center [615, 342] width 15 height 10
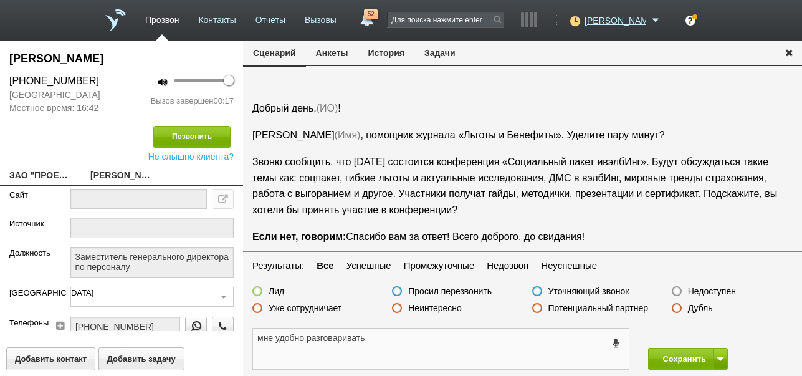
drag, startPoint x: 256, startPoint y: 338, endPoint x: 367, endPoint y: 332, distance: 111.8
click at [367, 332] on textarea "мне удобно разговаривать" at bounding box center [441, 349] width 376 height 41
click at [448, 57] on button "Задачи" at bounding box center [440, 53] width 51 height 24
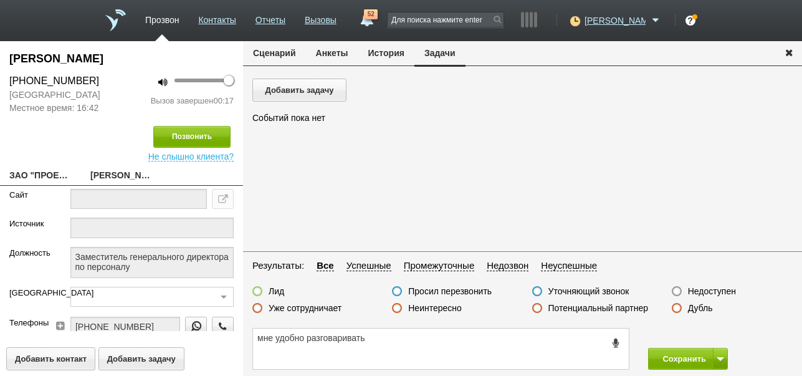
scroll to position [0, 0]
click at [334, 90] on button "Добавить задачу" at bounding box center [299, 90] width 94 height 23
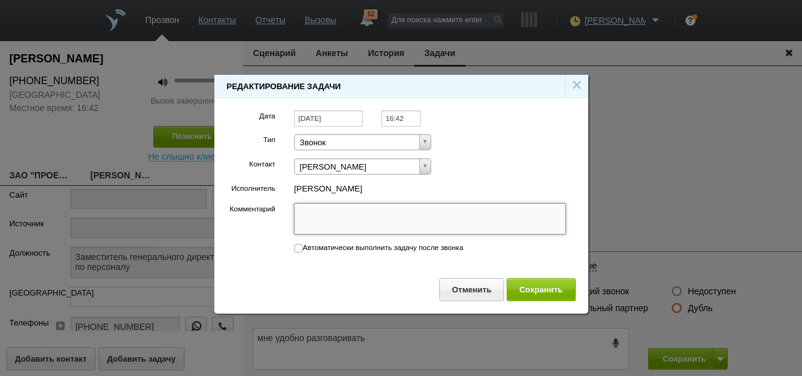
click at [372, 216] on textarea "Комментарий" at bounding box center [430, 218] width 272 height 31
paste textarea "мне удобно разговаривать"
type textarea "мне удобно разговаривать"
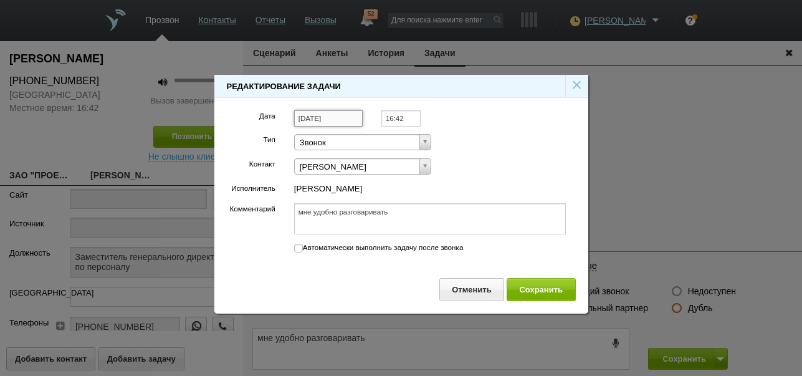
click at [343, 117] on input "[DATE]" at bounding box center [328, 118] width 69 height 17
type textarea "мне удобно разговаривать"
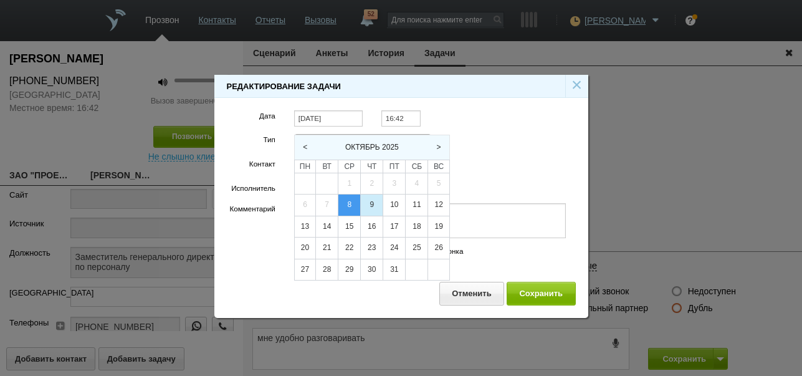
click at [373, 201] on div "9" at bounding box center [372, 205] width 22 height 21
type input "[DATE]"
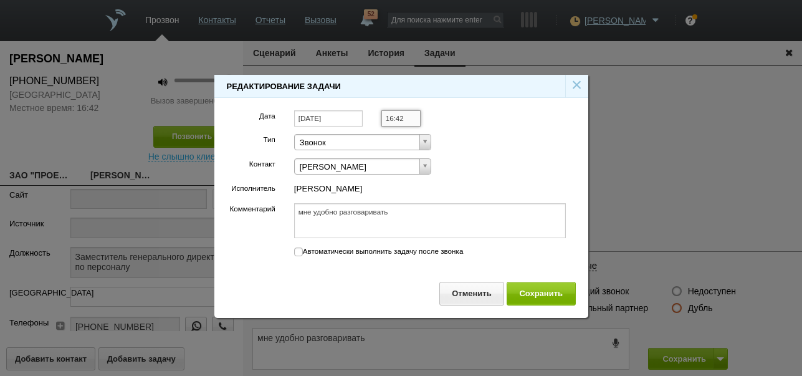
click at [411, 115] on input "16:42" at bounding box center [401, 118] width 39 height 17
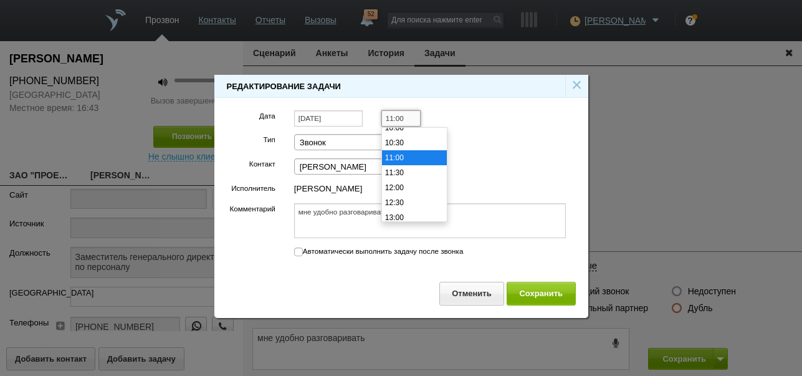
click at [408, 158] on li "11:00" at bounding box center [414, 157] width 65 height 15
type input "11:00"
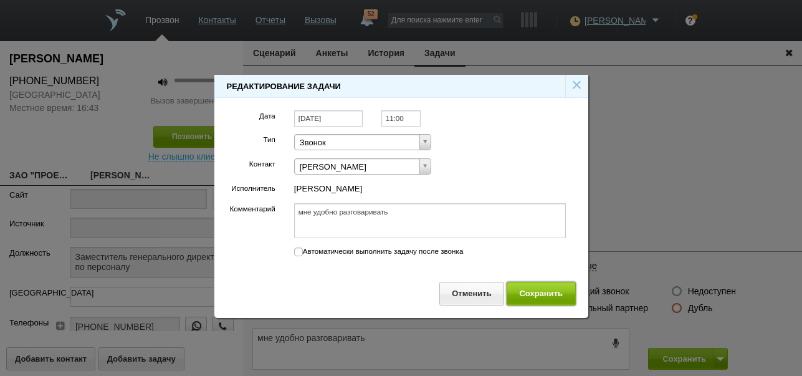
click at [542, 295] on button "Сохранить" at bounding box center [541, 293] width 69 height 23
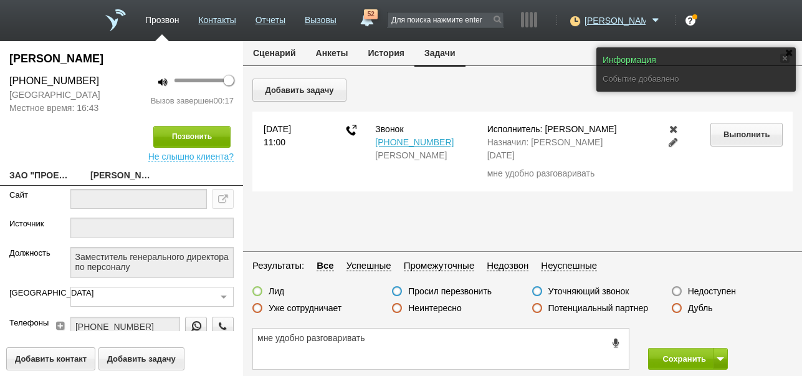
click at [282, 49] on button "Сценарий" at bounding box center [274, 53] width 63 height 24
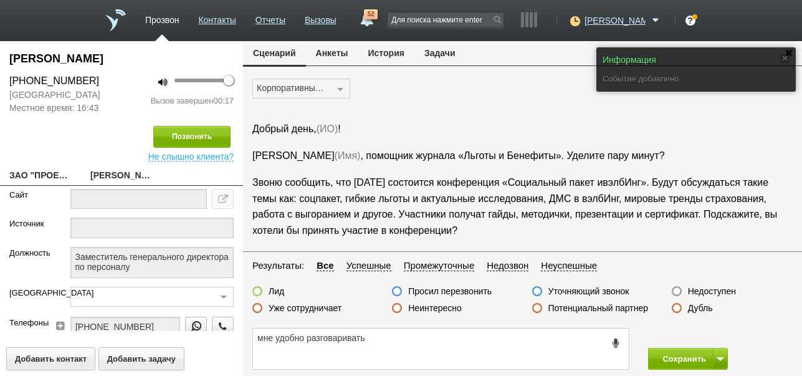
scroll to position [21, 0]
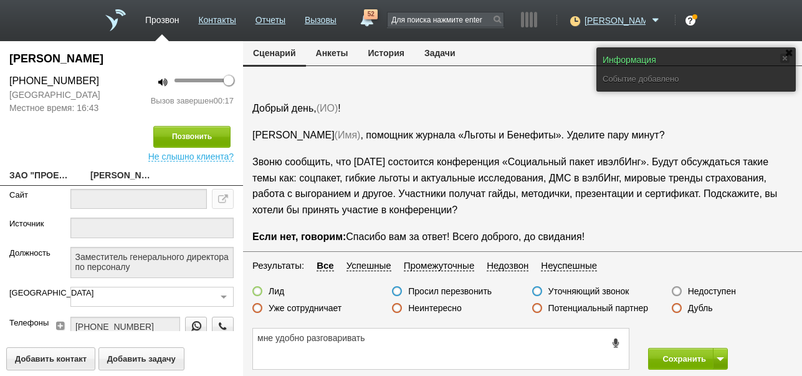
click at [705, 292] on label "Недоступен" at bounding box center [712, 291] width 48 height 11
click at [0, 0] on input "Недоступен" at bounding box center [0, 0] width 0 height 0
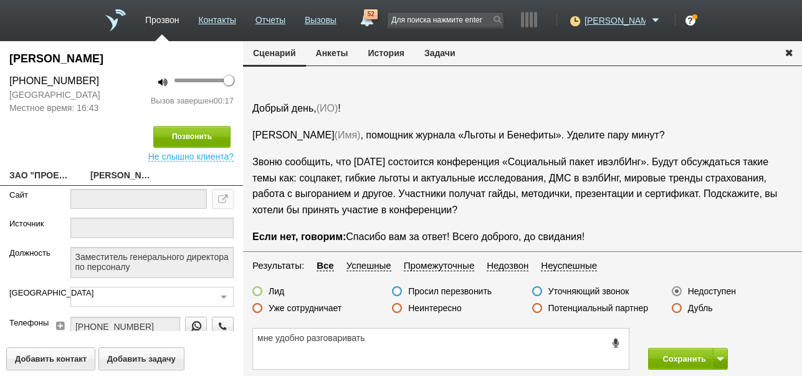
click at [459, 289] on label "Просил перезвонить" at bounding box center [450, 291] width 84 height 11
click at [0, 0] on input "Просил перезвонить" at bounding box center [0, 0] width 0 height 0
click at [674, 357] on button "Сохранить" at bounding box center [680, 359] width 65 height 22
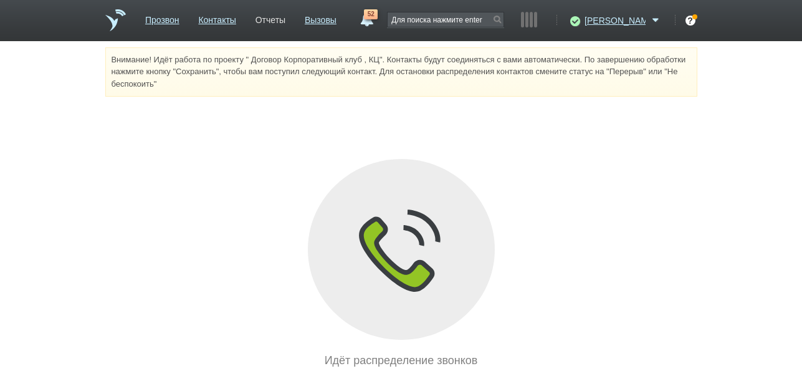
click at [282, 20] on link "Отчеты" at bounding box center [271, 18] width 30 height 18
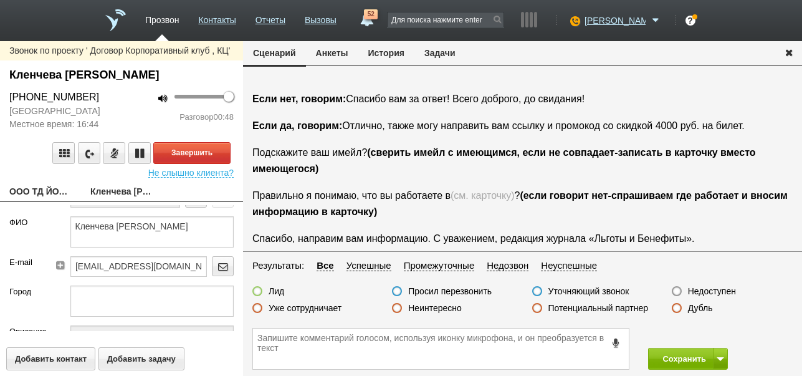
scroll to position [83, 0]
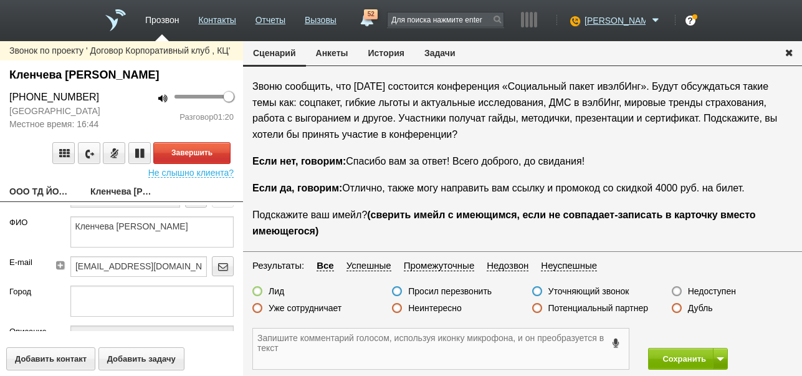
click at [362, 353] on textarea at bounding box center [441, 349] width 376 height 41
click at [388, 56] on button "История" at bounding box center [386, 53] width 56 height 24
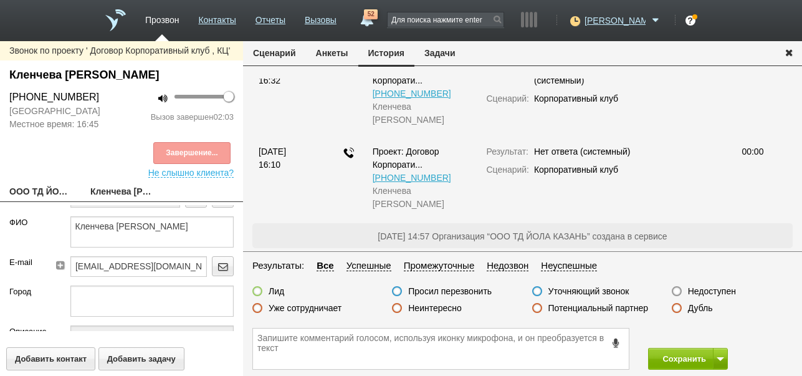
scroll to position [0, 0]
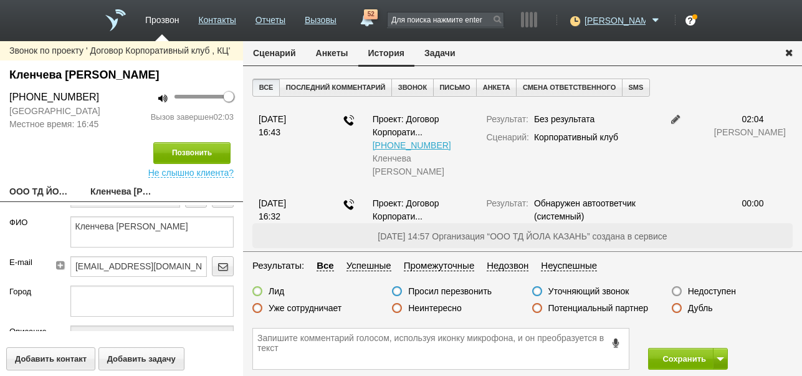
click at [277, 54] on button "Сценарий" at bounding box center [274, 53] width 63 height 24
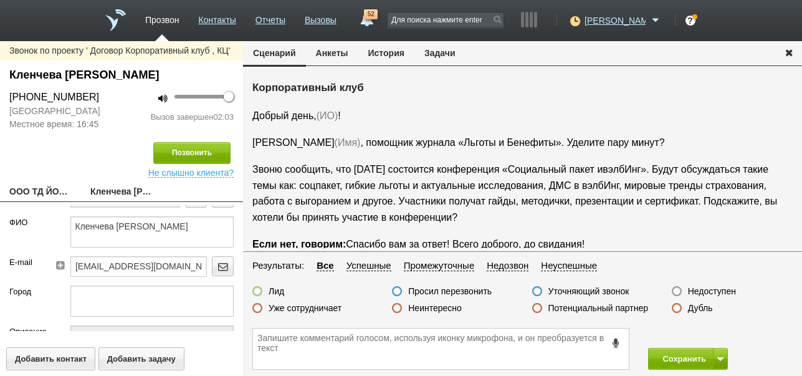
scroll to position [83, 0]
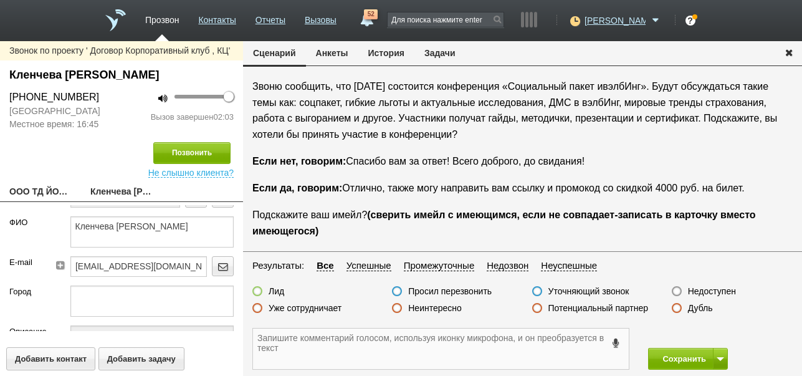
click at [357, 344] on textarea at bounding box center [441, 349] width 376 height 41
type textarea "ir@yola-vkt.ru"
click at [57, 263] on icon at bounding box center [60, 265] width 10 height 9
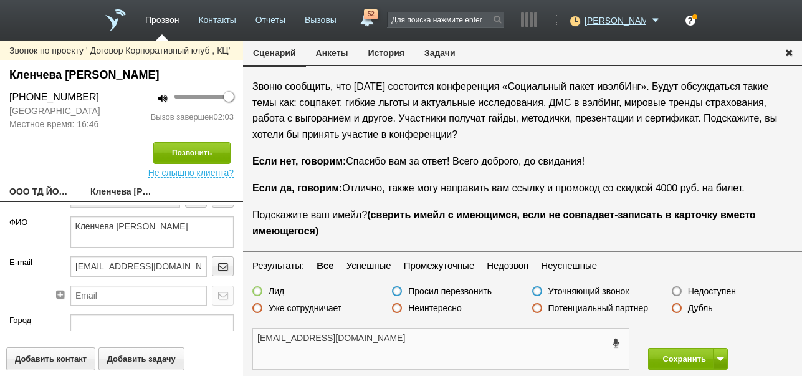
drag, startPoint x: 254, startPoint y: 337, endPoint x: 317, endPoint y: 340, distance: 63.1
click at [317, 340] on textarea "ir@yola-vkt.ru" at bounding box center [441, 349] width 376 height 41
click at [135, 292] on input "text" at bounding box center [138, 296] width 137 height 20
paste input "ir@yola-vkt.ru"
click at [150, 326] on textarea at bounding box center [152, 329] width 164 height 31
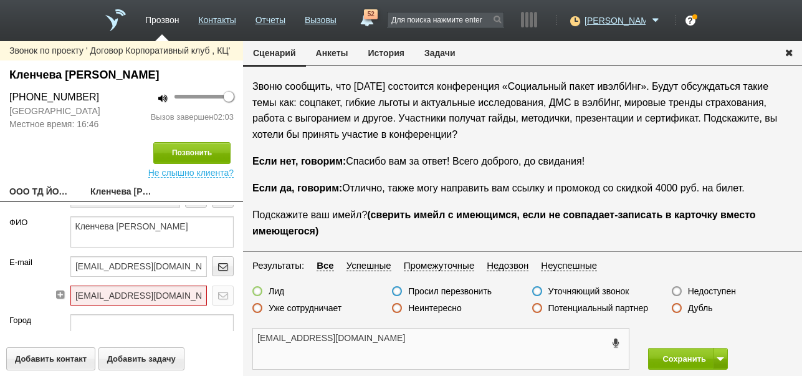
click at [364, 347] on textarea "ir@yola-vkt.ru" at bounding box center [441, 349] width 376 height 41
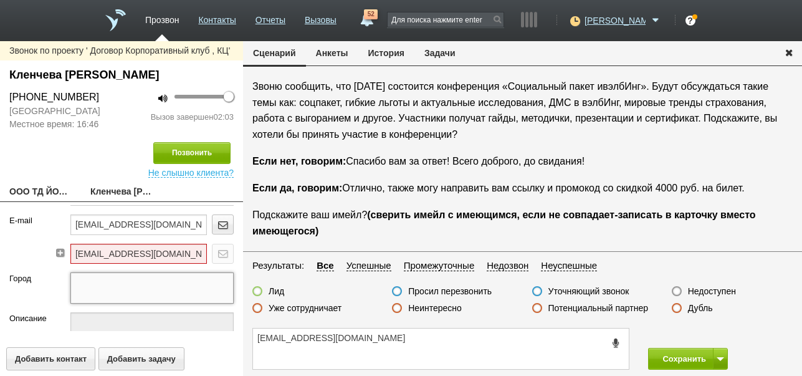
click at [140, 286] on textarea at bounding box center [152, 287] width 164 height 31
click at [75, 252] on input "ir@yola-vkt.ru" at bounding box center [138, 254] width 137 height 20
click at [357, 289] on div "Лид" at bounding box center [313, 292] width 140 height 13
click at [77, 254] on input "er@yola-vkt.ru" at bounding box center [138, 254] width 137 height 20
click at [24, 243] on div "E-mail" at bounding box center [25, 243] width 50 height 58
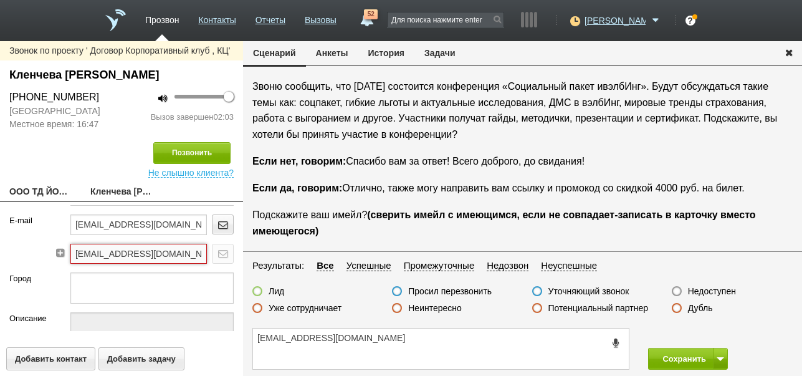
click at [72, 252] on input "ir@yola-vkt.ru" at bounding box center [138, 254] width 137 height 20
click at [19, 241] on div "E-mail" at bounding box center [25, 243] width 50 height 58
click at [115, 253] on input "eir@yola-vkt.ru" at bounding box center [138, 254] width 137 height 20
click at [78, 250] on input "eir@yola-mkt.ru" at bounding box center [138, 254] width 137 height 20
click at [22, 257] on div "E-mail" at bounding box center [25, 243] width 50 height 58
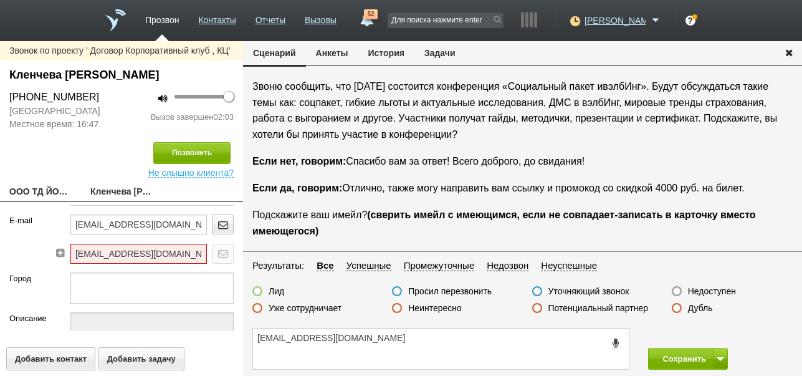
click at [23, 239] on div "E-mail" at bounding box center [25, 243] width 50 height 58
click at [74, 252] on input "ir@yola-mkt.ru" at bounding box center [138, 254] width 137 height 20
click at [26, 248] on div "E-mail" at bounding box center [25, 243] width 50 height 58
click at [76, 254] on input "er@yola-mkt.ru" at bounding box center [138, 254] width 137 height 20
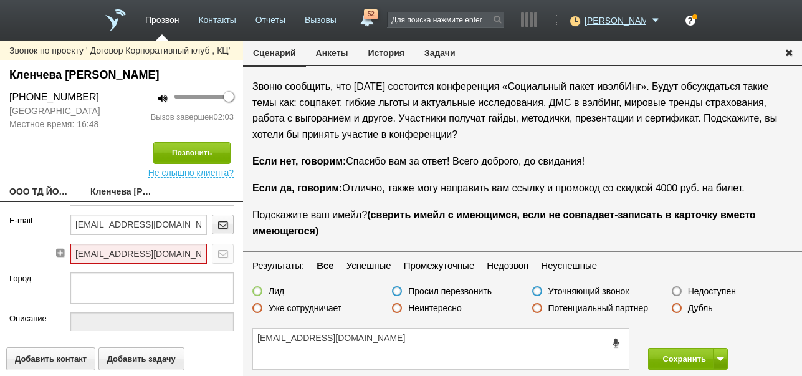
click at [21, 246] on div "E-mail" at bounding box center [25, 243] width 50 height 58
click at [99, 297] on textarea at bounding box center [152, 287] width 164 height 31
click at [19, 241] on div "E-mail" at bounding box center [25, 243] width 50 height 58
click at [77, 253] on input "eir@yola-mkt.ru" at bounding box center [138, 254] width 137 height 20
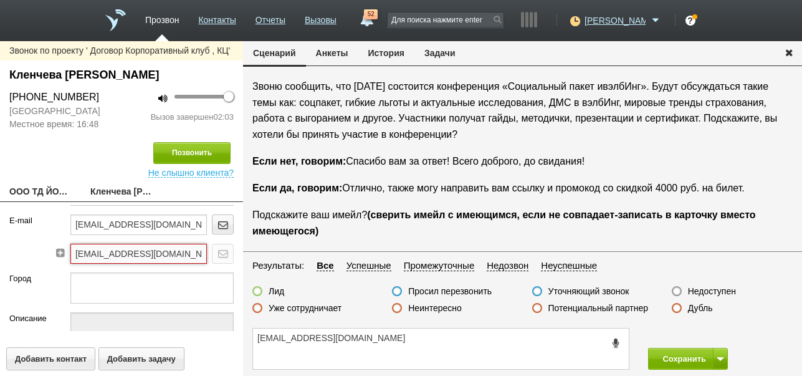
type input "ir@yola-mkt.ru"
click at [362, 345] on textarea "ir@yola-vkt.ru" at bounding box center [441, 349] width 376 height 41
click at [294, 340] on textarea "ir@yola-vkt.ru" at bounding box center [441, 349] width 376 height 41
click at [348, 346] on textarea "ir@yola-mkt.ru" at bounding box center [441, 349] width 376 height 41
drag, startPoint x: 9, startPoint y: 70, endPoint x: 105, endPoint y: 69, distance: 95.4
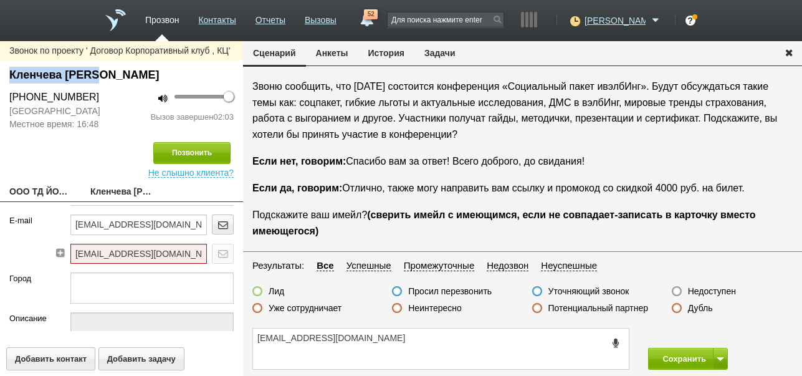
click at [105, 69] on div "Кленчева Лилия" at bounding box center [121, 75] width 224 height 17
click at [88, 73] on div "Кленчева Лилия" at bounding box center [121, 75] width 224 height 17
drag, startPoint x: 7, startPoint y: 71, endPoint x: 110, endPoint y: 68, distance: 102.3
click at [110, 68] on div "Кленчева Лилия" at bounding box center [121, 78] width 243 height 23
copy div "Кленчева Лилия"
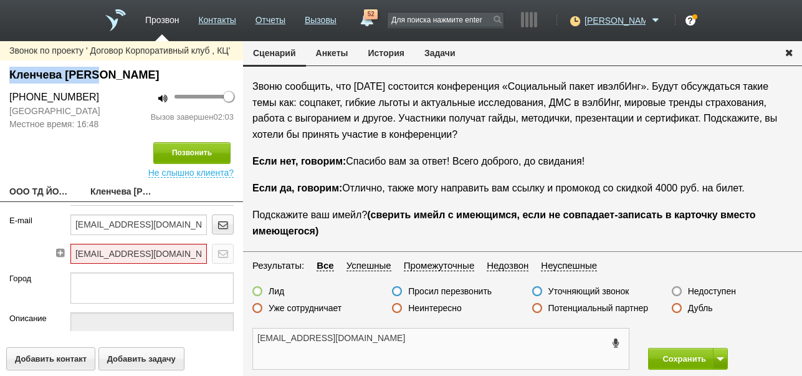
click at [369, 340] on textarea "ir@yola-mkt.ru" at bounding box center [441, 349] width 376 height 41
paste textarea "Кленчева Лилия"
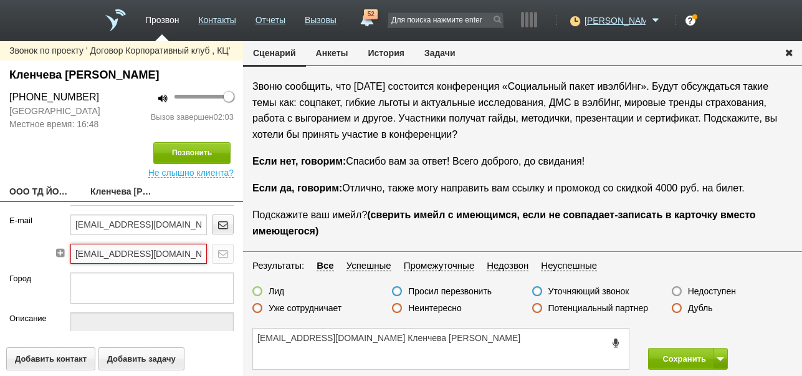
drag, startPoint x: 72, startPoint y: 252, endPoint x: 128, endPoint y: 257, distance: 56.3
click at [140, 259] on input "ir@yola-mkt.ru" at bounding box center [138, 254] width 137 height 20
click at [433, 345] on textarea "ir@yola-mkt.ru Кленчева Лилия" at bounding box center [441, 349] width 376 height 41
type textarea "ir@yola-mkt.ru Кленчева Лилия ждёт ссылку"
click at [258, 291] on label at bounding box center [257, 291] width 10 height 10
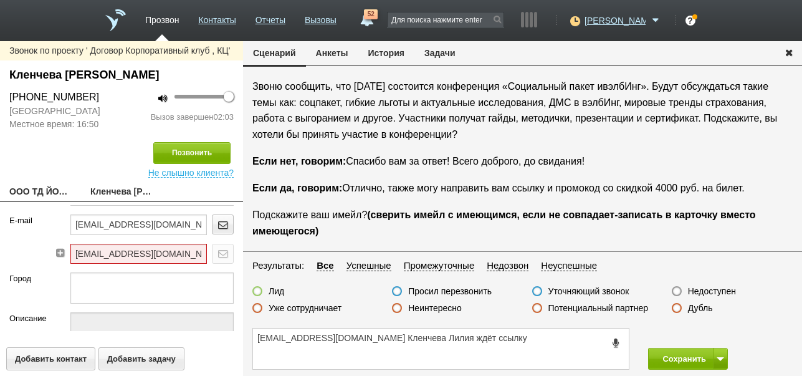
click at [0, 0] on input "Лид" at bounding box center [0, 0] width 0 height 0
click at [688, 360] on button "Сохранить" at bounding box center [680, 359] width 65 height 22
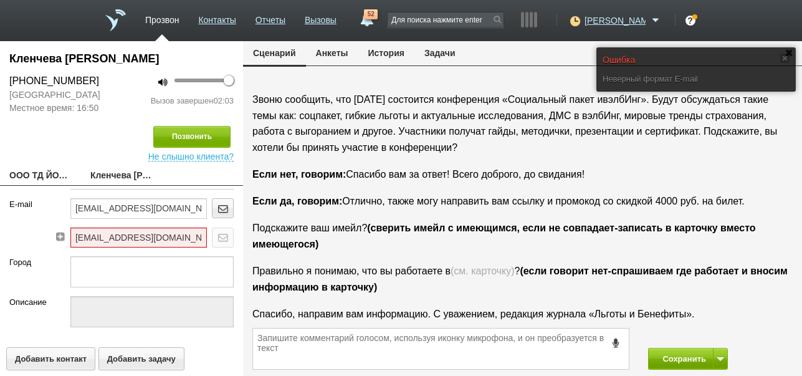
scroll to position [96, 0]
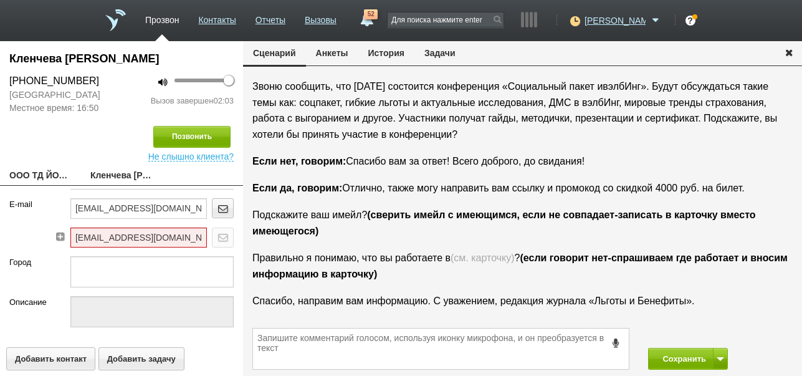
click at [405, 52] on button "История" at bounding box center [386, 53] width 56 height 24
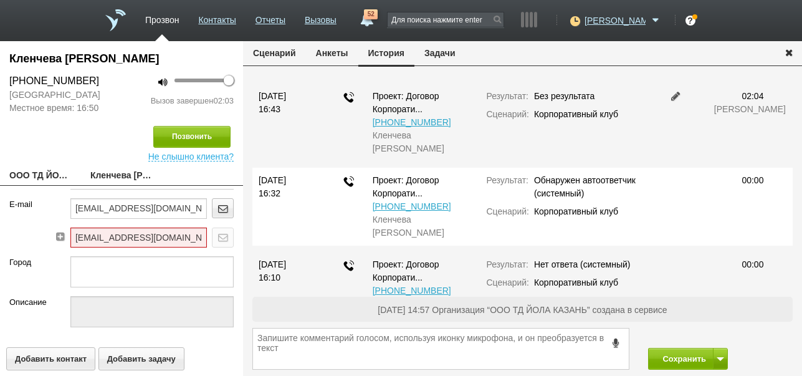
scroll to position [0, 0]
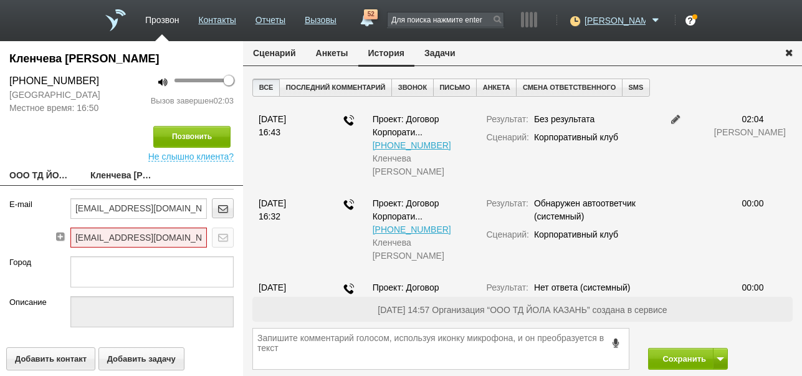
click at [286, 52] on button "Сценарий" at bounding box center [274, 53] width 63 height 24
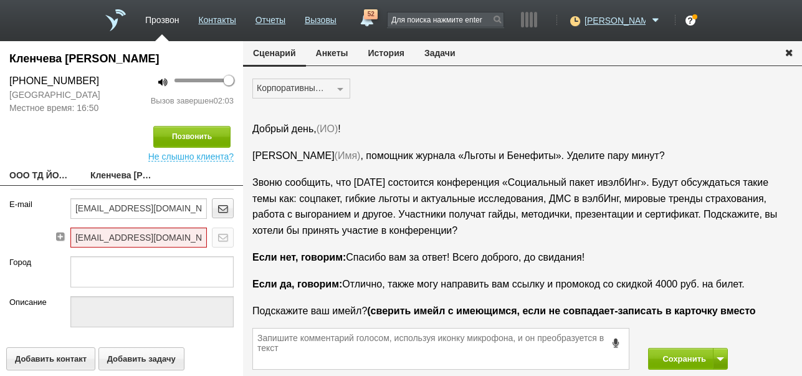
scroll to position [96, 0]
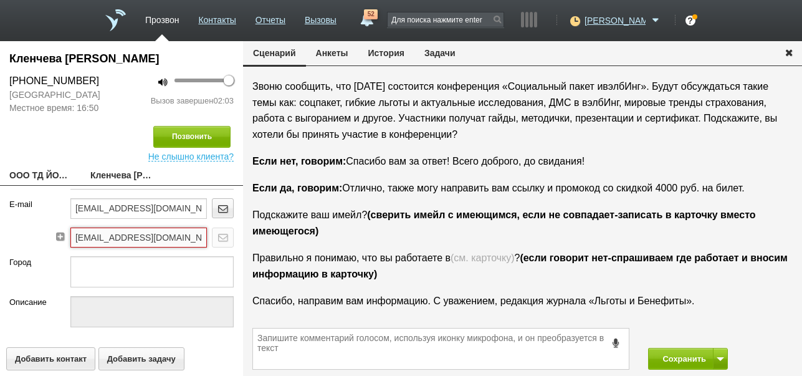
click at [74, 236] on input "ir@yola-mkt.ru" at bounding box center [138, 238] width 137 height 20
click at [107, 272] on textarea at bounding box center [152, 271] width 164 height 31
click at [19, 229] on div "E-mail" at bounding box center [25, 227] width 50 height 58
click at [113, 264] on textarea at bounding box center [152, 271] width 164 height 31
click at [76, 236] on input "ar@yola-mkt.ru" at bounding box center [138, 238] width 137 height 20
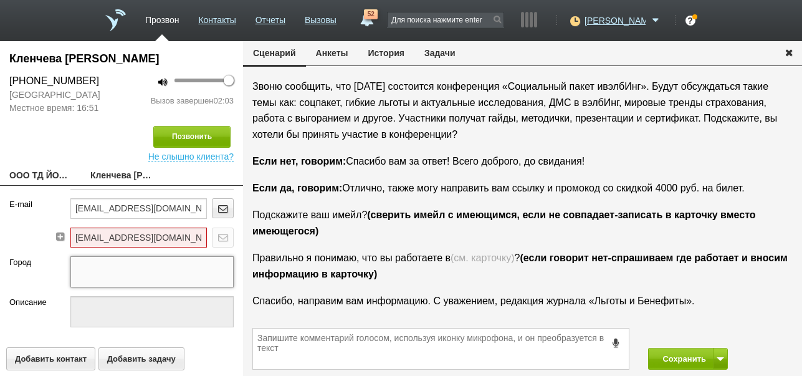
drag, startPoint x: 114, startPoint y: 267, endPoint x: 176, endPoint y: 267, distance: 62.3
click at [114, 267] on textarea at bounding box center [152, 271] width 164 height 31
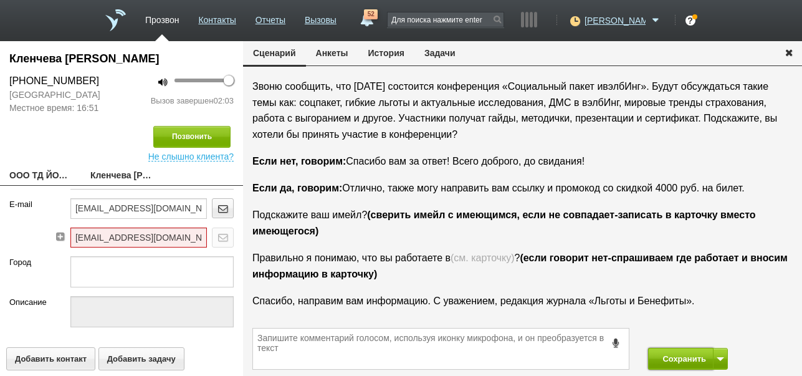
click at [678, 363] on button "Сохранить" at bounding box center [680, 359] width 65 height 22
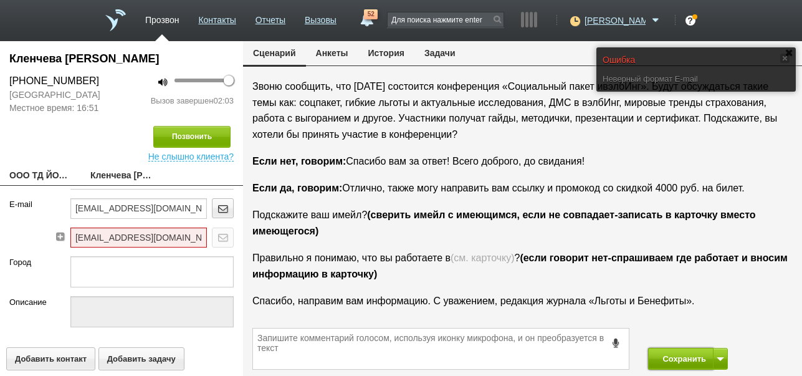
click at [681, 360] on button "Сохранить" at bounding box center [680, 359] width 65 height 22
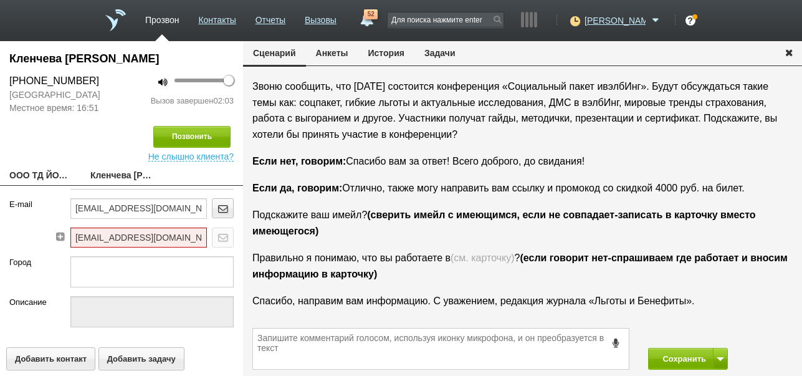
click at [378, 53] on button "История" at bounding box center [386, 53] width 56 height 24
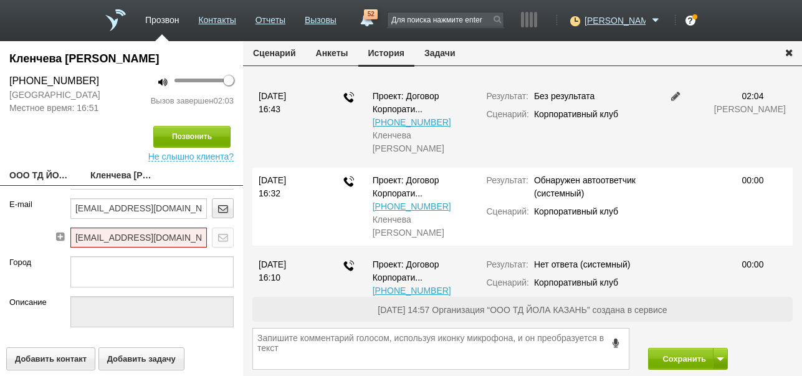
scroll to position [0, 0]
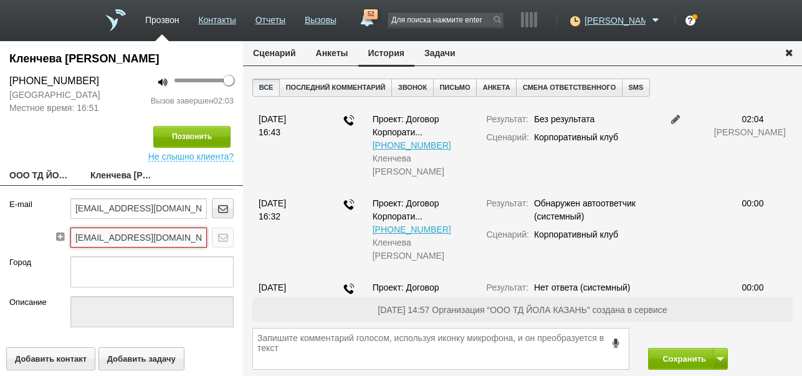
click at [75, 236] on input "ir@yola-mkt.ru" at bounding box center [138, 238] width 137 height 20
click at [27, 233] on div "E-mail" at bounding box center [25, 227] width 50 height 58
click at [113, 274] on textarea at bounding box center [152, 271] width 164 height 31
click at [61, 269] on div at bounding box center [152, 276] width 183 height 40
click at [77, 236] on input "air@yola-mkt.ru" at bounding box center [138, 238] width 137 height 20
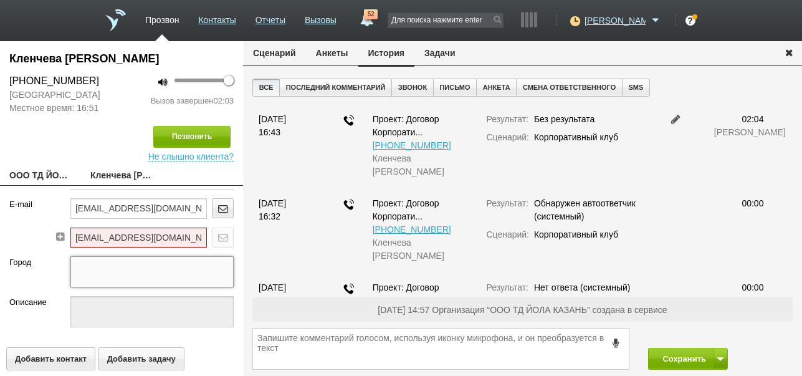
click at [183, 274] on textarea at bounding box center [152, 271] width 164 height 31
click at [182, 272] on textarea at bounding box center [152, 271] width 164 height 31
click at [59, 236] on icon at bounding box center [60, 235] width 10 height 9
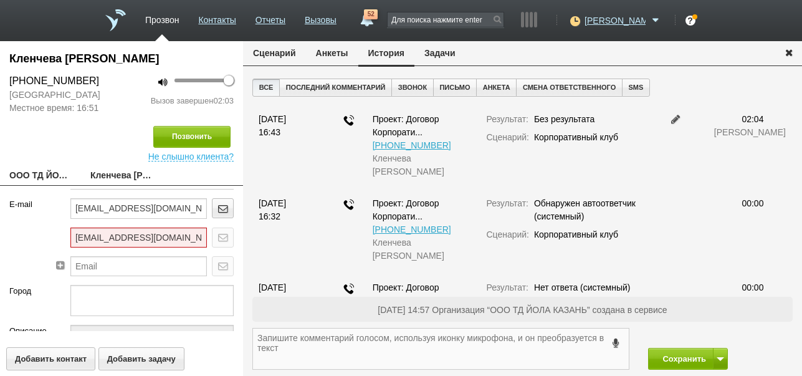
click at [406, 354] on textarea at bounding box center [441, 349] width 376 height 41
click at [678, 354] on button "Сохранить" at bounding box center [680, 359] width 65 height 22
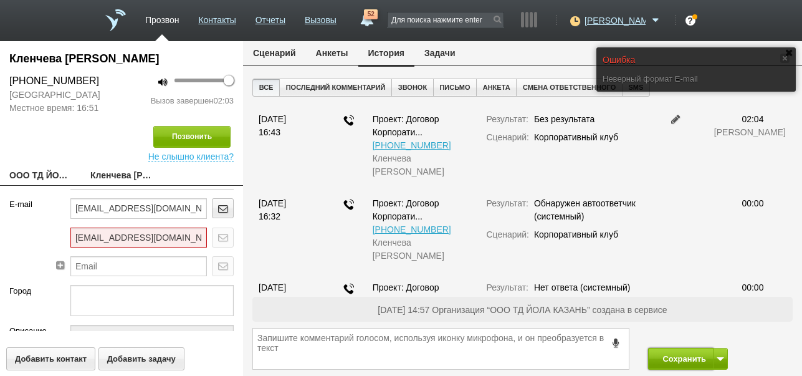
click at [678, 354] on button "Сохранить" at bounding box center [680, 359] width 65 height 22
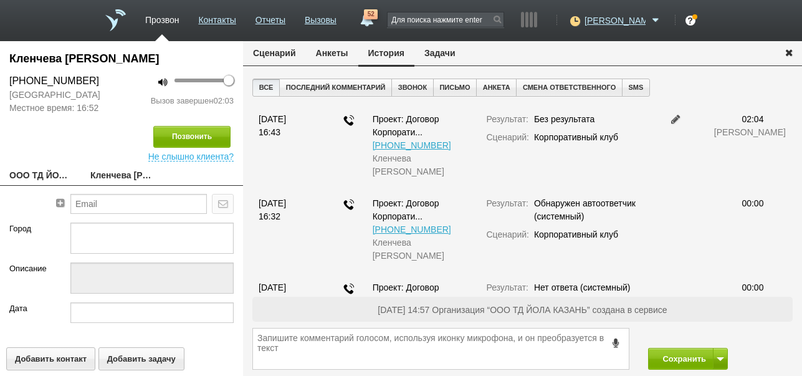
scroll to position [250, 0]
click at [787, 53] on icon "button" at bounding box center [789, 51] width 14 height 9
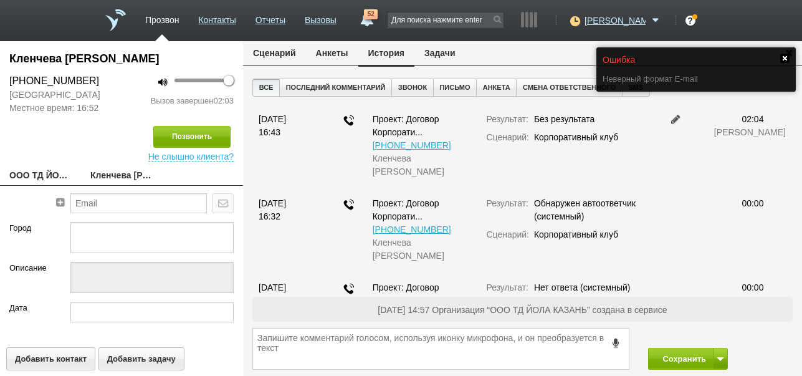
click at [787, 59] on link at bounding box center [785, 58] width 9 height 9
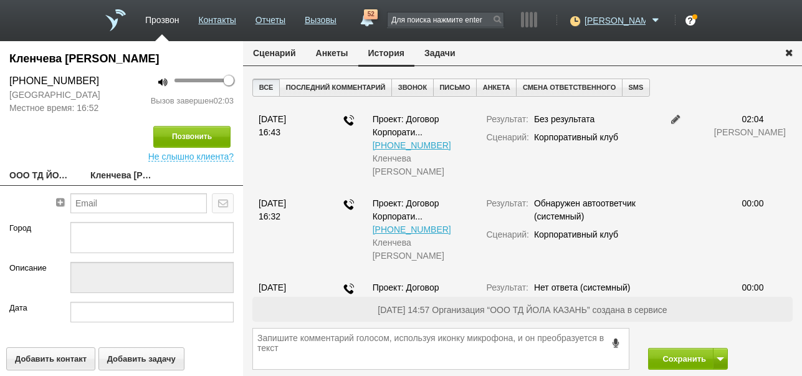
click at [789, 54] on icon "button" at bounding box center [789, 51] width 14 height 9
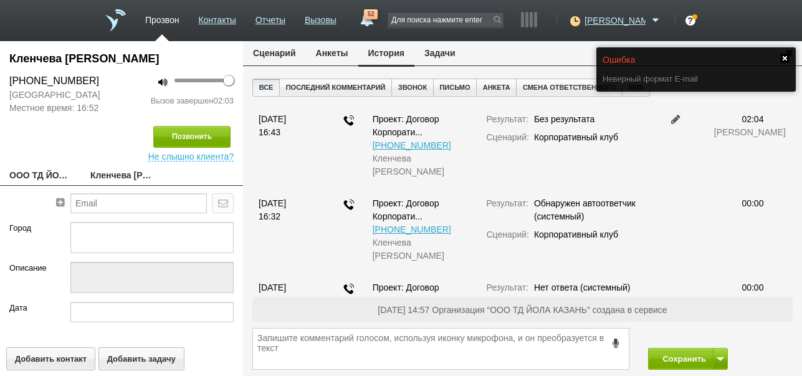
click at [784, 57] on link at bounding box center [785, 58] width 9 height 9
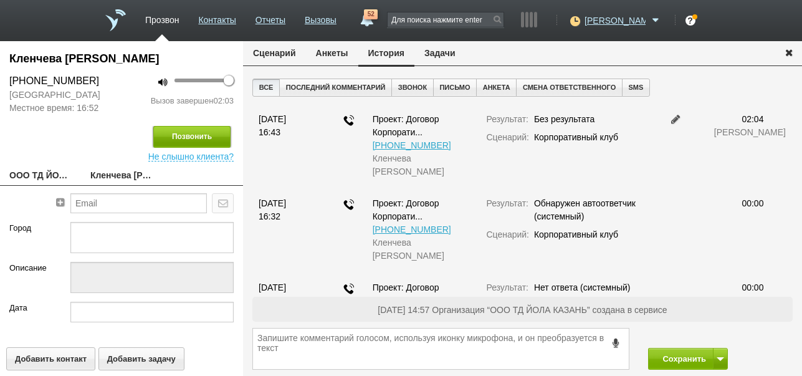
click at [219, 142] on button "Позвонить" at bounding box center [191, 137] width 77 height 22
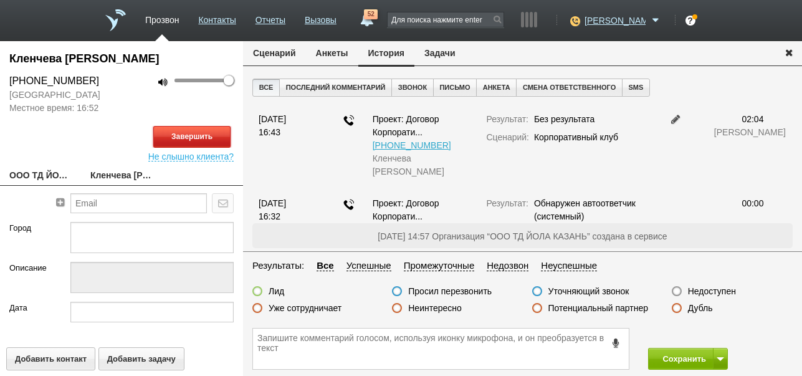
click at [219, 142] on button "Завершить" at bounding box center [191, 137] width 77 height 22
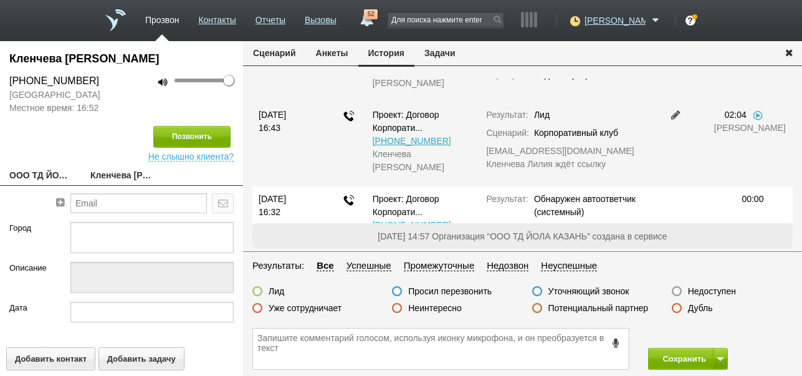
scroll to position [42, 0]
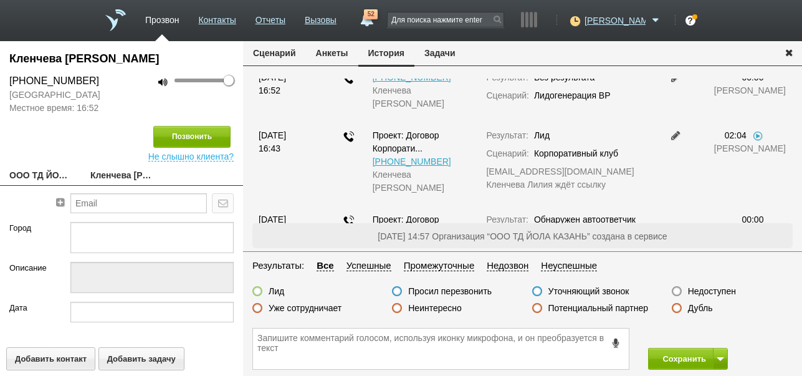
click at [716, 291] on label "Недоступен" at bounding box center [712, 291] width 48 height 11
click at [0, 0] on input "Недоступен" at bounding box center [0, 0] width 0 height 0
click at [679, 362] on button "Сохранить" at bounding box center [680, 359] width 65 height 22
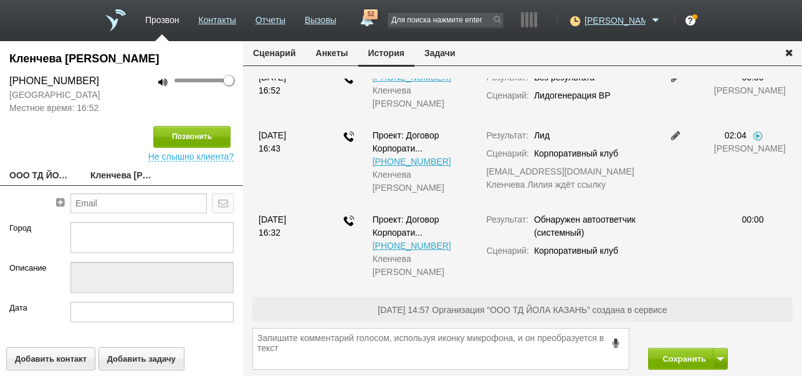
click at [78, 142] on div "Позвонить" at bounding box center [121, 137] width 224 height 22
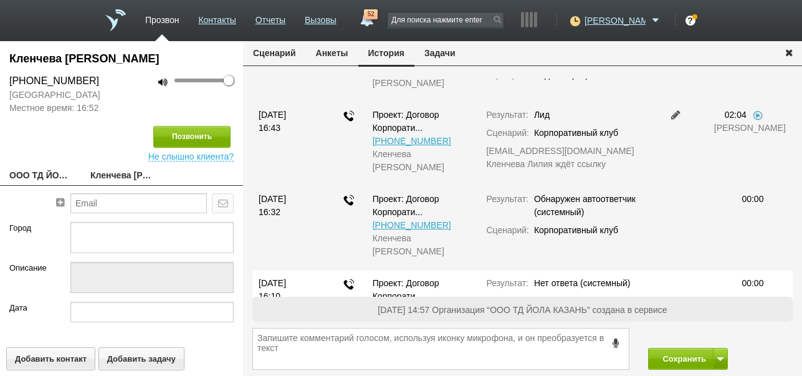
scroll to position [0, 0]
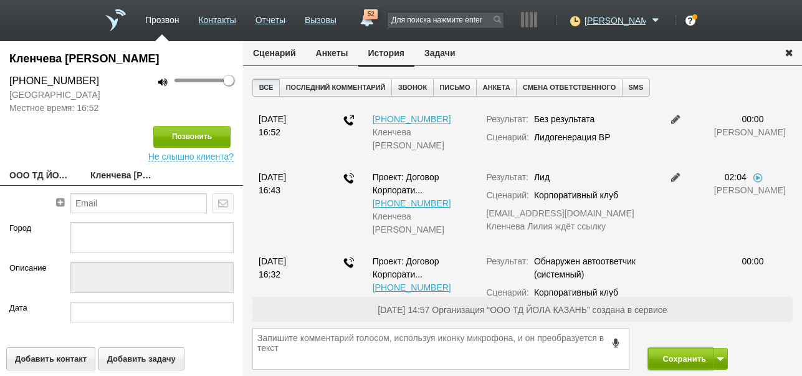
click at [693, 353] on button "Сохранить" at bounding box center [680, 359] width 65 height 22
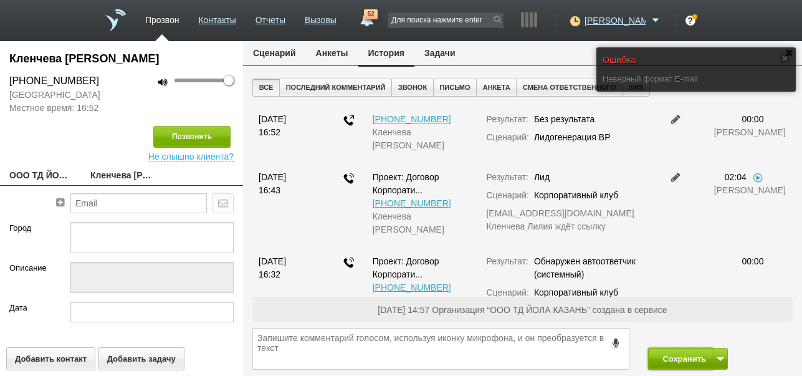
click at [693, 353] on button "Сохранить" at bounding box center [680, 359] width 65 height 22
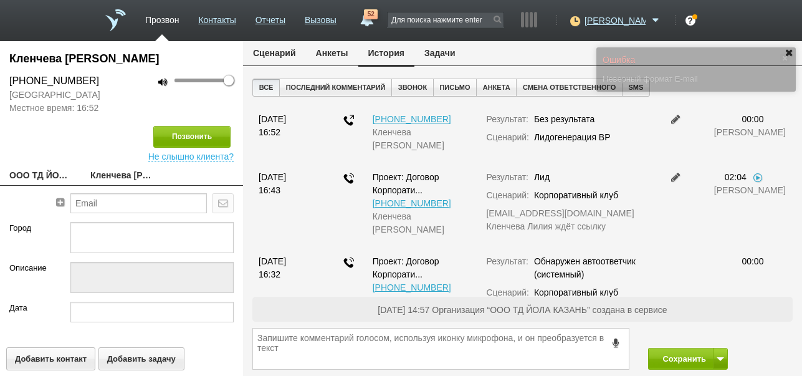
click at [147, 98] on div at bounding box center [182, 101] width 103 height 12
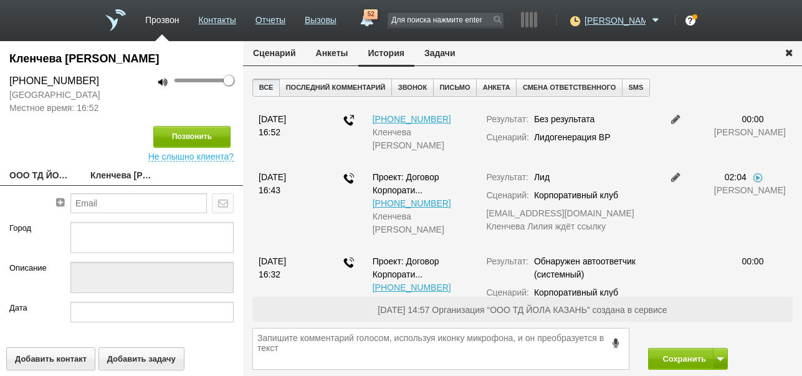
click at [787, 52] on icon "button" at bounding box center [789, 51] width 14 height 9
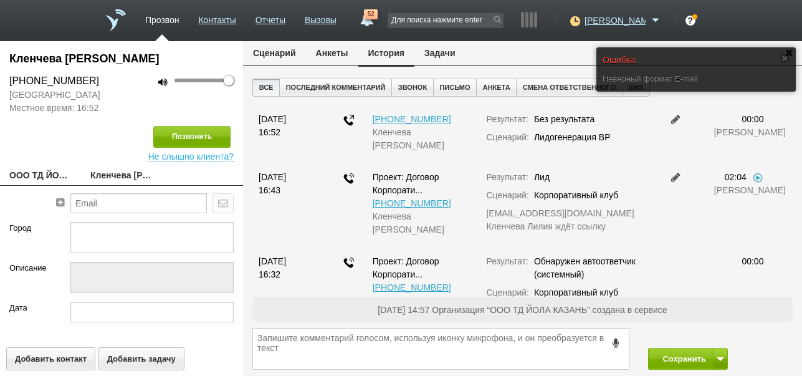
click at [204, 49] on div "Кленчева Лилия +7 (927) 430-46-76 Республика Татарстан Местное время: 16:52 100…" at bounding box center [121, 208] width 243 height 335
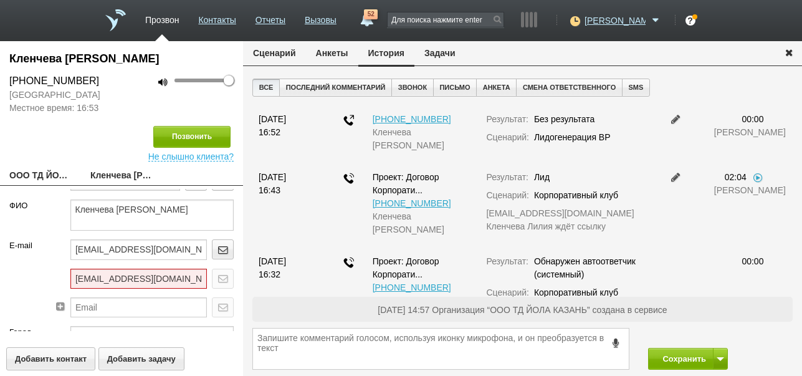
scroll to position [63, 0]
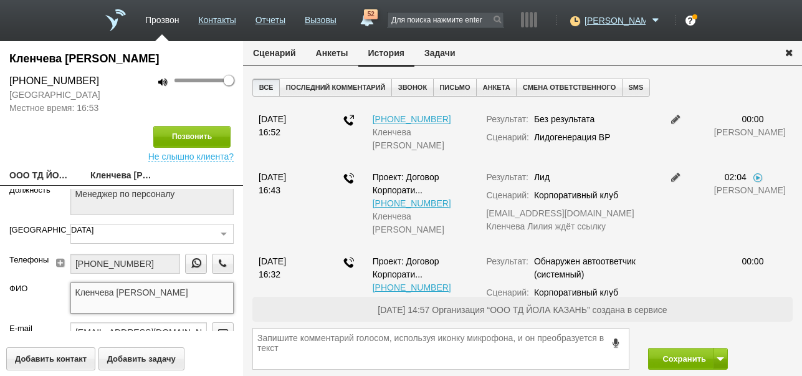
click at [161, 300] on textarea "Кленчева Лилия" at bounding box center [152, 297] width 164 height 31
click at [679, 353] on button "Сохранить" at bounding box center [680, 359] width 65 height 22
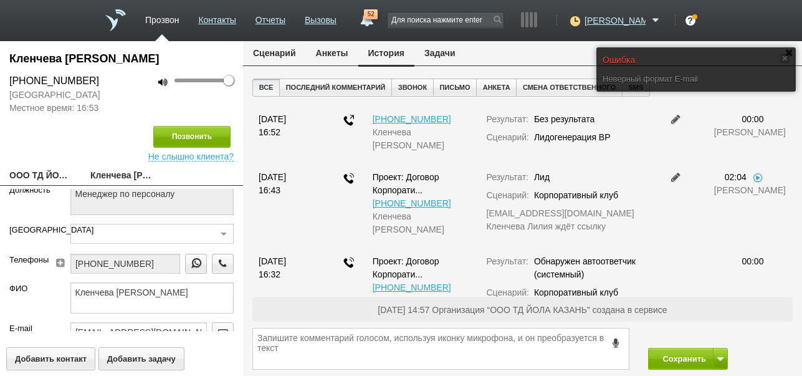
click at [521, 54] on ul "Сценарий Анкеты История Задачи" at bounding box center [476, 54] width 466 height 26
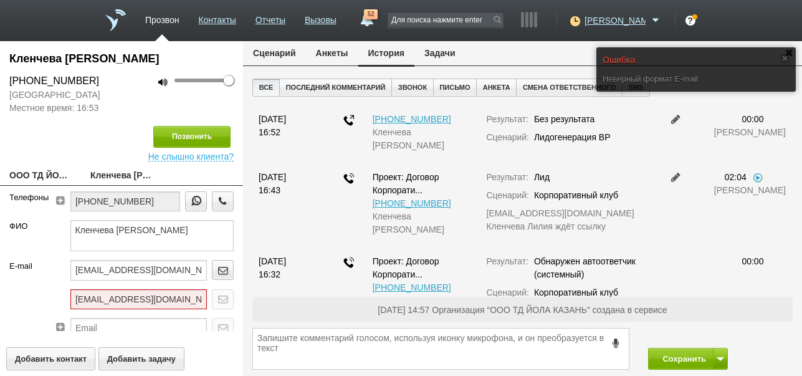
scroll to position [167, 0]
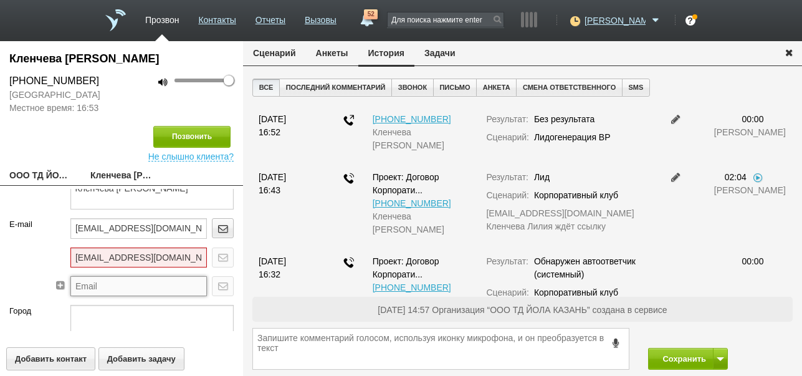
click at [149, 286] on input "text" at bounding box center [138, 286] width 137 height 20
click at [120, 312] on textarea at bounding box center [152, 320] width 164 height 31
click at [662, 353] on button "Сохранить" at bounding box center [680, 359] width 65 height 22
click at [685, 358] on button "Сохранить" at bounding box center [680, 359] width 65 height 22
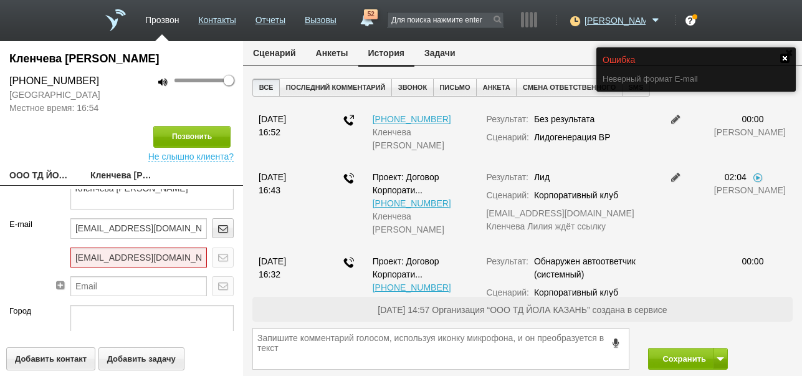
click at [783, 58] on link at bounding box center [785, 58] width 9 height 9
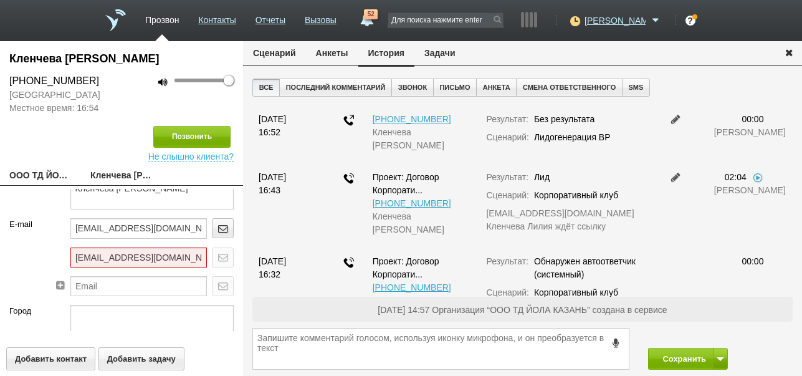
click at [790, 54] on icon "button" at bounding box center [789, 51] width 14 height 9
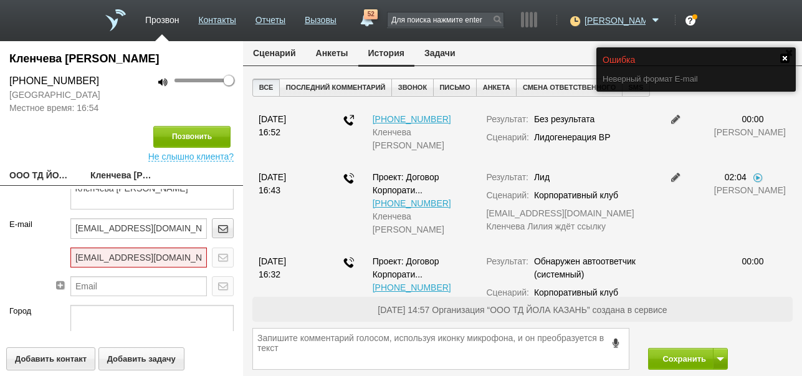
click at [785, 55] on link at bounding box center [785, 58] width 9 height 9
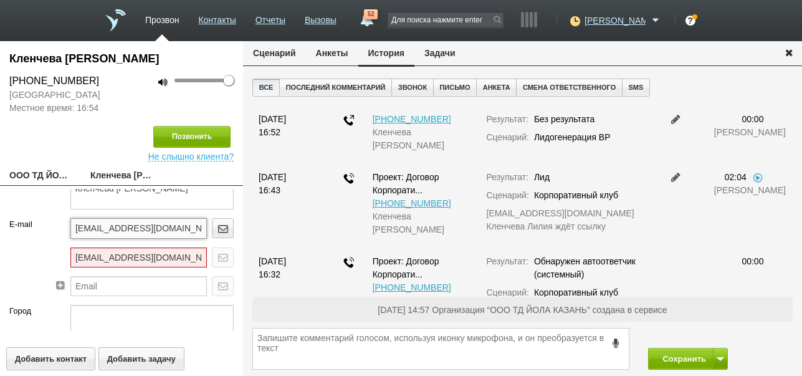
click at [168, 226] on input "the1stlily@mail.ru" at bounding box center [138, 228] width 137 height 20
click at [162, 191] on textarea "Кленчева Лилия" at bounding box center [152, 193] width 164 height 31
drag, startPoint x: 146, startPoint y: 287, endPoint x: 136, endPoint y: 321, distance: 35.1
click at [147, 287] on input "text" at bounding box center [138, 286] width 137 height 20
click at [148, 317] on textarea at bounding box center [152, 320] width 164 height 31
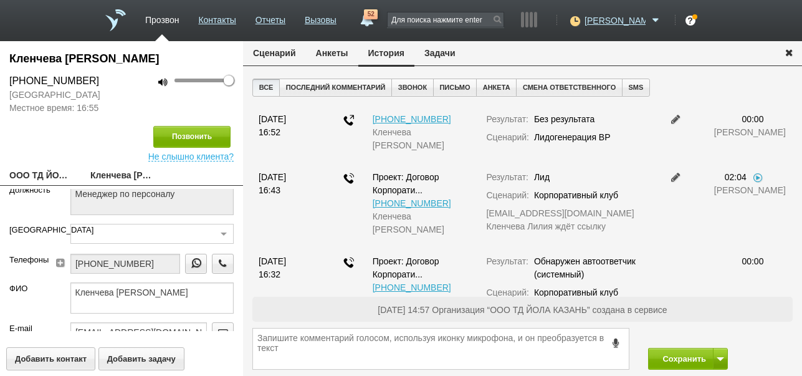
scroll to position [125, 0]
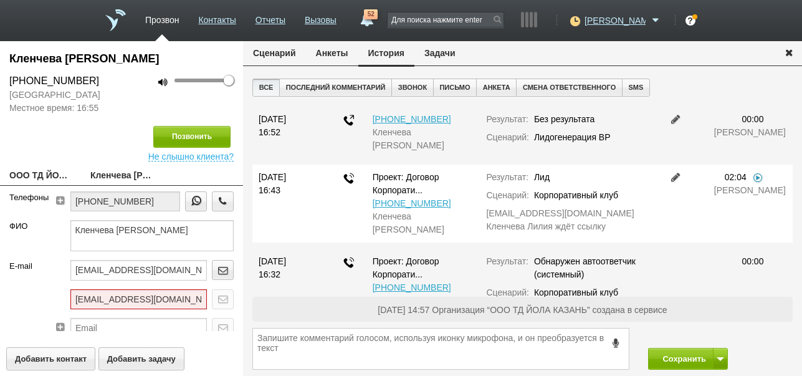
click at [752, 178] on link at bounding box center [758, 177] width 12 height 10
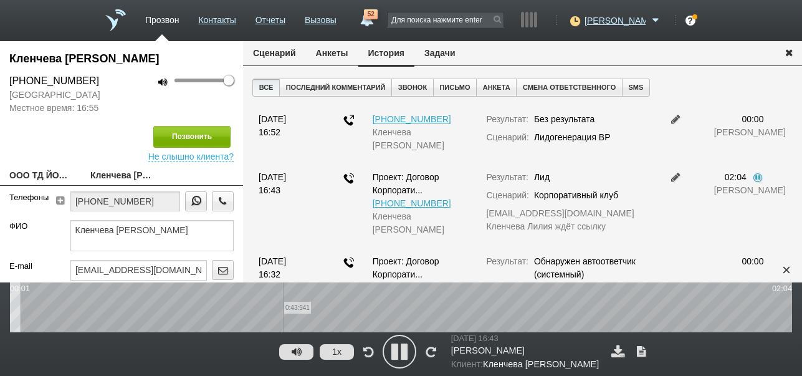
click at [282, 303] on wave "0:43:541" at bounding box center [401, 307] width 782 height 50
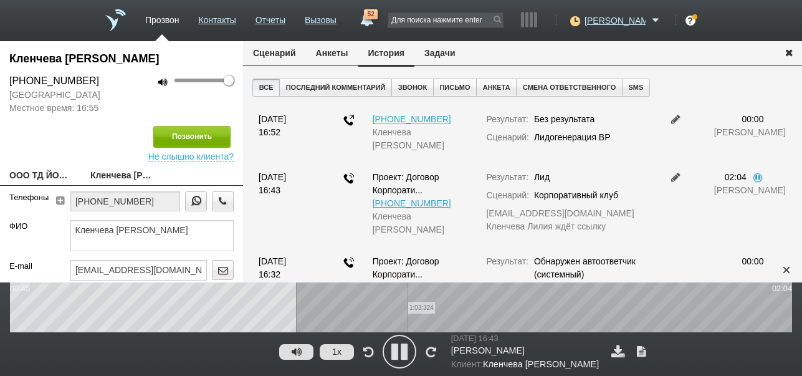
click at [407, 308] on wave "1:03:324" at bounding box center [401, 307] width 782 height 50
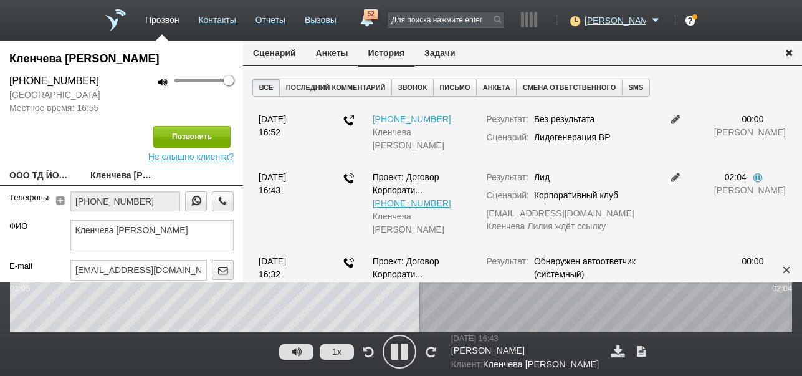
click at [394, 352] on icon at bounding box center [399, 351] width 31 height 31
click at [392, 345] on icon at bounding box center [399, 351] width 31 height 31
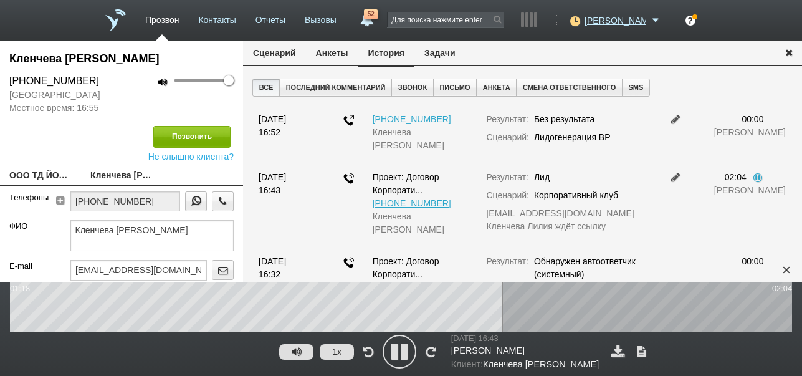
click at [398, 349] on icon at bounding box center [399, 351] width 31 height 31
click at [400, 349] on icon at bounding box center [399, 351] width 31 height 31
click at [401, 349] on icon at bounding box center [399, 351] width 31 height 31
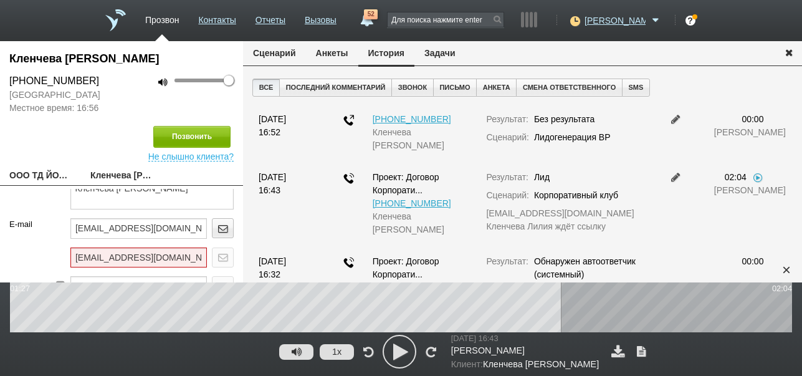
scroll to position [188, 0]
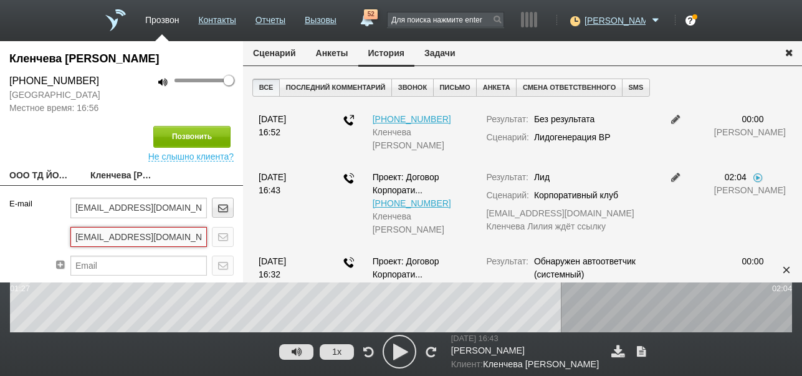
click at [74, 236] on input "ir@yola-mkt.ru" at bounding box center [138, 237] width 137 height 20
click at [76, 236] on input "ir@yola-mkt.ru" at bounding box center [138, 237] width 137 height 20
type input "hr@yola-mkt.ru"
click at [97, 260] on input "text" at bounding box center [138, 266] width 137 height 20
click at [24, 239] on div "E-mail" at bounding box center [25, 241] width 50 height 87
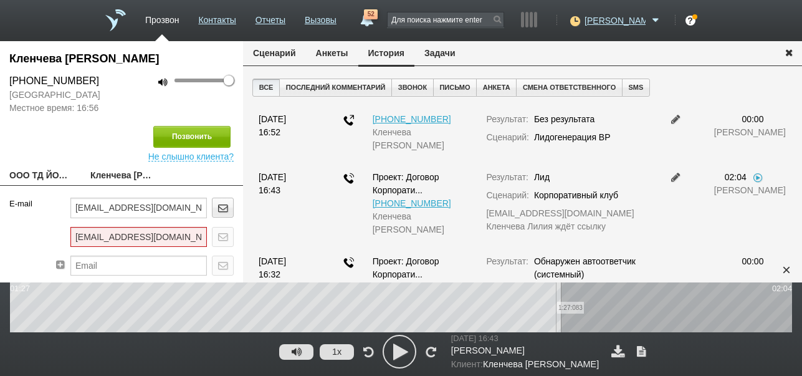
click at [556, 307] on wave "1:27:083" at bounding box center [401, 307] width 782 height 50
click at [395, 349] on icon at bounding box center [399, 351] width 31 height 31
click at [546, 309] on wave "1:25:492" at bounding box center [401, 307] width 782 height 50
click at [391, 349] on icon at bounding box center [399, 351] width 31 height 31
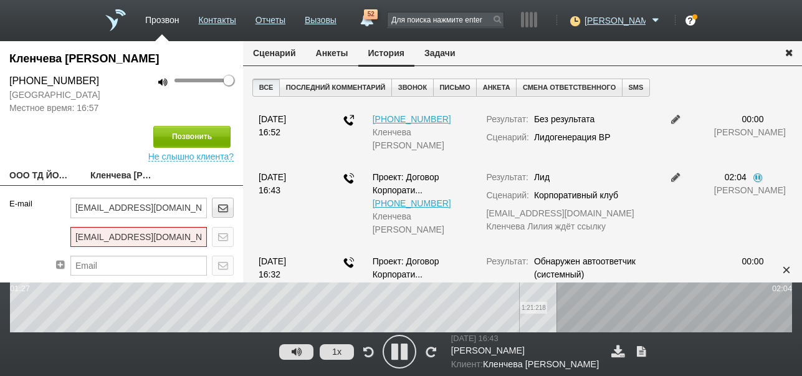
click at [519, 302] on wave "1:21:218" at bounding box center [401, 307] width 782 height 50
click at [397, 349] on icon at bounding box center [399, 351] width 31 height 31
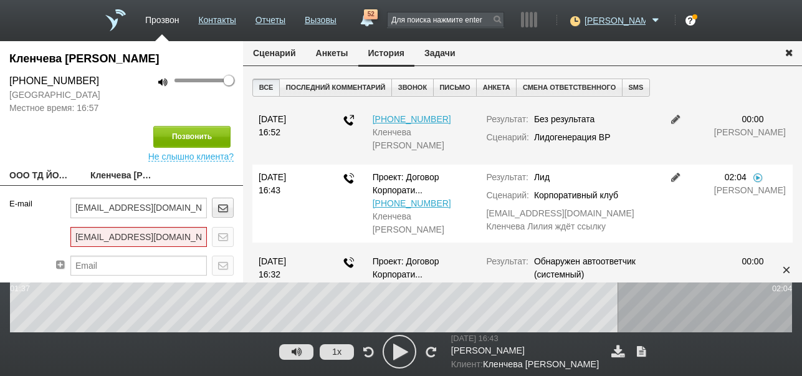
click at [673, 175] on link at bounding box center [676, 177] width 15 height 10
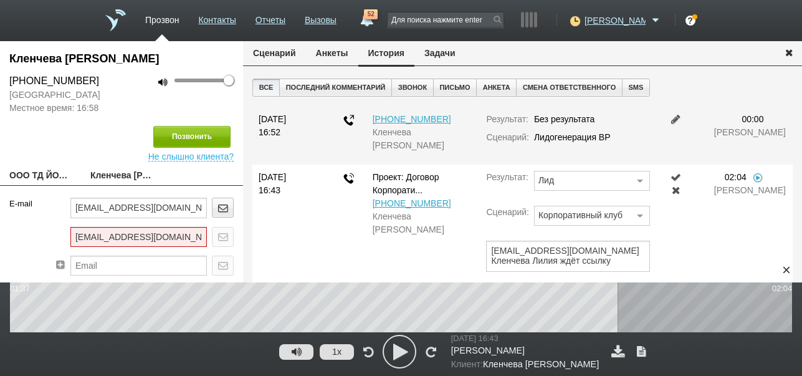
scroll to position [21, 0]
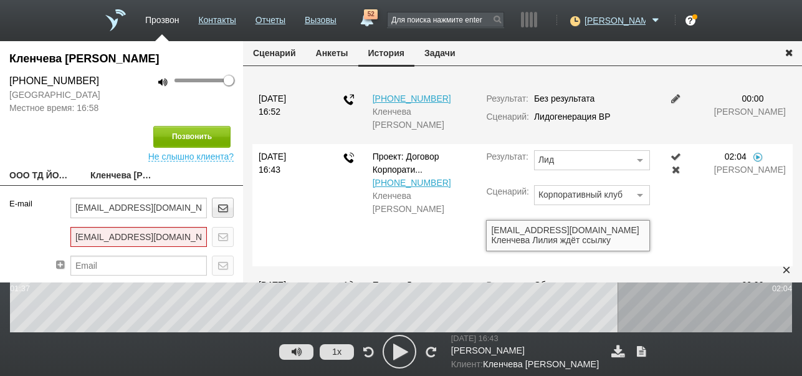
click at [490, 230] on textarea "ir@yola-mkt.ru Кленчева Лилия ждёт ссылку" at bounding box center [567, 235] width 163 height 31
type textarea "hr@yola-mkt.ru Кленчева Лилия ждёт ссылку"
click at [670, 155] on link at bounding box center [676, 156] width 15 height 10
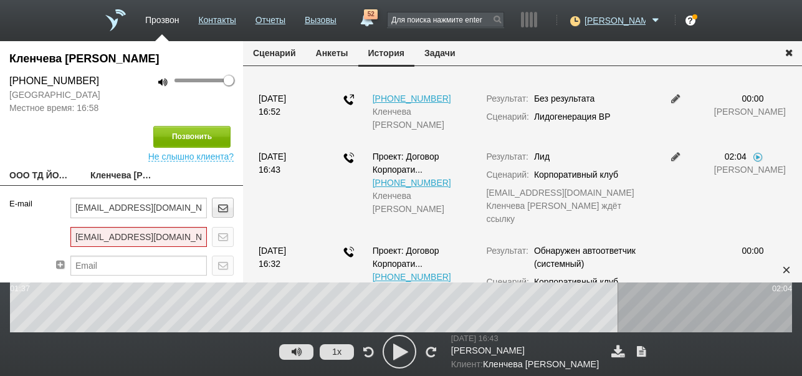
click at [399, 355] on icon at bounding box center [399, 351] width 31 height 31
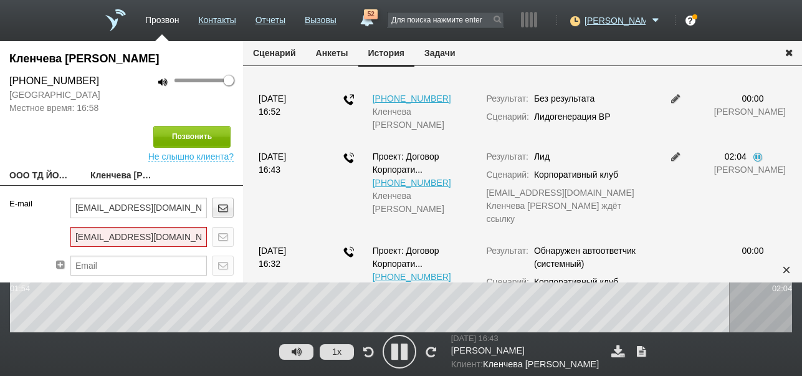
click at [400, 349] on icon at bounding box center [399, 351] width 31 height 31
click at [783, 269] on div "×" at bounding box center [786, 270] width 19 height 19
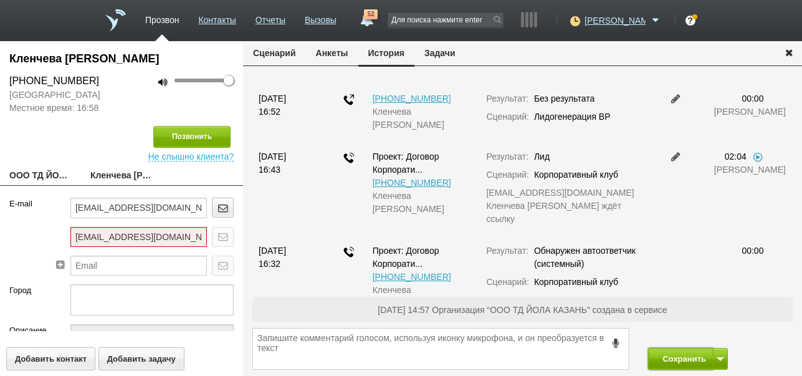
click at [681, 363] on button "Сохранить" at bounding box center [680, 359] width 65 height 22
click at [673, 361] on button "Сохранить" at bounding box center [680, 359] width 65 height 22
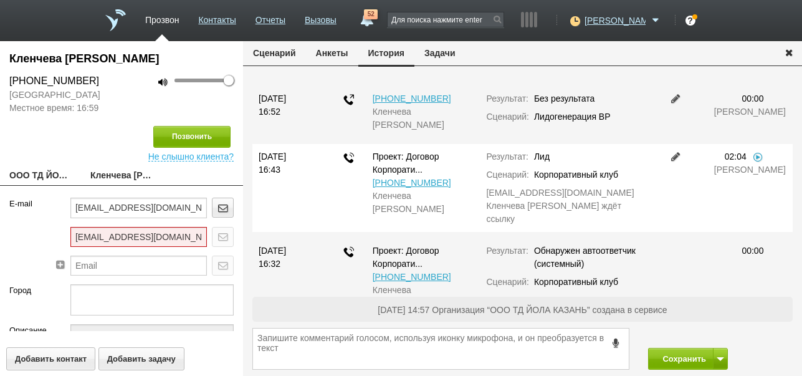
scroll to position [0, 0]
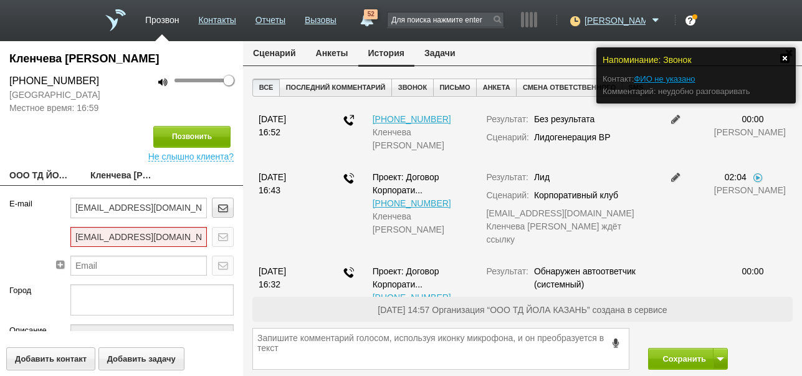
click at [784, 54] on link at bounding box center [785, 58] width 9 height 9
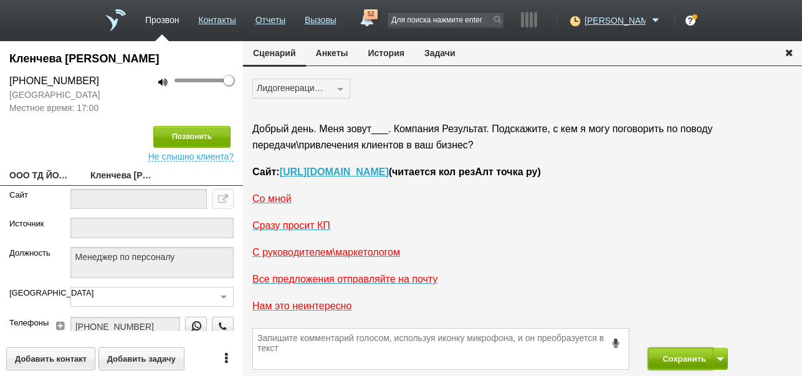
click at [671, 358] on button "Сохранить" at bounding box center [680, 359] width 65 height 22
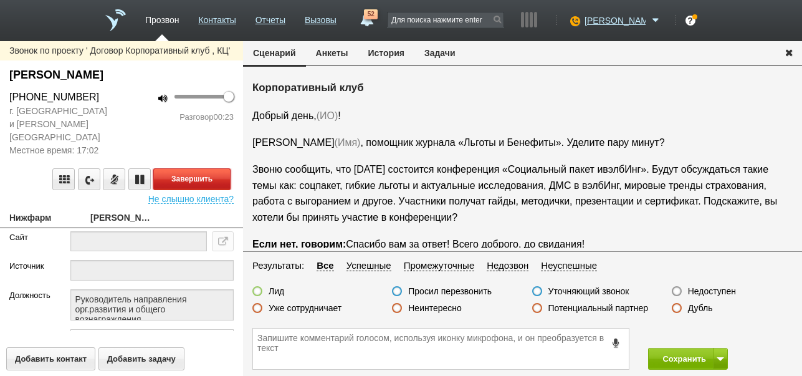
click at [211, 168] on button "Завершить" at bounding box center [191, 179] width 77 height 22
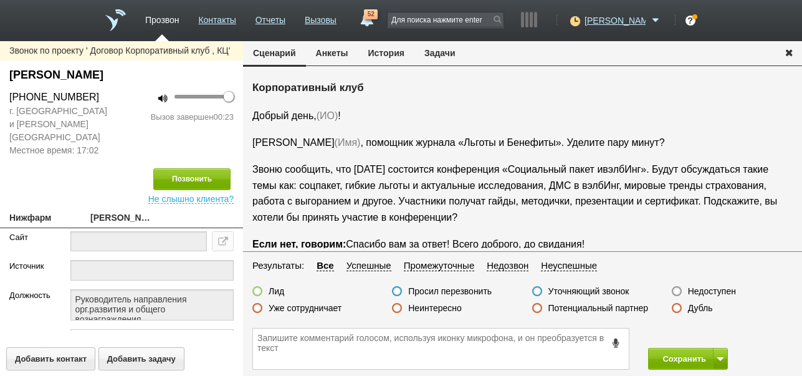
click at [724, 293] on label "Недоступен" at bounding box center [712, 291] width 48 height 11
click at [0, 0] on input "Недоступен" at bounding box center [0, 0] width 0 height 0
click at [721, 350] on button at bounding box center [720, 359] width 15 height 22
click at [721, 333] on button "Сохранить и остаться" at bounding box center [679, 336] width 97 height 22
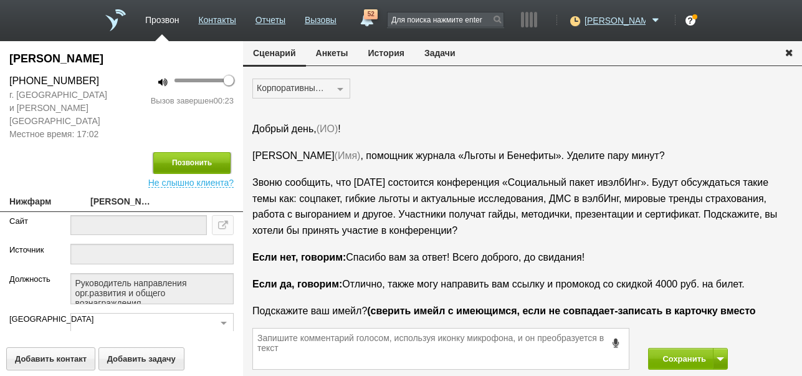
click at [208, 152] on button "Позвонить" at bounding box center [191, 163] width 77 height 22
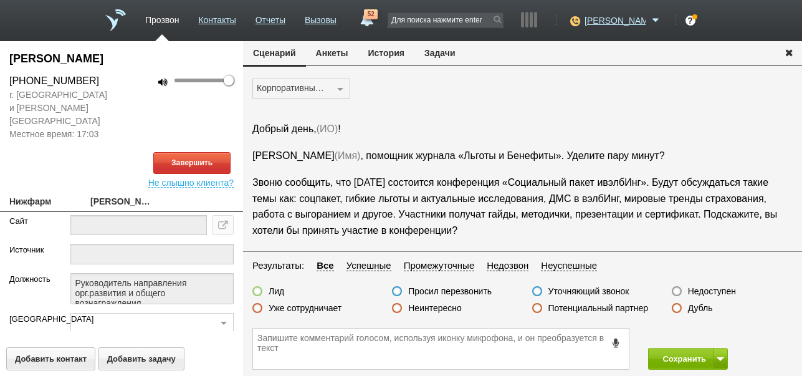
click at [378, 21] on link "52" at bounding box center [366, 16] width 22 height 15
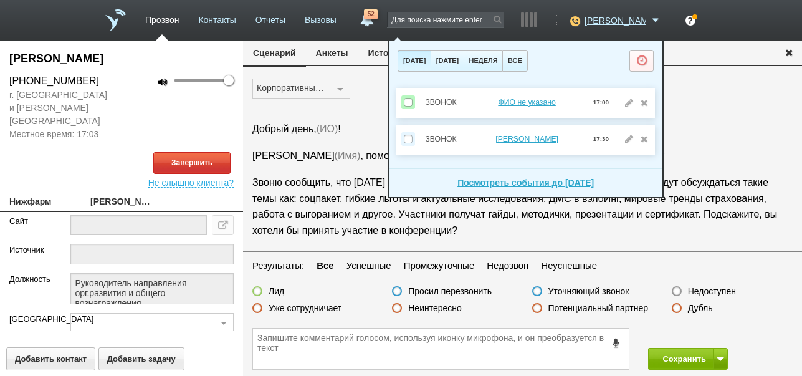
click at [378, 21] on link "52" at bounding box center [366, 16] width 22 height 15
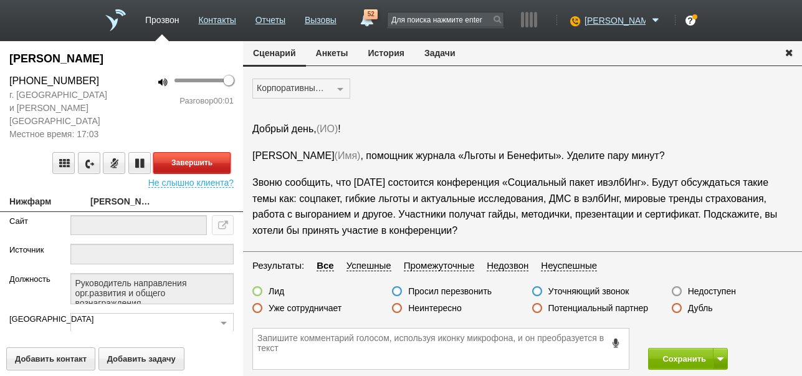
click at [216, 152] on button "Завершить" at bounding box center [191, 163] width 77 height 22
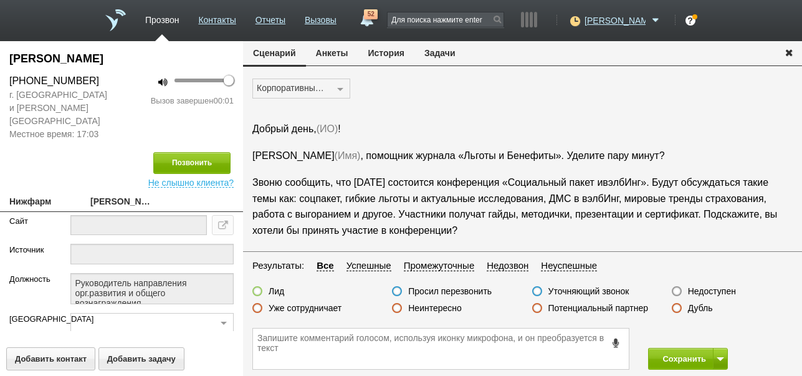
click at [711, 291] on label "Недоступен" at bounding box center [712, 291] width 48 height 11
click at [0, 0] on input "Недоступен" at bounding box center [0, 0] width 0 height 0
click at [686, 356] on button "Сохранить" at bounding box center [680, 359] width 65 height 22
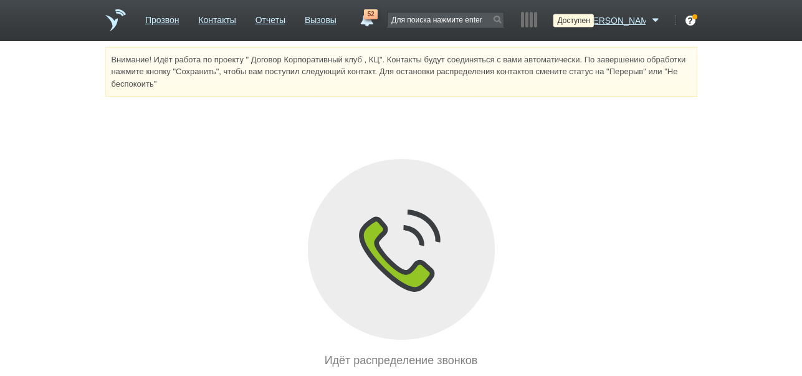
click at [582, 21] on icon at bounding box center [573, 20] width 17 height 12
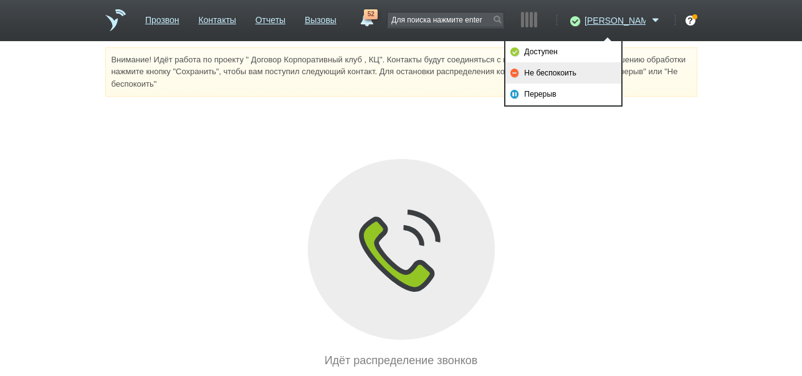
click at [605, 70] on link "Не беспокоить" at bounding box center [564, 72] width 116 height 21
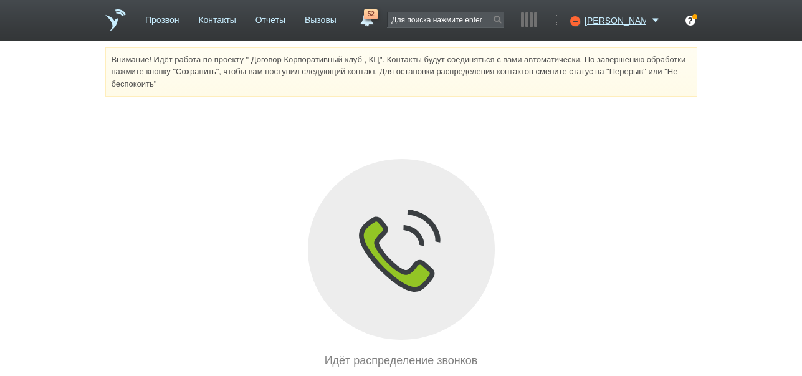
click at [378, 17] on span "52" at bounding box center [371, 14] width 14 height 10
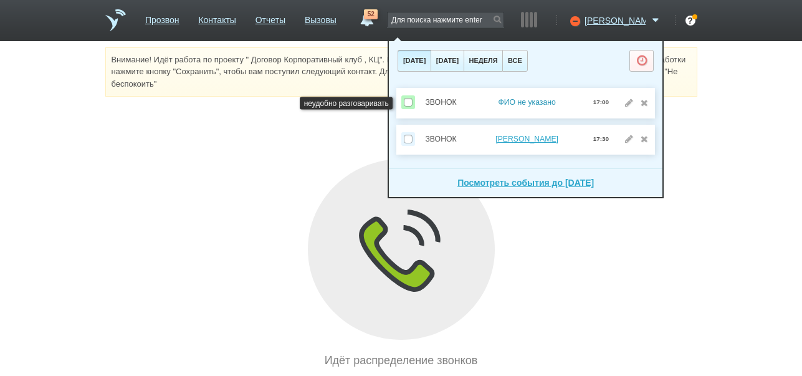
click at [539, 101] on link "ФИО не указано" at bounding box center [526, 102] width 57 height 9
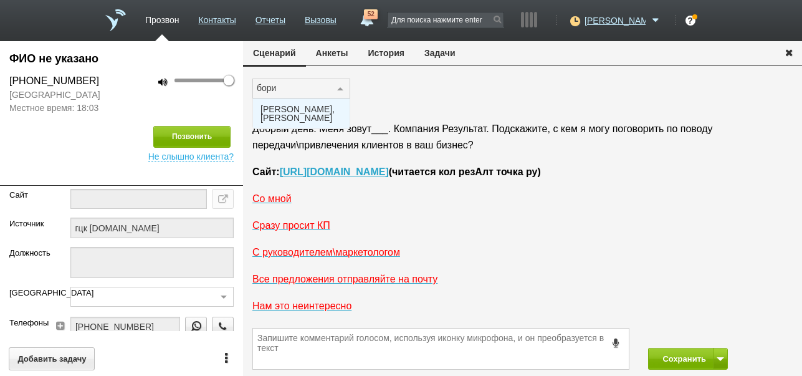
type input "борис"
click at [293, 115] on span "[PERSON_NAME], [PERSON_NAME]" at bounding box center [302, 113] width 82 height 17
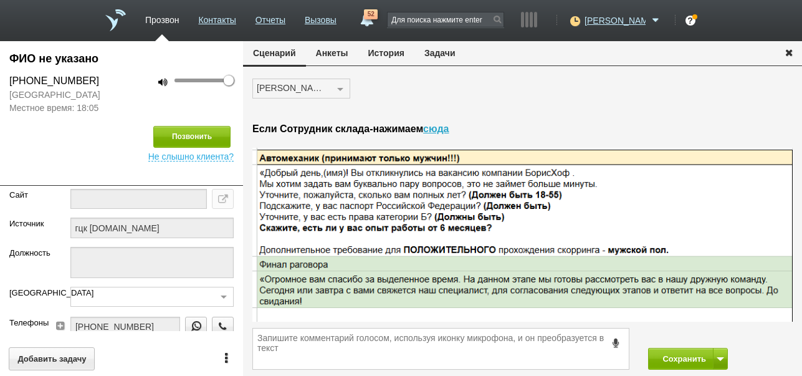
click at [392, 57] on button "История" at bounding box center [386, 53] width 56 height 24
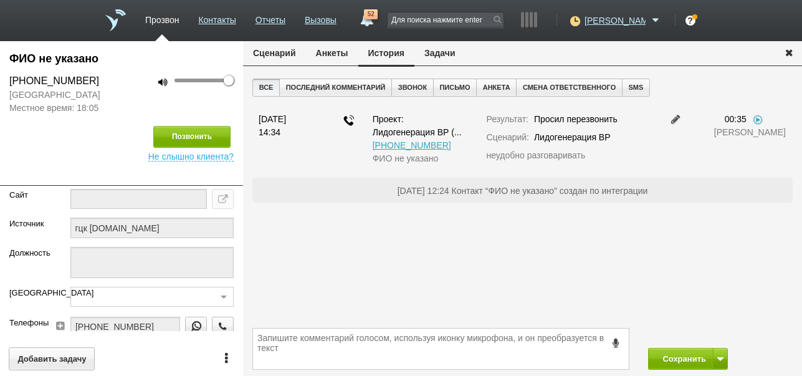
click at [451, 52] on button "Задачи" at bounding box center [440, 53] width 51 height 24
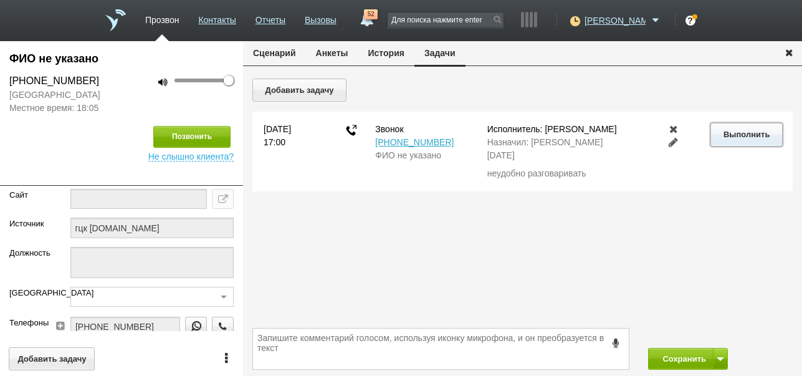
click at [760, 139] on button "Выполнить" at bounding box center [747, 134] width 72 height 23
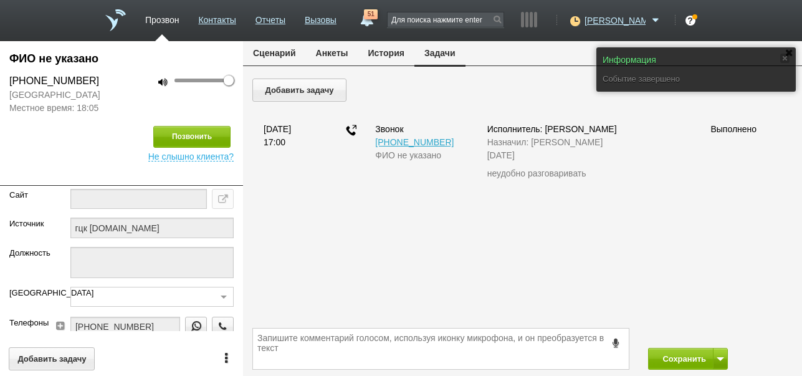
click at [280, 52] on button "Сценарий" at bounding box center [274, 53] width 63 height 24
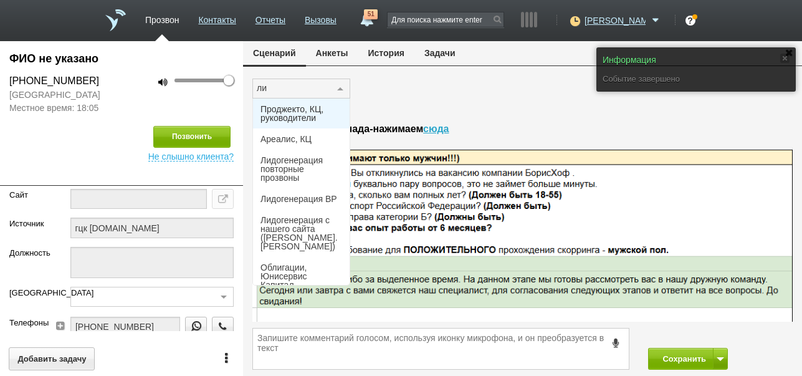
type input "лид"
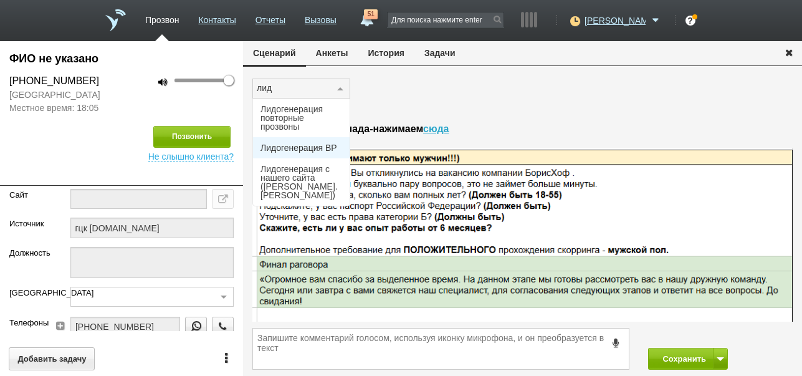
click at [285, 151] on span "Лидогенерация ВР" at bounding box center [299, 147] width 77 height 9
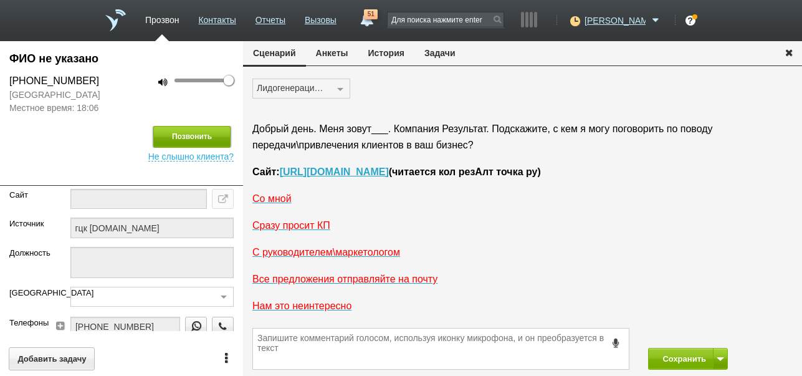
click at [195, 137] on button "Позвонить" at bounding box center [191, 137] width 77 height 22
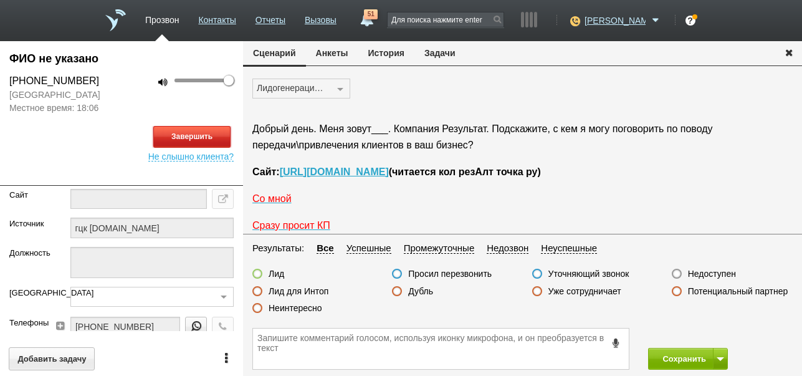
click at [210, 135] on button "Завершить" at bounding box center [191, 137] width 77 height 22
click at [717, 272] on label "Недоступен" at bounding box center [712, 273] width 48 height 11
click at [0, 0] on input "Недоступен" at bounding box center [0, 0] width 0 height 0
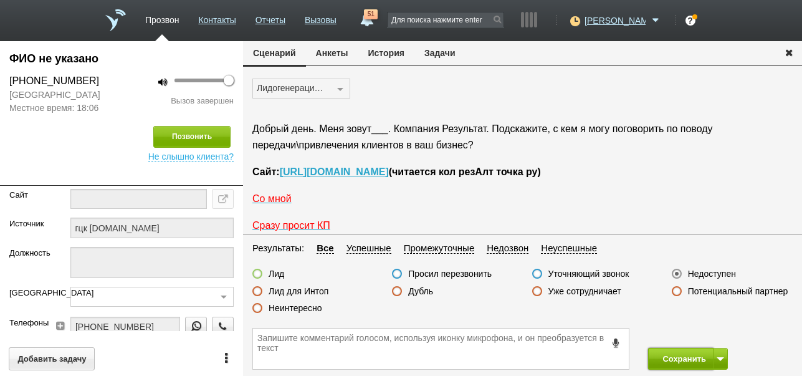
click at [688, 361] on button "Сохранить" at bounding box center [680, 359] width 65 height 22
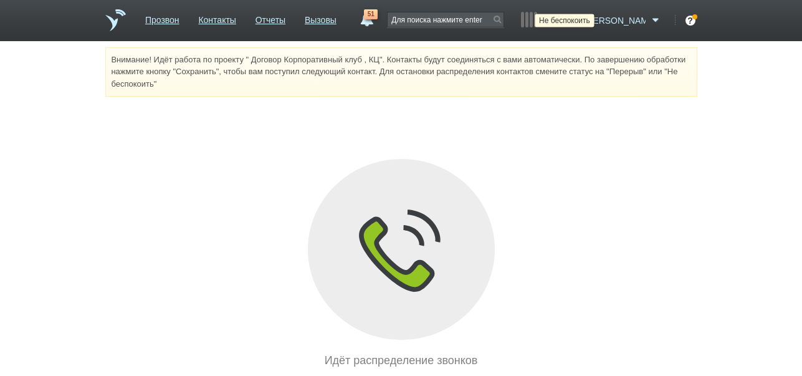
click at [582, 19] on icon at bounding box center [573, 20] width 17 height 12
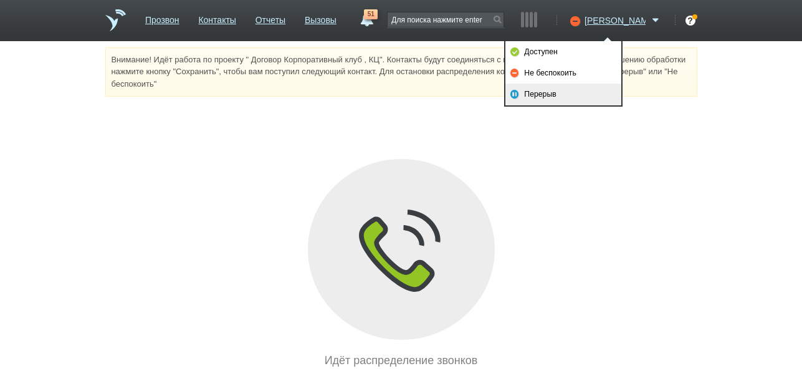
click at [557, 92] on link "Перерыв" at bounding box center [564, 94] width 116 height 21
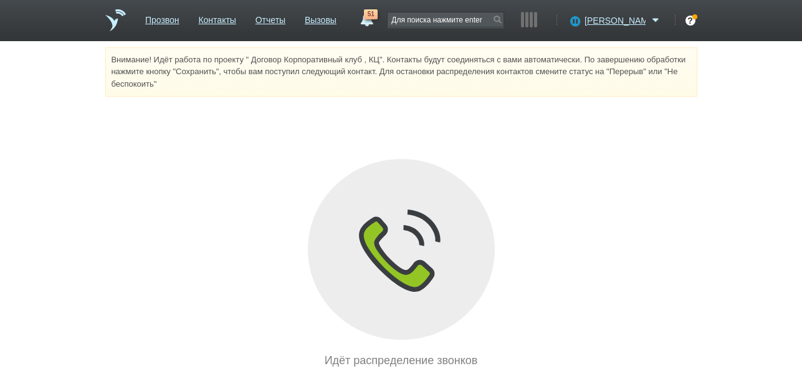
click at [378, 17] on span "51" at bounding box center [371, 14] width 14 height 10
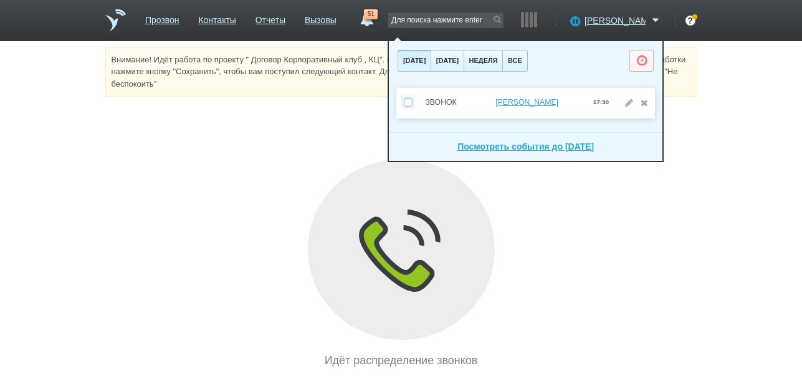
click at [378, 21] on link "51" at bounding box center [366, 16] width 22 height 15
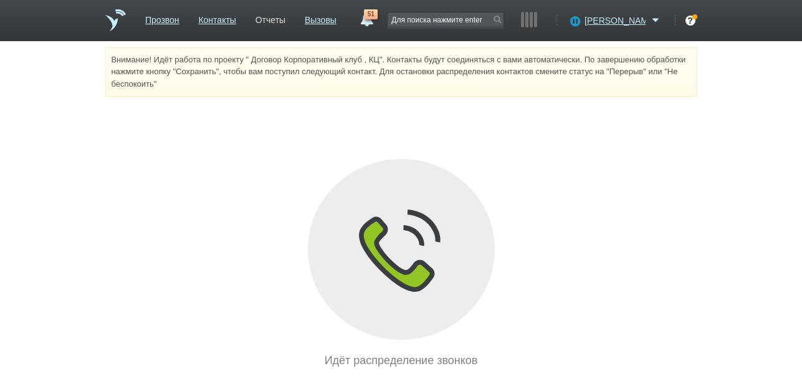
click at [286, 21] on link "Отчеты" at bounding box center [271, 18] width 30 height 18
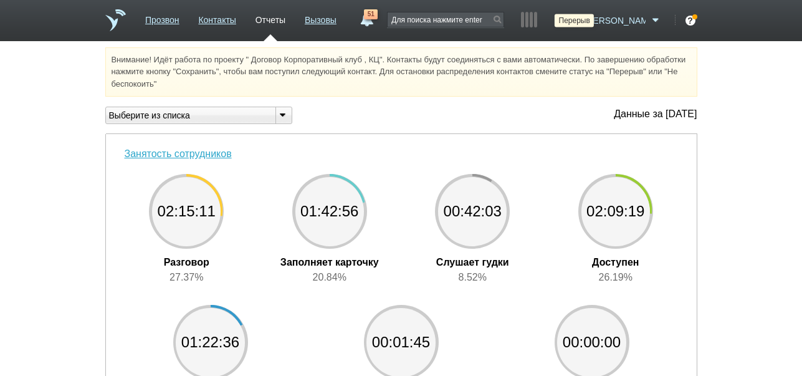
click at [582, 23] on icon at bounding box center [573, 20] width 17 height 12
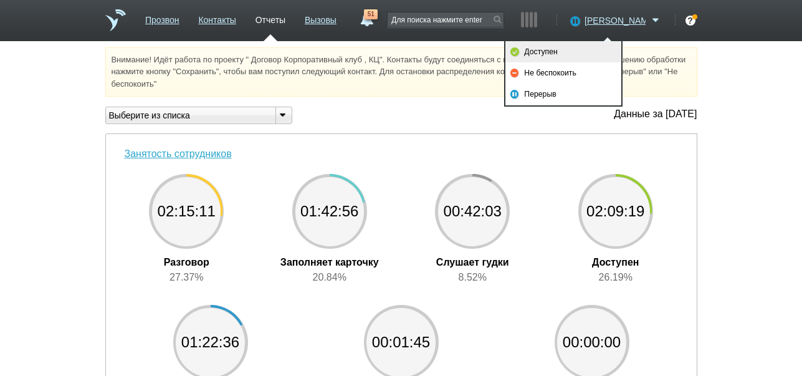
click at [604, 52] on link "Доступен" at bounding box center [564, 51] width 116 height 21
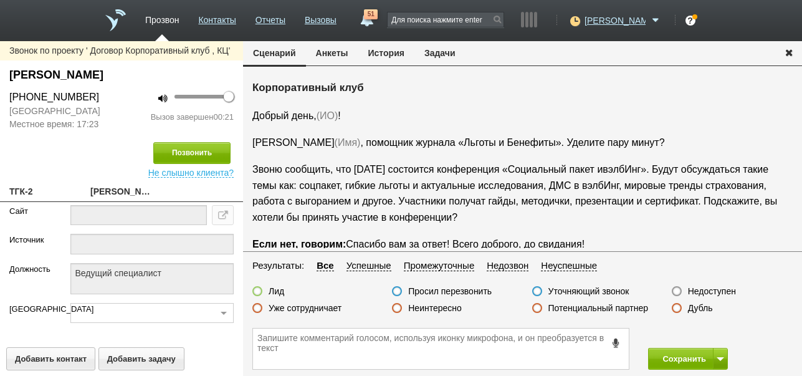
click at [614, 344] on icon at bounding box center [617, 342] width 14 height 9
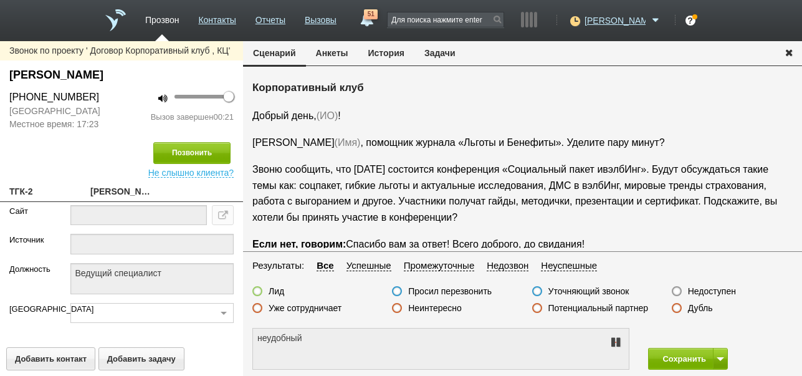
type textarea "не удобно разговаривать"
click at [614, 344] on icon at bounding box center [615, 342] width 15 height 10
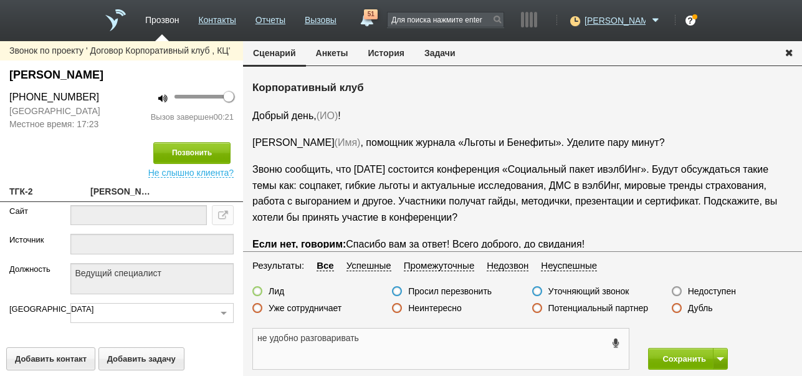
drag, startPoint x: 258, startPoint y: 335, endPoint x: 380, endPoint y: 344, distance: 121.8
click at [380, 344] on textarea "не удобно разговаривать" at bounding box center [441, 349] width 376 height 41
click at [440, 52] on button "Задачи" at bounding box center [440, 53] width 51 height 24
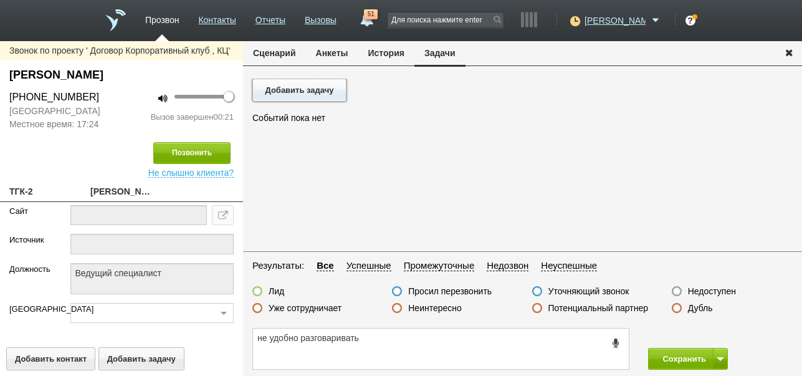
click at [310, 88] on button "Добавить задачу" at bounding box center [299, 90] width 94 height 23
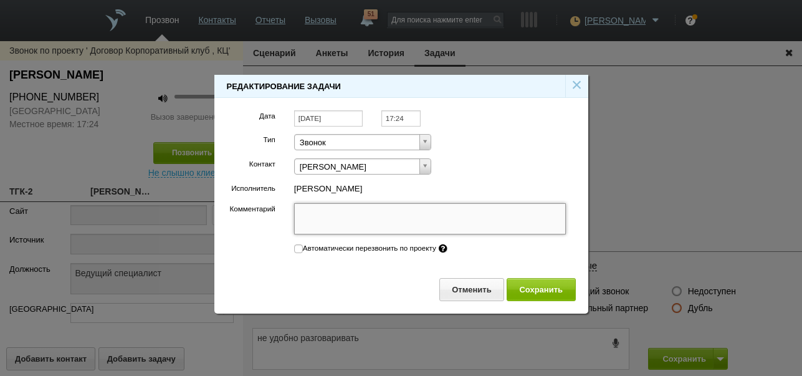
click at [362, 222] on textarea "Комментарий" at bounding box center [430, 218] width 272 height 31
paste textarea "не удобно разговаривать"
type textarea "не удобно разговаривать"
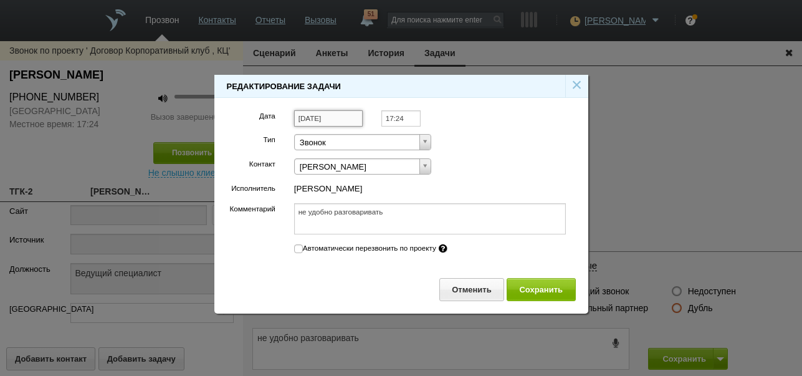
type textarea "не удобно разговаривать"
click at [348, 118] on input "[DATE]" at bounding box center [328, 118] width 69 height 17
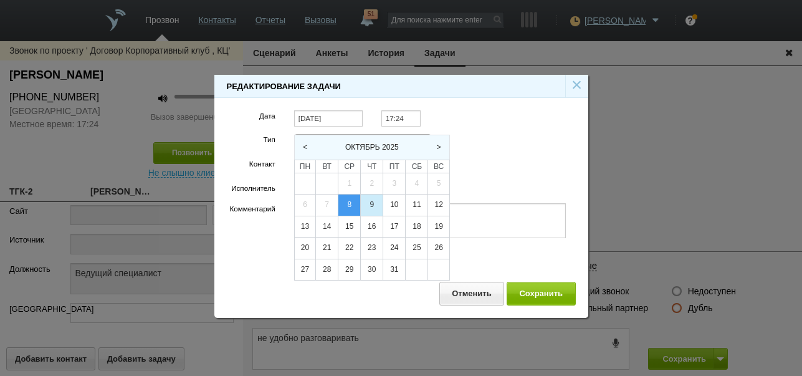
click at [373, 197] on div "9" at bounding box center [372, 205] width 22 height 21
type input "[DATE]"
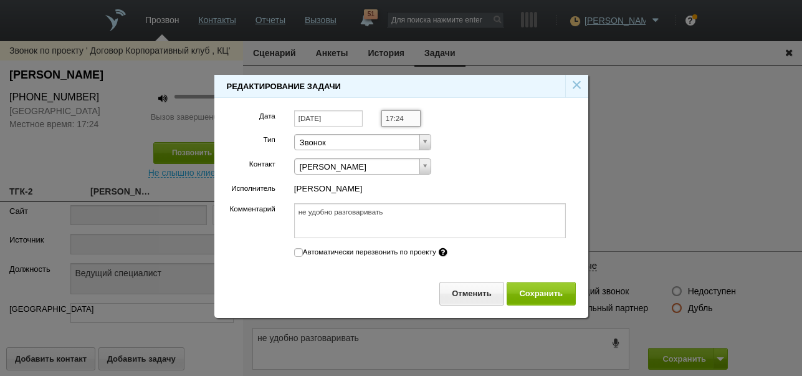
click at [411, 117] on input "17:24" at bounding box center [401, 118] width 39 height 17
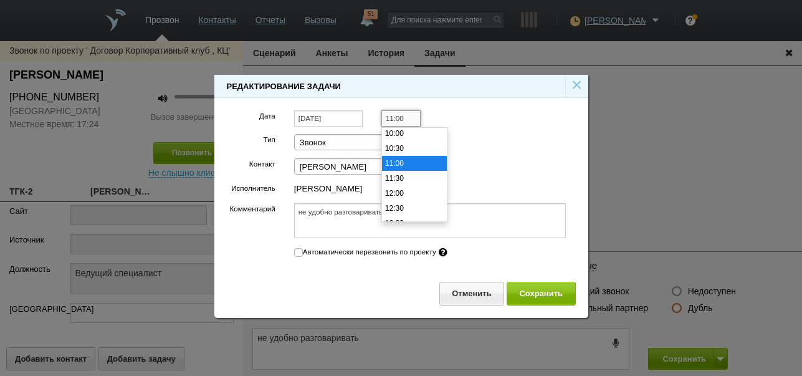
click at [407, 158] on li "11:00" at bounding box center [414, 163] width 65 height 15
type input "11:00"
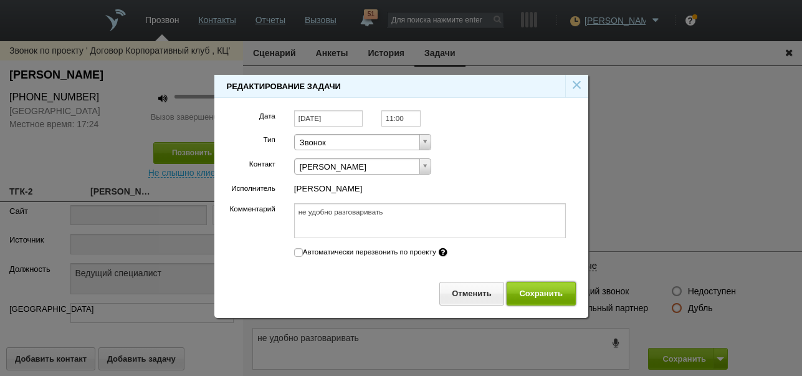
click at [539, 291] on button "Сохранить" at bounding box center [541, 293] width 69 height 23
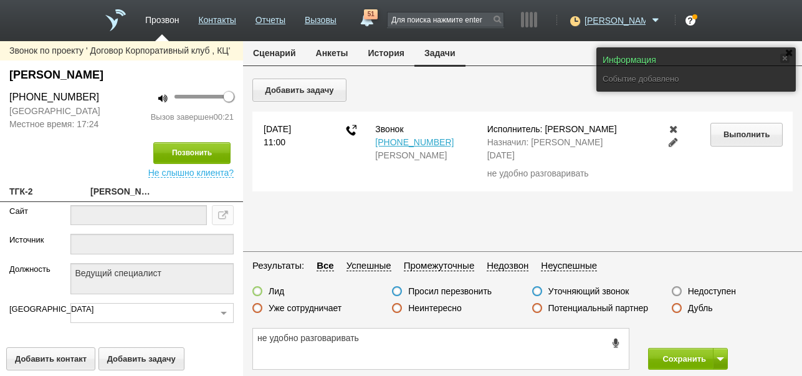
click at [277, 53] on button "Сценарий" at bounding box center [274, 53] width 63 height 24
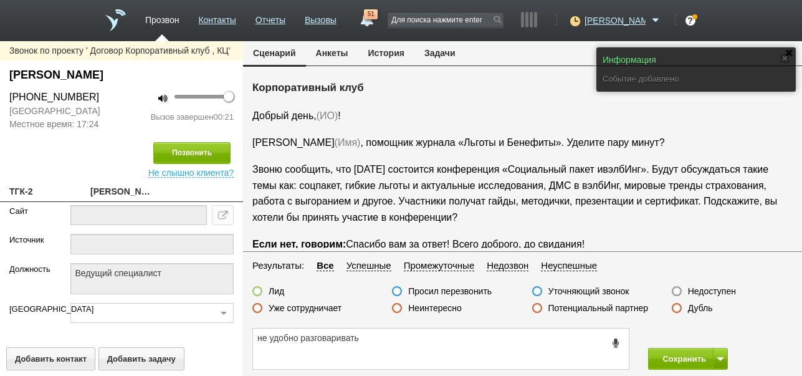
click at [469, 293] on label "Просил перезвонить" at bounding box center [450, 291] width 84 height 11
click at [0, 0] on input "Просил перезвонить" at bounding box center [0, 0] width 0 height 0
drag, startPoint x: 670, startPoint y: 364, endPoint x: 613, endPoint y: 287, distance: 95.4
click at [671, 364] on button "Сохранить" at bounding box center [680, 359] width 65 height 22
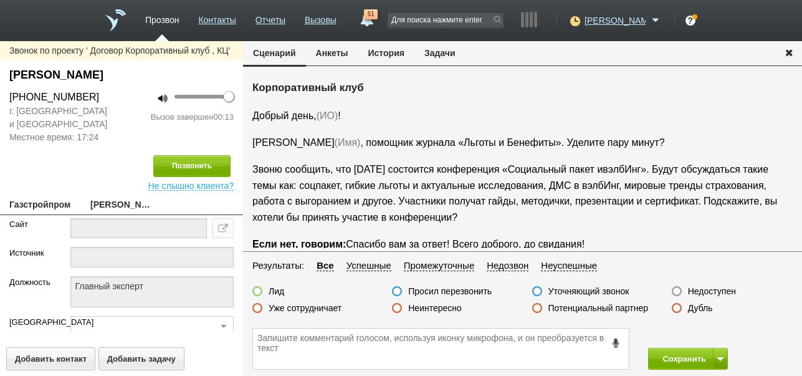
click at [616, 344] on icon at bounding box center [617, 342] width 14 height 9
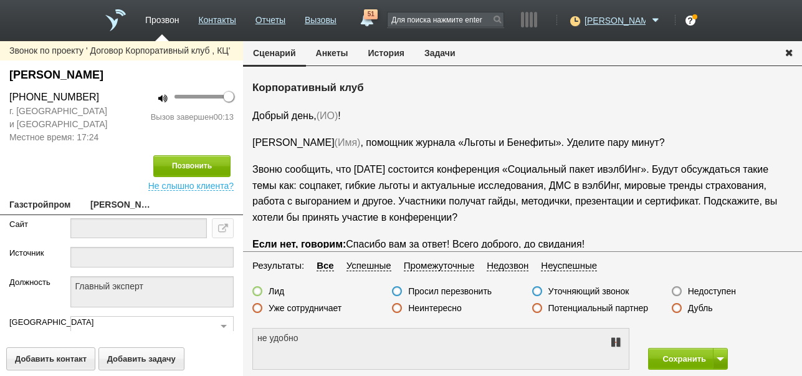
type textarea "не удобно разговаривать"
click at [614, 344] on icon at bounding box center [615, 342] width 15 height 10
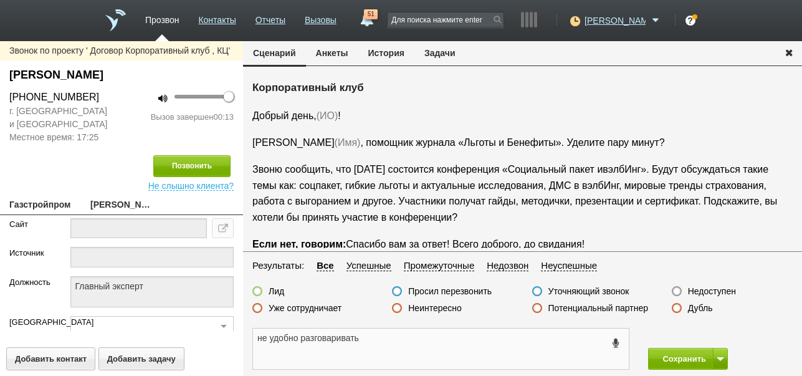
drag, startPoint x: 256, startPoint y: 341, endPoint x: 349, endPoint y: 338, distance: 92.9
click at [365, 340] on textarea "не удобно разговаривать" at bounding box center [441, 349] width 376 height 41
click at [436, 36] on div at bounding box center [445, 25] width 117 height 32
click at [436, 46] on button "Задачи" at bounding box center [440, 53] width 51 height 24
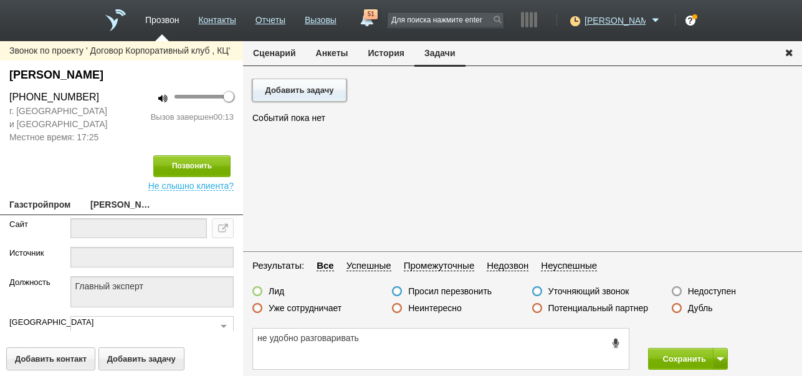
click at [325, 89] on button "Добавить задачу" at bounding box center [299, 90] width 94 height 23
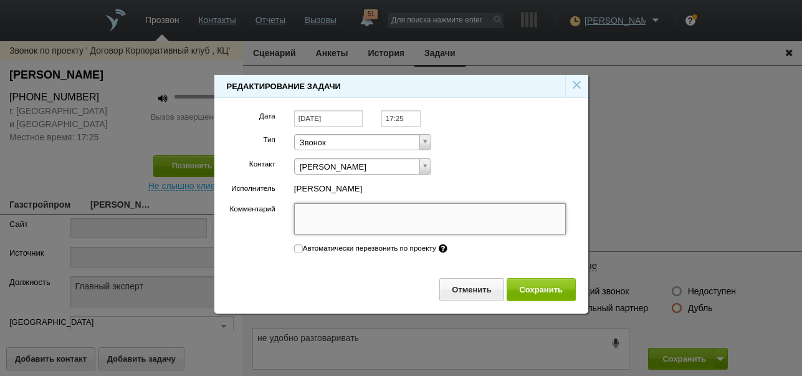
click at [385, 219] on textarea "Комментарий" at bounding box center [430, 218] width 272 height 31
paste textarea "не удобно разговаривать"
type textarea "не удобно разговаривать"
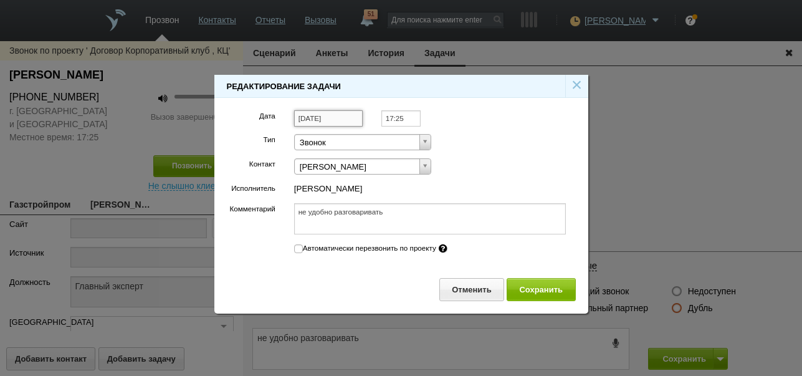
type textarea "не удобно разговаривать"
click at [356, 115] on input "[DATE]" at bounding box center [328, 118] width 69 height 17
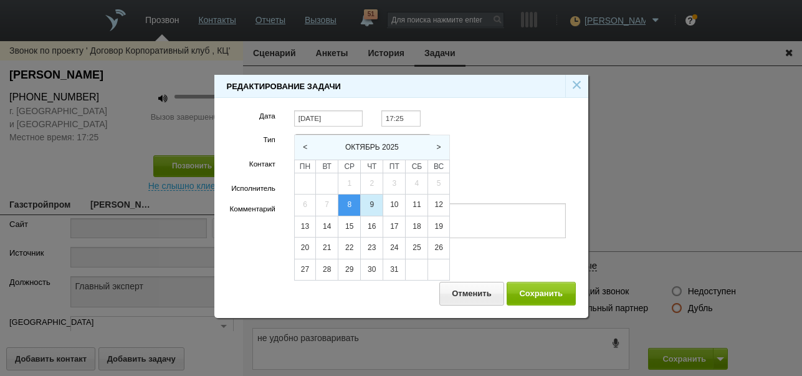
click at [371, 204] on div "9" at bounding box center [372, 205] width 22 height 21
type input "[DATE]"
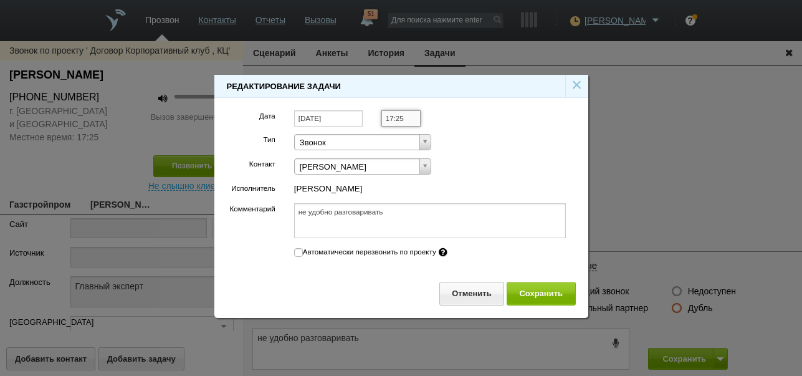
click at [410, 115] on input "17:25" at bounding box center [401, 118] width 39 height 17
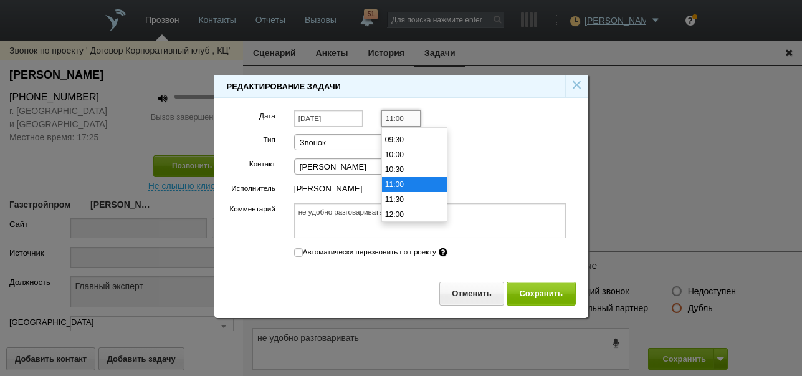
click at [410, 185] on li "11:00" at bounding box center [414, 184] width 65 height 15
type input "11:00"
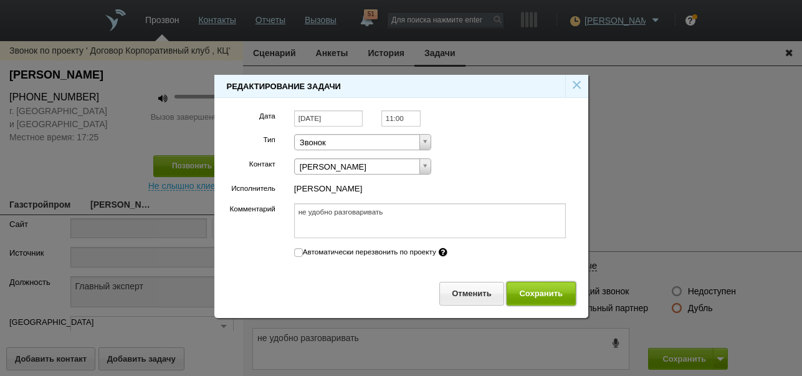
click at [537, 295] on button "Сохранить" at bounding box center [541, 293] width 69 height 23
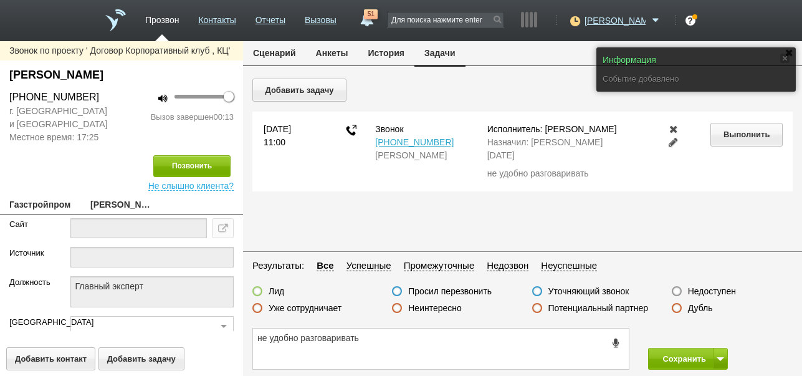
click at [282, 59] on button "Сценарий" at bounding box center [274, 53] width 63 height 24
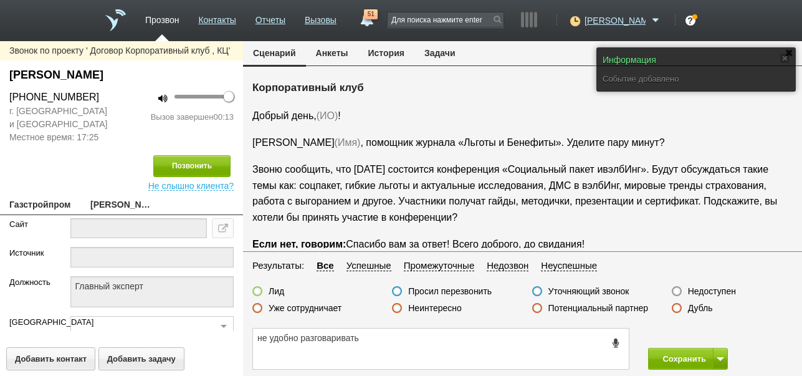
click at [465, 293] on label "Просил перезвонить" at bounding box center [450, 291] width 84 height 11
click at [0, 0] on input "Просил перезвонить" at bounding box center [0, 0] width 0 height 0
click at [667, 357] on button "Сохранить" at bounding box center [680, 359] width 65 height 22
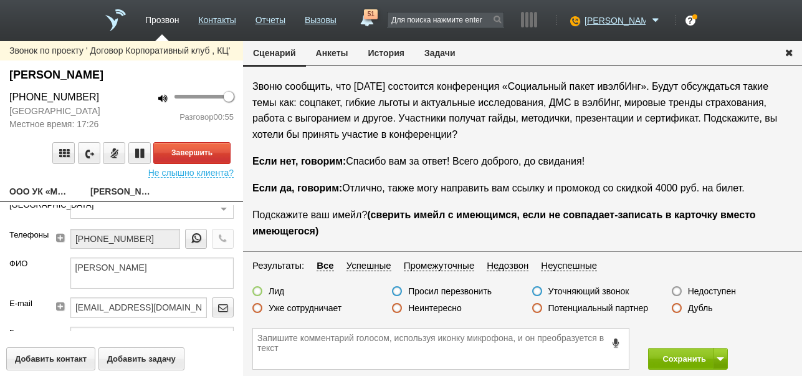
scroll to position [145, 0]
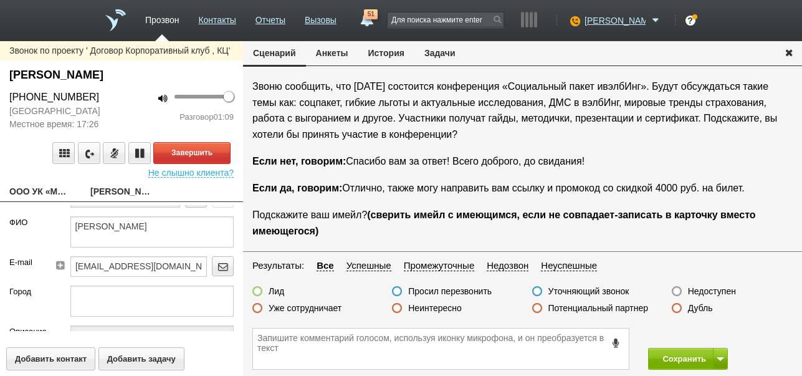
click at [392, 50] on button "История" at bounding box center [386, 53] width 56 height 24
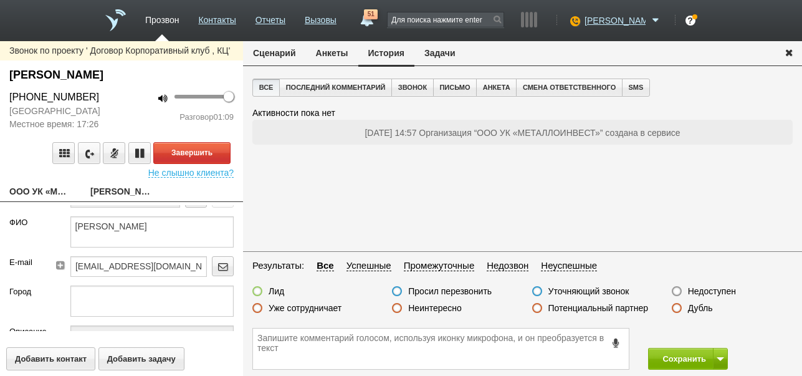
scroll to position [0, 0]
click at [272, 53] on button "Сценарий" at bounding box center [274, 53] width 63 height 24
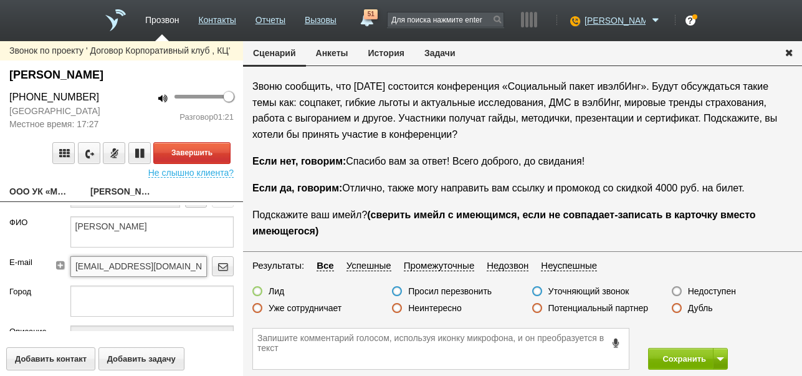
drag, startPoint x: 73, startPoint y: 266, endPoint x: 172, endPoint y: 260, distance: 99.3
click at [207, 271] on div "[EMAIL_ADDRESS][DOMAIN_NAME]" at bounding box center [151, 270] width 163 height 29
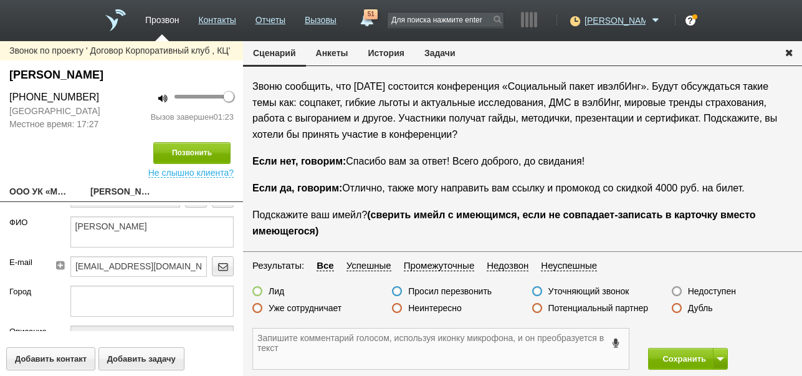
click at [332, 345] on textarea at bounding box center [441, 349] width 376 height 41
paste textarea "[EMAIL_ADDRESS][DOMAIN_NAME]"
drag, startPoint x: 10, startPoint y: 72, endPoint x: 108, endPoint y: 74, distance: 98.5
click at [108, 74] on div "[PERSON_NAME]" at bounding box center [121, 75] width 224 height 17
copy div "[PERSON_NAME]"
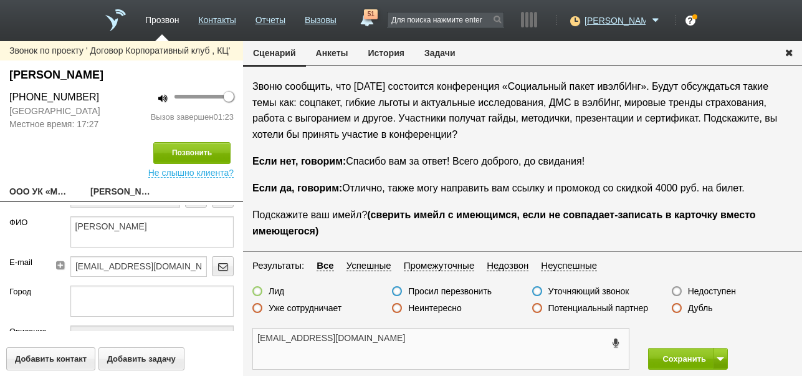
click at [425, 339] on textarea "[EMAIL_ADDRESS][DOMAIN_NAME]" at bounding box center [441, 349] width 376 height 41
paste textarea "[PERSON_NAME]"
type textarea "[EMAIL_ADDRESS][DOMAIN_NAME] [PERSON_NAME] ждёт ссылку"
click at [257, 291] on label at bounding box center [257, 291] width 10 height 10
click at [0, 0] on input "Лид" at bounding box center [0, 0] width 0 height 0
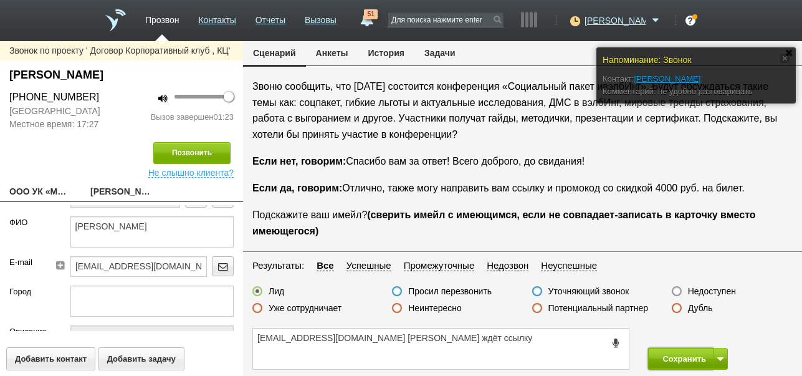
click at [687, 354] on button "Сохранить" at bounding box center [680, 359] width 65 height 22
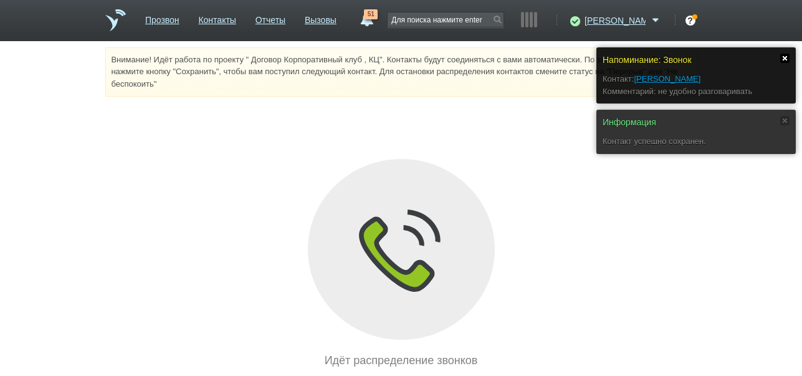
click at [786, 54] on link at bounding box center [785, 58] width 9 height 9
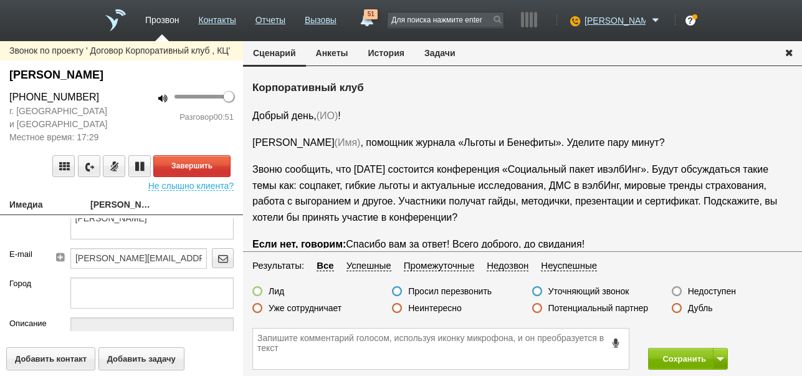
scroll to position [62, 0]
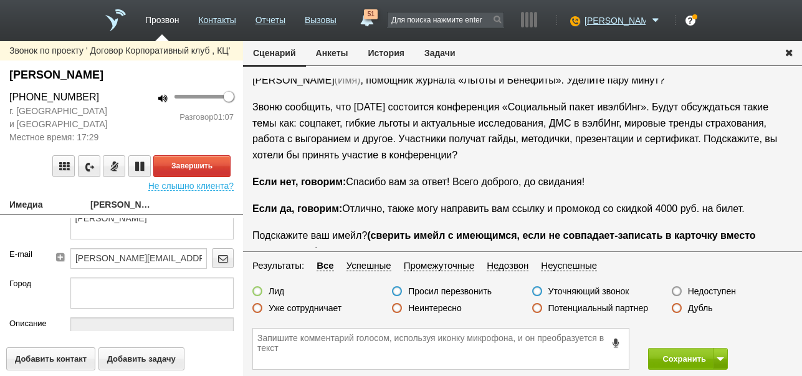
click at [380, 55] on button "История" at bounding box center [386, 53] width 56 height 24
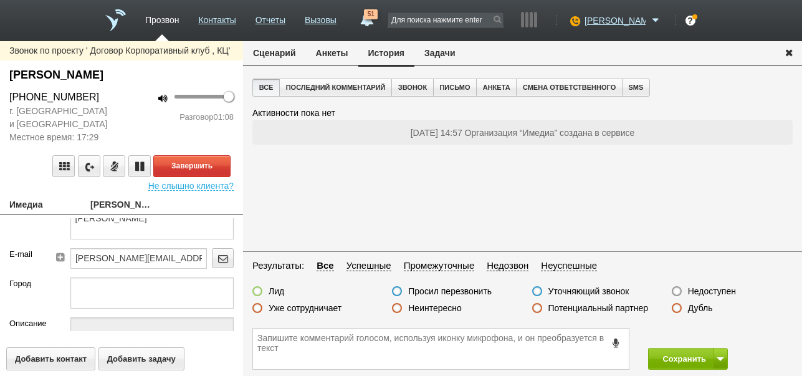
scroll to position [0, 0]
click at [286, 55] on button "Сценарий" at bounding box center [274, 53] width 63 height 24
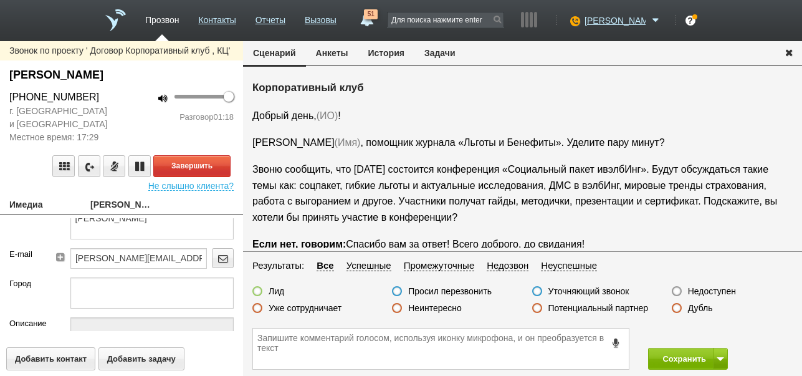
scroll to position [62, 0]
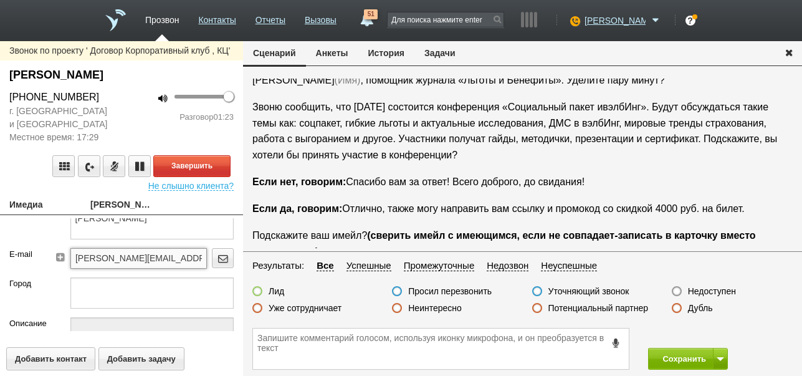
drag, startPoint x: 70, startPoint y: 256, endPoint x: 190, endPoint y: 254, distance: 119.7
click at [190, 254] on input "[PERSON_NAME][EMAIL_ADDRESS][DOMAIN_NAME]" at bounding box center [138, 258] width 137 height 20
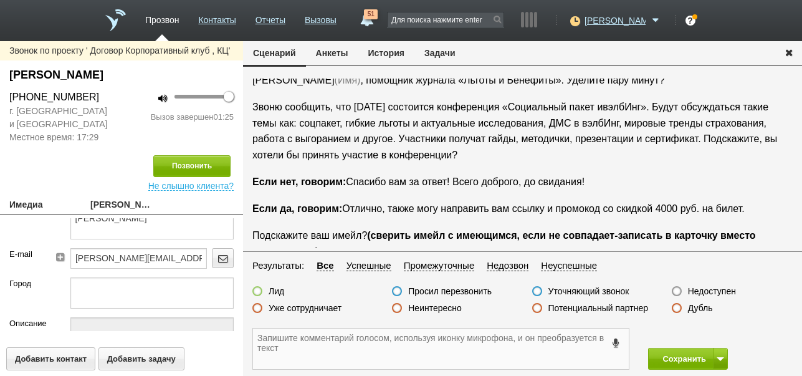
click at [346, 350] on textarea at bounding box center [441, 349] width 376 height 41
paste textarea "[PERSON_NAME][EMAIL_ADDRESS][DOMAIN_NAME]"
drag, startPoint x: 9, startPoint y: 71, endPoint x: 117, endPoint y: 73, distance: 107.2
click at [117, 73] on div "[PERSON_NAME]" at bounding box center [121, 75] width 224 height 17
copy div "[PERSON_NAME]"
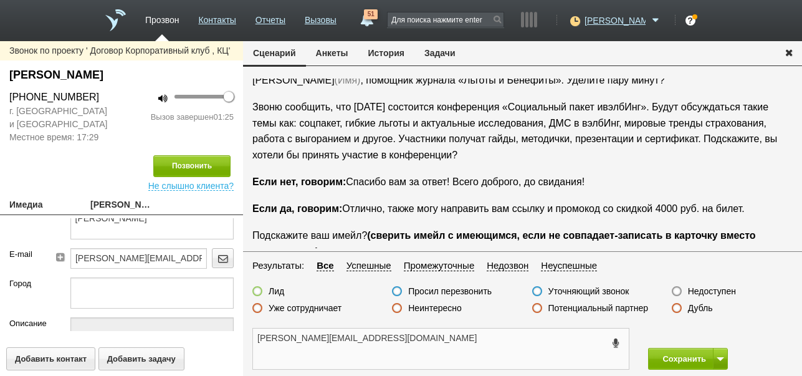
click at [463, 339] on textarea "[PERSON_NAME][EMAIL_ADDRESS][DOMAIN_NAME]" at bounding box center [441, 349] width 376 height 41
paste textarea "[PERSON_NAME]"
type textarea "[PERSON_NAME][EMAIL_ADDRESS][DOMAIN_NAME] [PERSON_NAME] ждёт ссылку"
click at [257, 291] on label at bounding box center [257, 291] width 10 height 10
click at [0, 0] on input "Лид" at bounding box center [0, 0] width 0 height 0
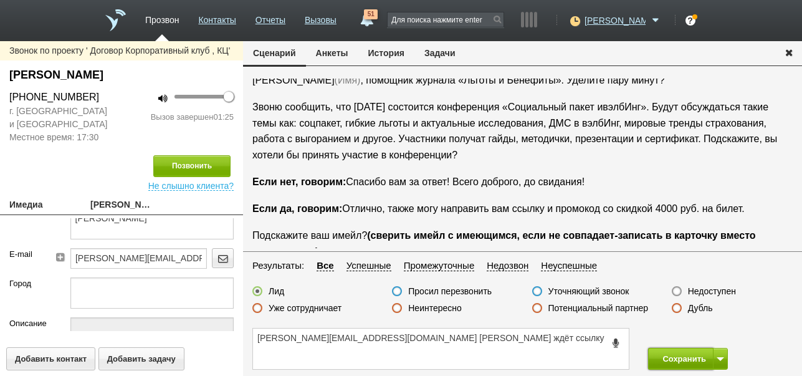
click at [669, 358] on button "Сохранить" at bounding box center [680, 359] width 65 height 22
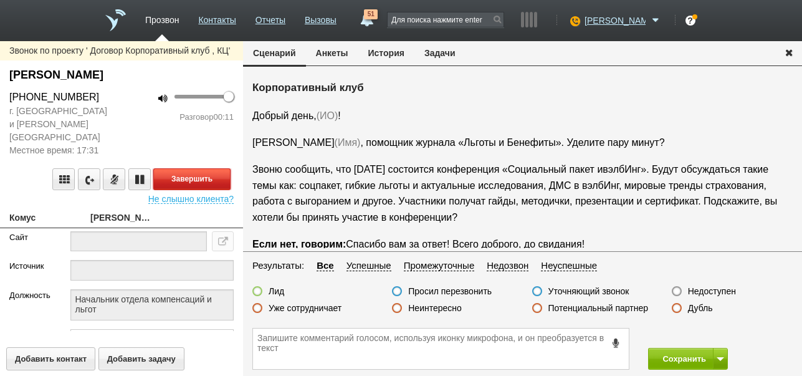
click at [201, 168] on button "Завершить" at bounding box center [191, 179] width 77 height 22
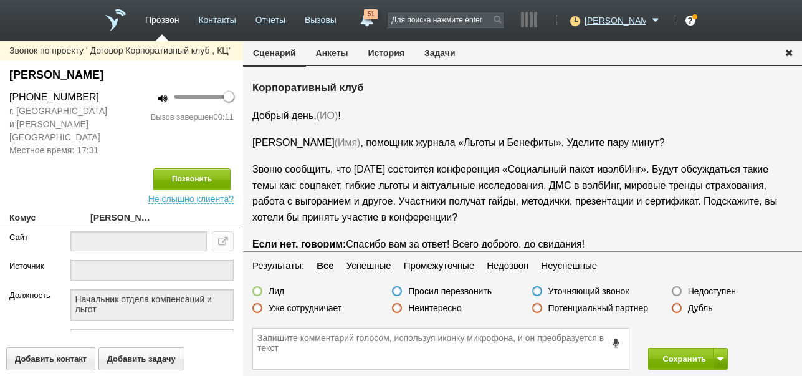
click at [711, 289] on label "Недоступен" at bounding box center [712, 291] width 48 height 11
click at [0, 0] on input "Недоступен" at bounding box center [0, 0] width 0 height 0
click at [723, 357] on span at bounding box center [720, 359] width 7 height 4
click at [711, 333] on button "Сохранить и остаться" at bounding box center [679, 336] width 97 height 22
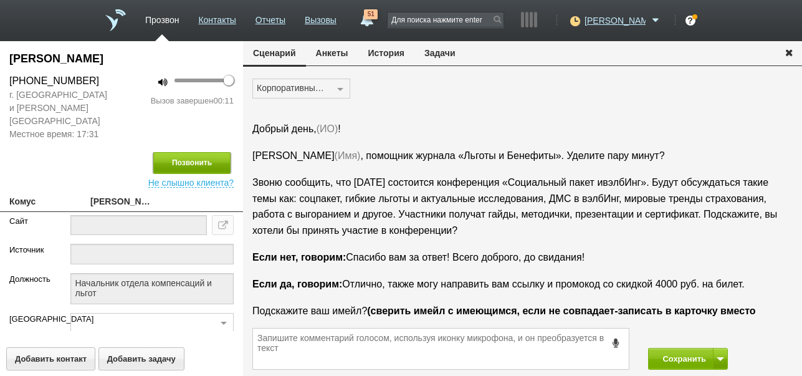
click at [204, 152] on button "Позвонить" at bounding box center [191, 163] width 77 height 22
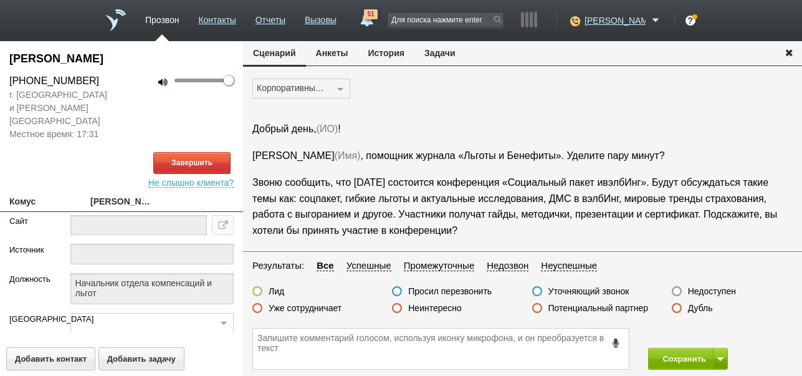
click at [391, 57] on button "История" at bounding box center [386, 53] width 56 height 24
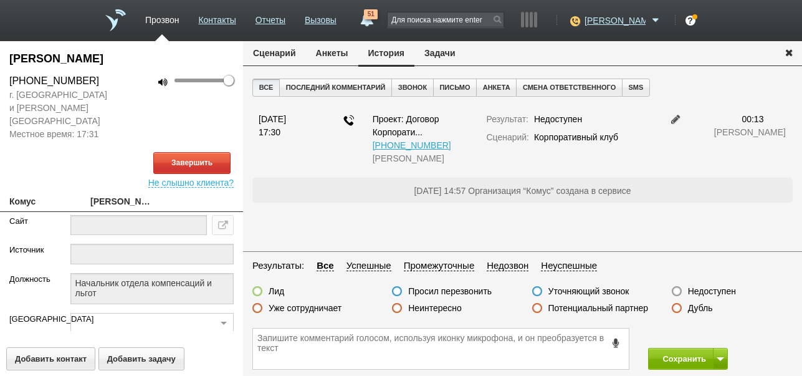
click at [288, 50] on button "Сценарий" at bounding box center [274, 53] width 63 height 24
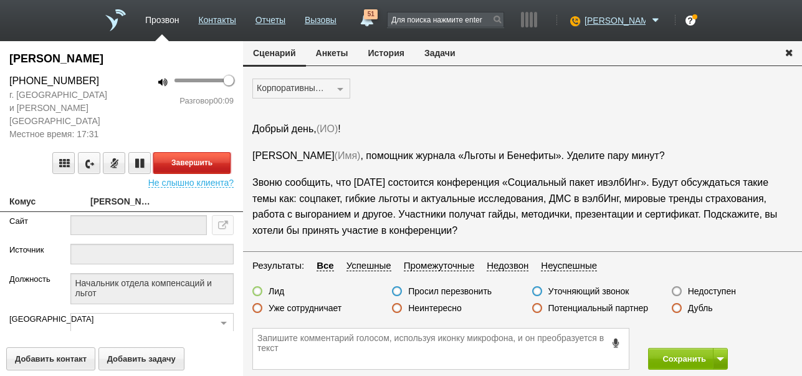
click at [214, 152] on button "Завершить" at bounding box center [191, 163] width 77 height 22
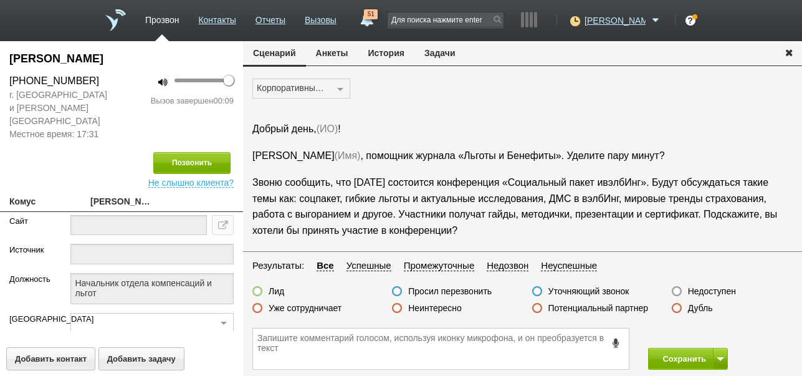
click at [725, 290] on label "Недоступен" at bounding box center [712, 291] width 48 height 11
click at [0, 0] on input "Недоступен" at bounding box center [0, 0] width 0 height 0
click at [675, 357] on button "Сохранить" at bounding box center [680, 359] width 65 height 22
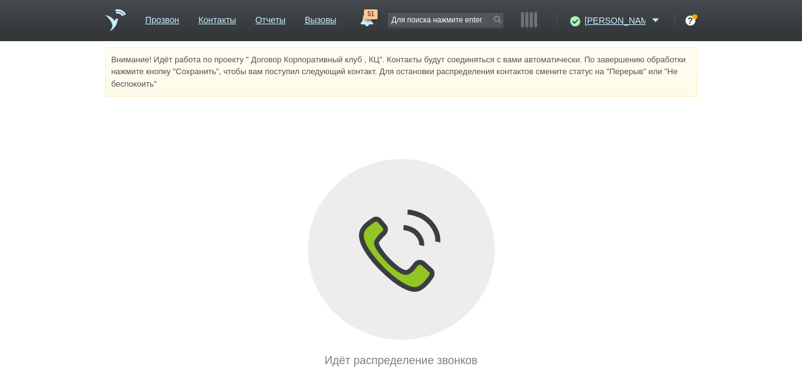
click at [286, 16] on link "Отчеты" at bounding box center [271, 18] width 30 height 18
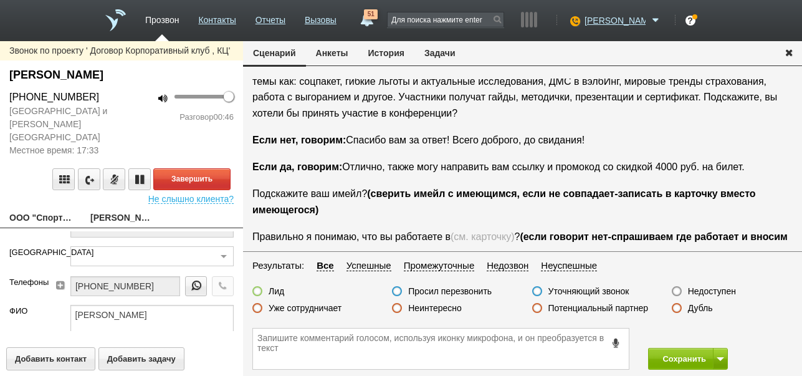
scroll to position [125, 0]
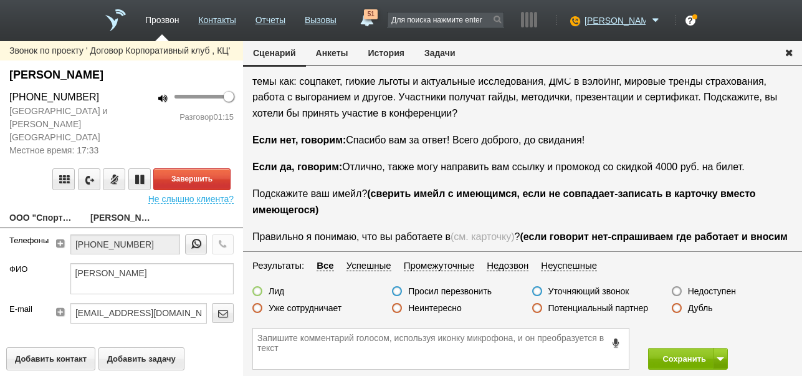
click at [393, 53] on button "История" at bounding box center [386, 53] width 56 height 24
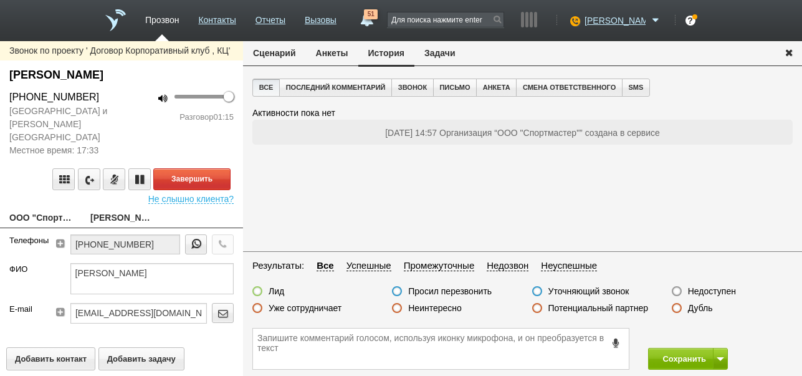
scroll to position [0, 0]
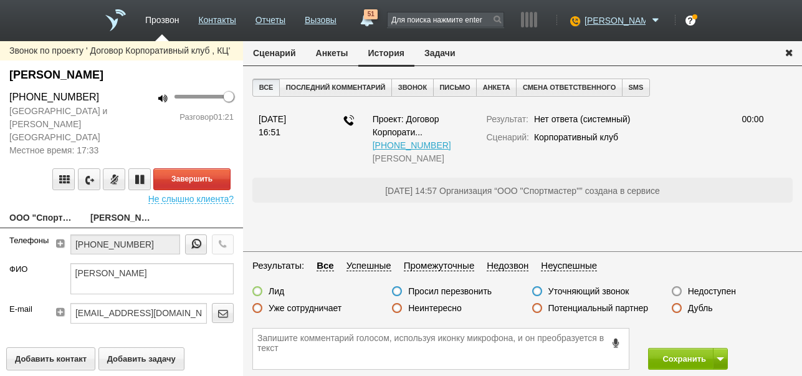
click at [283, 47] on button "Сценарий" at bounding box center [274, 53] width 63 height 24
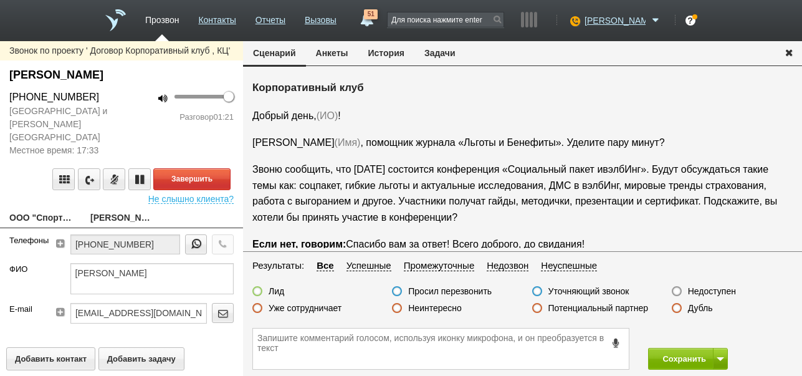
scroll to position [104, 0]
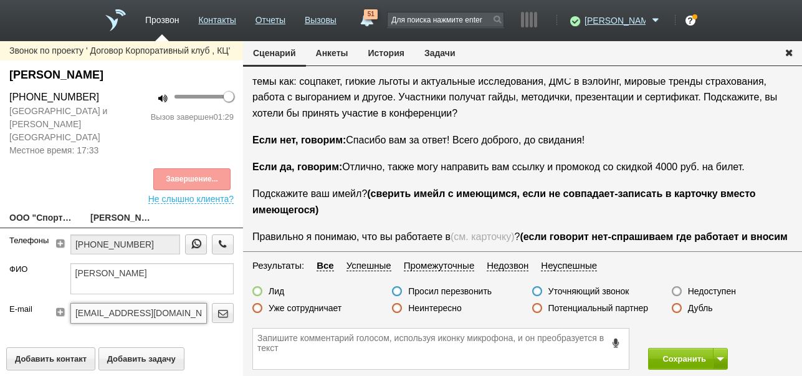
drag, startPoint x: 72, startPoint y: 298, endPoint x: 187, endPoint y: 295, distance: 114.8
click at [201, 303] on div "[EMAIL_ADDRESS][DOMAIN_NAME]" at bounding box center [151, 317] width 163 height 29
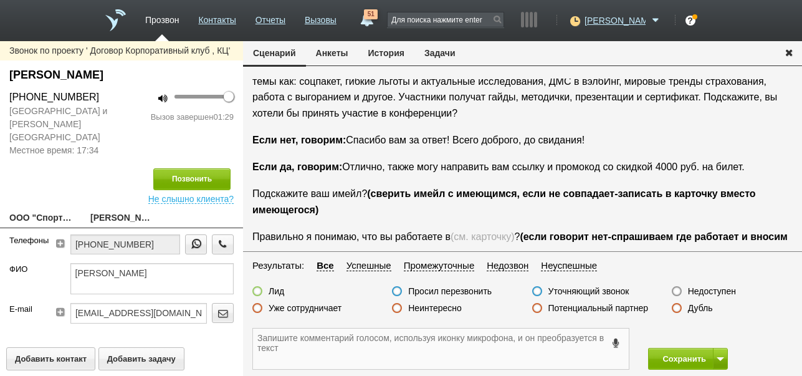
click at [300, 342] on textarea at bounding box center [441, 349] width 376 height 41
paste textarea "[EMAIL_ADDRESS][DOMAIN_NAME]"
drag, startPoint x: 11, startPoint y: 70, endPoint x: 100, endPoint y: 77, distance: 90.1
click at [112, 75] on div "[PERSON_NAME]" at bounding box center [121, 75] width 224 height 17
copy div "[PERSON_NAME]"
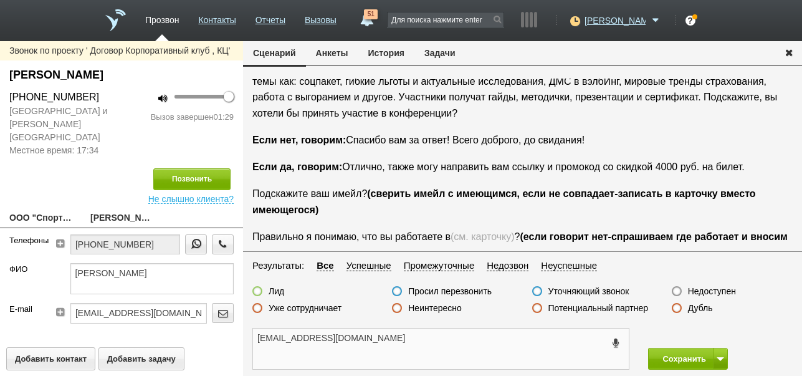
click at [440, 343] on textarea "[EMAIL_ADDRESS][DOMAIN_NAME]" at bounding box center [441, 349] width 376 height 41
paste textarea "[PERSON_NAME]"
type textarea "[EMAIL_ADDRESS][DOMAIN_NAME] [PERSON_NAME] ждёт ссылку"
click at [256, 292] on label at bounding box center [257, 291] width 10 height 10
click at [0, 0] on input "Лид" at bounding box center [0, 0] width 0 height 0
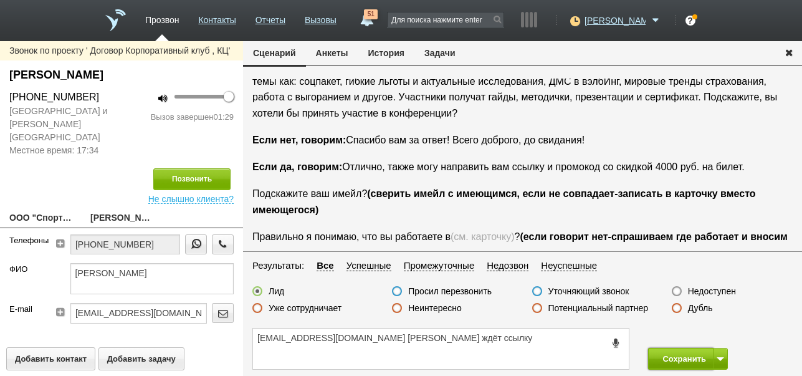
click at [677, 362] on button "Сохранить" at bounding box center [680, 359] width 65 height 22
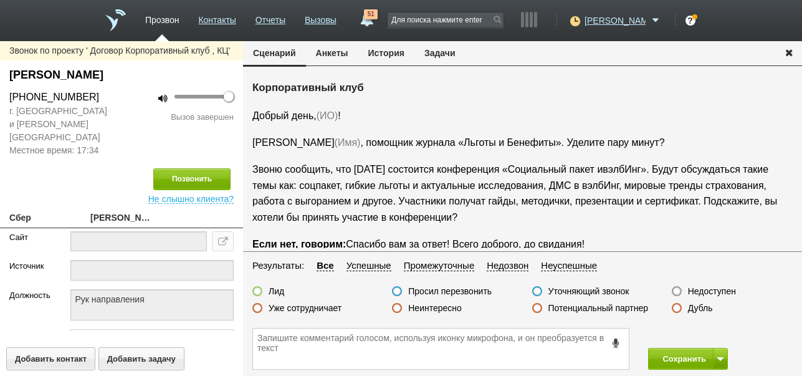
click at [704, 288] on label "Недоступен" at bounding box center [712, 291] width 48 height 11
click at [0, 0] on input "Недоступен" at bounding box center [0, 0] width 0 height 0
click at [724, 360] on span at bounding box center [720, 359] width 7 height 4
click at [716, 332] on button "Сохранить и остаться" at bounding box center [679, 336] width 97 height 22
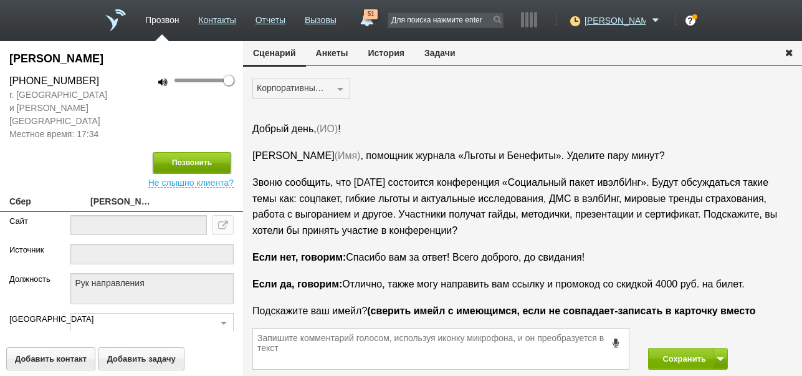
click at [211, 152] on button "Позвонить" at bounding box center [191, 163] width 77 height 22
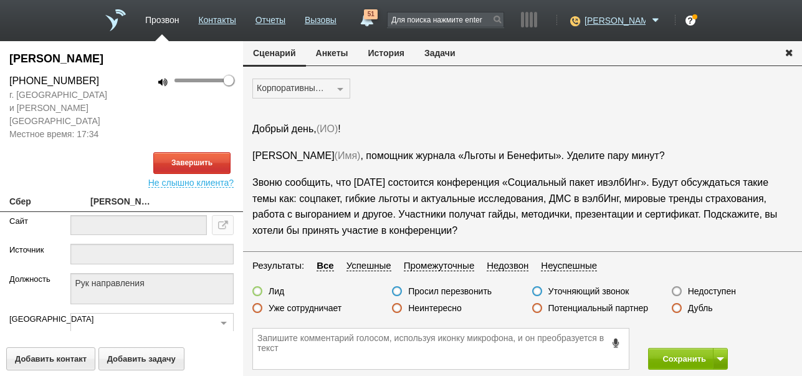
click at [393, 52] on button "История" at bounding box center [386, 53] width 56 height 24
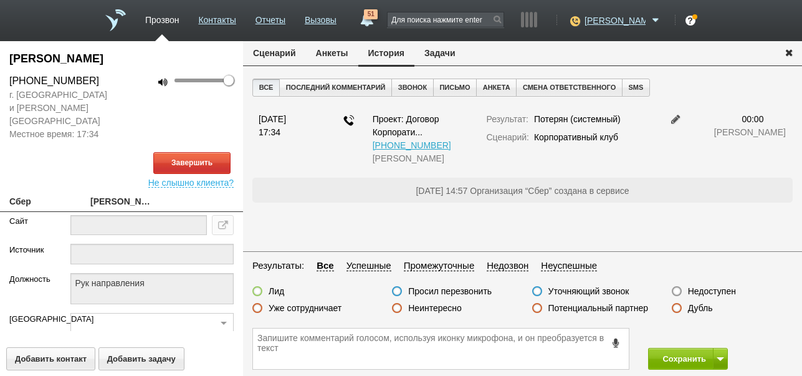
click at [268, 53] on button "Сценарий" at bounding box center [274, 53] width 63 height 24
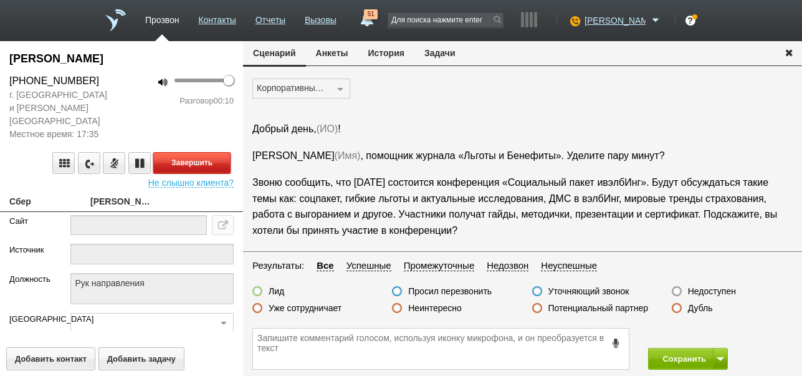
click at [224, 152] on button "Завершить" at bounding box center [191, 163] width 77 height 22
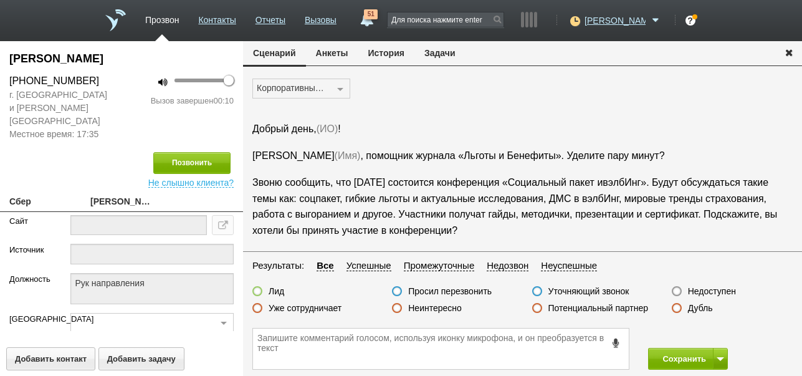
click at [703, 291] on label "Недоступен" at bounding box center [712, 291] width 48 height 11
click at [0, 0] on input "Недоступен" at bounding box center [0, 0] width 0 height 0
click at [683, 361] on button "Сохранить" at bounding box center [680, 359] width 65 height 22
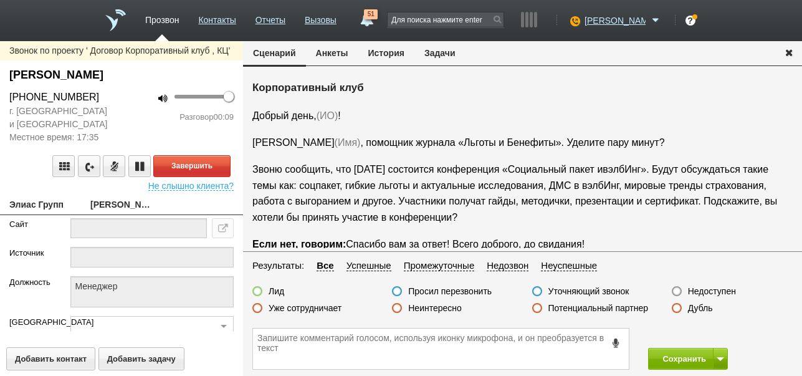
click at [397, 54] on button "История" at bounding box center [386, 53] width 56 height 24
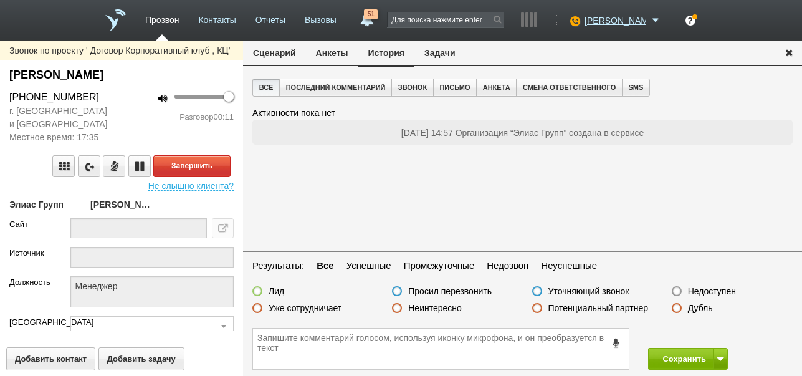
click at [291, 49] on button "Сценарий" at bounding box center [274, 53] width 63 height 24
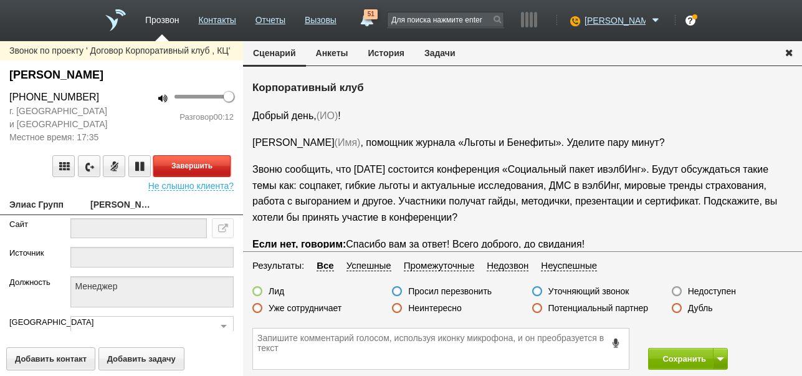
click at [206, 162] on button "Завершить" at bounding box center [191, 166] width 77 height 22
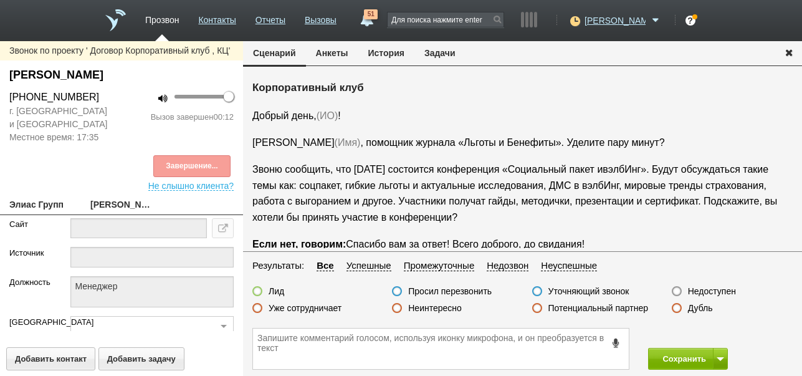
drag, startPoint x: 709, startPoint y: 292, endPoint x: 709, endPoint y: 335, distance: 43.0
click at [709, 292] on label "Недоступен" at bounding box center [712, 291] width 48 height 11
click at [0, 0] on input "Недоступен" at bounding box center [0, 0] width 0 height 0
click at [718, 357] on span at bounding box center [720, 359] width 7 height 4
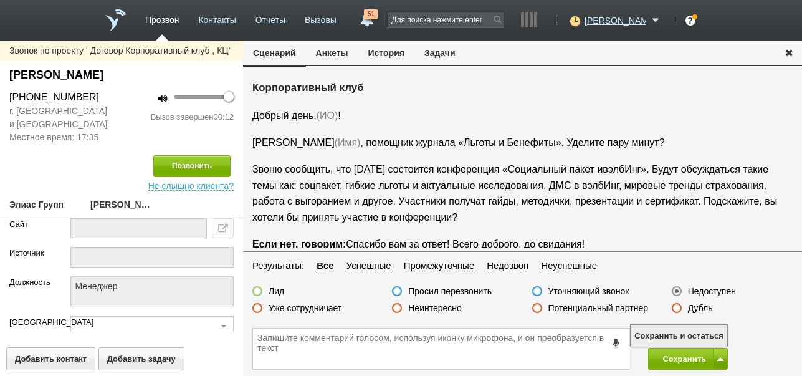
click at [696, 335] on button "Сохранить и остаться" at bounding box center [679, 336] width 97 height 22
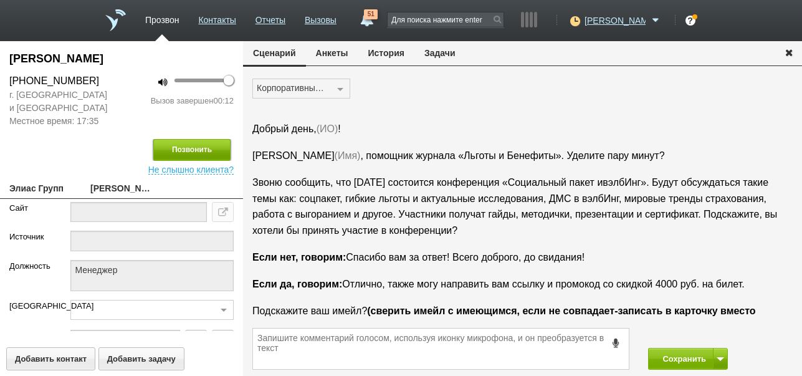
click at [208, 142] on button "Позвонить" at bounding box center [191, 150] width 77 height 22
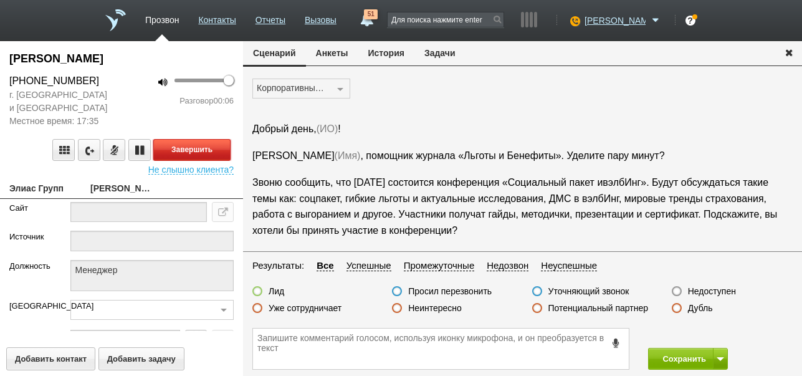
click at [214, 155] on button "Завершить" at bounding box center [191, 150] width 77 height 22
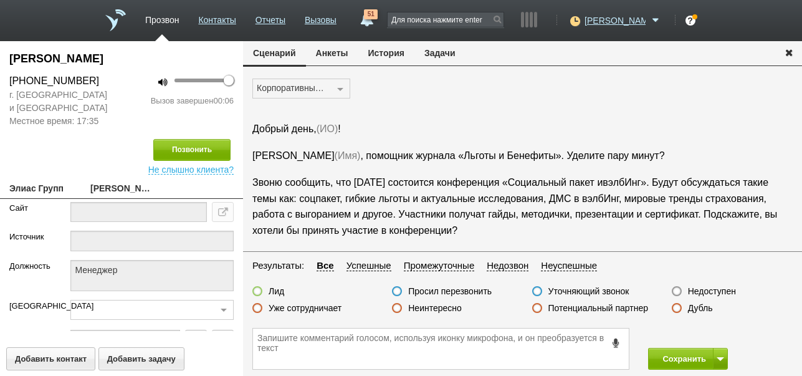
click at [729, 292] on label "Недоступен" at bounding box center [712, 291] width 48 height 11
click at [0, 0] on input "Недоступен" at bounding box center [0, 0] width 0 height 0
click at [684, 358] on button "Сохранить" at bounding box center [680, 359] width 65 height 22
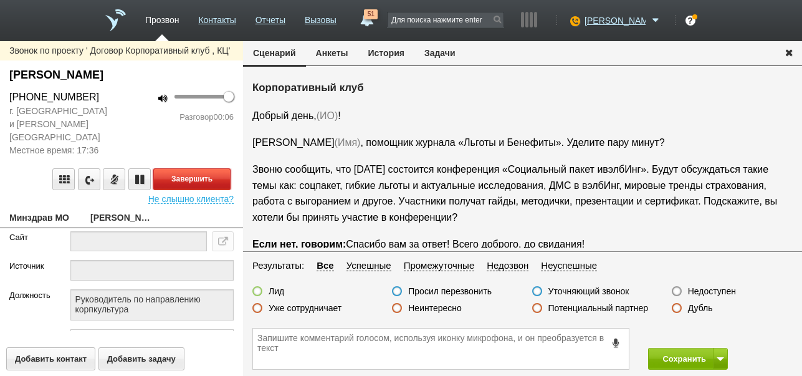
click at [217, 168] on button "Завершить" at bounding box center [191, 179] width 77 height 22
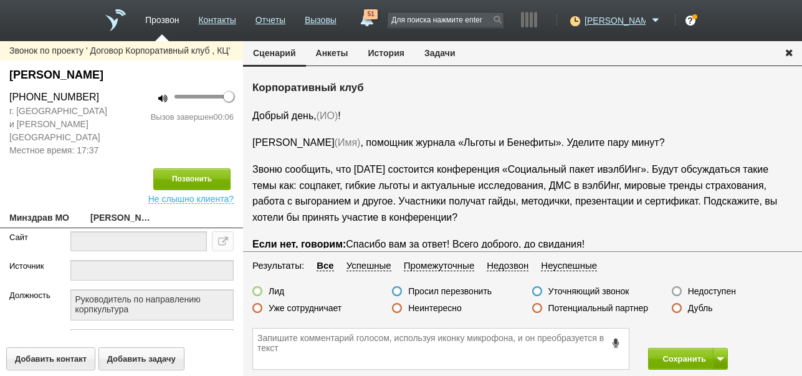
drag, startPoint x: 702, startPoint y: 291, endPoint x: 739, endPoint y: 329, distance: 53.3
click at [703, 291] on label "Недоступен" at bounding box center [712, 291] width 48 height 11
click at [0, 0] on input "Недоступен" at bounding box center [0, 0] width 0 height 0
click at [723, 358] on span at bounding box center [720, 359] width 7 height 4
click at [718, 334] on button "Сохранить и остаться" at bounding box center [679, 336] width 97 height 22
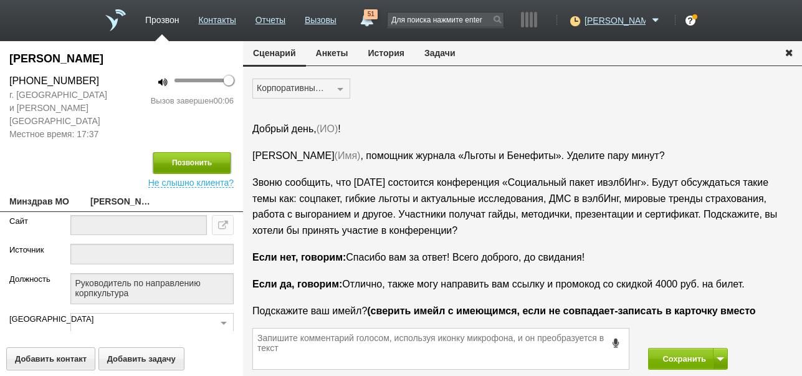
click at [178, 152] on button "Позвонить" at bounding box center [191, 163] width 77 height 22
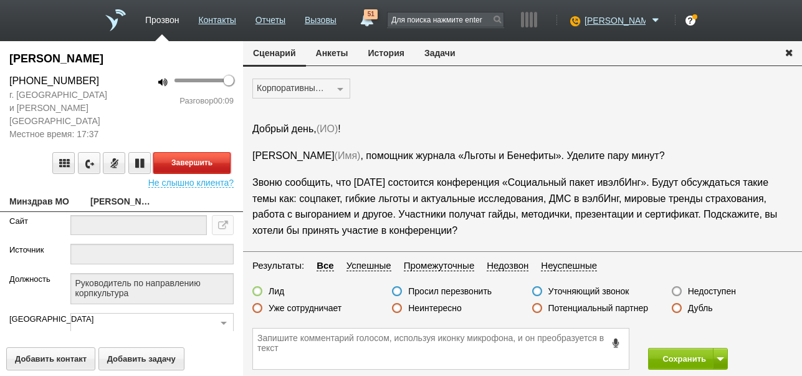
click at [200, 152] on button "Завершить" at bounding box center [191, 163] width 77 height 22
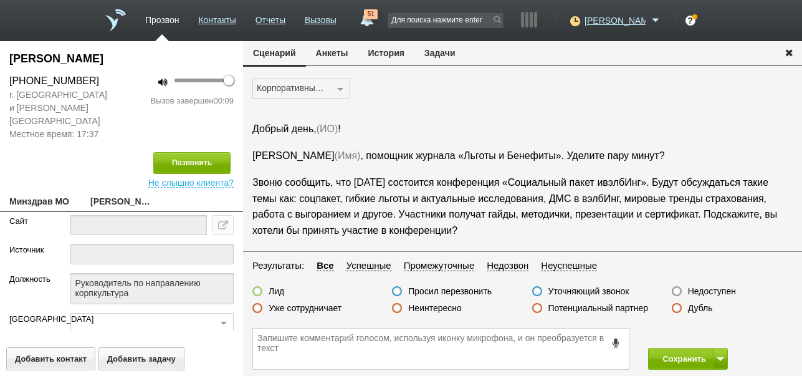
click at [713, 291] on label "Недоступен" at bounding box center [712, 291] width 48 height 11
click at [0, 0] on input "Недоступен" at bounding box center [0, 0] width 0 height 0
click at [680, 364] on button "Сохранить" at bounding box center [680, 359] width 65 height 22
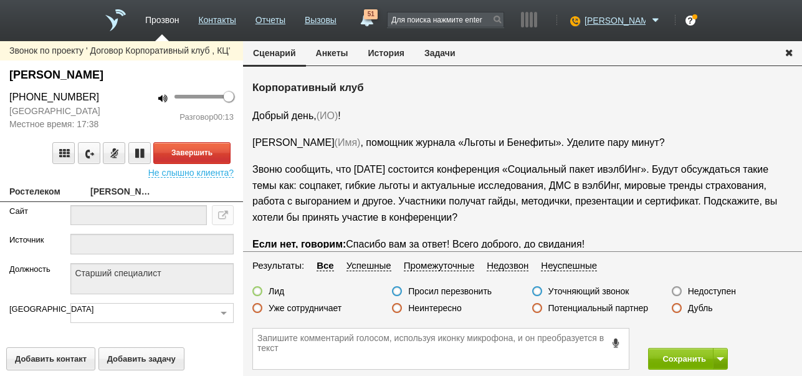
scroll to position [21, 0]
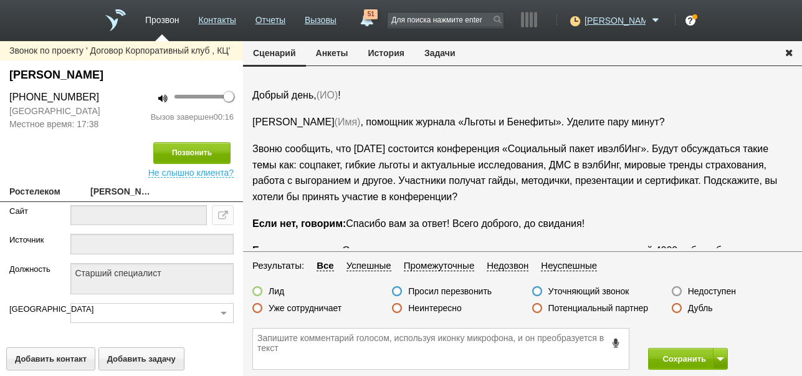
click at [617, 339] on icon at bounding box center [617, 342] width 14 height 9
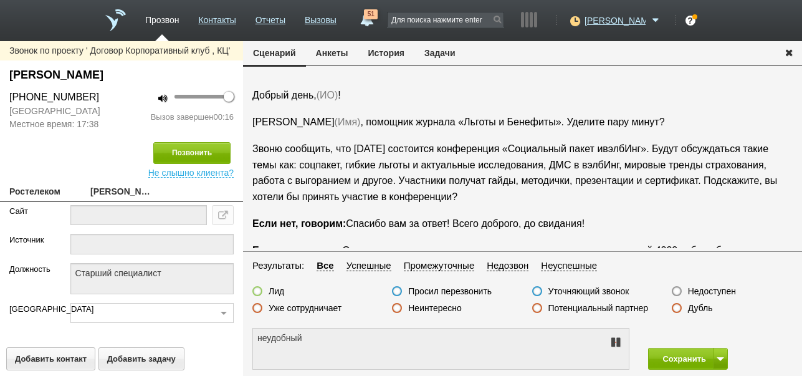
type textarea "не удобно разговаривать"
click at [617, 339] on icon at bounding box center [615, 342] width 15 height 10
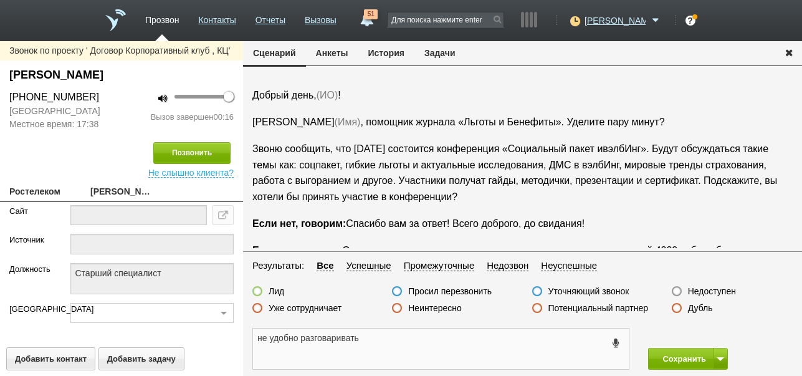
drag, startPoint x: 257, startPoint y: 339, endPoint x: 378, endPoint y: 353, distance: 121.9
click at [378, 353] on textarea "не удобно разговаривать" at bounding box center [441, 349] width 376 height 41
click at [443, 54] on button "Задачи" at bounding box center [440, 53] width 51 height 24
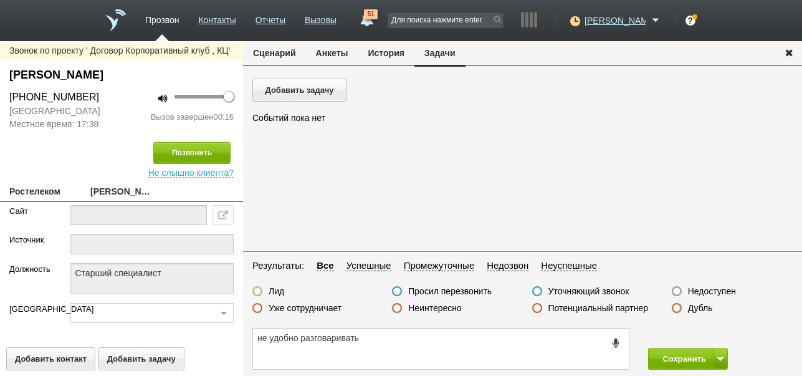
scroll to position [0, 0]
click at [327, 85] on button "Добавить задачу" at bounding box center [299, 90] width 94 height 23
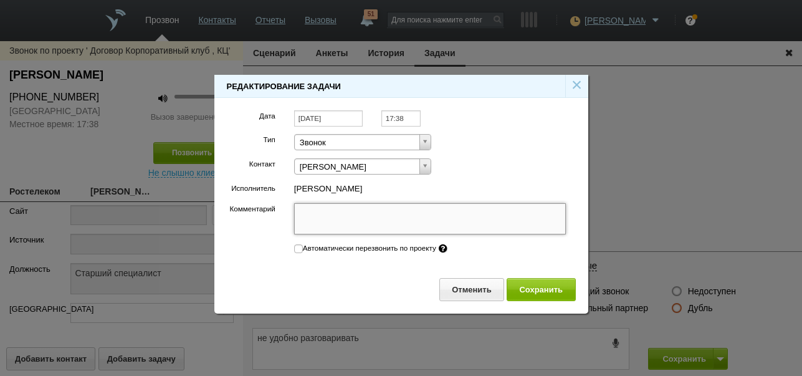
click at [344, 221] on textarea "Комментарий" at bounding box center [430, 218] width 272 height 31
paste textarea "не удобно разговаривать"
type textarea "не удобно разговаривать"
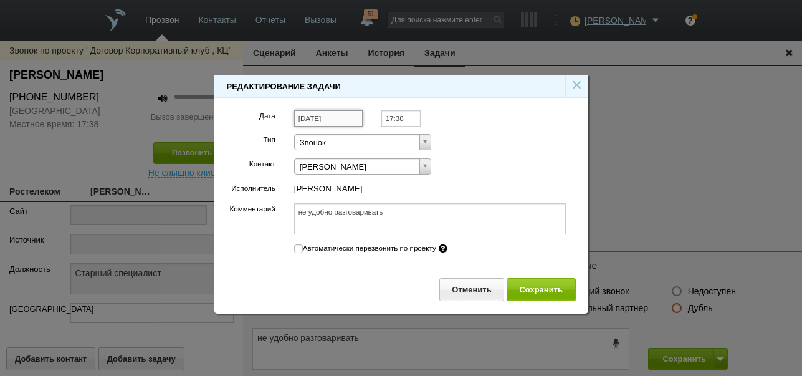
type textarea "не удобно разговаривать"
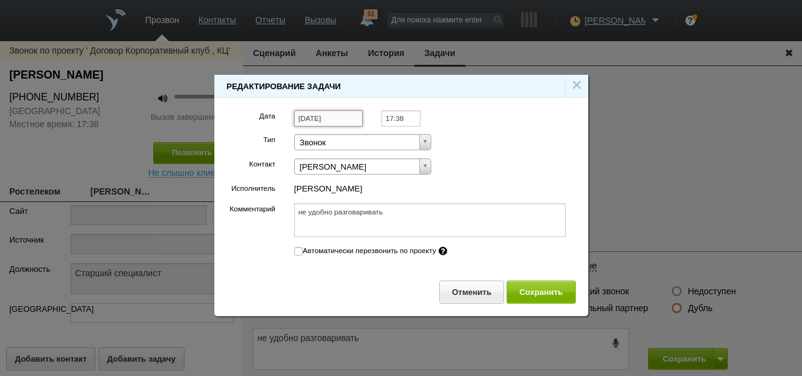
click at [342, 120] on input "[DATE]" at bounding box center [328, 118] width 69 height 17
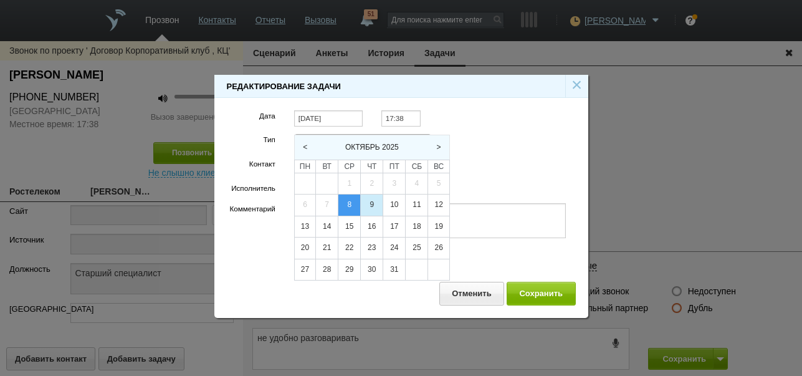
click at [372, 198] on div "9" at bounding box center [372, 205] width 22 height 21
type input "[DATE]"
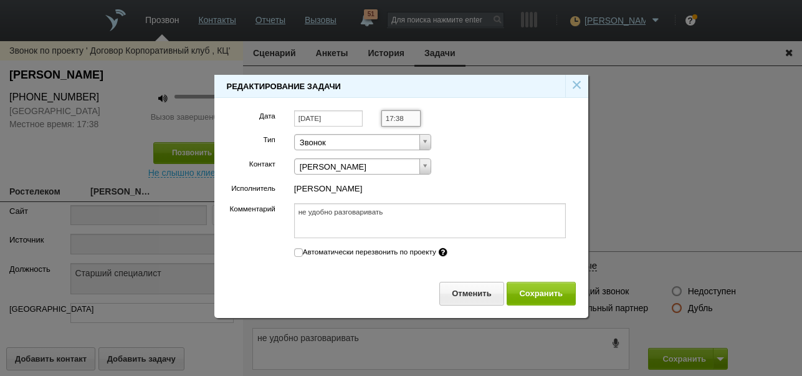
click at [411, 117] on input "17:38" at bounding box center [401, 118] width 39 height 17
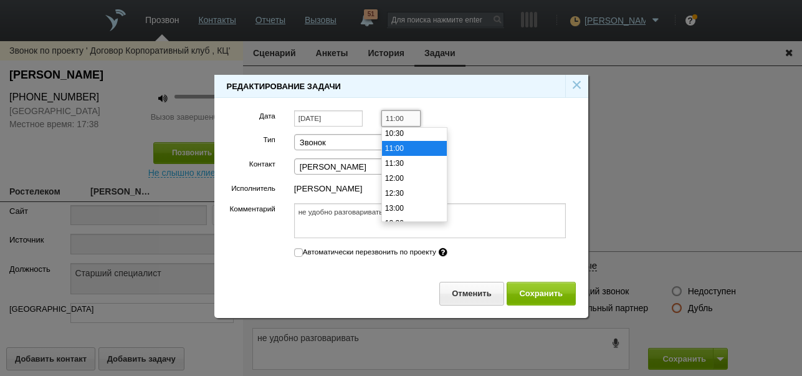
click at [410, 150] on li "11:00" at bounding box center [414, 148] width 65 height 15
type input "11:00"
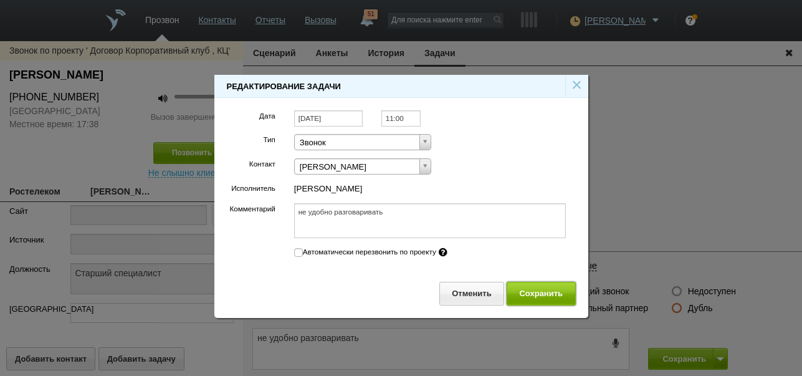
click at [527, 294] on button "Сохранить" at bounding box center [541, 293] width 69 height 23
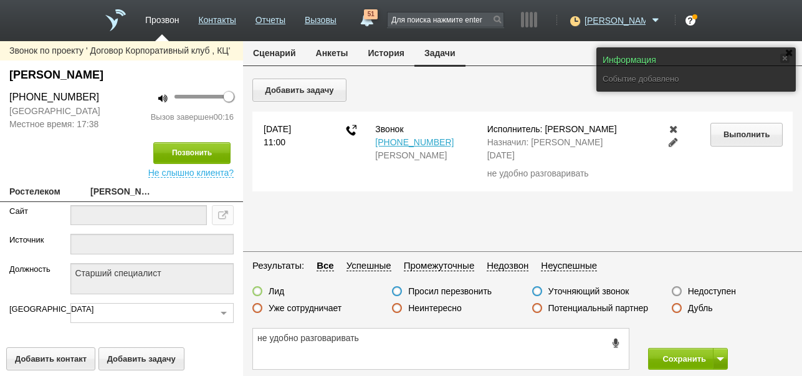
click at [271, 55] on button "Сценарий" at bounding box center [274, 53] width 63 height 24
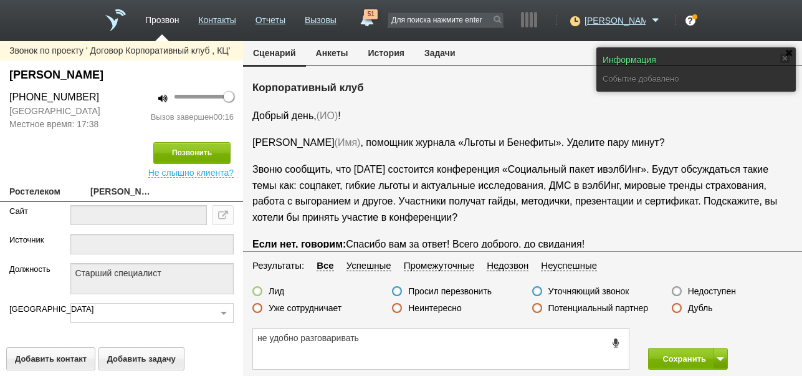
scroll to position [21, 0]
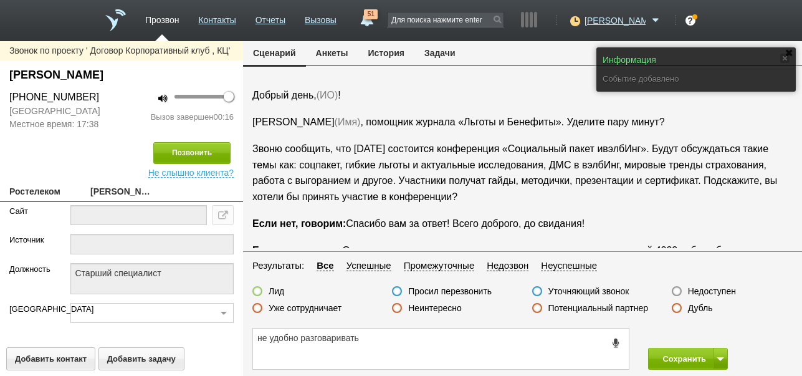
click at [709, 296] on label "Недоступен" at bounding box center [712, 291] width 48 height 11
click at [0, 0] on input "Недоступен" at bounding box center [0, 0] width 0 height 0
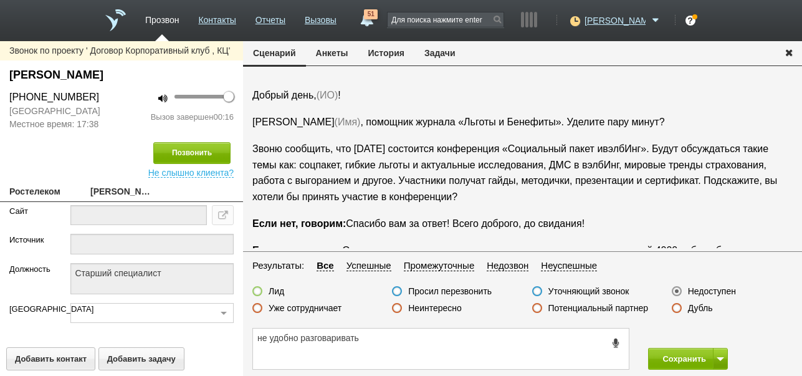
click at [453, 291] on label "Просил перезвонить" at bounding box center [450, 291] width 84 height 11
click at [0, 0] on input "Просил перезвонить" at bounding box center [0, 0] width 0 height 0
click at [671, 361] on button "Сохранить" at bounding box center [680, 359] width 65 height 22
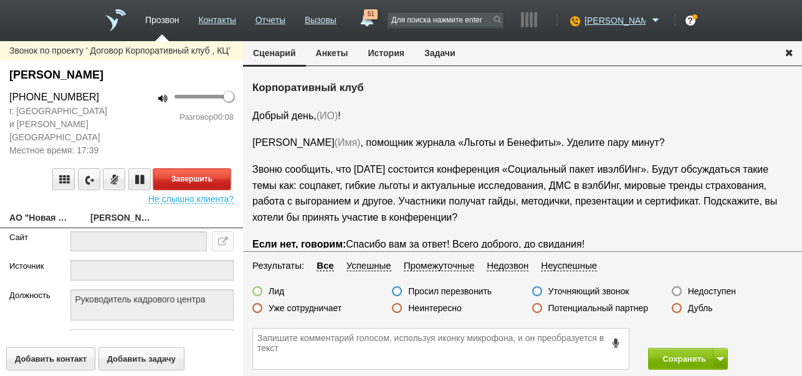
click at [217, 168] on button "Завершить" at bounding box center [191, 179] width 77 height 22
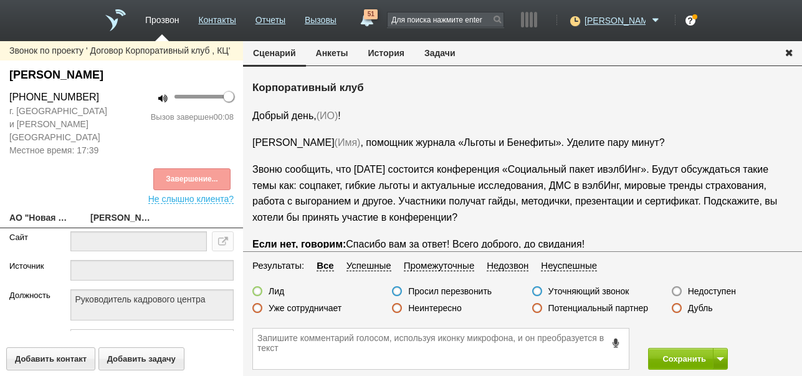
click at [395, 49] on button "История" at bounding box center [386, 53] width 56 height 24
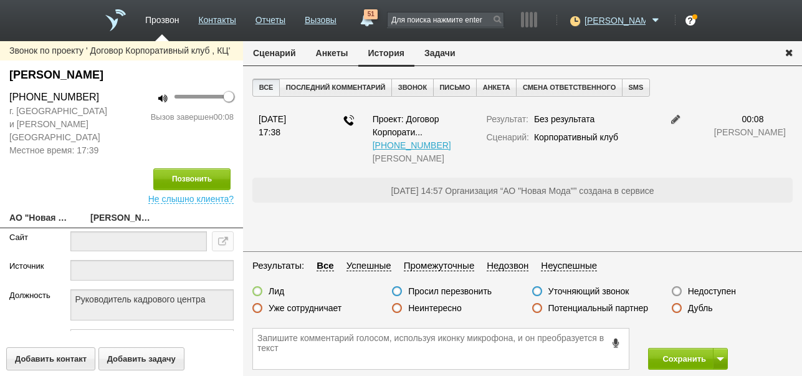
click at [284, 56] on button "Сценарий" at bounding box center [274, 53] width 63 height 24
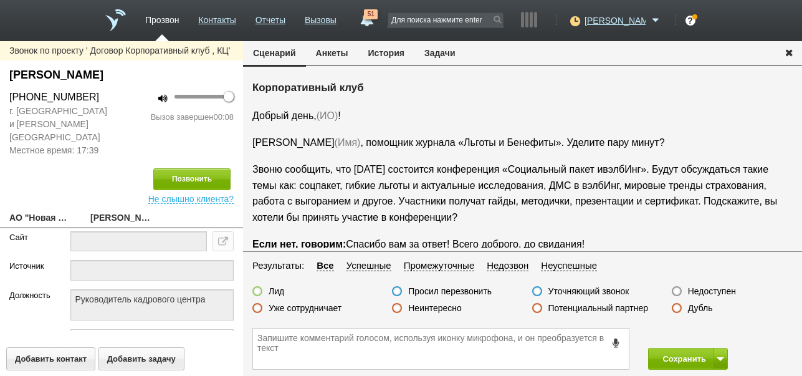
click at [729, 293] on label "Недоступен" at bounding box center [712, 291] width 48 height 11
click at [0, 0] on input "Недоступен" at bounding box center [0, 0] width 0 height 0
click at [719, 360] on span at bounding box center [720, 359] width 7 height 4
click at [707, 335] on button "Сохранить и остаться" at bounding box center [679, 336] width 97 height 22
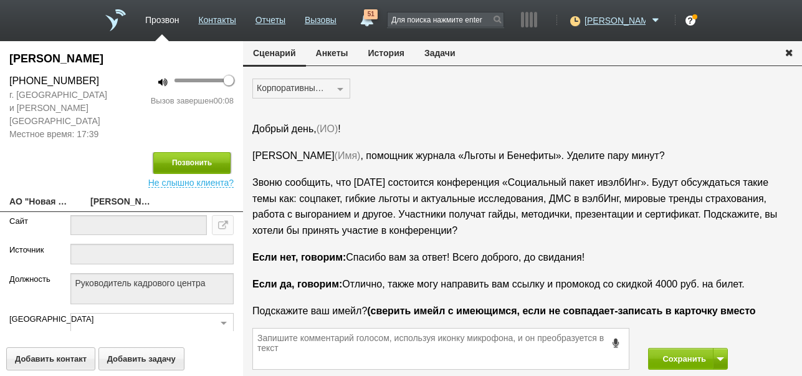
click at [212, 155] on button "Позвонить" at bounding box center [191, 163] width 77 height 22
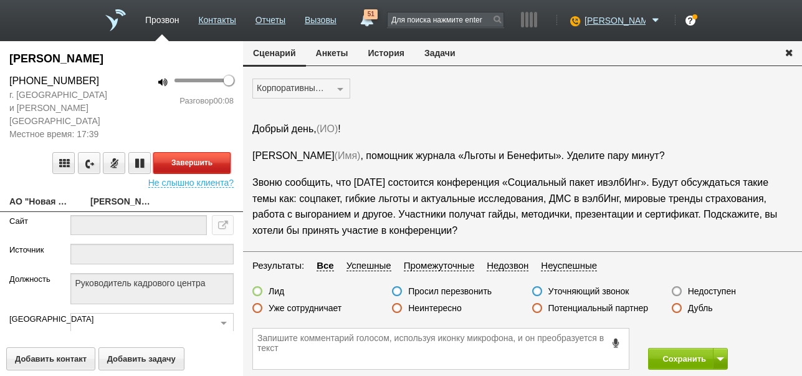
click at [219, 152] on button "Завершить" at bounding box center [191, 163] width 77 height 22
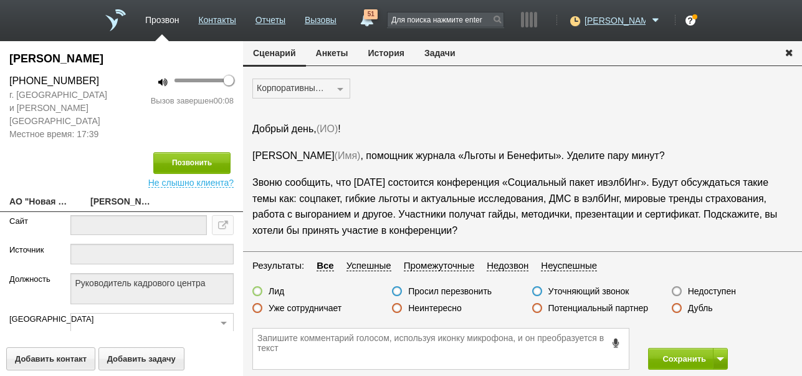
click at [726, 290] on label "Недоступен" at bounding box center [712, 291] width 48 height 11
click at [0, 0] on input "Недоступен" at bounding box center [0, 0] width 0 height 0
click at [695, 355] on button "Сохранить" at bounding box center [680, 359] width 65 height 22
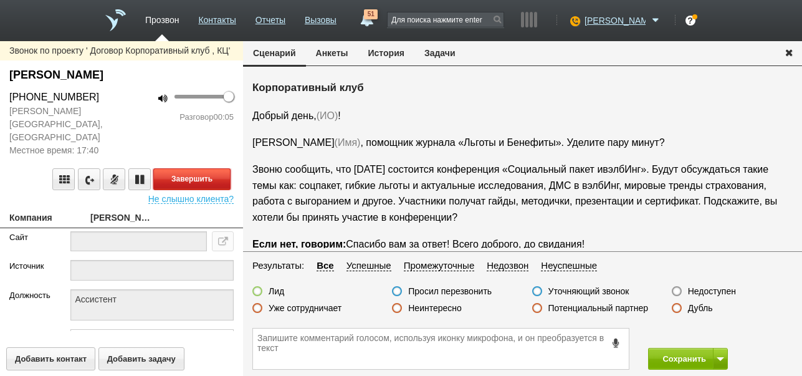
click at [213, 168] on button "Завершить" at bounding box center [191, 179] width 77 height 22
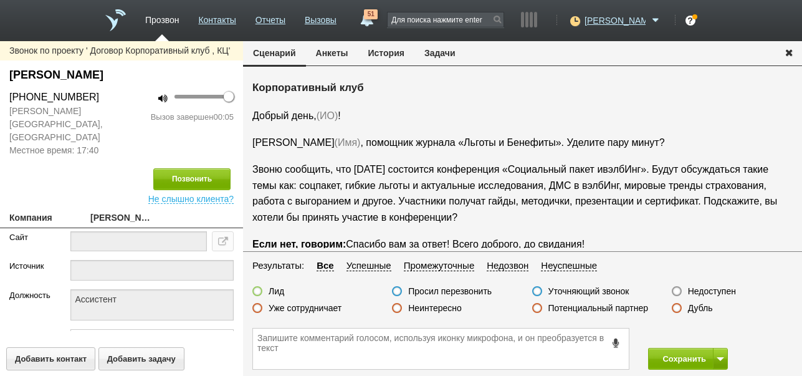
click at [716, 291] on label "Недоступен" at bounding box center [712, 291] width 48 height 11
click at [0, 0] on input "Недоступен" at bounding box center [0, 0] width 0 height 0
click at [718, 361] on button at bounding box center [720, 359] width 15 height 22
click at [701, 327] on button "Сохранить и остаться" at bounding box center [679, 336] width 97 height 22
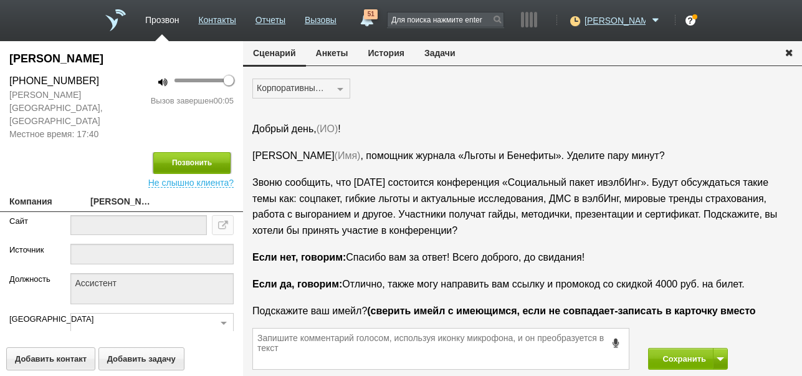
click at [201, 152] on button "Позвонить" at bounding box center [191, 163] width 77 height 22
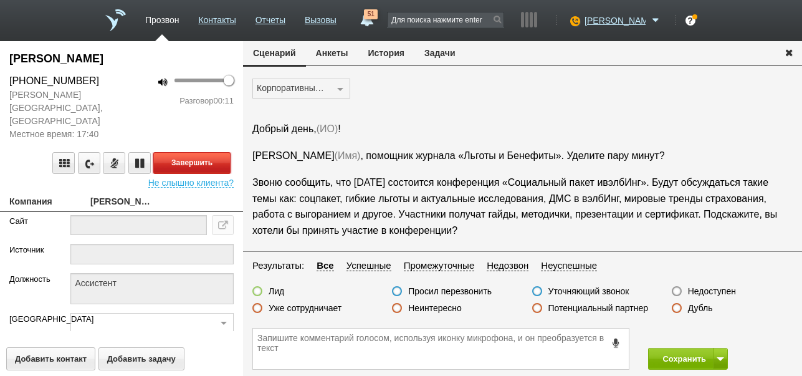
click at [222, 152] on button "Завершить" at bounding box center [191, 163] width 77 height 22
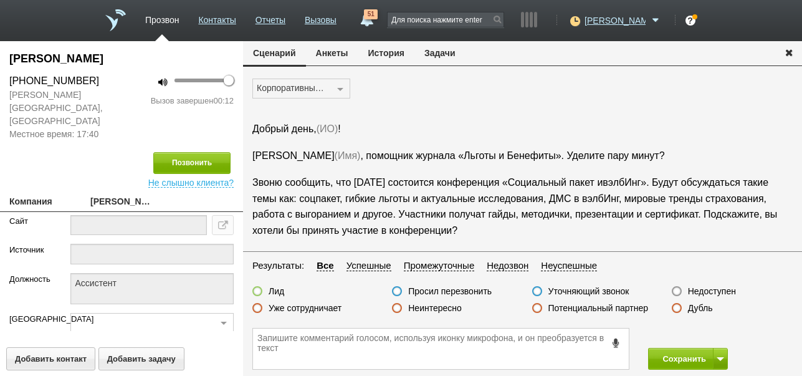
click at [721, 291] on label "Недоступен" at bounding box center [712, 291] width 48 height 11
click at [0, 0] on input "Недоступен" at bounding box center [0, 0] width 0 height 0
drag, startPoint x: 678, startPoint y: 355, endPoint x: 680, endPoint y: 320, distance: 35.6
click at [680, 355] on button "Сохранить" at bounding box center [680, 359] width 65 height 22
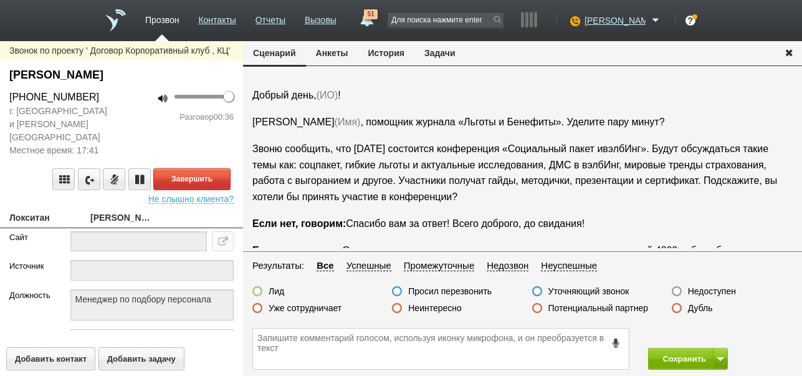
scroll to position [62, 0]
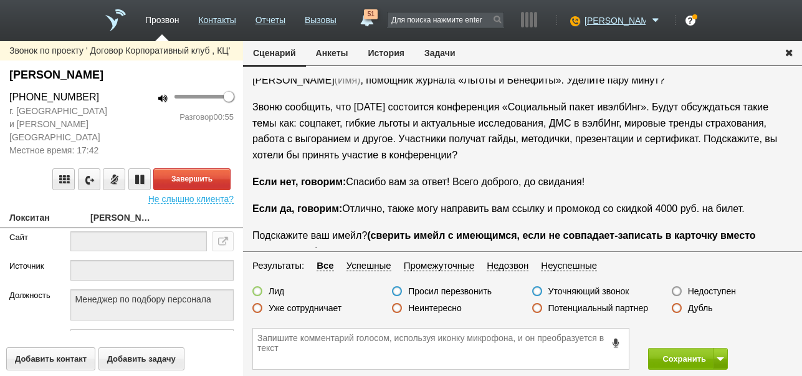
click at [449, 307] on label "Неинтересно" at bounding box center [435, 307] width 54 height 11
click at [0, 0] on input "Неинтересно" at bounding box center [0, 0] width 0 height 0
click at [219, 168] on button "Завершить" at bounding box center [191, 179] width 77 height 22
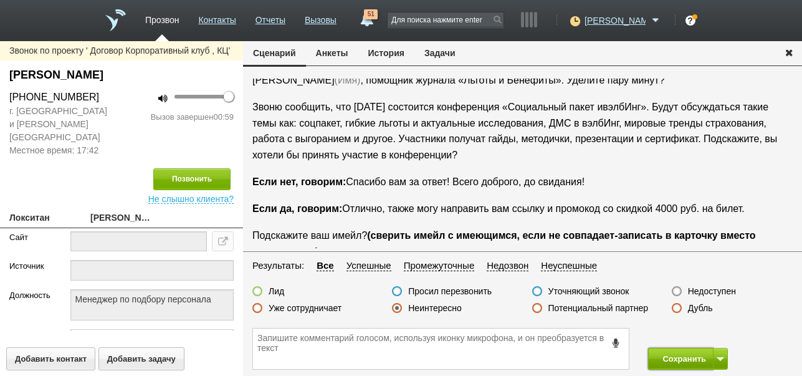
click at [675, 355] on button "Сохранить" at bounding box center [680, 359] width 65 height 22
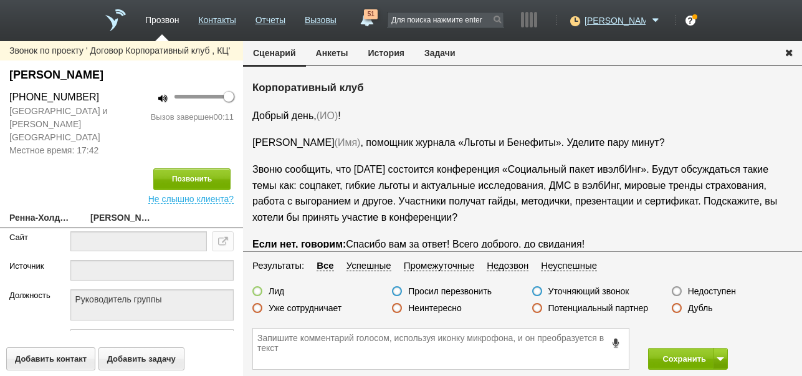
click at [616, 344] on icon at bounding box center [617, 342] width 14 height 9
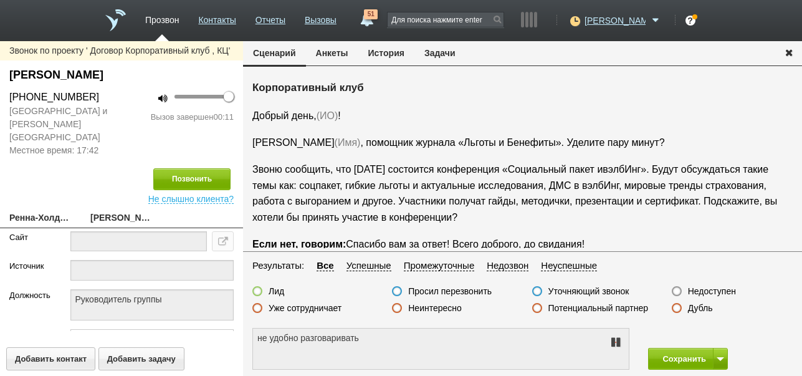
type textarea "не удобно разговаривать."
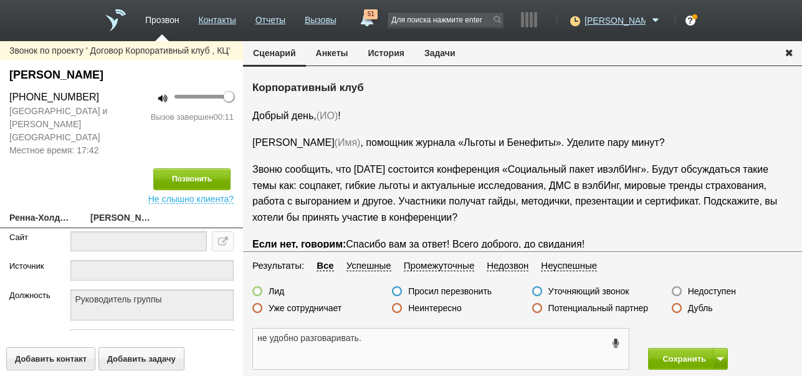
drag, startPoint x: 258, startPoint y: 336, endPoint x: 377, endPoint y: 340, distance: 118.5
click at [415, 337] on textarea "не удобно разговаривать." at bounding box center [441, 349] width 376 height 41
click at [440, 49] on button "Задачи" at bounding box center [440, 53] width 51 height 24
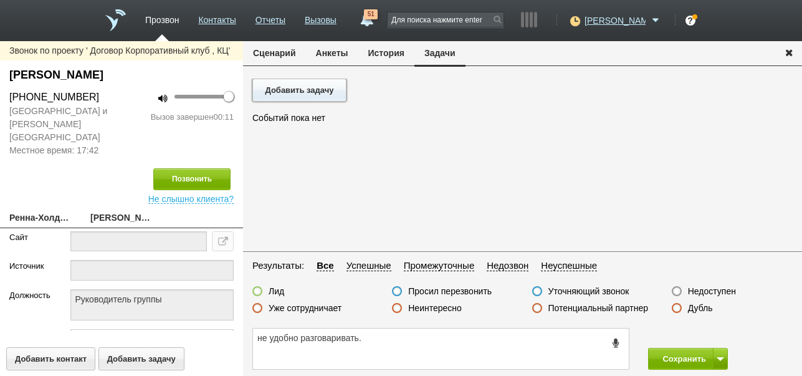
click at [316, 91] on button "Добавить задачу" at bounding box center [299, 90] width 94 height 23
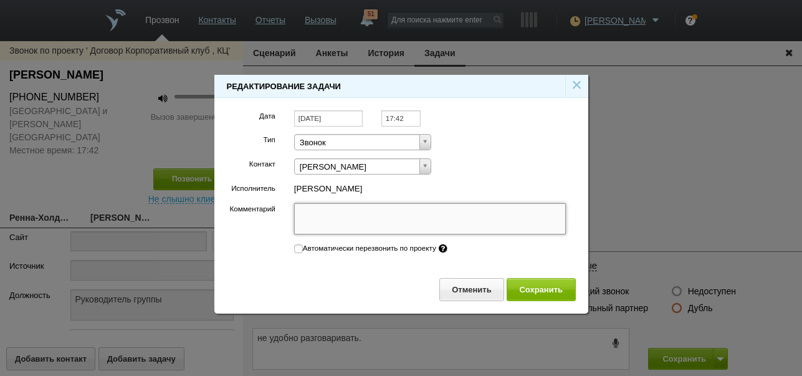
click at [367, 226] on textarea "Комментарий" at bounding box center [430, 218] width 272 height 31
paste textarea "не удобно разговаривать."
type textarea "не удобно разговаривать."
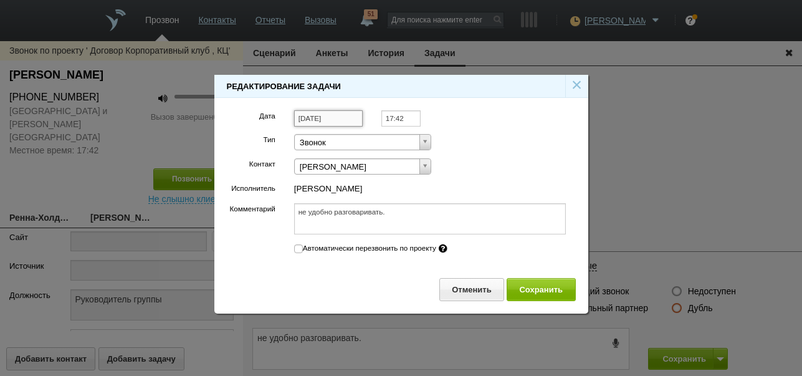
type textarea "не удобно разговаривать."
click at [341, 118] on input "[DATE]" at bounding box center [328, 118] width 69 height 17
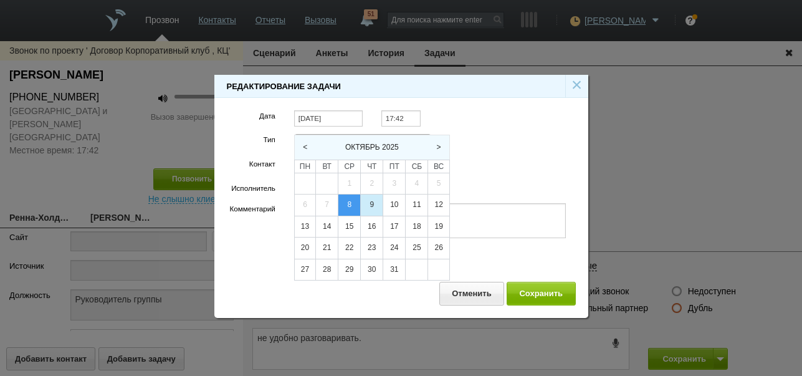
click at [371, 204] on div "9" at bounding box center [372, 205] width 22 height 21
type input "[DATE]"
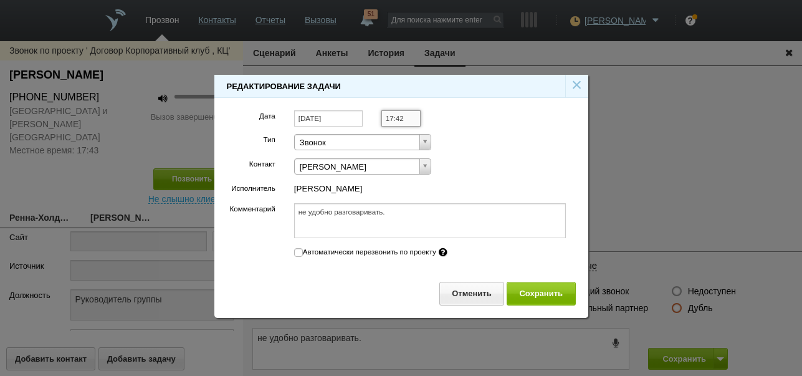
click at [410, 121] on input "17:42" at bounding box center [401, 118] width 39 height 17
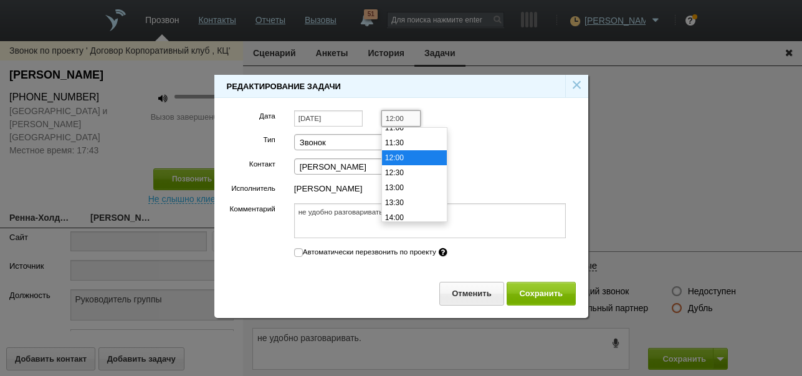
click at [415, 158] on li "12:00" at bounding box center [414, 157] width 65 height 15
type input "12:00"
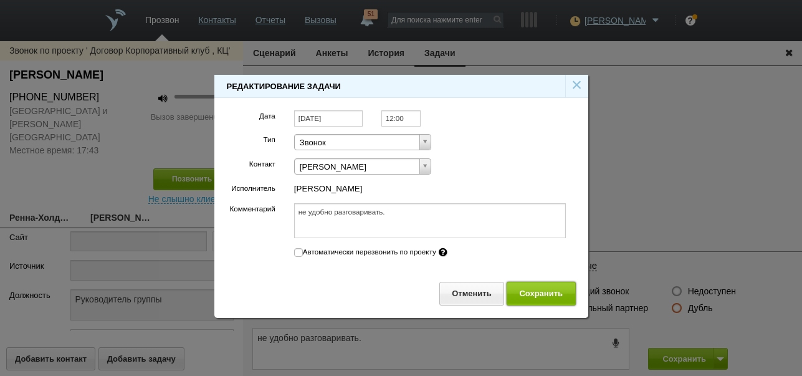
drag, startPoint x: 534, startPoint y: 290, endPoint x: 438, endPoint y: 228, distance: 114.1
click at [533, 290] on button "Сохранить" at bounding box center [541, 293] width 69 height 23
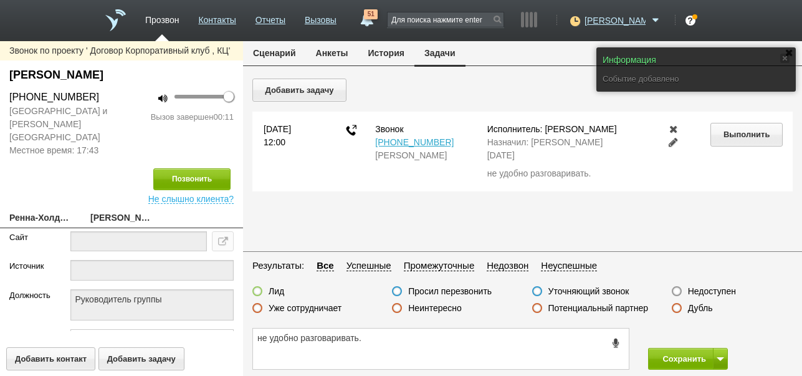
click at [287, 52] on button "Сценарий" at bounding box center [274, 53] width 63 height 24
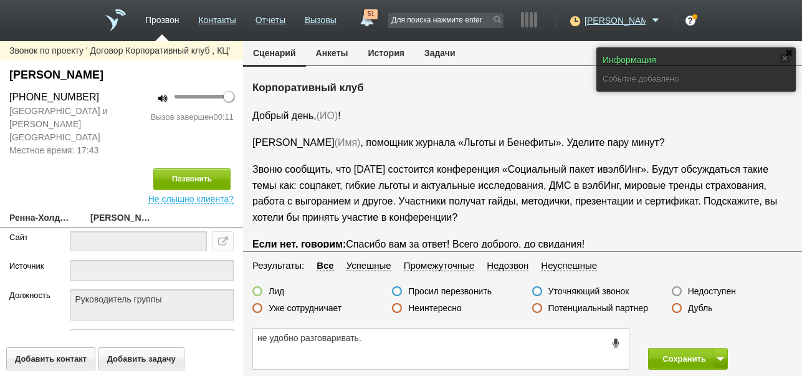
click at [463, 291] on label "Просил перезвонить" at bounding box center [450, 291] width 84 height 11
click at [0, 0] on input "Просил перезвонить" at bounding box center [0, 0] width 0 height 0
click at [688, 355] on button "Сохранить" at bounding box center [680, 359] width 65 height 22
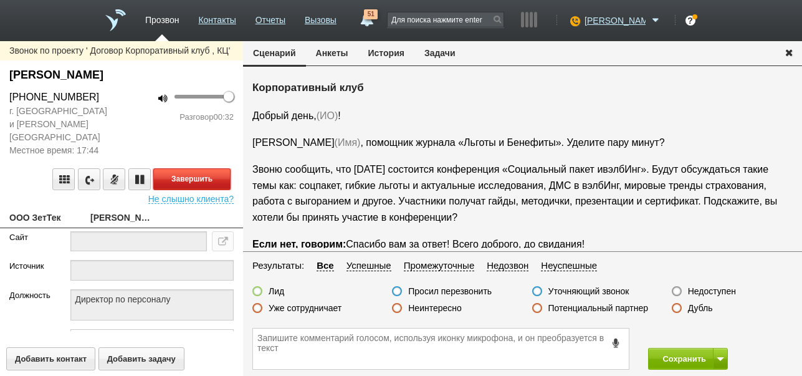
click at [194, 168] on button "Завершить" at bounding box center [191, 179] width 77 height 22
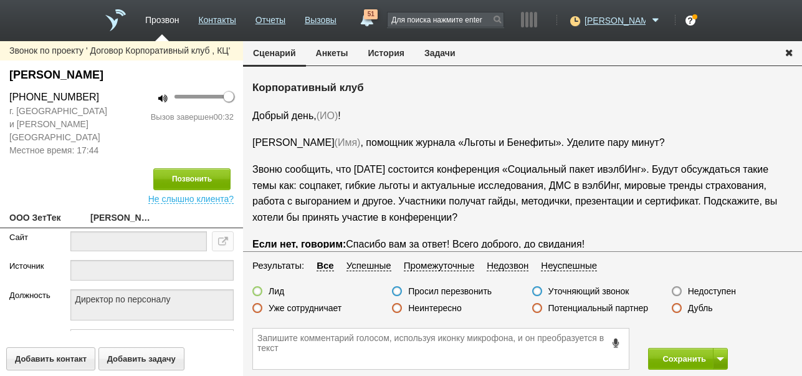
drag, startPoint x: 703, startPoint y: 294, endPoint x: 698, endPoint y: 301, distance: 8.1
click at [703, 293] on label "Недоступен" at bounding box center [712, 291] width 48 height 11
click at [0, 0] on input "Недоступен" at bounding box center [0, 0] width 0 height 0
click at [721, 353] on button at bounding box center [720, 359] width 15 height 22
click at [711, 335] on button "Сохранить и остаться" at bounding box center [679, 336] width 97 height 22
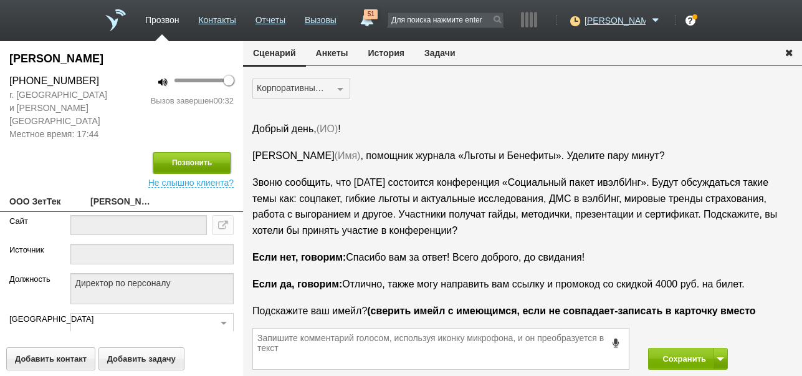
click at [206, 152] on button "Позвонить" at bounding box center [191, 163] width 77 height 22
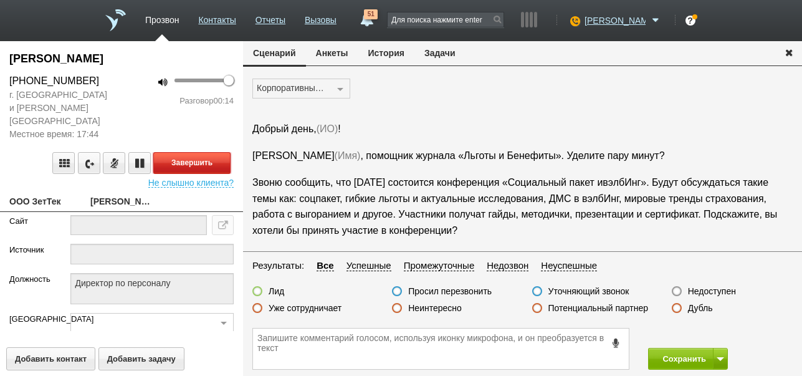
click at [224, 152] on button "Завершить" at bounding box center [191, 163] width 77 height 22
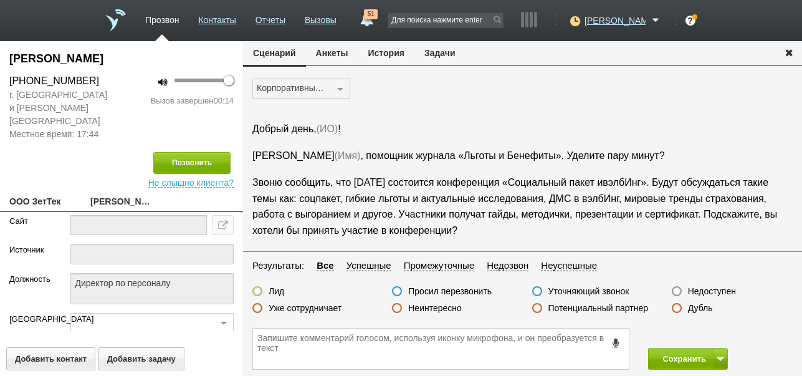
click at [615, 342] on icon at bounding box center [617, 342] width 14 height 9
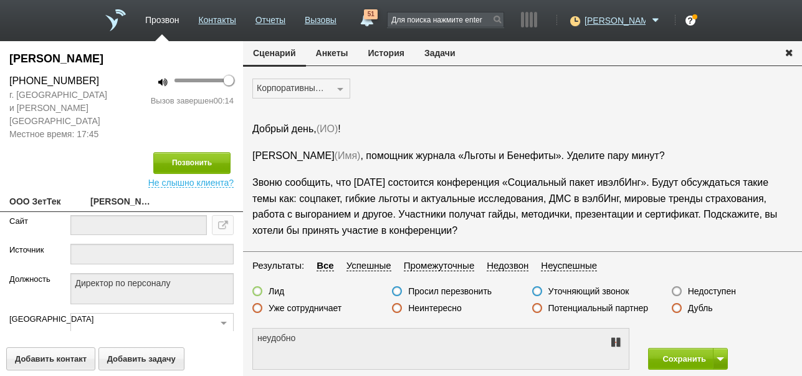
type textarea "не удобно разговаривать"
click at [615, 342] on icon at bounding box center [615, 342] width 15 height 10
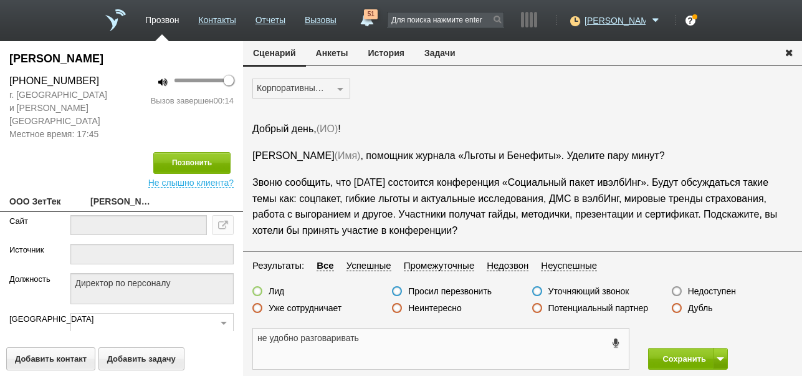
drag, startPoint x: 257, startPoint y: 337, endPoint x: 345, endPoint y: 342, distance: 88.0
click at [365, 337] on textarea "не удобно разговаривать" at bounding box center [441, 349] width 376 height 41
click at [446, 51] on button "Задачи" at bounding box center [440, 53] width 51 height 24
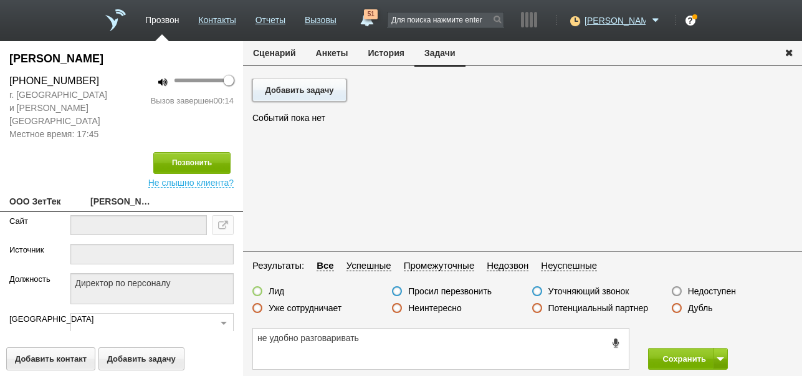
click at [297, 88] on button "Добавить задачу" at bounding box center [299, 90] width 94 height 23
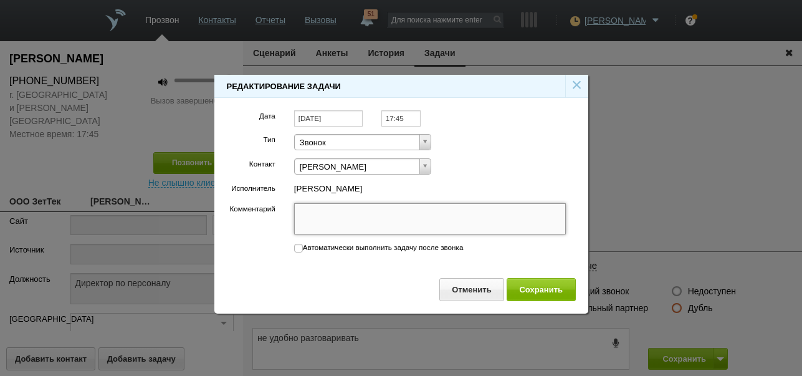
click at [371, 212] on textarea "Комментарий" at bounding box center [430, 218] width 272 height 31
paste textarea "не удобно разговаривать"
type textarea "не удобно разговаривать"
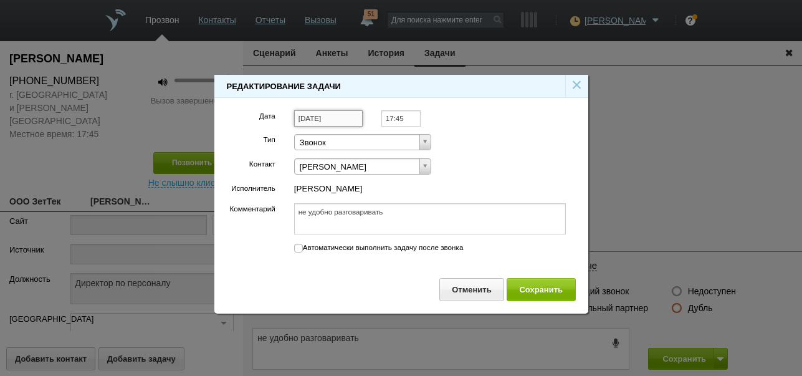
type textarea "не удобно разговаривать"
click at [352, 120] on input "[DATE]" at bounding box center [328, 118] width 69 height 17
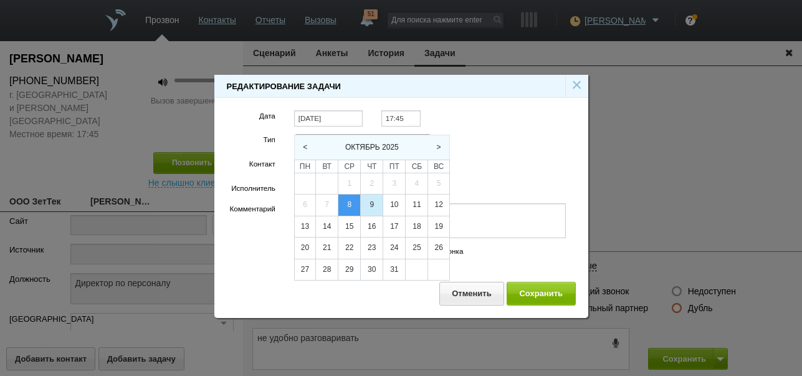
click at [377, 203] on div "9" at bounding box center [372, 205] width 22 height 21
type input "[DATE]"
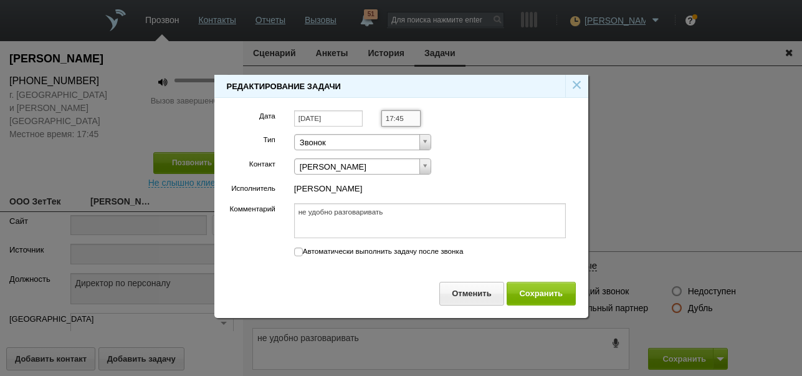
click at [405, 119] on input "17:45" at bounding box center [401, 118] width 39 height 17
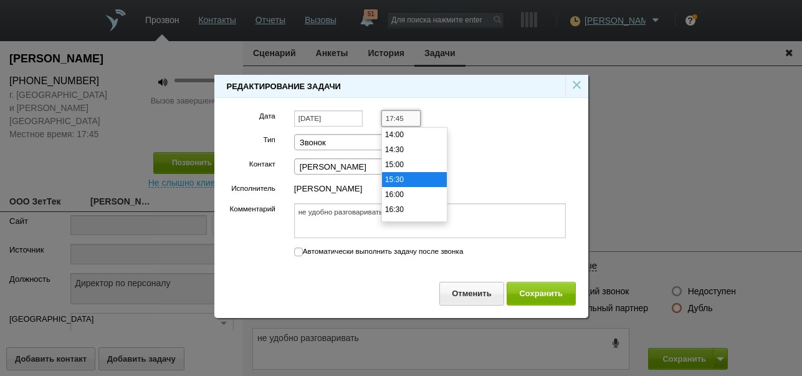
scroll to position [337, 0]
click at [407, 158] on li "12:00" at bounding box center [414, 157] width 65 height 15
type input "12:00"
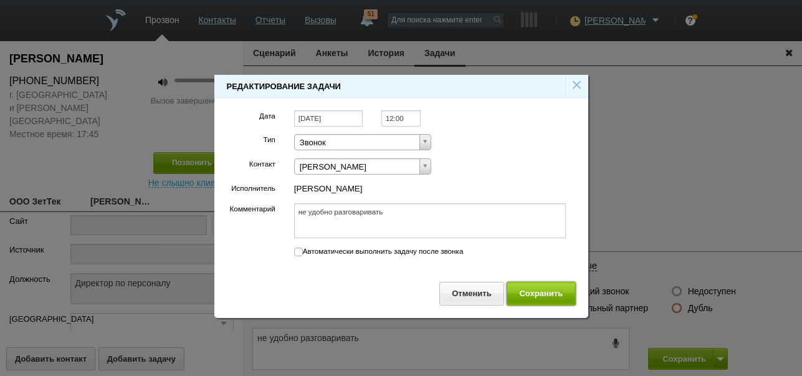
click at [519, 287] on button "Сохранить" at bounding box center [541, 293] width 69 height 23
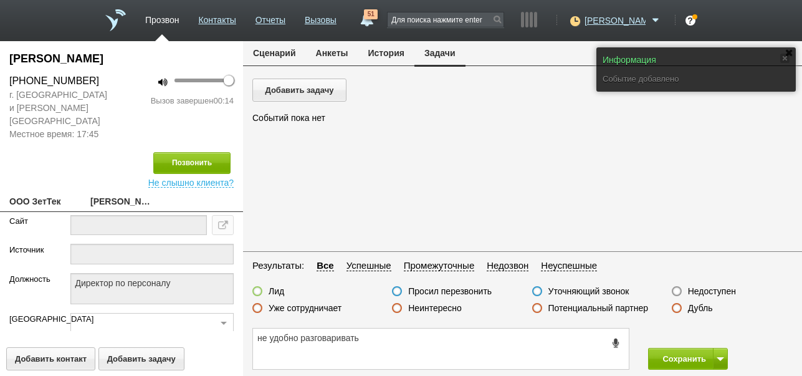
click at [277, 57] on button "Сценарий" at bounding box center [274, 53] width 63 height 24
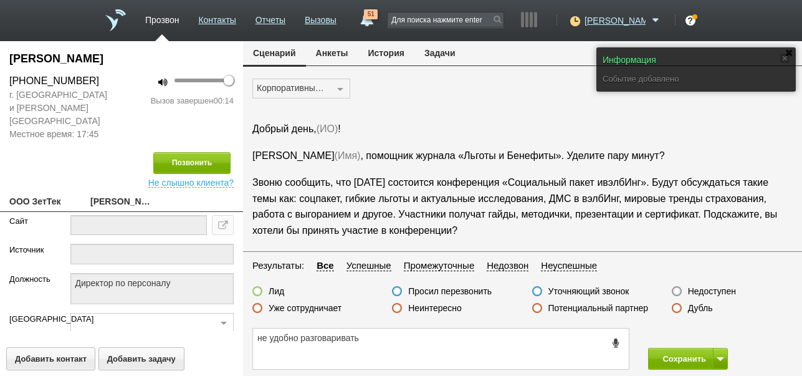
click at [467, 289] on label "Просил перезвонить" at bounding box center [450, 291] width 84 height 11
click at [0, 0] on input "Просил перезвонить" at bounding box center [0, 0] width 0 height 0
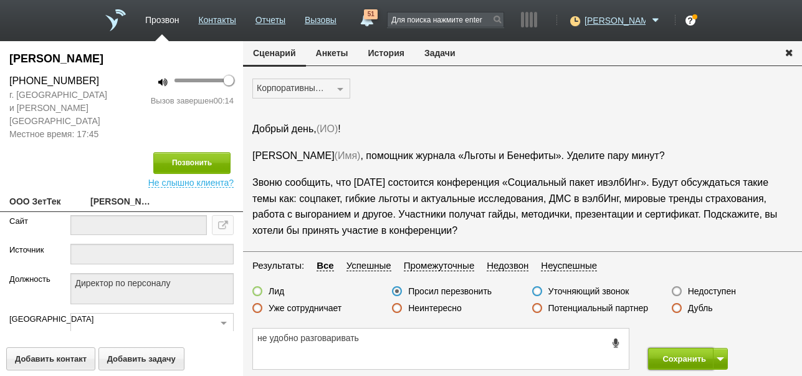
click at [674, 353] on button "Сохранить" at bounding box center [680, 359] width 65 height 22
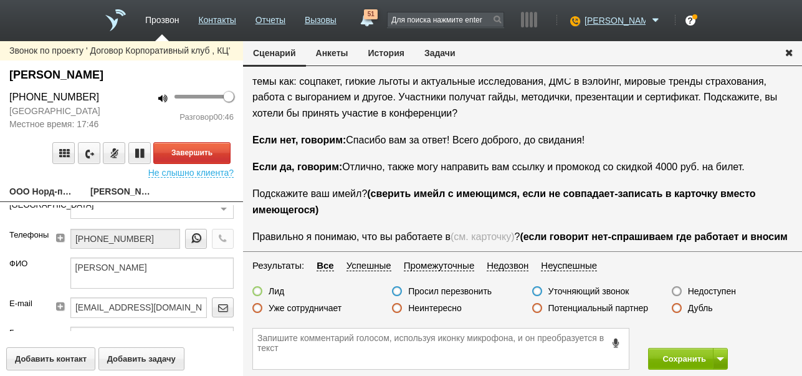
scroll to position [125, 0]
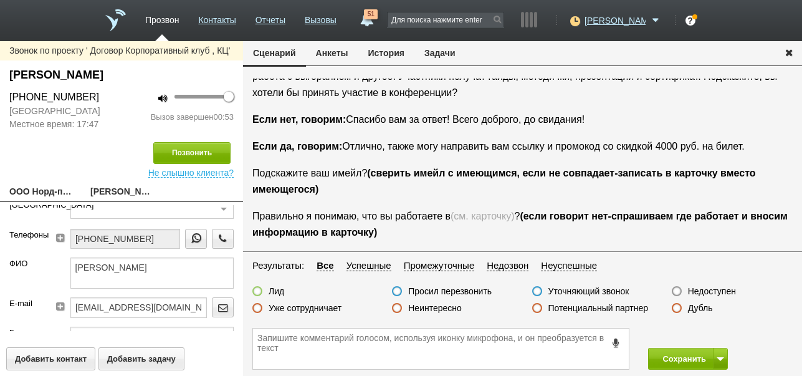
click at [451, 310] on label "Неинтересно" at bounding box center [435, 307] width 54 height 11
click at [0, 0] on input "Неинтересно" at bounding box center [0, 0] width 0 height 0
click at [691, 359] on button "Сохранить" at bounding box center [680, 359] width 65 height 22
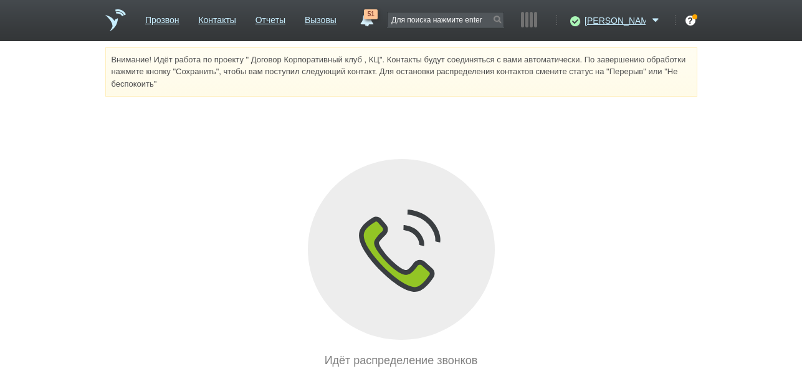
click at [378, 22] on link "51" at bounding box center [366, 16] width 22 height 15
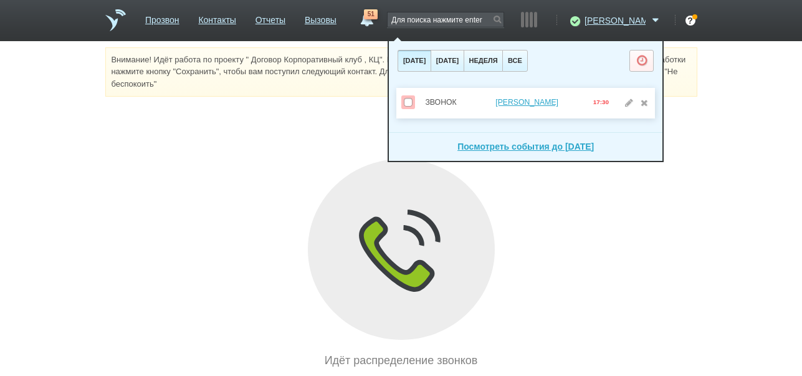
click at [378, 22] on link "51" at bounding box center [366, 16] width 22 height 15
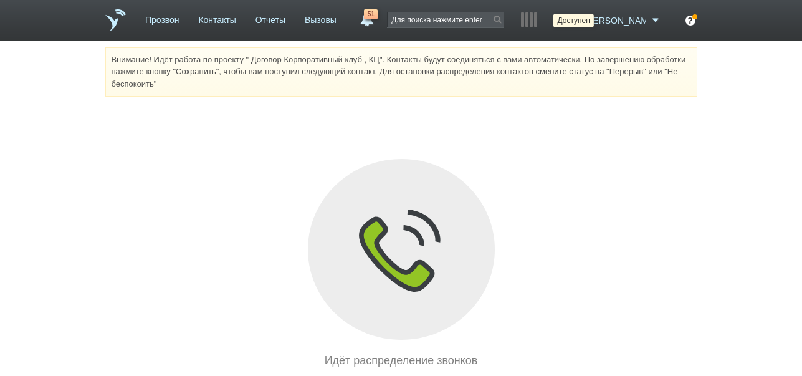
click at [582, 21] on icon at bounding box center [573, 20] width 17 height 12
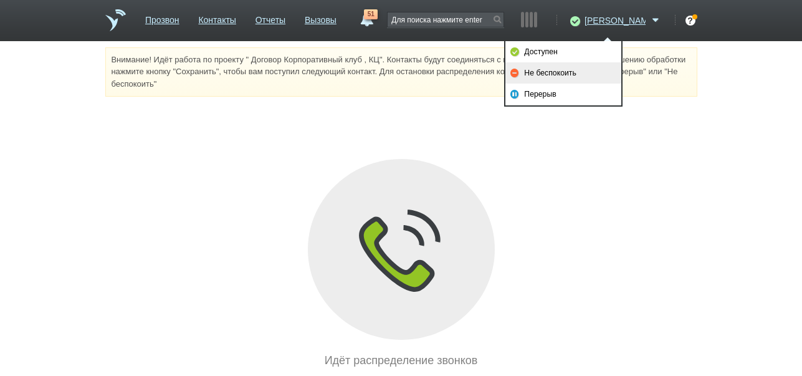
click at [564, 73] on link "Не беспокоить" at bounding box center [564, 72] width 116 height 21
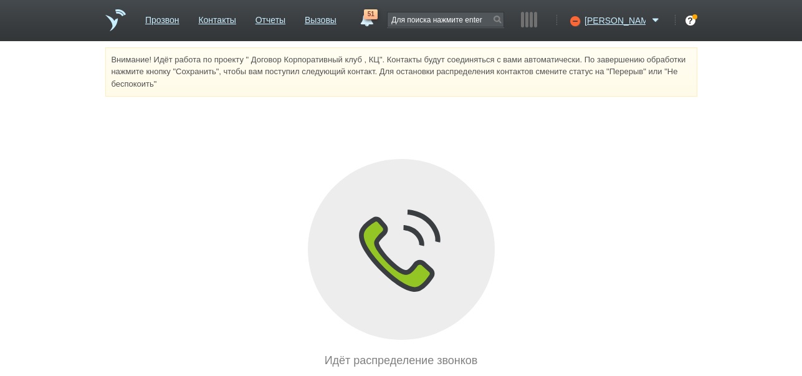
click at [378, 19] on span "51" at bounding box center [371, 14] width 14 height 10
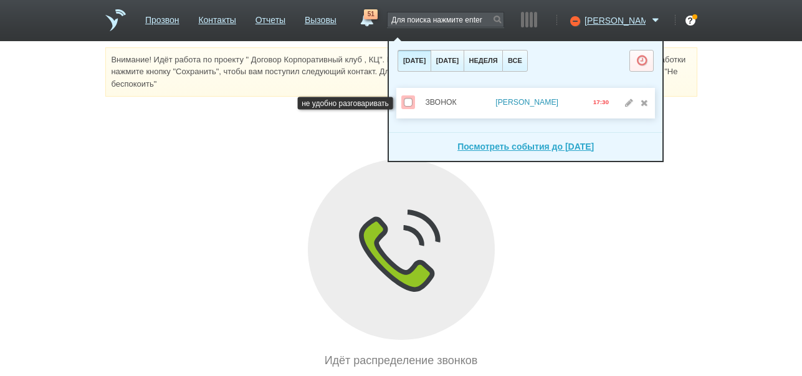
click at [533, 102] on link "[PERSON_NAME]" at bounding box center [527, 102] width 63 height 9
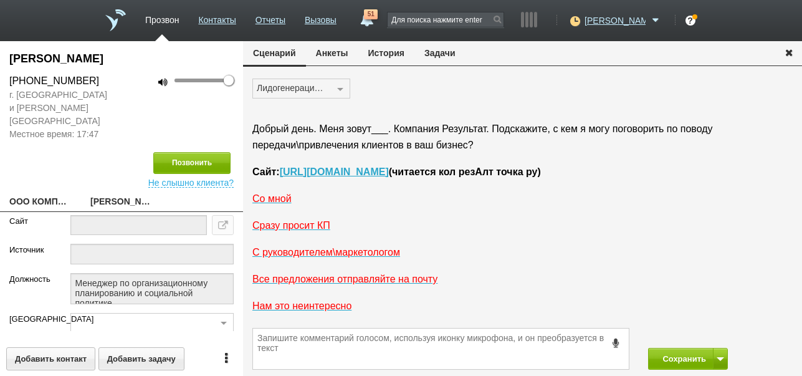
click at [387, 54] on button "История" at bounding box center [386, 53] width 56 height 24
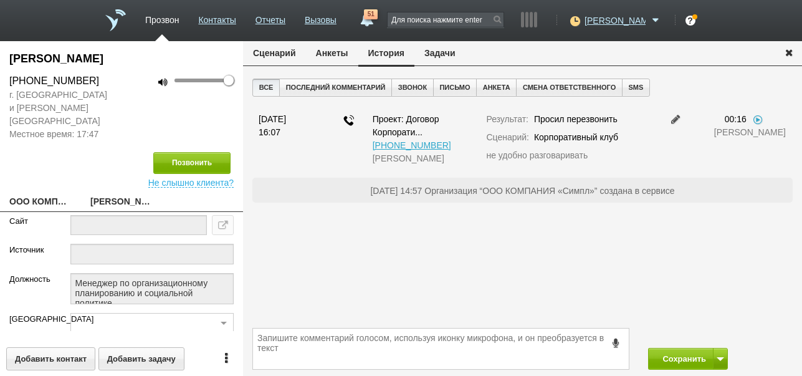
click at [436, 55] on button "Задачи" at bounding box center [440, 53] width 51 height 24
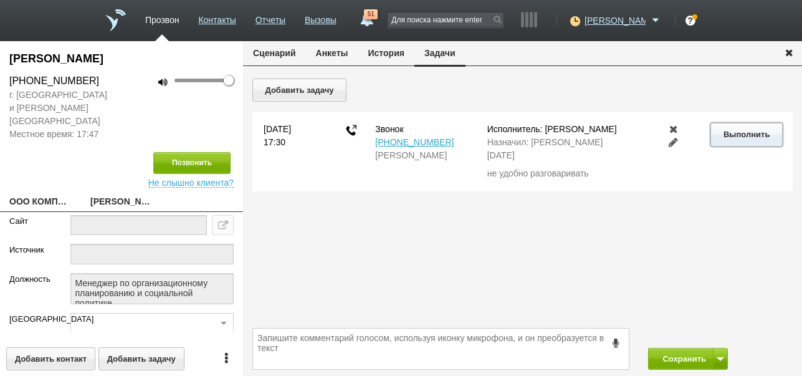
click at [738, 135] on button "Выполнить" at bounding box center [747, 134] width 72 height 23
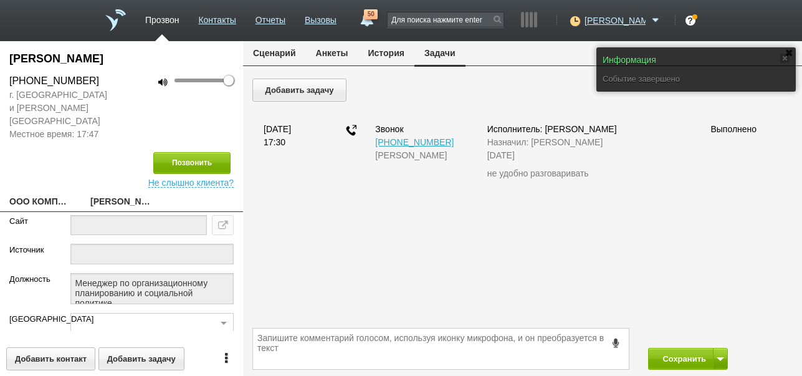
click at [279, 48] on button "Сценарий" at bounding box center [274, 53] width 63 height 24
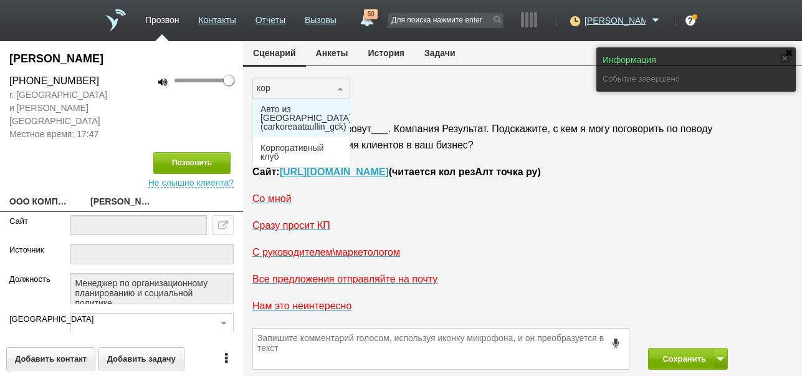
type input "корп"
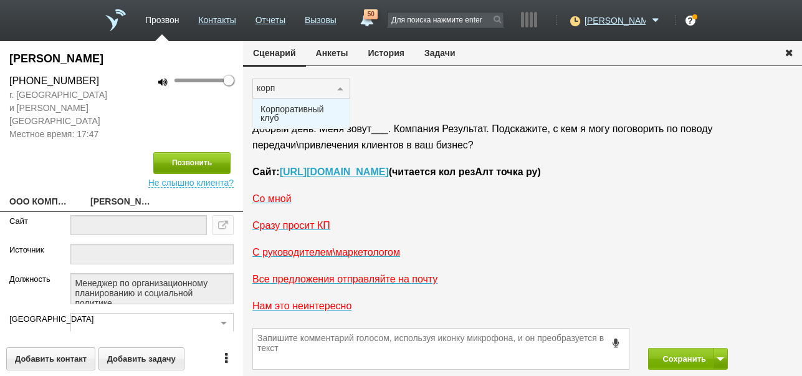
drag, startPoint x: 302, startPoint y: 107, endPoint x: 215, endPoint y: 153, distance: 98.2
click at [302, 107] on span "Корпоративный клуб" at bounding box center [302, 113] width 82 height 17
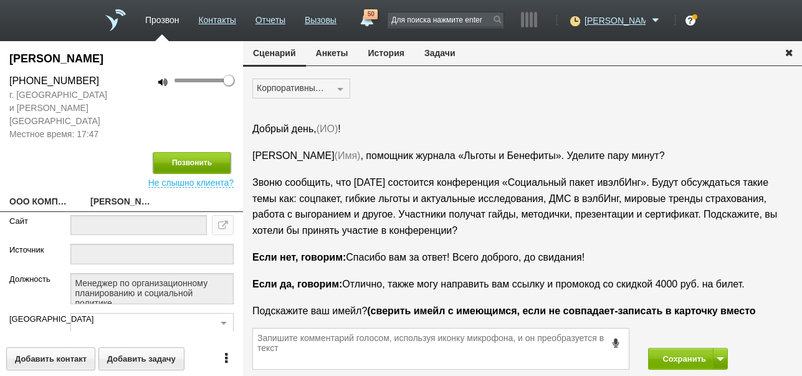
click at [215, 153] on button "Позвонить" at bounding box center [191, 163] width 77 height 22
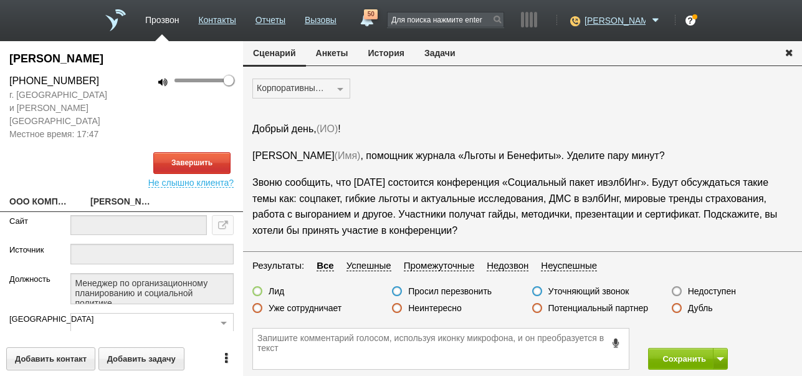
click at [408, 49] on button "История" at bounding box center [386, 53] width 56 height 24
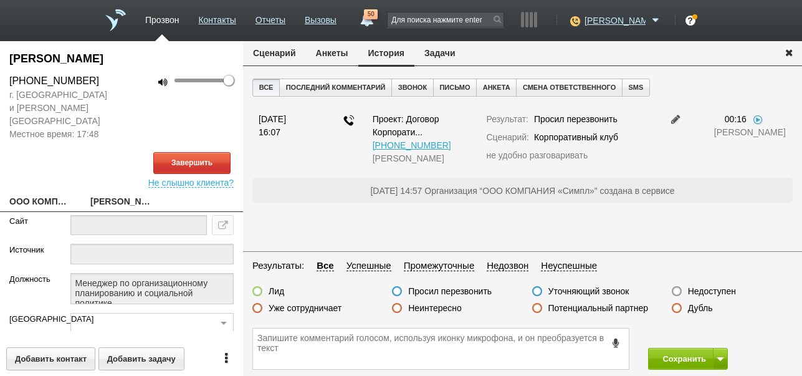
click at [277, 50] on button "Сценарий" at bounding box center [274, 53] width 63 height 24
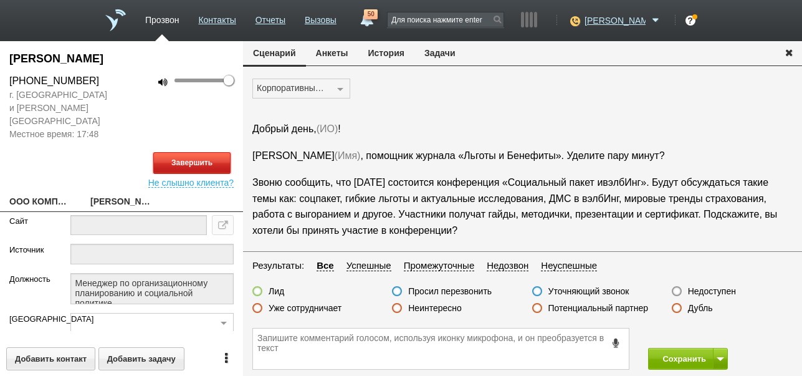
click at [210, 152] on button "Завершить" at bounding box center [191, 163] width 77 height 22
drag, startPoint x: 706, startPoint y: 289, endPoint x: 688, endPoint y: 315, distance: 31.5
click at [706, 291] on label "Недоступен" at bounding box center [712, 291] width 48 height 11
click at [0, 0] on input "Недоступен" at bounding box center [0, 0] width 0 height 0
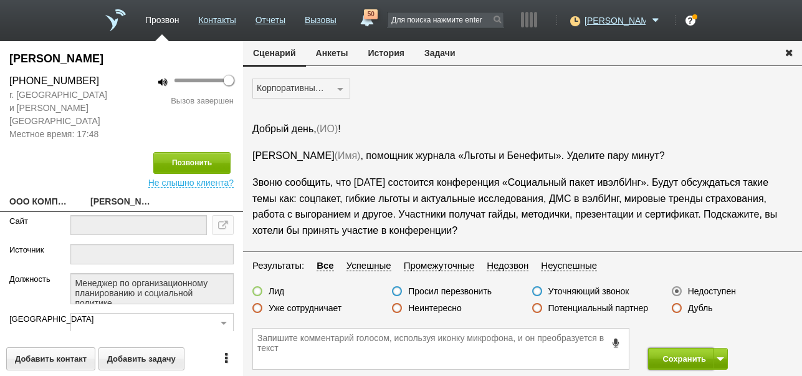
click at [681, 354] on button "Сохранить" at bounding box center [680, 359] width 65 height 22
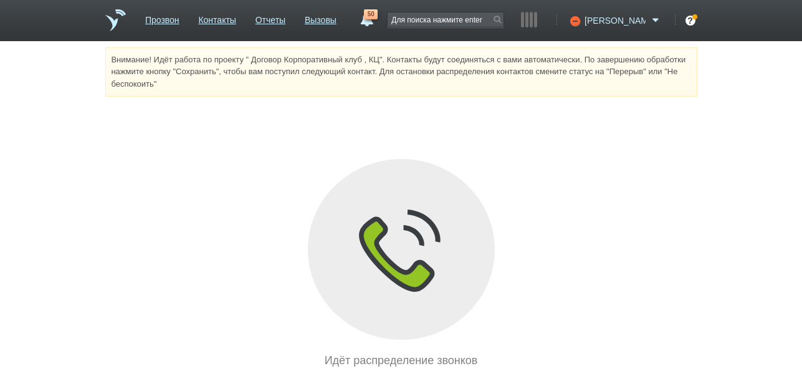
click at [582, 21] on icon at bounding box center [573, 20] width 17 height 12
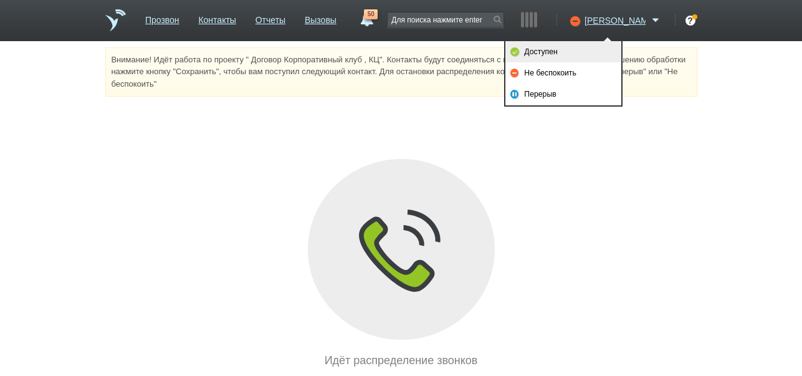
click at [555, 51] on link "Доступен" at bounding box center [564, 51] width 116 height 21
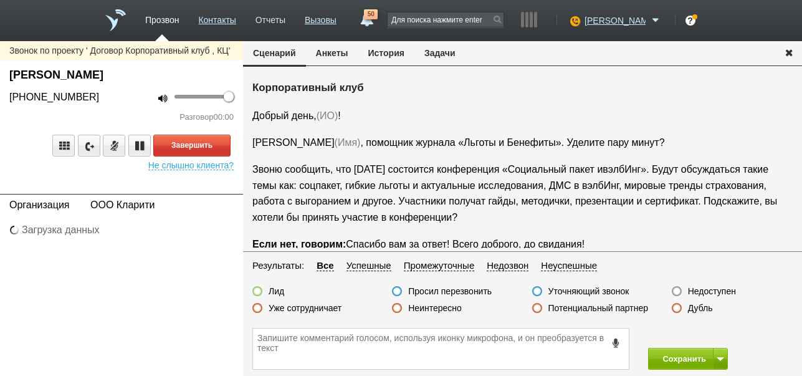
click at [285, 23] on link "Отчеты" at bounding box center [271, 18] width 30 height 18
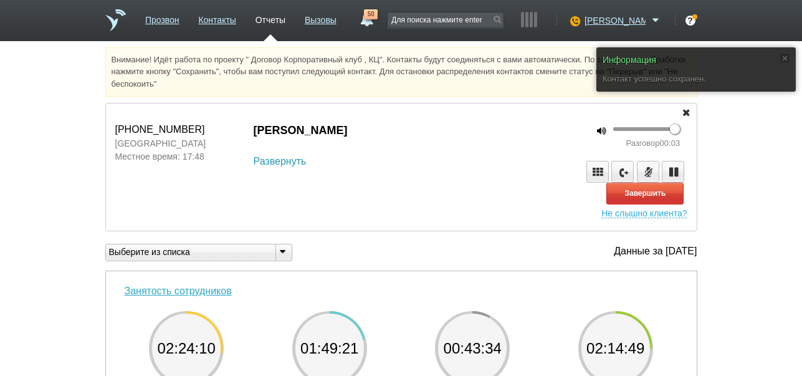
click at [288, 161] on link "Развернуть" at bounding box center [280, 161] width 53 height 15
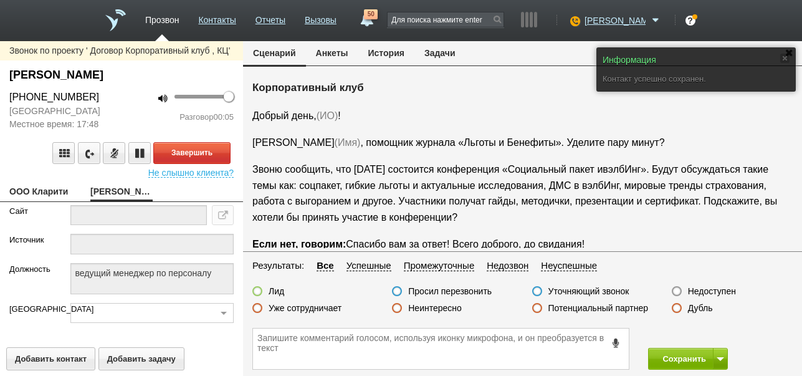
click at [390, 54] on button "История" at bounding box center [386, 53] width 56 height 24
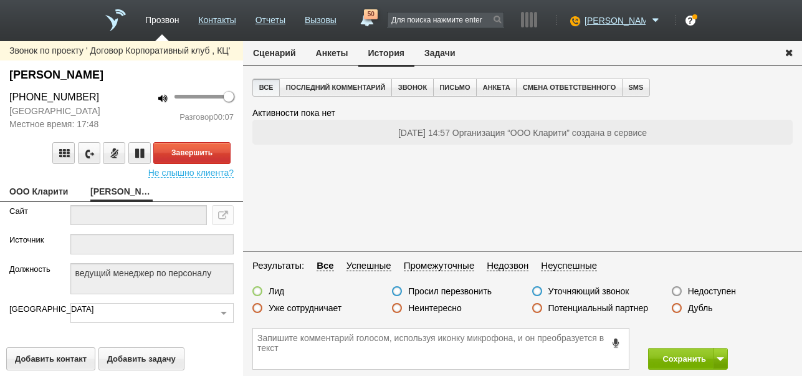
click at [284, 55] on button "Сценарий" at bounding box center [274, 53] width 63 height 24
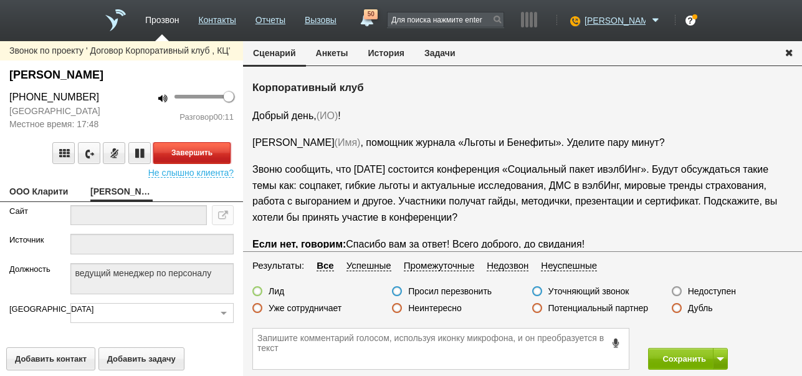
click at [208, 147] on button "Завершить" at bounding box center [191, 153] width 77 height 22
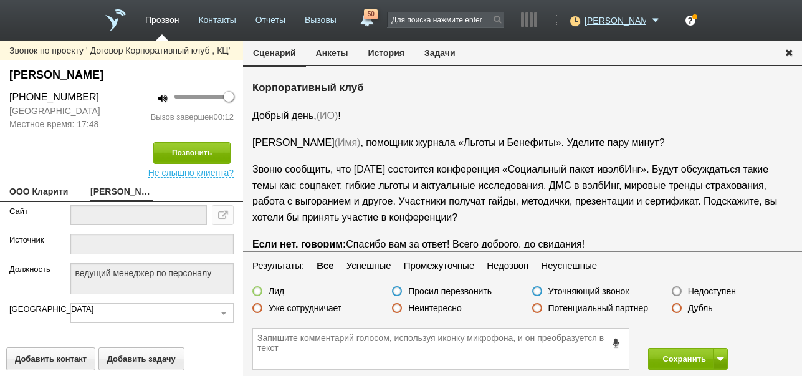
click at [733, 291] on label "Недоступен" at bounding box center [712, 291] width 48 height 11
click at [0, 0] on input "Недоступен" at bounding box center [0, 0] width 0 height 0
click at [720, 355] on button at bounding box center [720, 359] width 15 height 22
click at [710, 335] on button "Сохранить и остаться" at bounding box center [679, 336] width 97 height 22
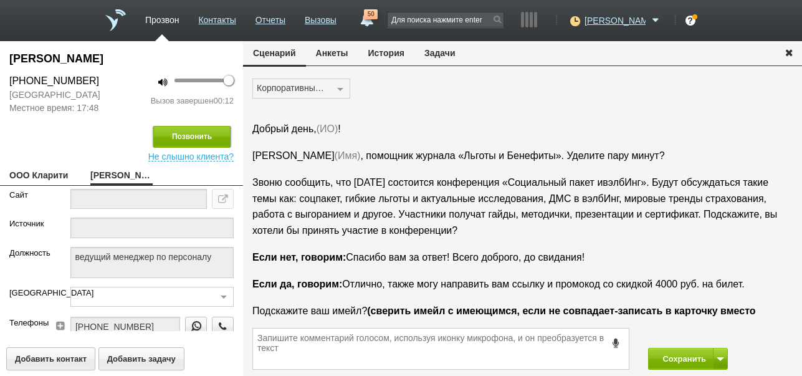
drag, startPoint x: 189, startPoint y: 138, endPoint x: 409, endPoint y: 146, distance: 220.2
click at [190, 138] on button "Позвонить" at bounding box center [191, 137] width 77 height 22
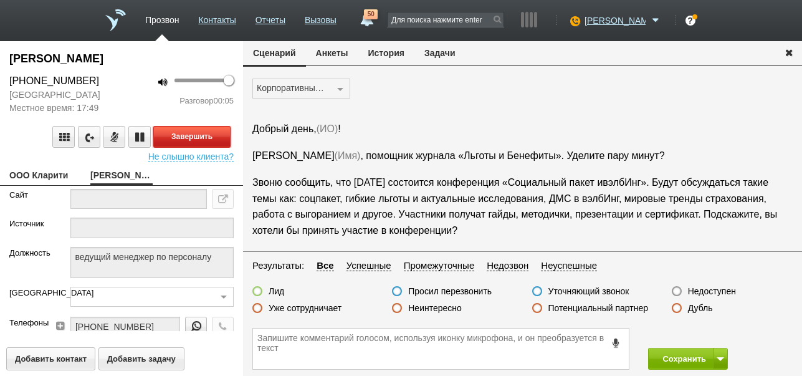
click at [213, 130] on button "Завершить" at bounding box center [191, 137] width 77 height 22
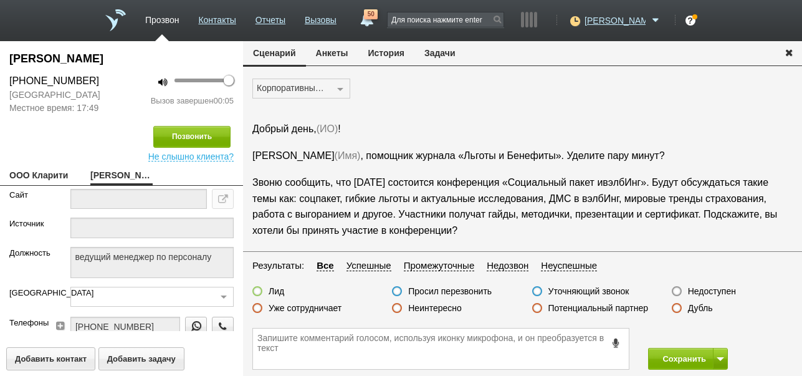
click at [721, 292] on label "Недоступен" at bounding box center [712, 291] width 48 height 11
click at [0, 0] on input "Недоступен" at bounding box center [0, 0] width 0 height 0
click at [680, 363] on button "Сохранить" at bounding box center [680, 359] width 65 height 22
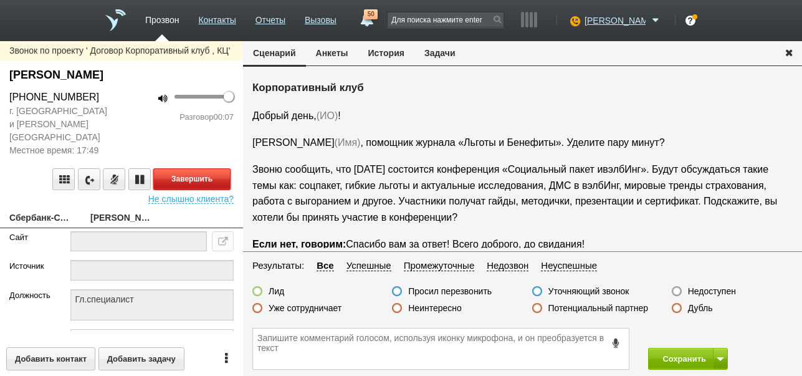
click at [211, 168] on button "Завершить" at bounding box center [191, 179] width 77 height 22
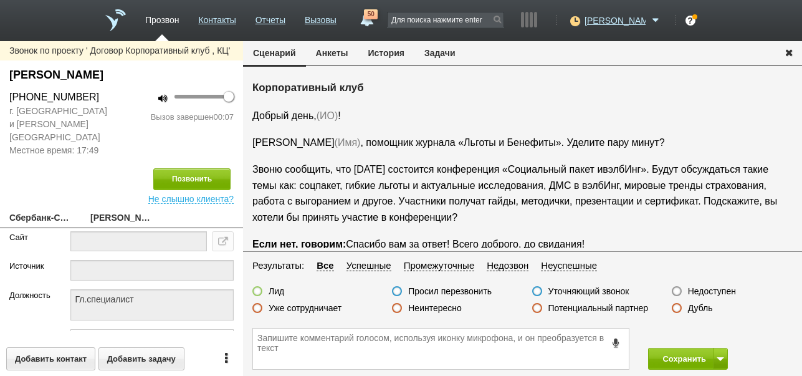
click at [719, 292] on label "Недоступен" at bounding box center [712, 291] width 48 height 11
click at [0, 0] on input "Недоступен" at bounding box center [0, 0] width 0 height 0
click at [718, 356] on button at bounding box center [720, 359] width 15 height 22
click at [711, 334] on button "Сохранить и остаться" at bounding box center [679, 336] width 97 height 22
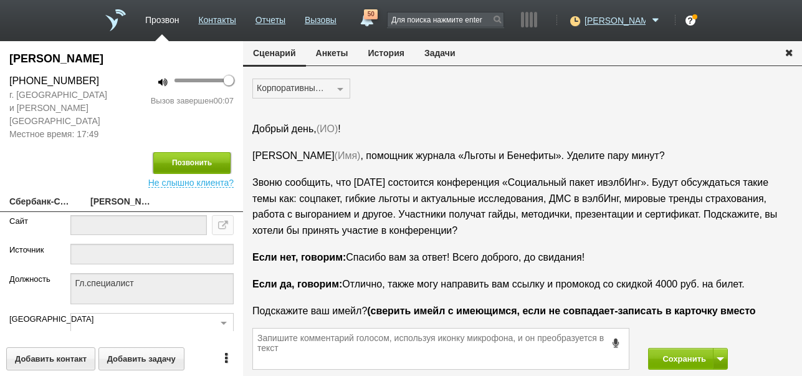
click at [218, 152] on button "Позвонить" at bounding box center [191, 163] width 77 height 22
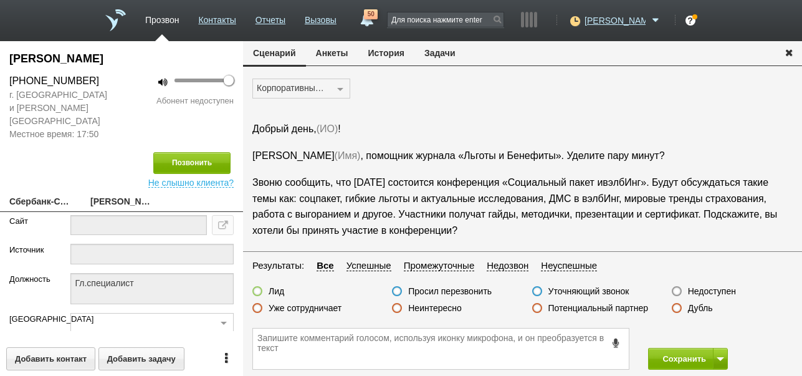
click at [713, 291] on label "Недоступен" at bounding box center [712, 291] width 48 height 11
click at [0, 0] on input "Недоступен" at bounding box center [0, 0] width 0 height 0
click at [682, 355] on button "Сохранить" at bounding box center [680, 359] width 65 height 22
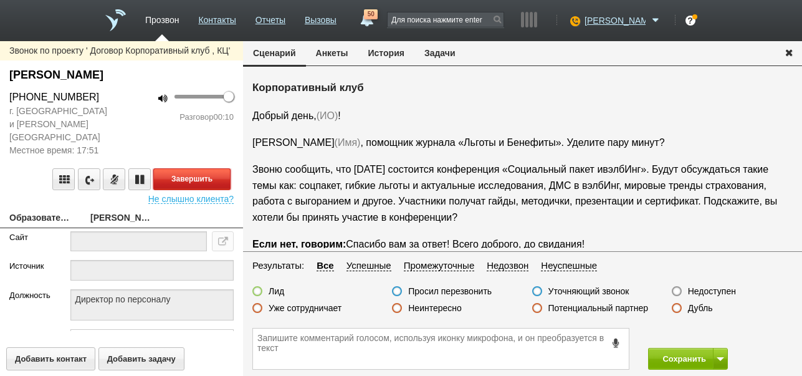
click at [218, 168] on button "Завершить" at bounding box center [191, 179] width 77 height 22
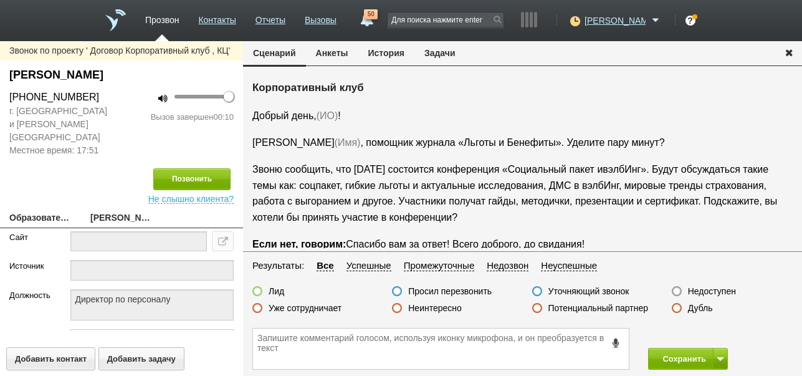
click at [719, 291] on label "Недоступен" at bounding box center [712, 291] width 48 height 11
click at [0, 0] on input "Недоступен" at bounding box center [0, 0] width 0 height 0
click at [717, 358] on span at bounding box center [720, 359] width 7 height 4
click at [711, 332] on button "Сохранить и остаться" at bounding box center [679, 336] width 97 height 22
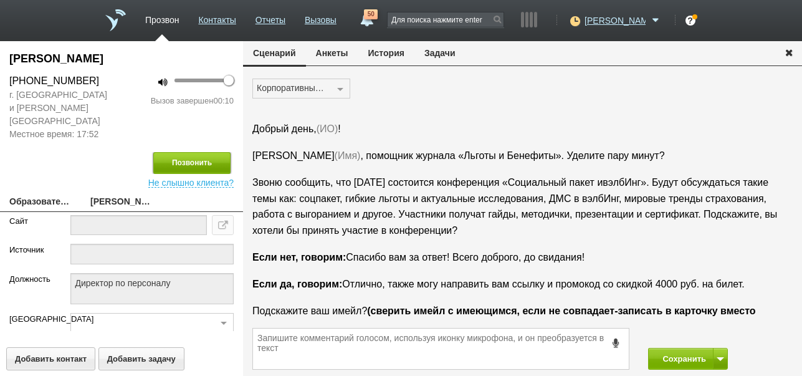
click at [212, 152] on button "Позвонить" at bounding box center [191, 163] width 77 height 22
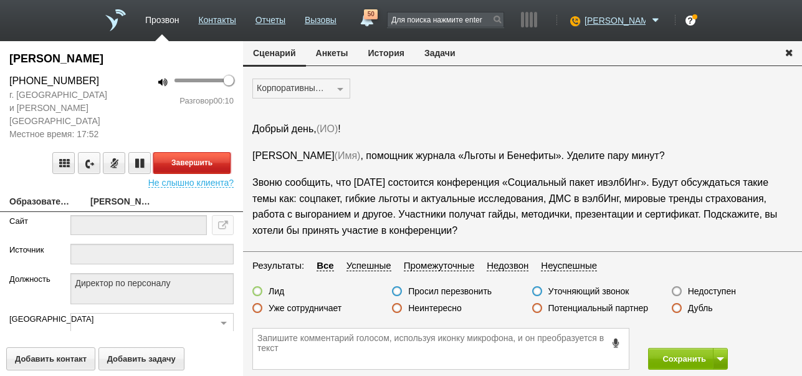
click at [210, 152] on button "Завершить" at bounding box center [191, 163] width 77 height 22
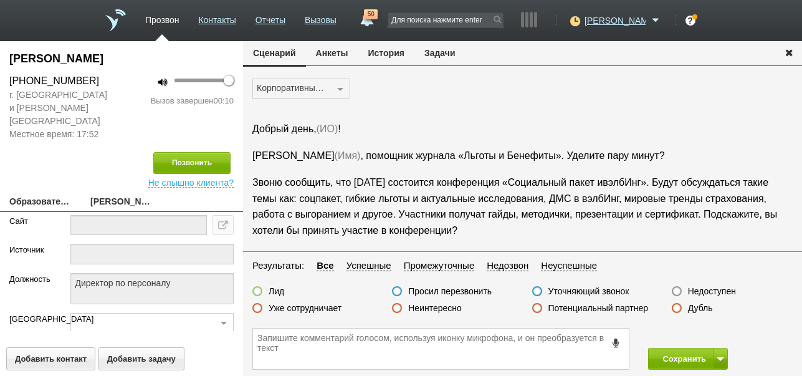
click at [720, 288] on label "Недоступен" at bounding box center [712, 291] width 48 height 11
click at [0, 0] on input "Недоступен" at bounding box center [0, 0] width 0 height 0
click at [679, 356] on button "Сохранить" at bounding box center [680, 359] width 65 height 22
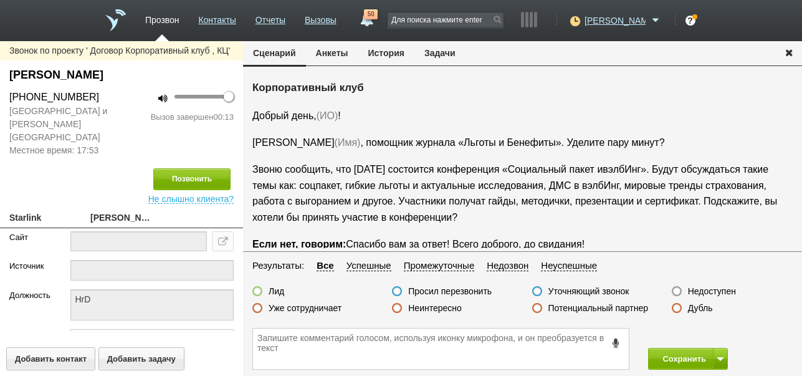
click at [451, 305] on label "Неинтересно" at bounding box center [435, 307] width 54 height 11
click at [0, 0] on input "Неинтересно" at bounding box center [0, 0] width 0 height 0
click at [693, 356] on button "Сохранить" at bounding box center [680, 359] width 65 height 22
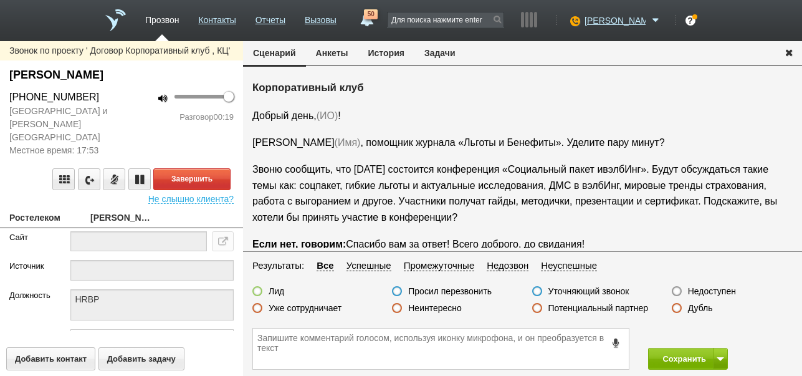
scroll to position [21, 0]
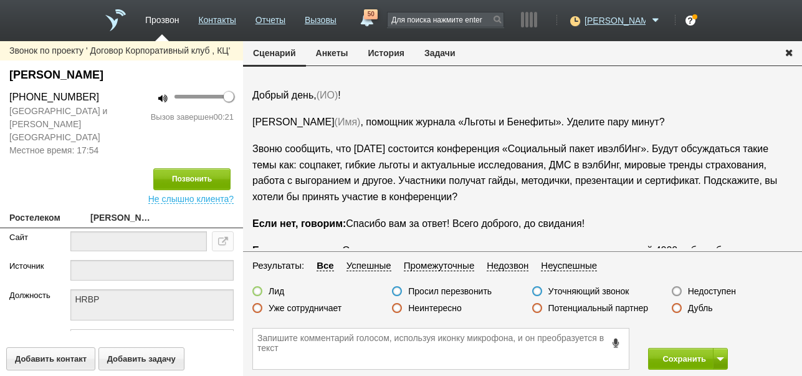
click at [617, 342] on icon at bounding box center [617, 342] width 14 height 9
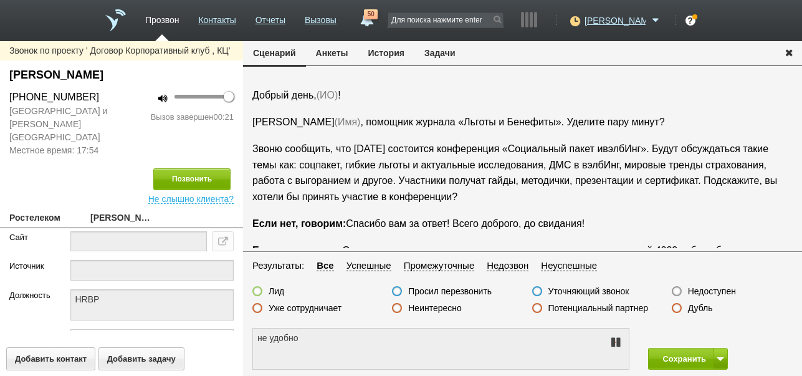
type textarea "не удобно разговаривать"
click at [617, 342] on icon at bounding box center [615, 342] width 15 height 10
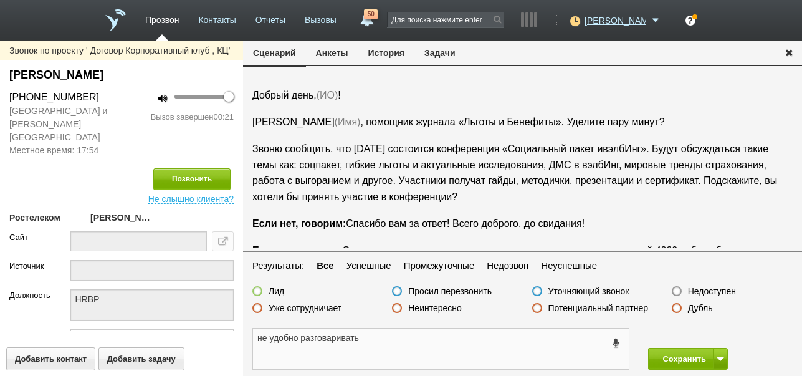
drag, startPoint x: 257, startPoint y: 337, endPoint x: 364, endPoint y: 340, distance: 107.3
click at [378, 337] on textarea "не удобно разговаривать" at bounding box center [441, 349] width 376 height 41
click at [438, 50] on button "Задачи" at bounding box center [440, 53] width 51 height 24
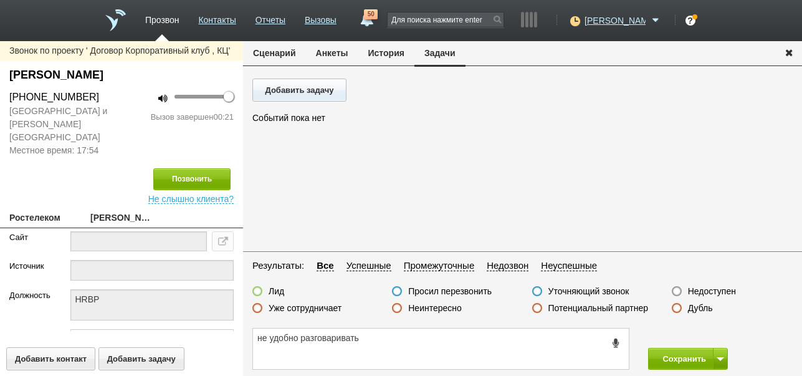
scroll to position [0, 0]
click at [308, 94] on button "Добавить задачу" at bounding box center [299, 90] width 94 height 23
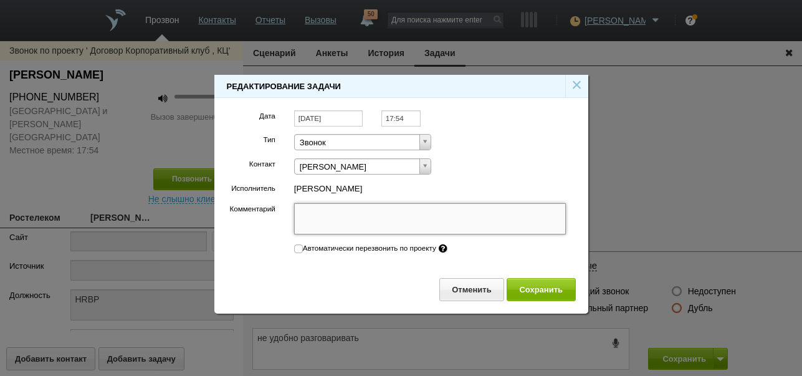
click at [457, 219] on textarea "Комментарий" at bounding box center [430, 218] width 272 height 31
paste textarea "не удобно разговаривать"
type textarea "не удобно разговаривать"
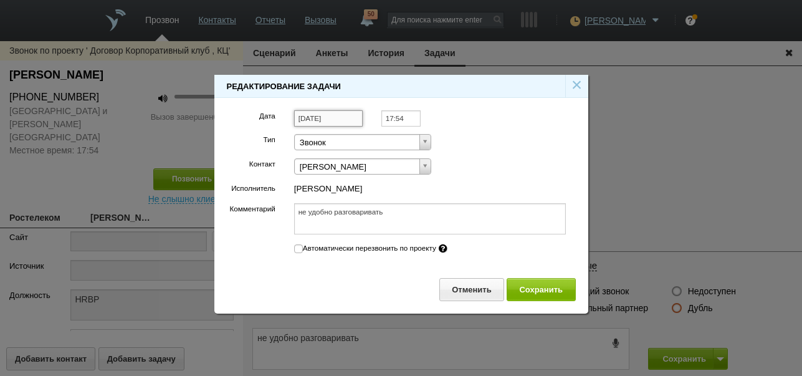
click at [343, 118] on input "[DATE]" at bounding box center [328, 118] width 69 height 17
type textarea "не удобно разговаривать"
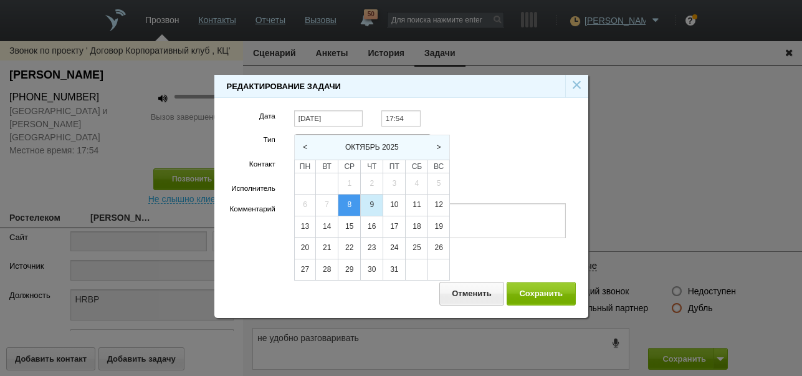
click at [372, 204] on div "9" at bounding box center [372, 205] width 22 height 21
type input "[DATE]"
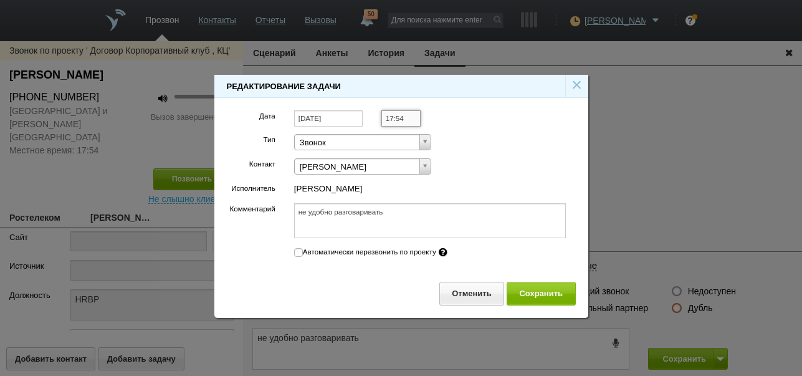
click at [411, 115] on input "17:54" at bounding box center [401, 118] width 39 height 17
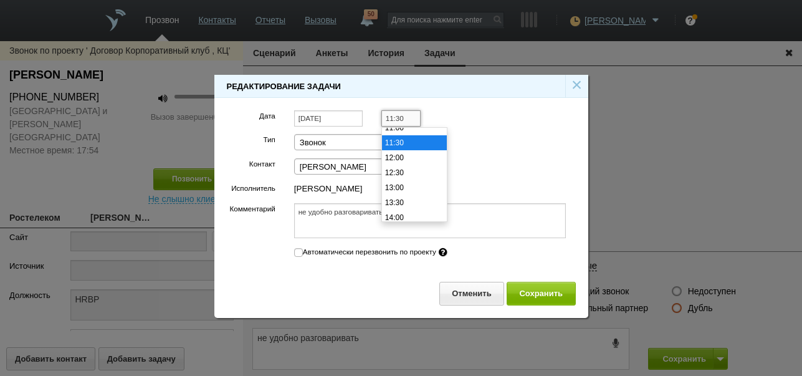
click at [407, 147] on li "11:30" at bounding box center [414, 142] width 65 height 15
type input "11:30"
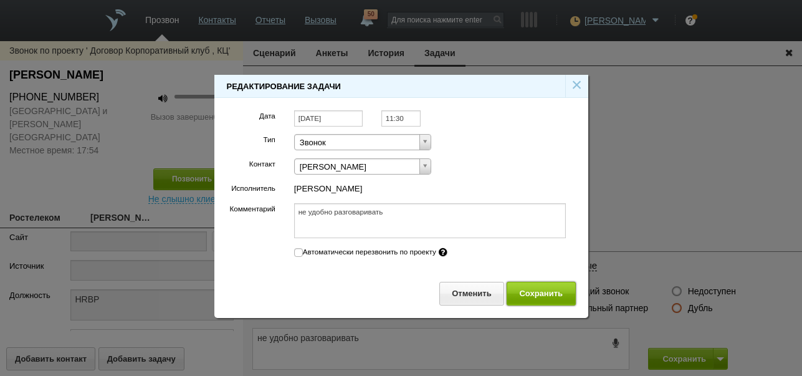
click at [549, 297] on button "Сохранить" at bounding box center [541, 293] width 69 height 23
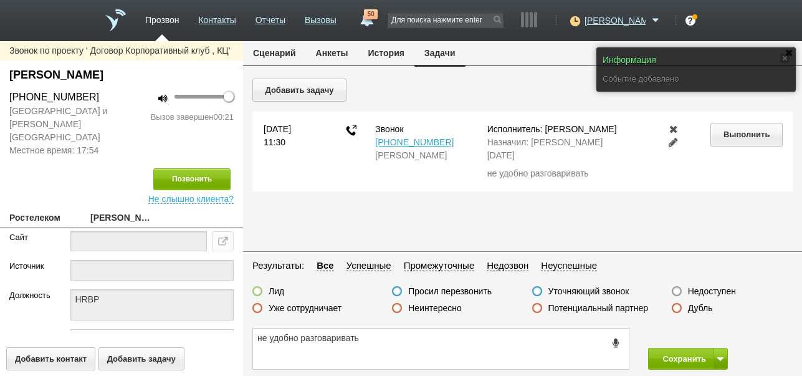
click at [279, 48] on button "Сценарий" at bounding box center [274, 53] width 63 height 24
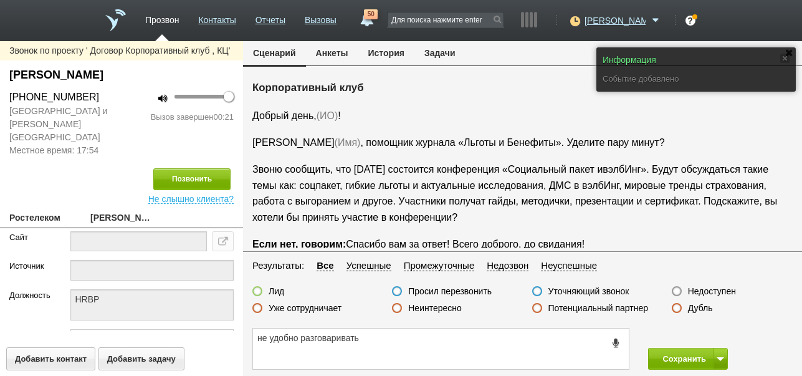
scroll to position [21, 0]
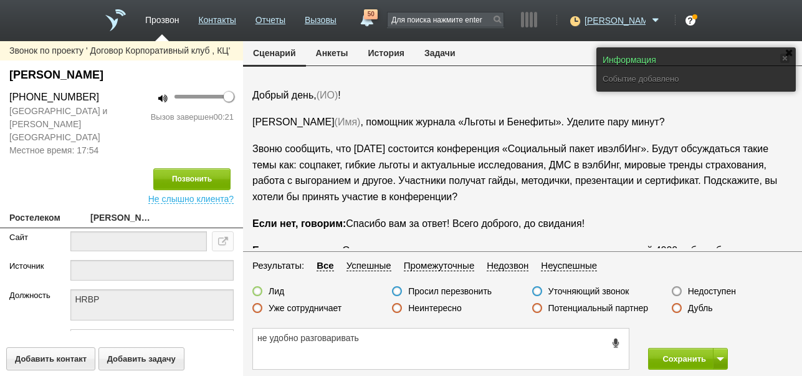
click at [476, 291] on label "Просил перезвонить" at bounding box center [450, 291] width 84 height 11
click at [0, 0] on input "Просил перезвонить" at bounding box center [0, 0] width 0 height 0
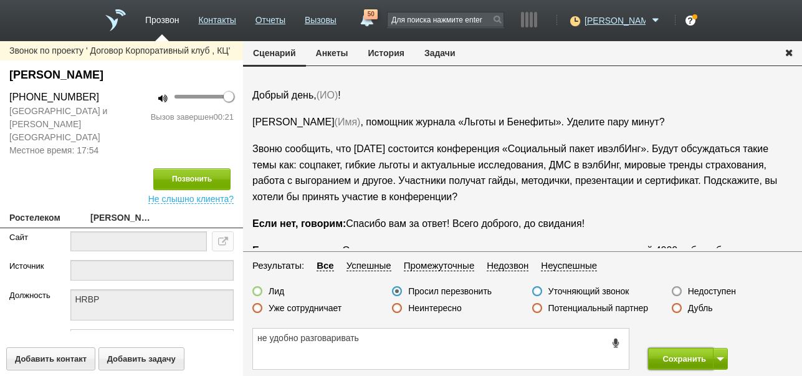
click at [691, 362] on button "Сохранить" at bounding box center [680, 359] width 65 height 22
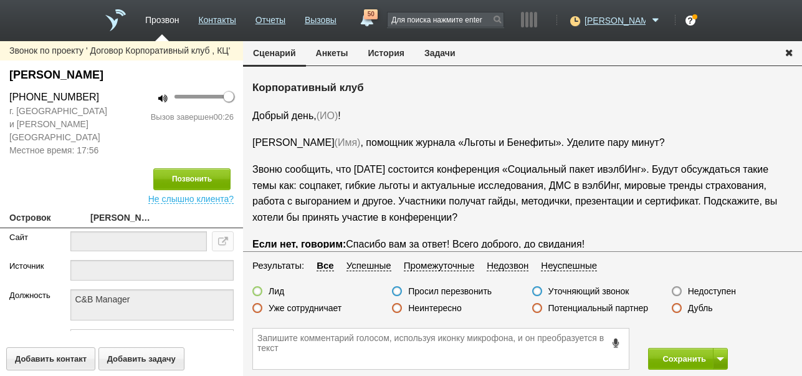
click at [613, 342] on icon at bounding box center [617, 342] width 14 height 9
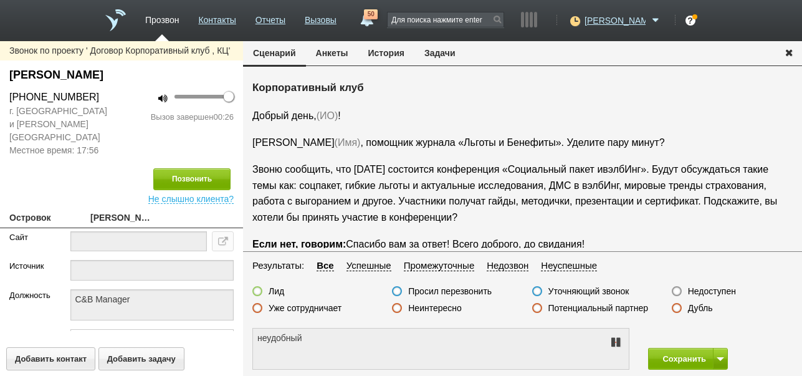
type textarea "не удобно разговаривать"
click at [613, 342] on icon at bounding box center [615, 342] width 15 height 10
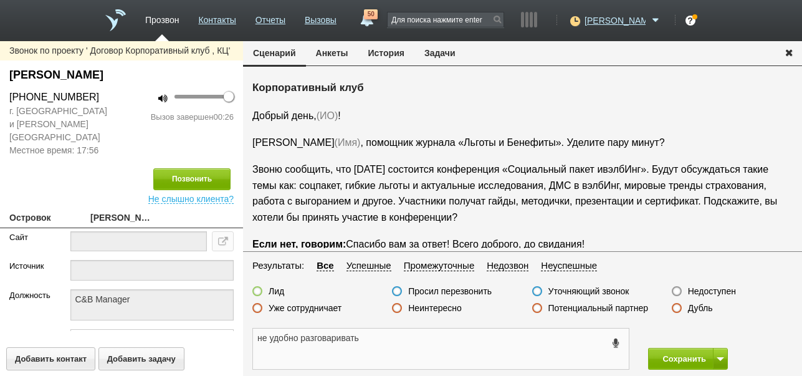
drag, startPoint x: 256, startPoint y: 339, endPoint x: 368, endPoint y: 349, distance: 112.0
click at [379, 350] on textarea "не удобно разговаривать" at bounding box center [441, 349] width 376 height 41
click at [444, 55] on button "Задачи" at bounding box center [440, 53] width 51 height 24
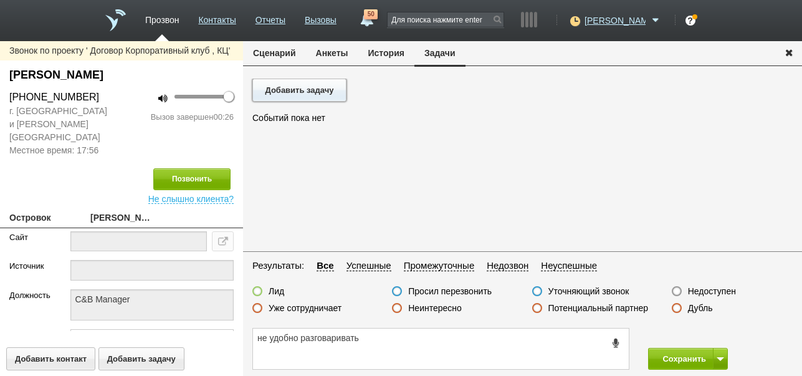
click at [344, 89] on button "Добавить задачу" at bounding box center [299, 90] width 94 height 23
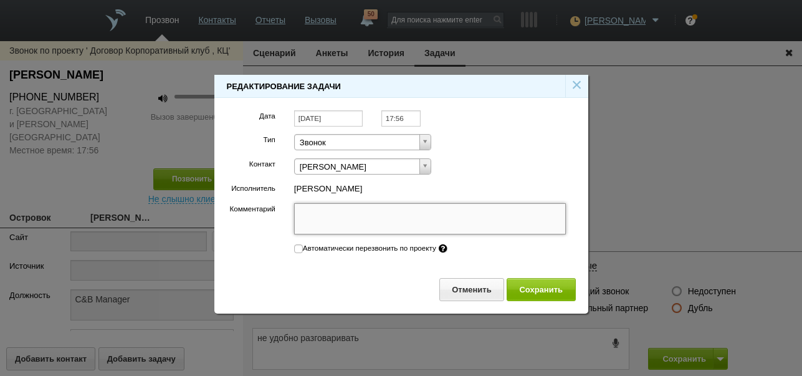
click at [352, 214] on textarea "Комментарий" at bounding box center [430, 218] width 272 height 31
paste textarea "не удобно разговаривать"
type textarea "не удобно разговаривать"
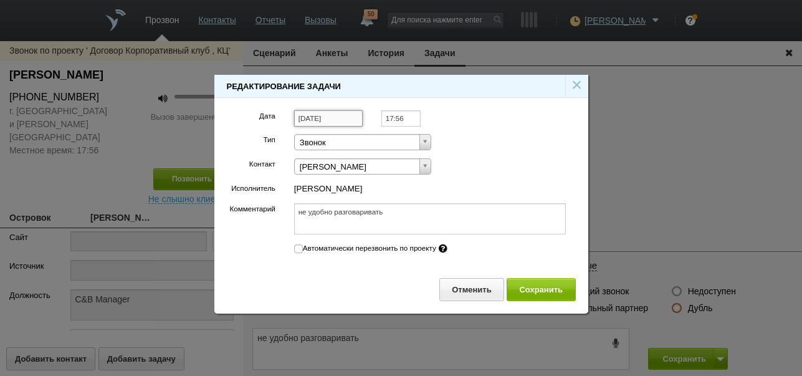
type textarea "не удобно разговаривать"
click at [344, 120] on input "[DATE]" at bounding box center [328, 118] width 69 height 17
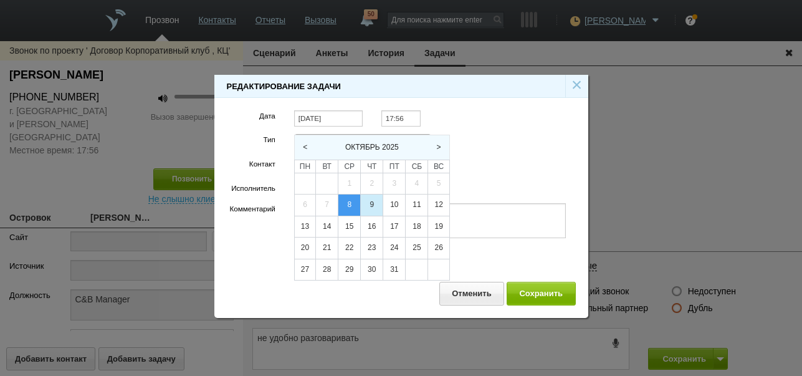
click at [373, 204] on div "9" at bounding box center [372, 205] width 22 height 21
type input "[DATE]"
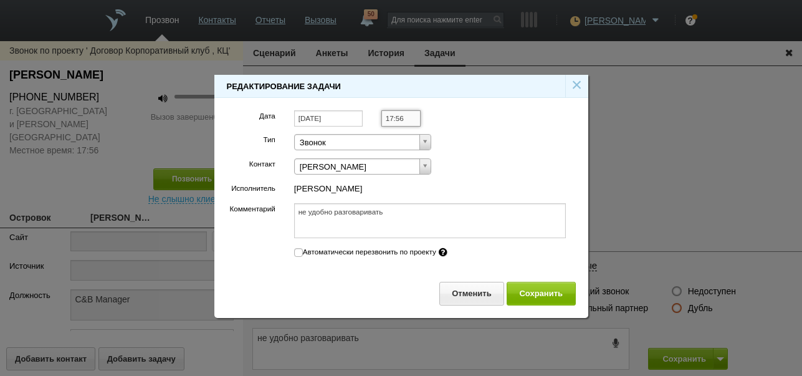
click at [406, 118] on input "17:56" at bounding box center [401, 118] width 39 height 17
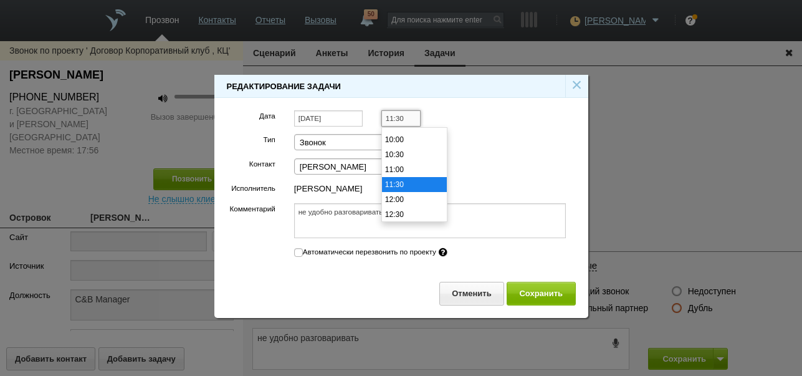
click at [401, 185] on li "11:30" at bounding box center [414, 184] width 65 height 15
type input "11:30"
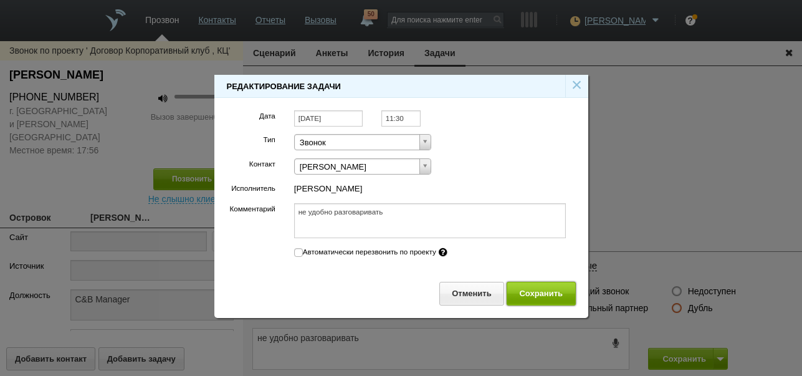
click at [537, 289] on button "Сохранить" at bounding box center [541, 293] width 69 height 23
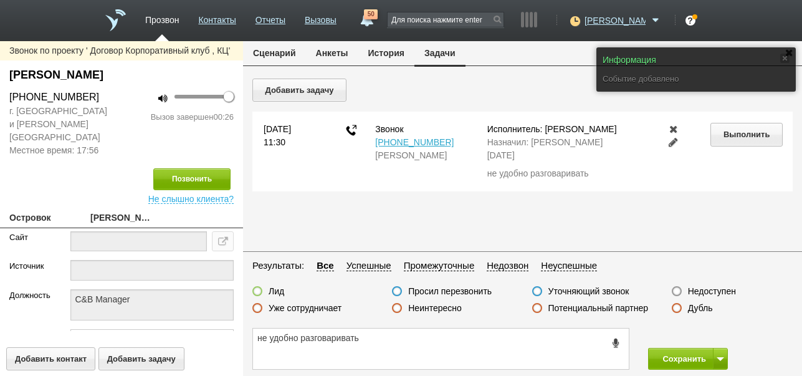
click at [282, 55] on button "Сценарий" at bounding box center [274, 53] width 63 height 24
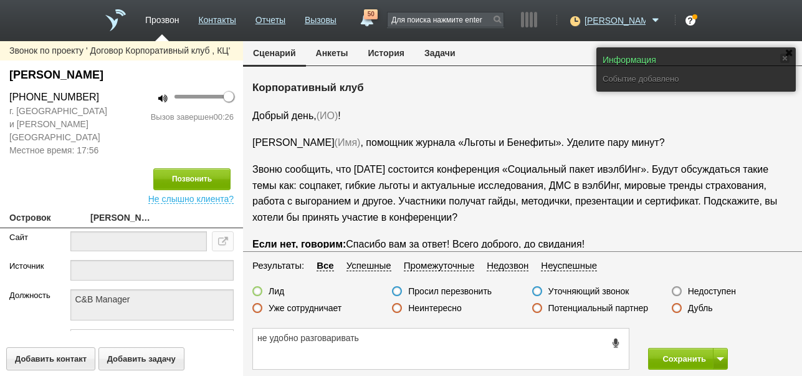
click at [481, 292] on label "Просил перезвонить" at bounding box center [450, 291] width 84 height 11
click at [0, 0] on input "Просил перезвонить" at bounding box center [0, 0] width 0 height 0
click at [683, 358] on button "Сохранить" at bounding box center [680, 359] width 65 height 22
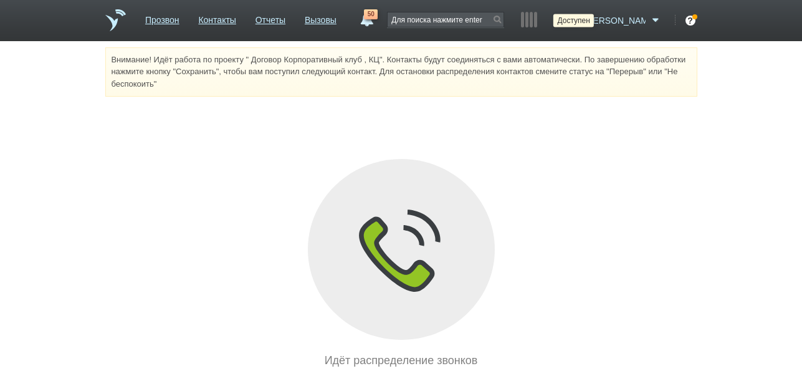
click at [582, 23] on icon at bounding box center [573, 20] width 17 height 12
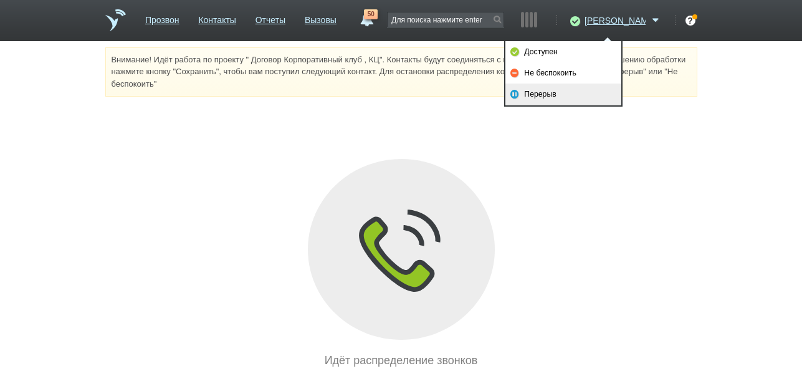
click at [554, 92] on link "Перерыв" at bounding box center [564, 94] width 116 height 21
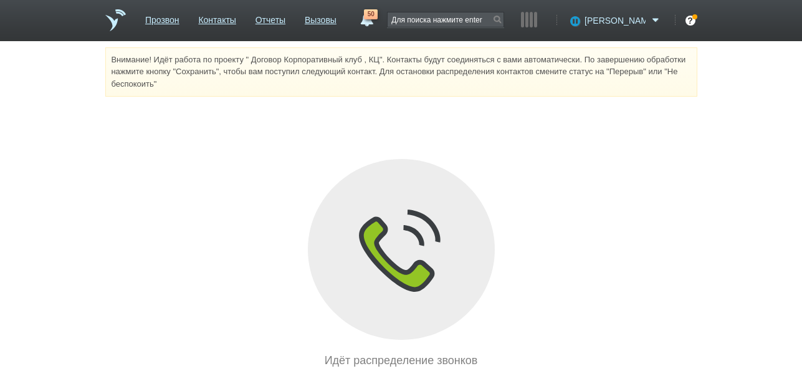
click at [632, 18] on span "[PERSON_NAME]" at bounding box center [615, 20] width 61 height 12
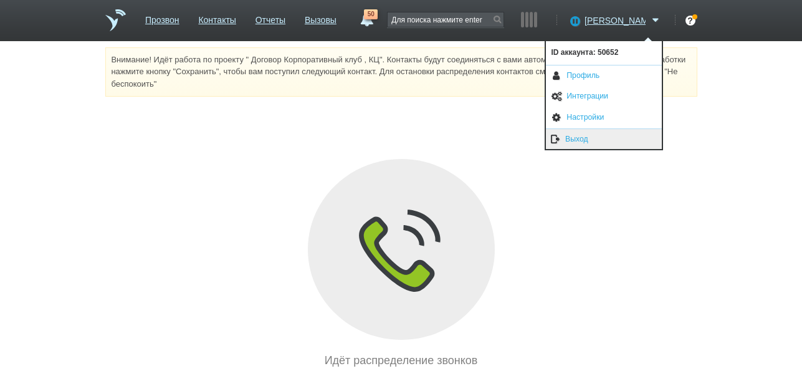
click at [568, 142] on link "Выход" at bounding box center [604, 139] width 116 height 21
